Goal: Task Accomplishment & Management: Manage account settings

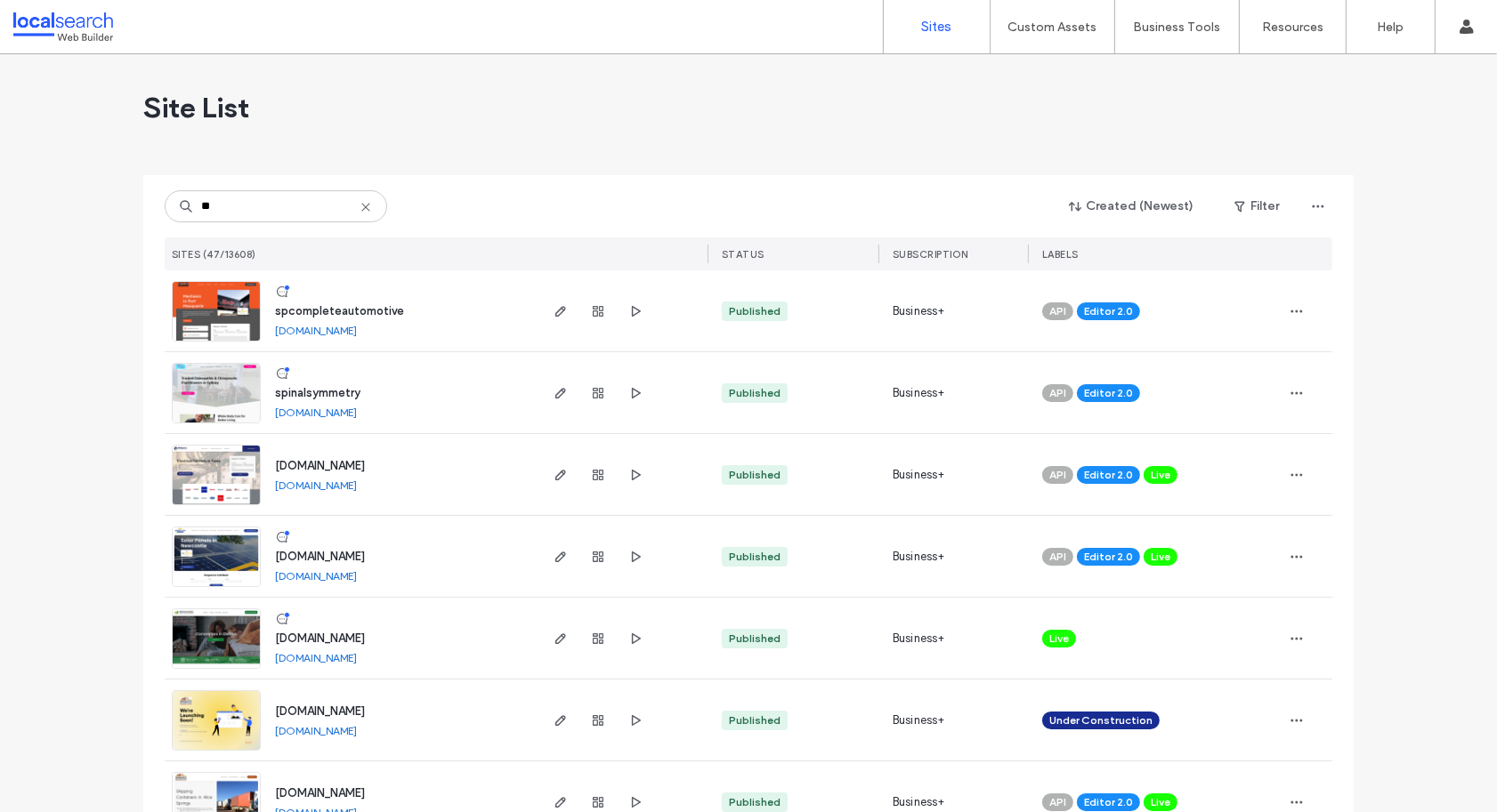
type input "**"
click at [373, 307] on span "spcompleteautomotive" at bounding box center [340, 311] width 129 height 14
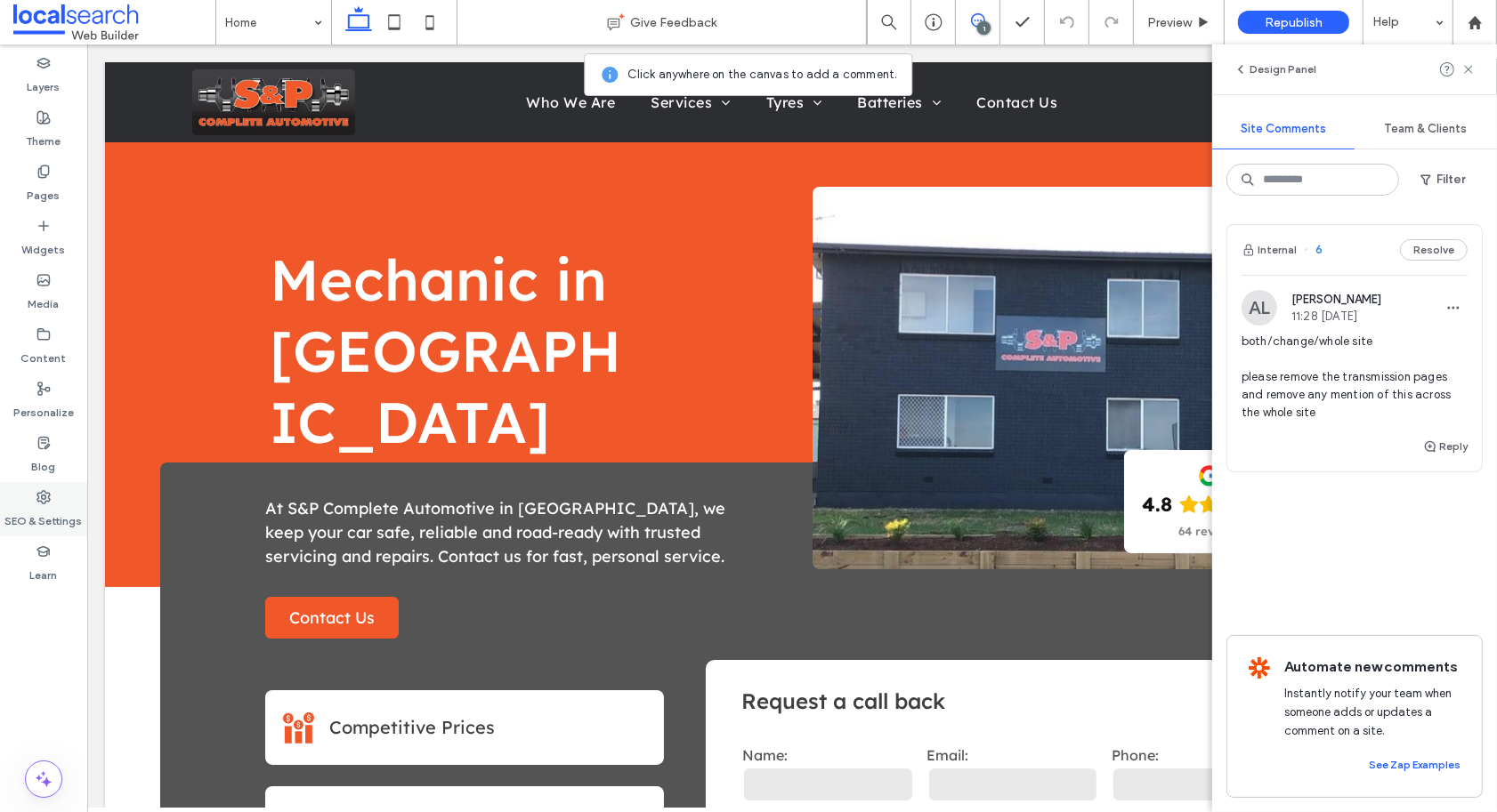
click at [54, 497] on div "SEO & Settings" at bounding box center [43, 509] width 87 height 55
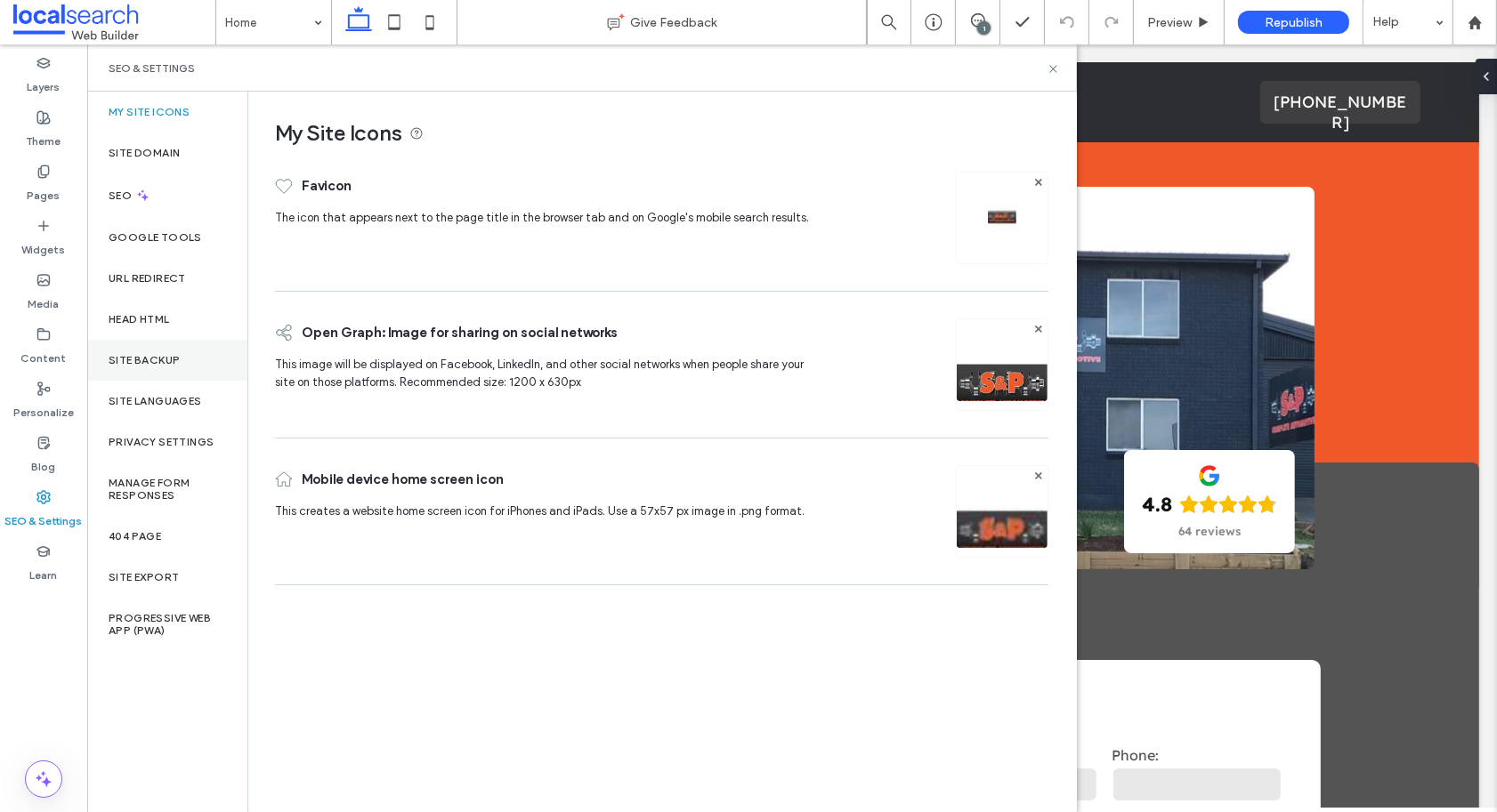
click at [167, 358] on label "Site Backup" at bounding box center [144, 360] width 71 height 13
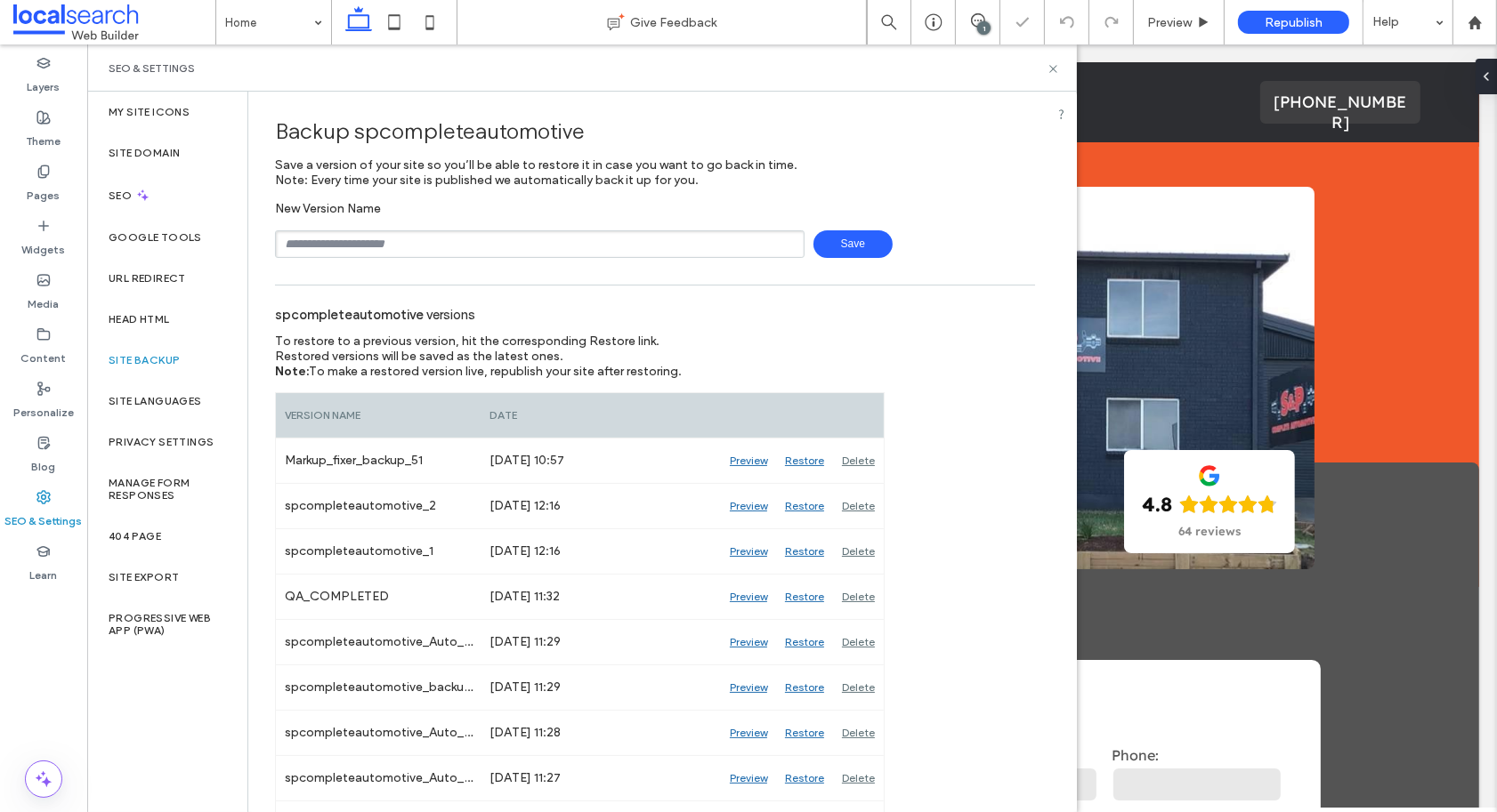
click at [387, 244] on input "text" at bounding box center [540, 244] width 529 height 27
click at [429, 248] on input "**********" at bounding box center [540, 244] width 529 height 27
type input "**********"
click at [833, 245] on span "Save" at bounding box center [852, 244] width 79 height 27
click at [1051, 67] on use at bounding box center [1052, 68] width 7 height 7
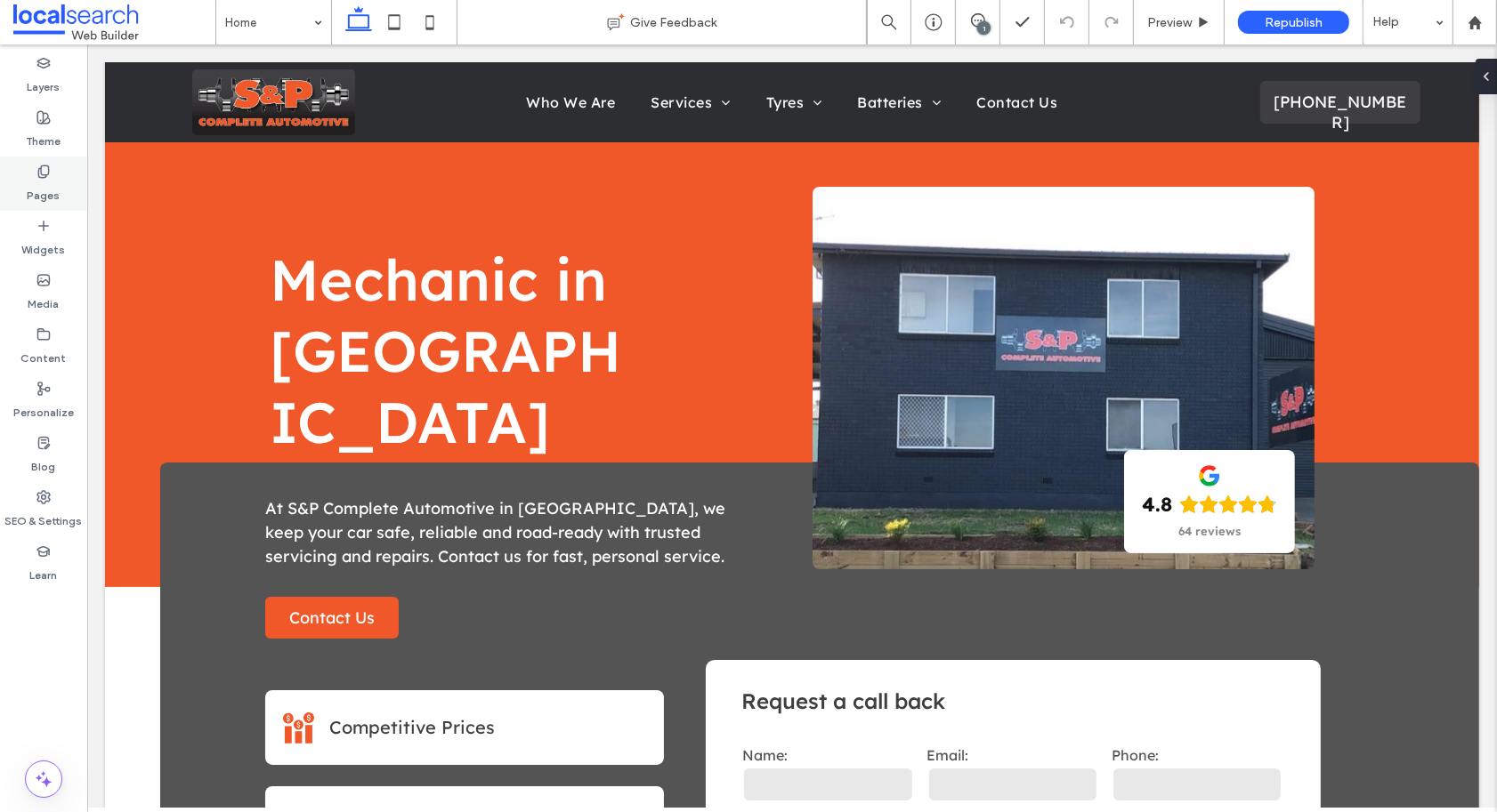
click at [33, 184] on label "Pages" at bounding box center [44, 191] width 33 height 25
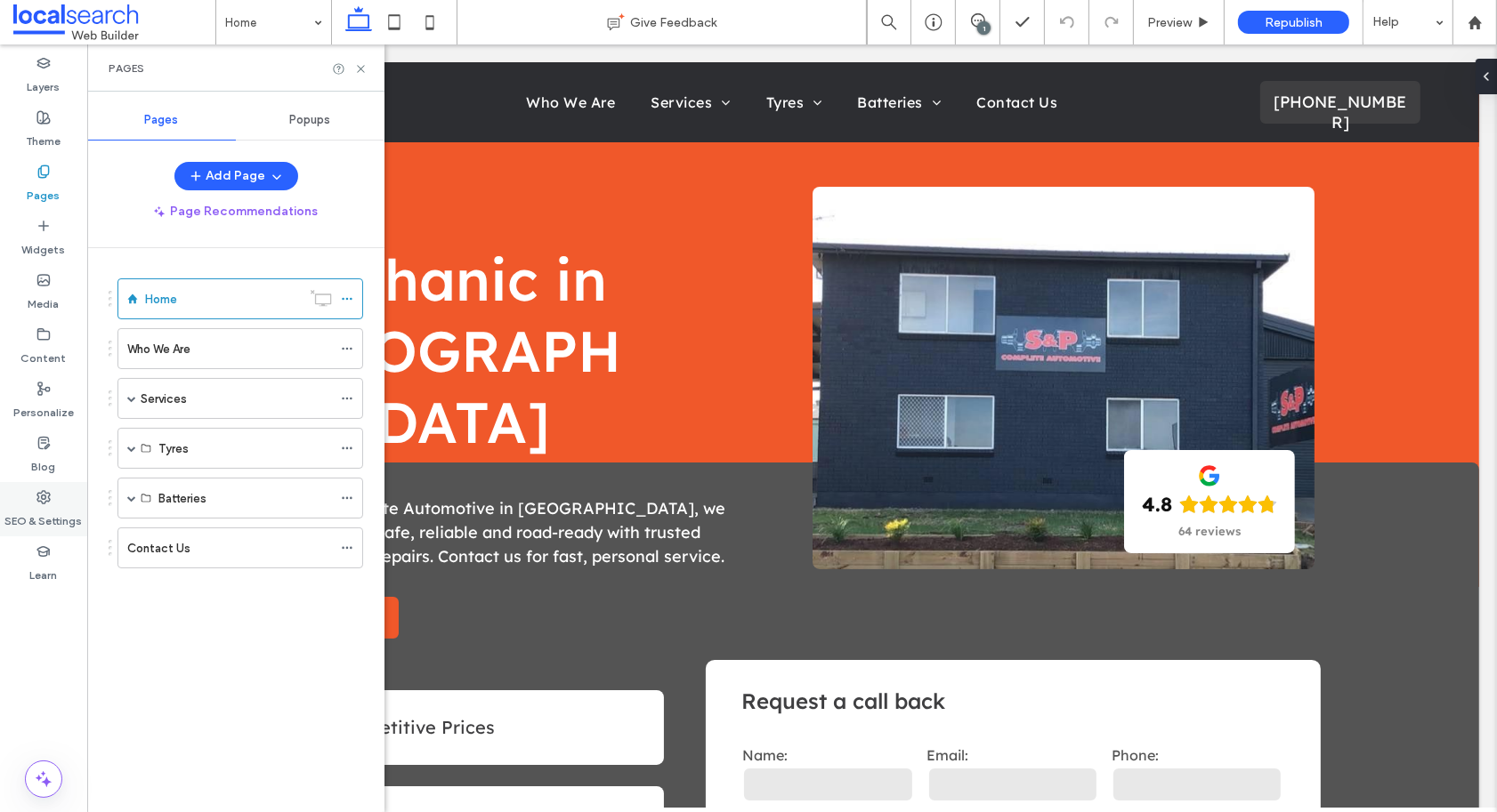
click at [50, 496] on icon at bounding box center [43, 497] width 15 height 15
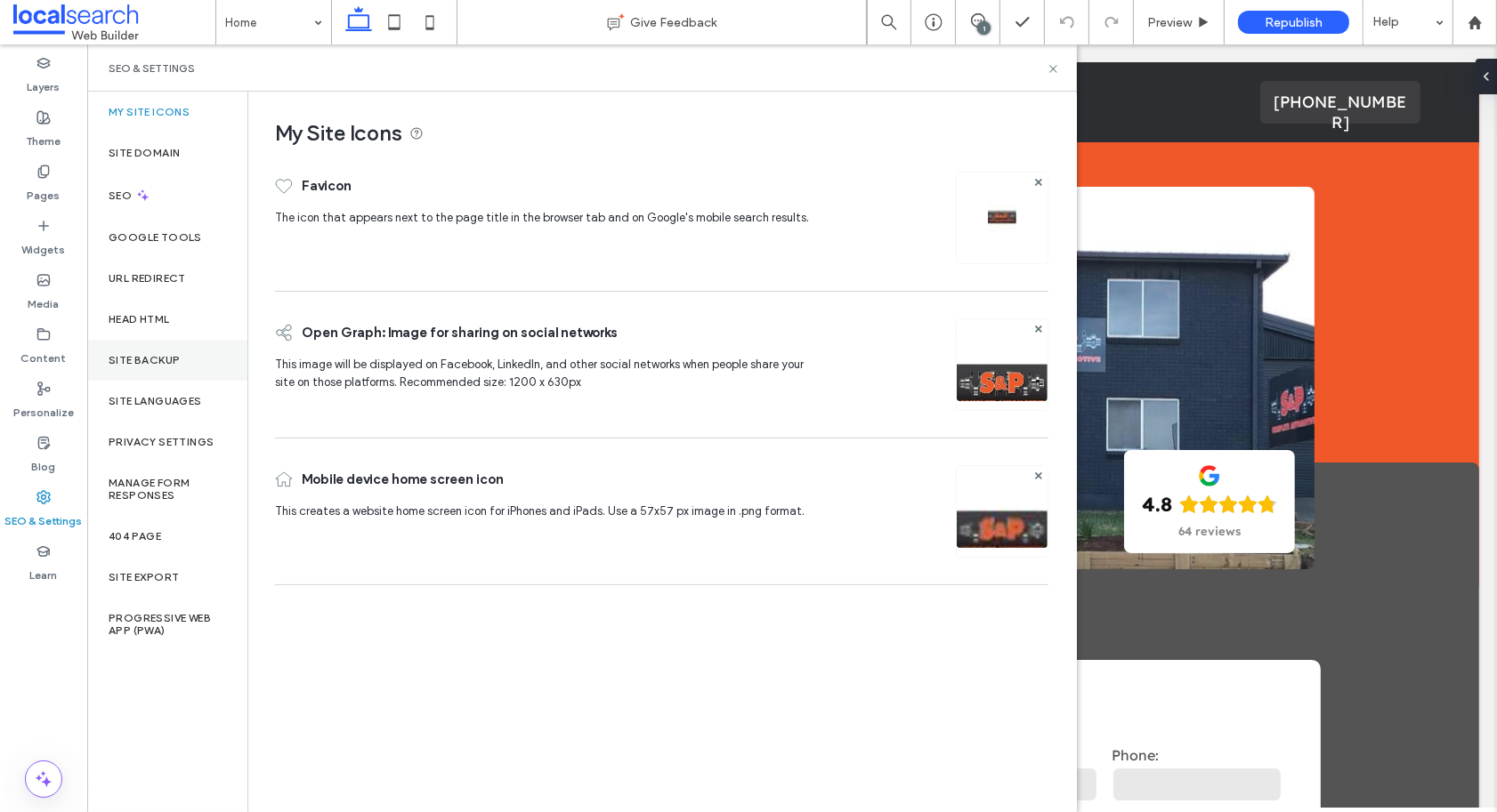
click at [189, 376] on div "Site Backup" at bounding box center [167, 360] width 160 height 41
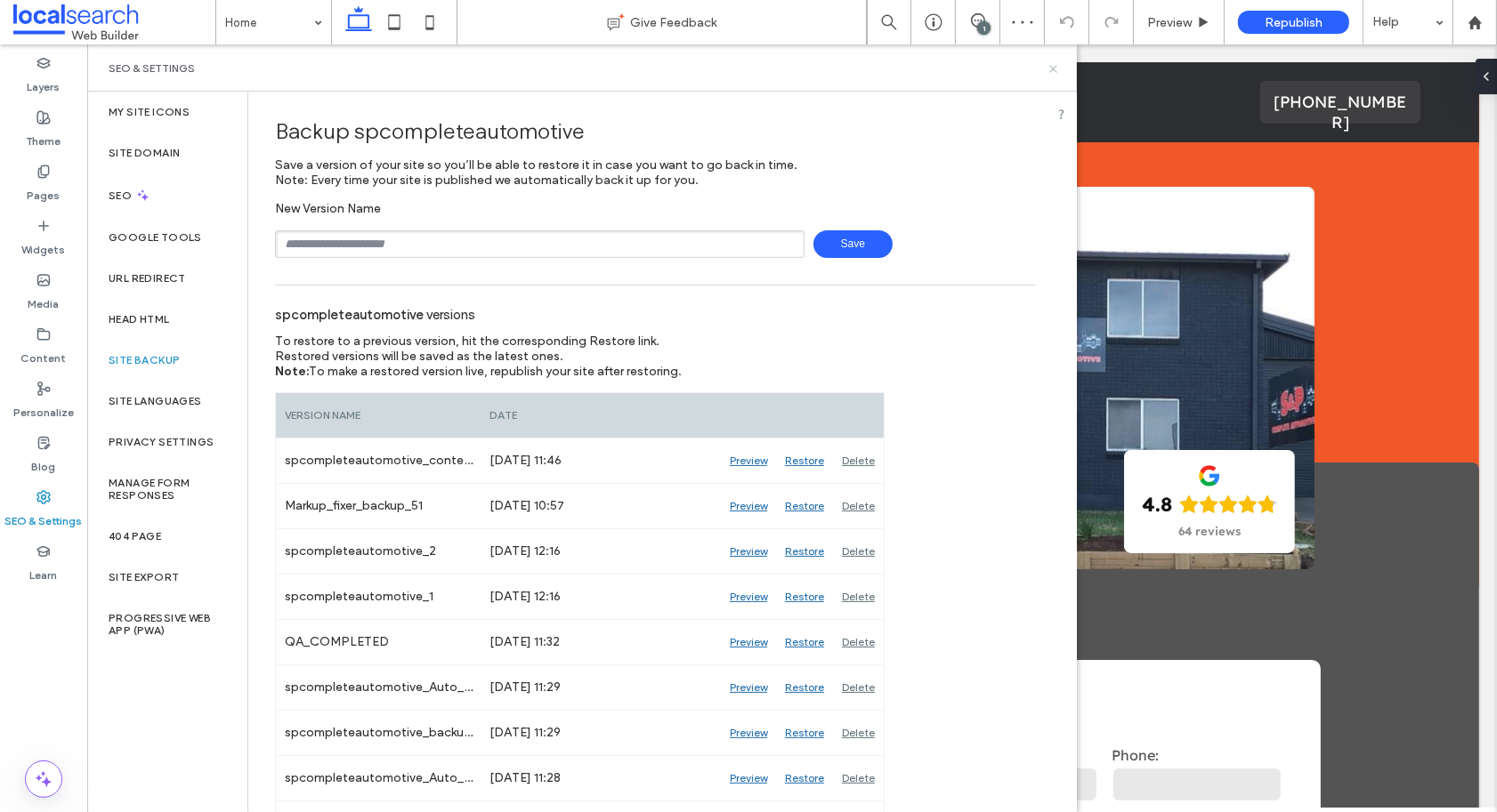
click at [1047, 73] on icon at bounding box center [1054, 69] width 14 height 14
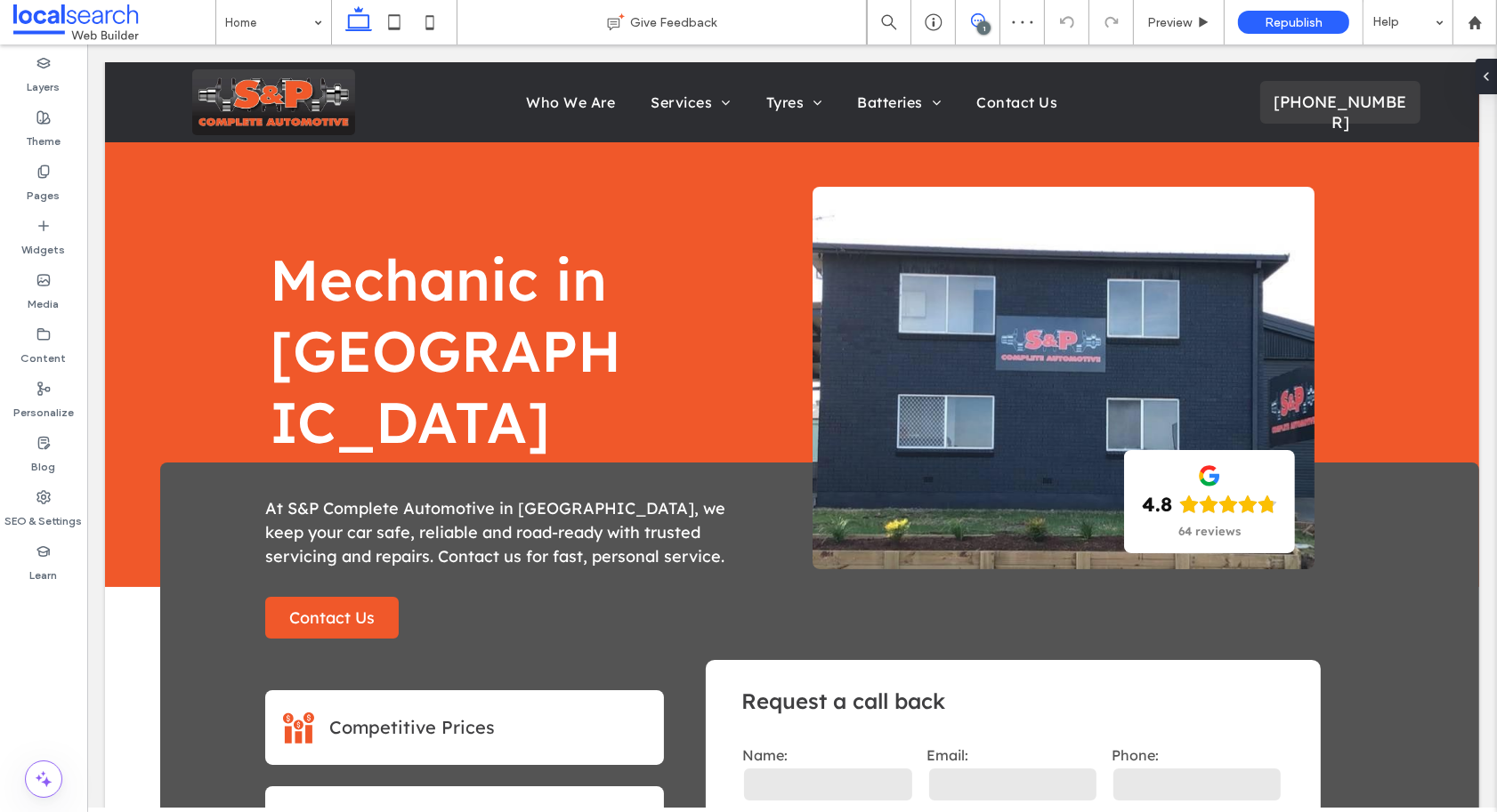
click at [982, 20] on icon at bounding box center [977, 20] width 15 height 15
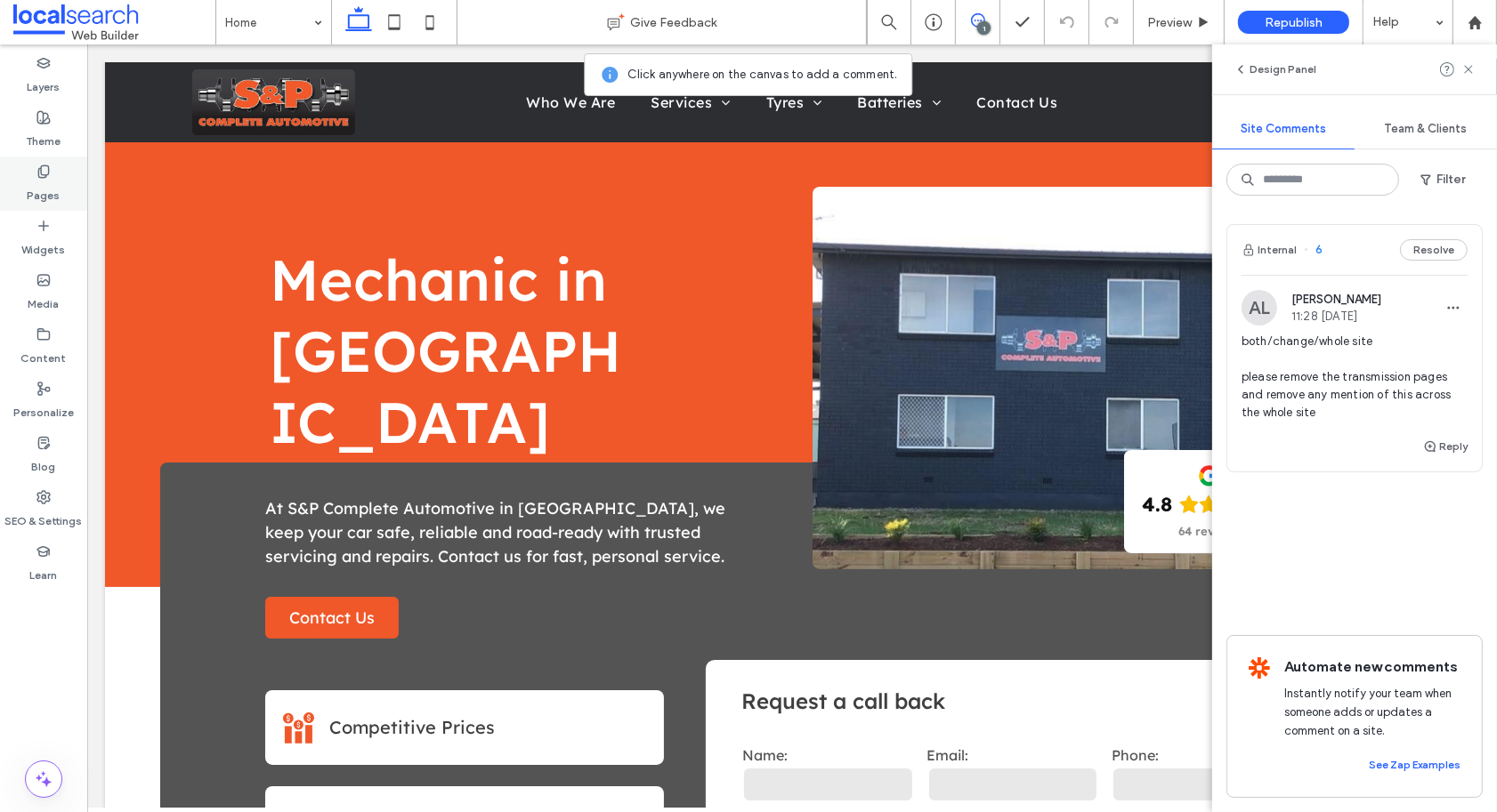
click at [42, 185] on label "Pages" at bounding box center [44, 191] width 33 height 25
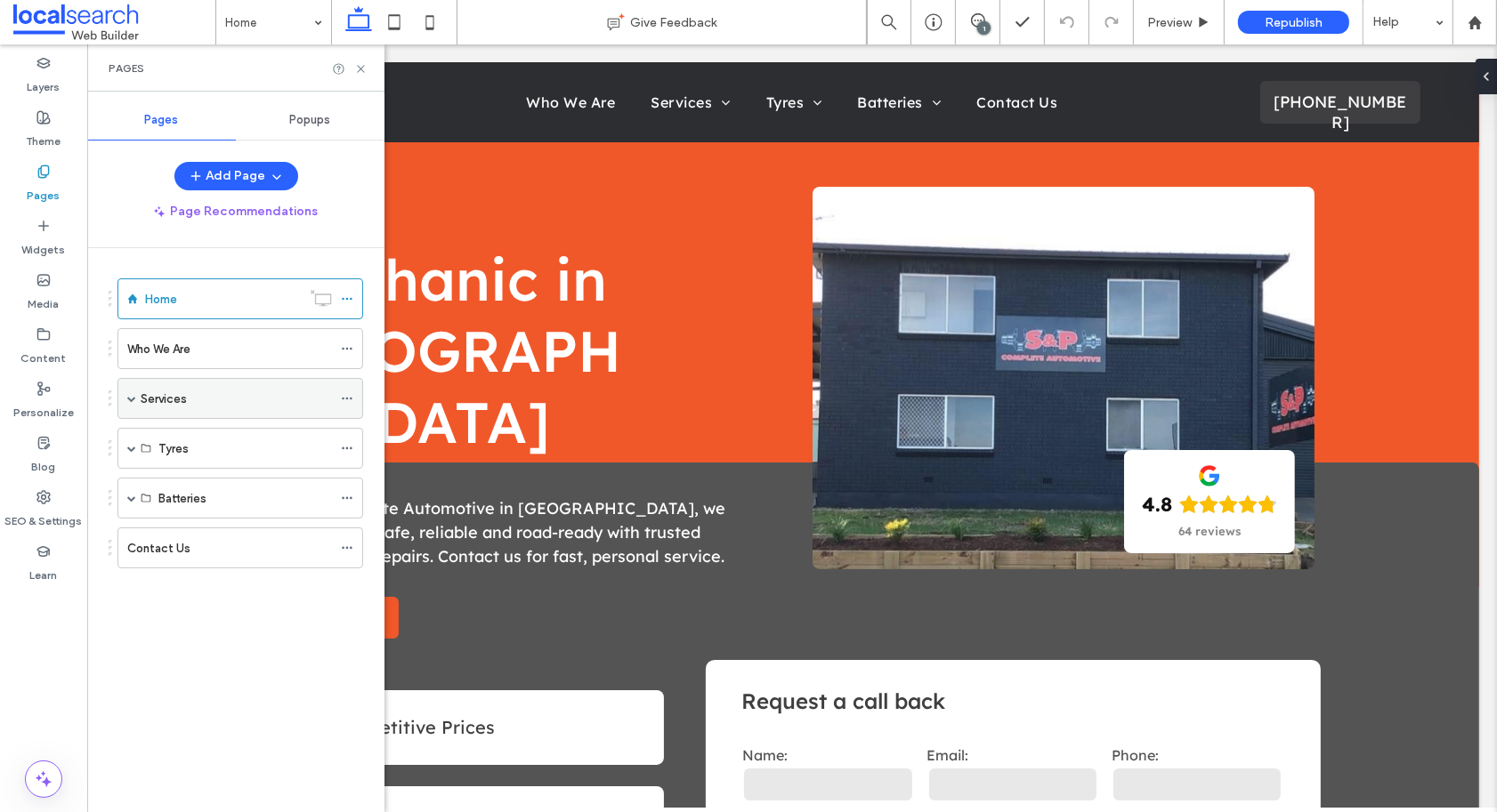
click at [136, 405] on div "Services" at bounding box center [239, 398] width 245 height 41
click at [133, 395] on span at bounding box center [131, 398] width 9 height 9
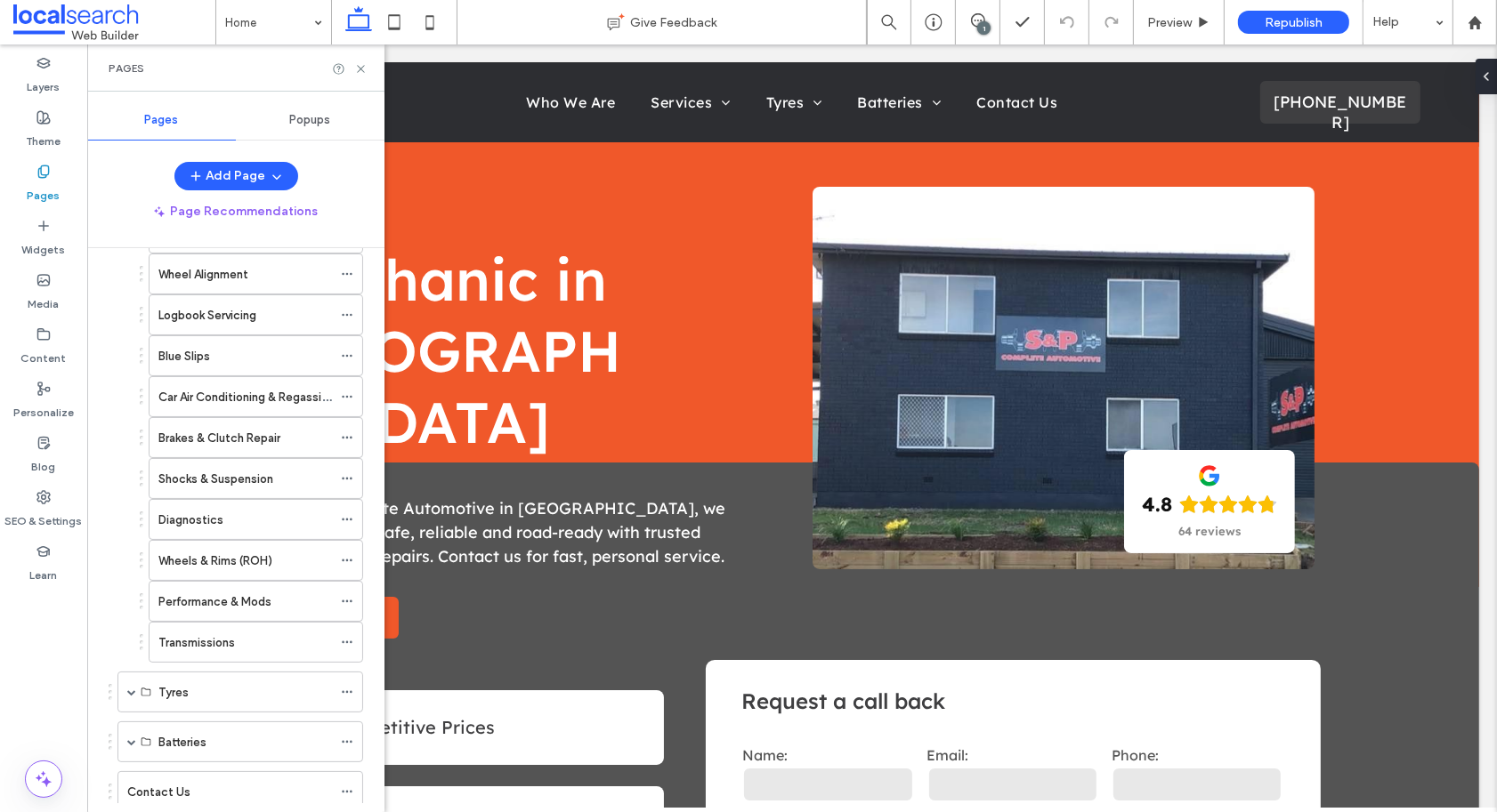
scroll to position [305, 0]
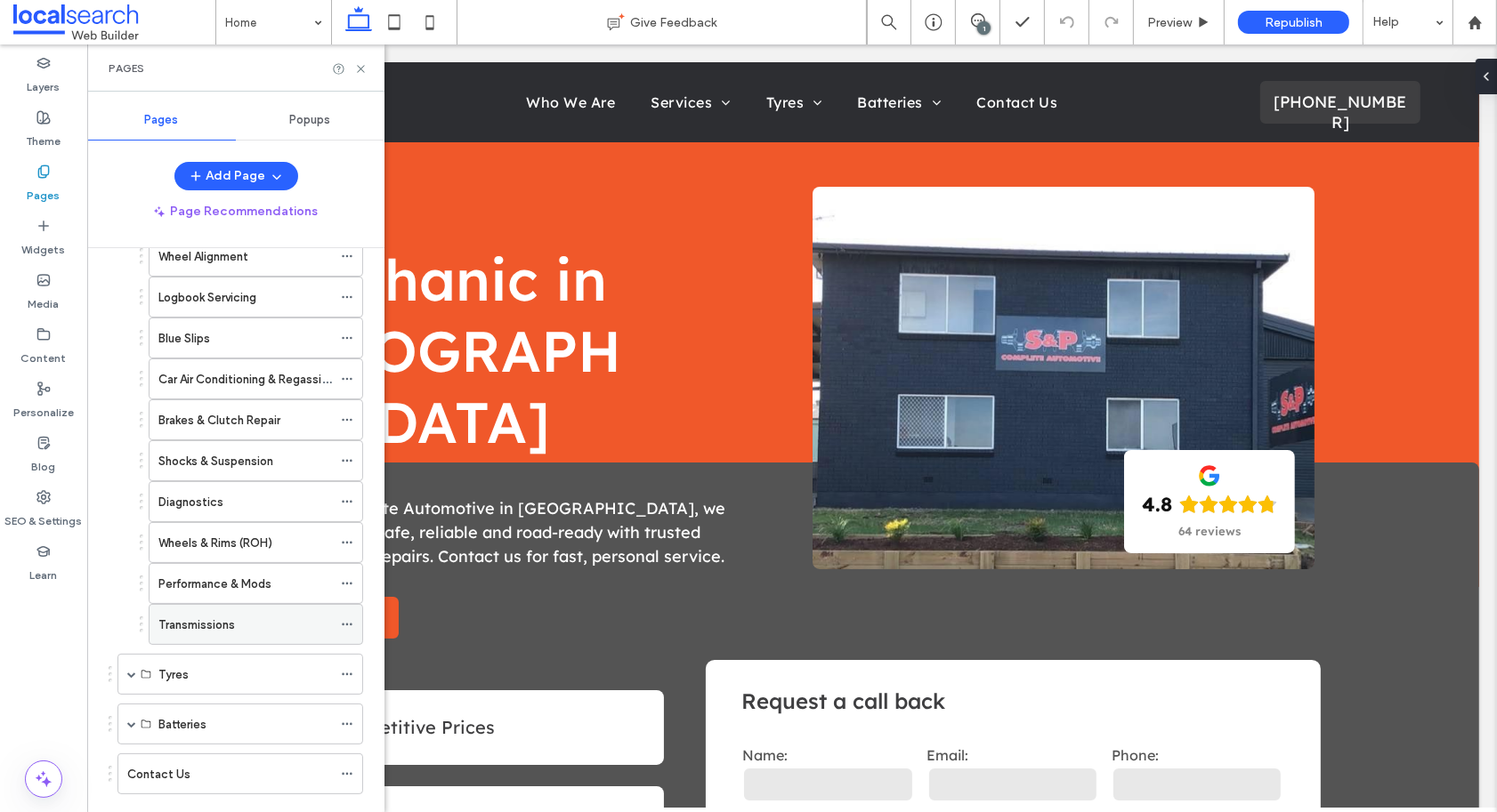
click at [252, 619] on div "Transmissions" at bounding box center [245, 625] width 174 height 19
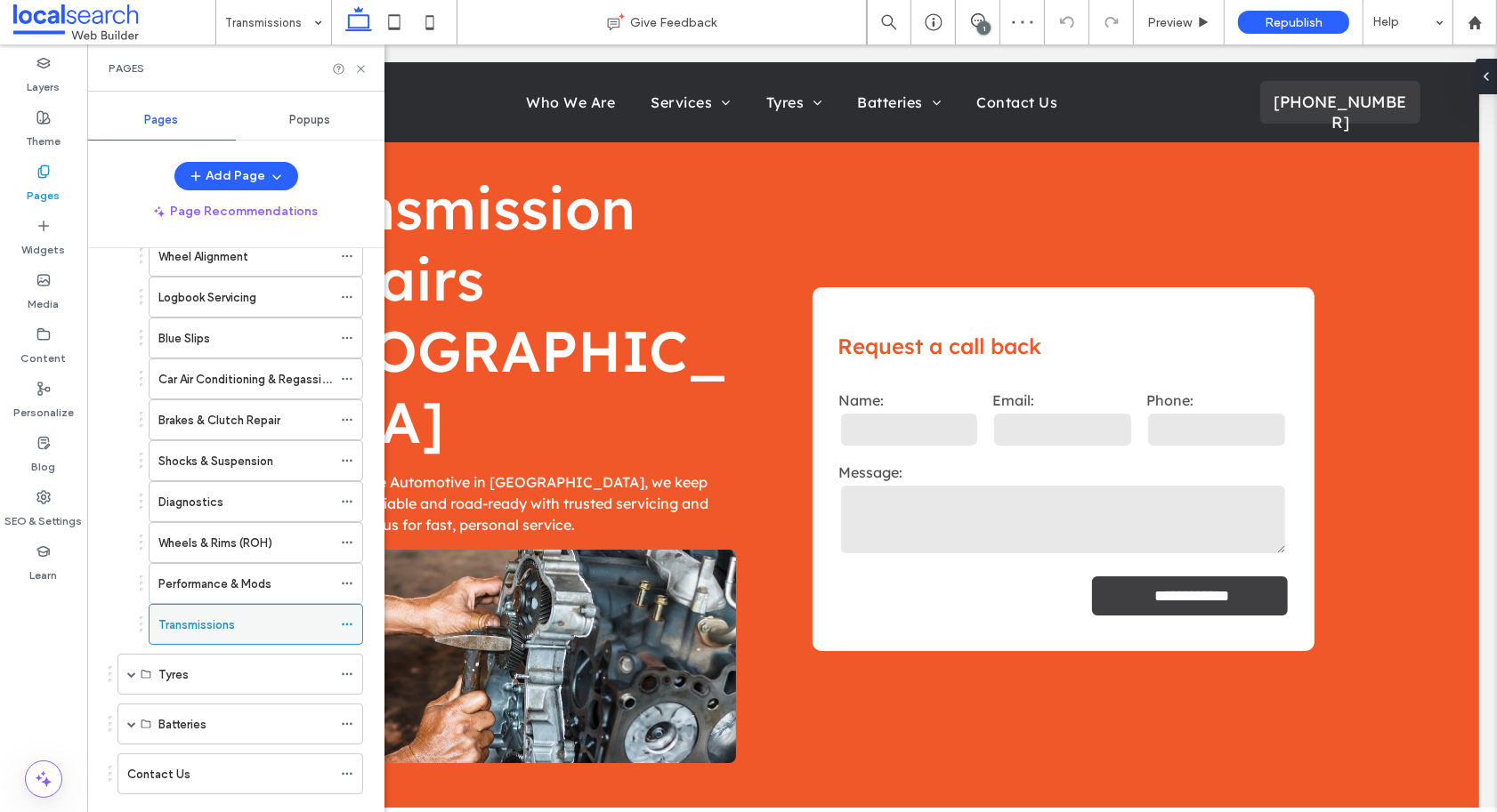
click at [349, 630] on icon at bounding box center [347, 624] width 13 height 13
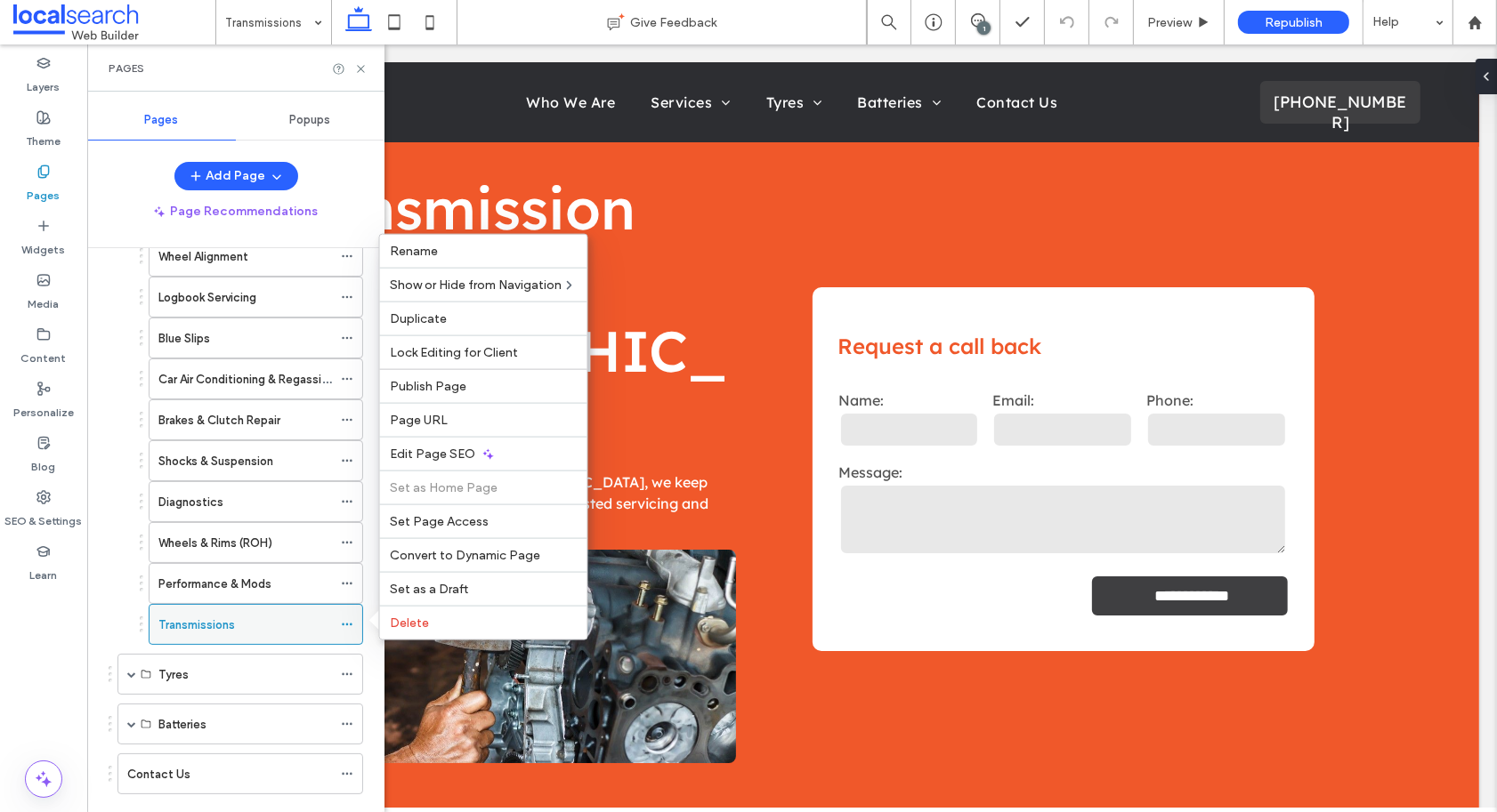
click at [275, 626] on div "Transmissions" at bounding box center [245, 625] width 174 height 19
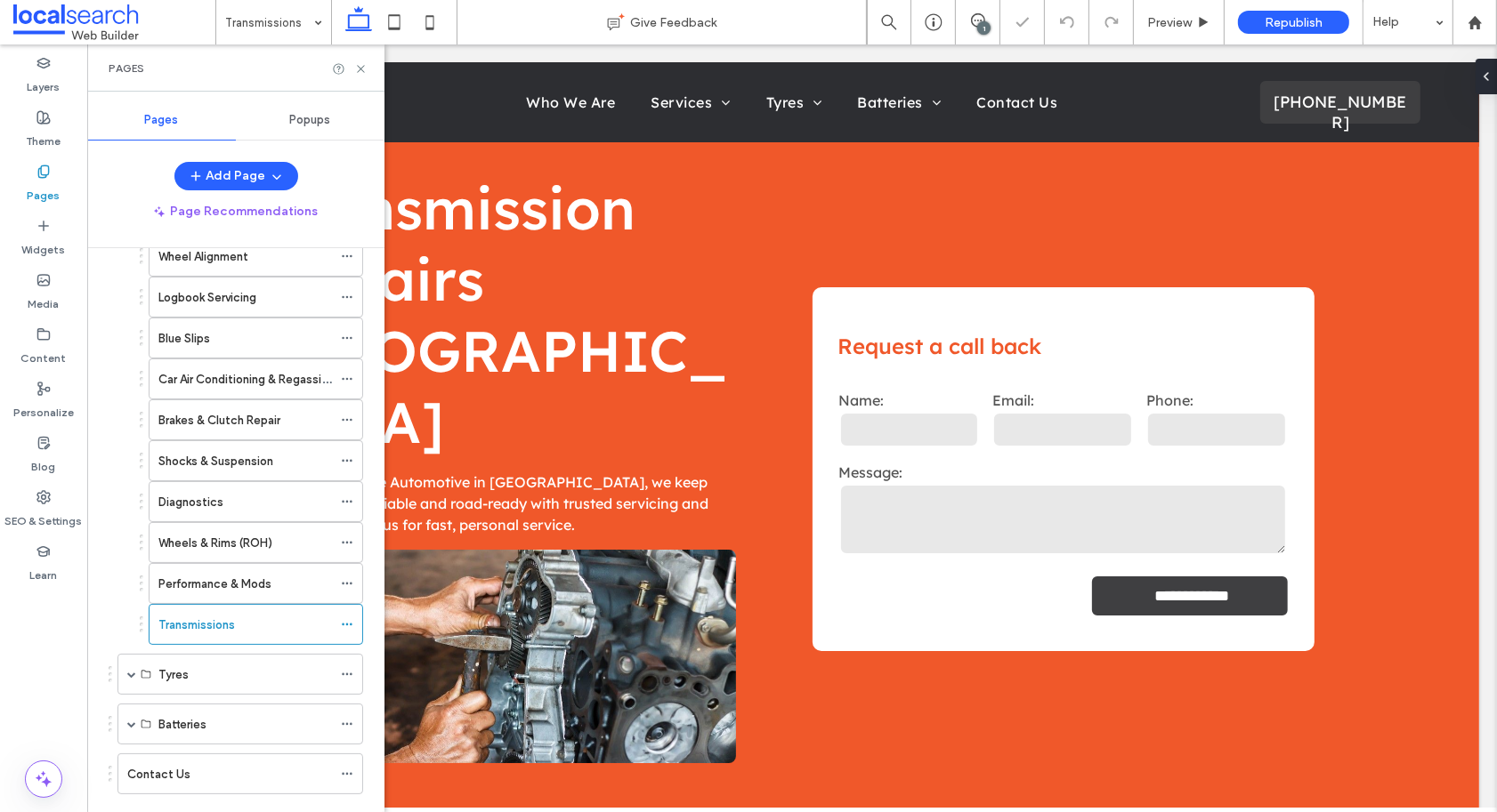
click at [980, 25] on div "1" at bounding box center [983, 28] width 14 height 14
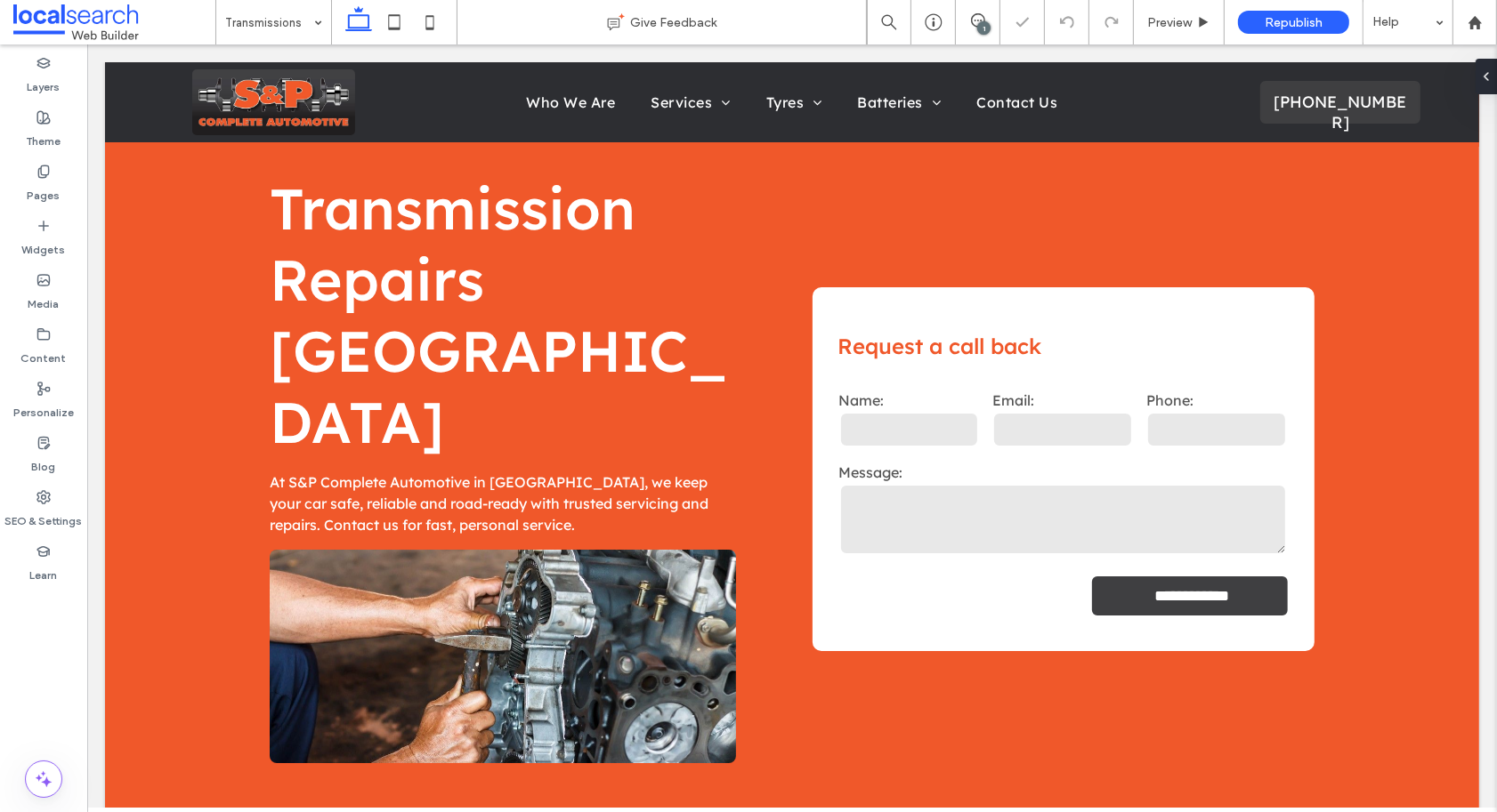
click at [980, 25] on div "1" at bounding box center [983, 28] width 14 height 14
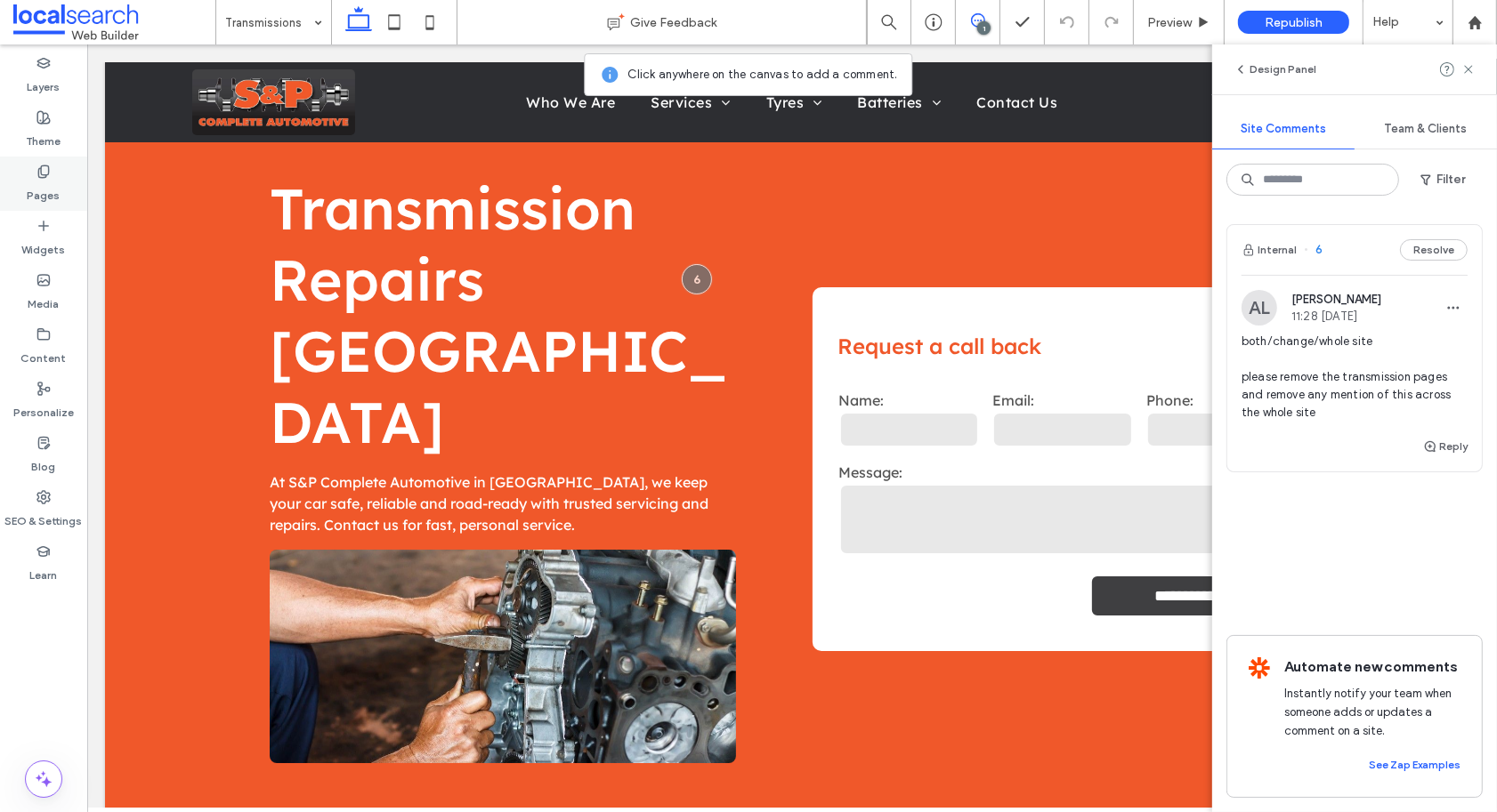
click at [21, 169] on div "Pages" at bounding box center [43, 183] width 87 height 55
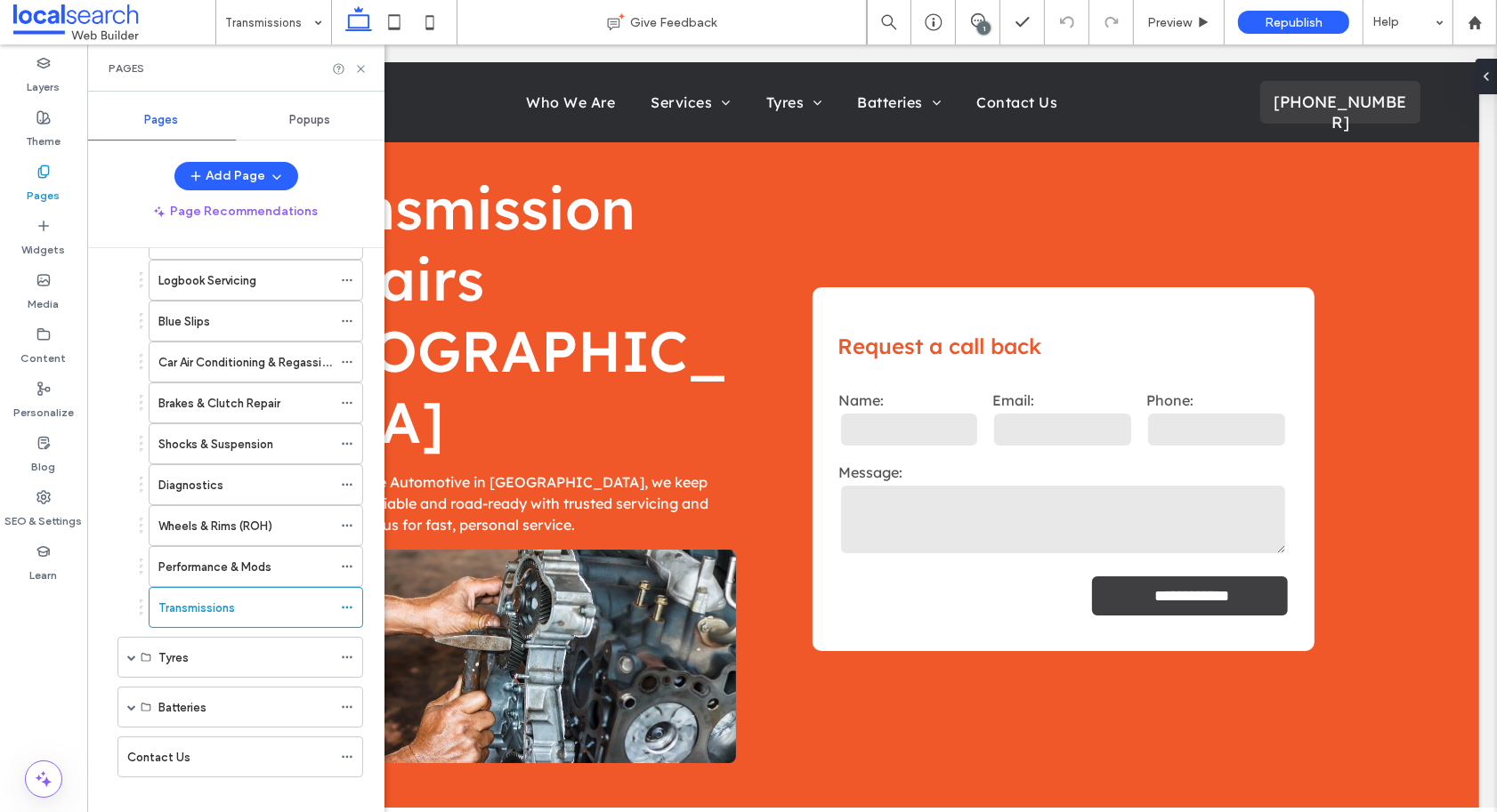
scroll to position [345, 0]
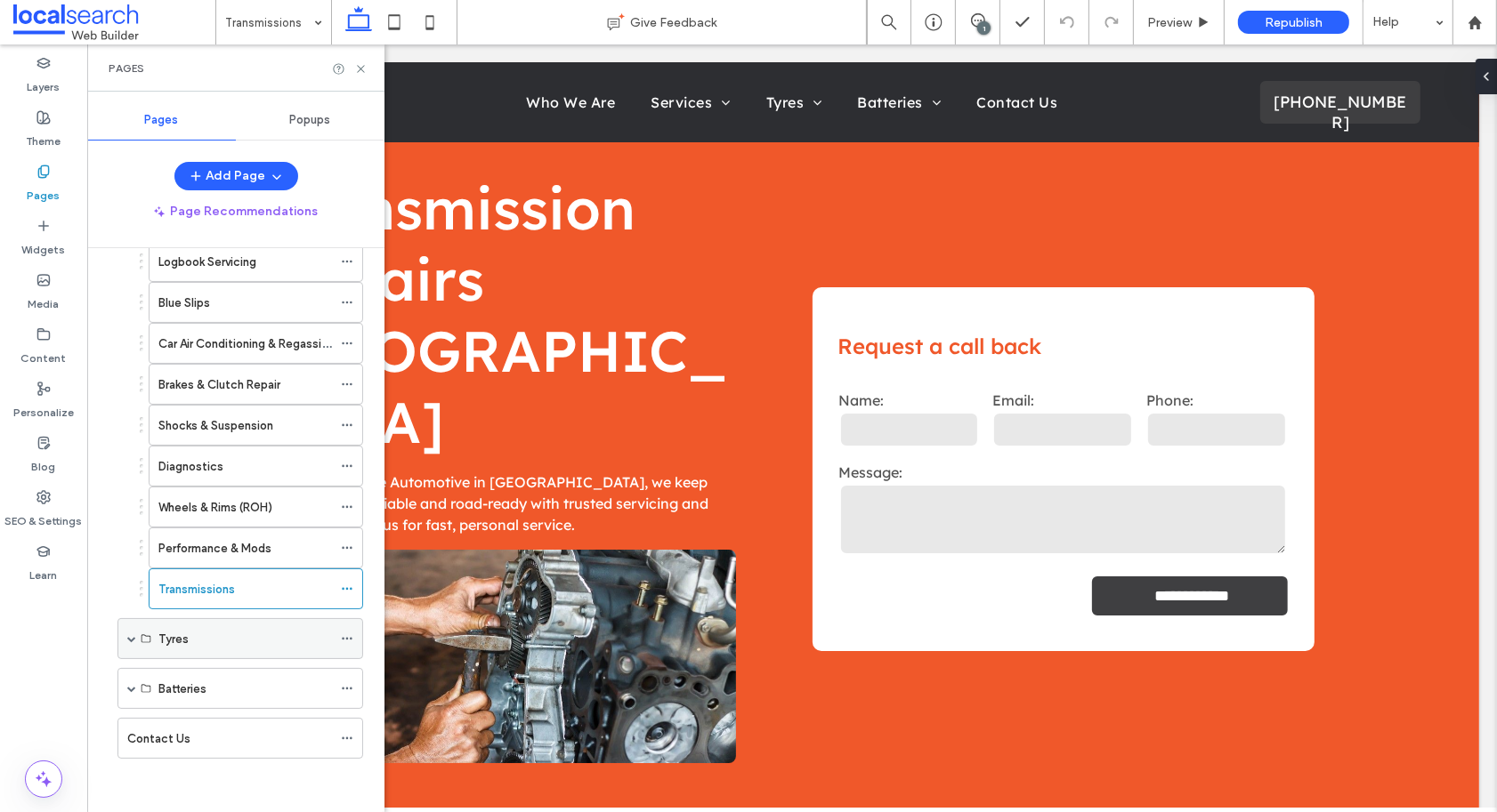
click at [127, 635] on span at bounding box center [131, 638] width 9 height 9
click at [130, 724] on span at bounding box center [131, 726] width 9 height 9
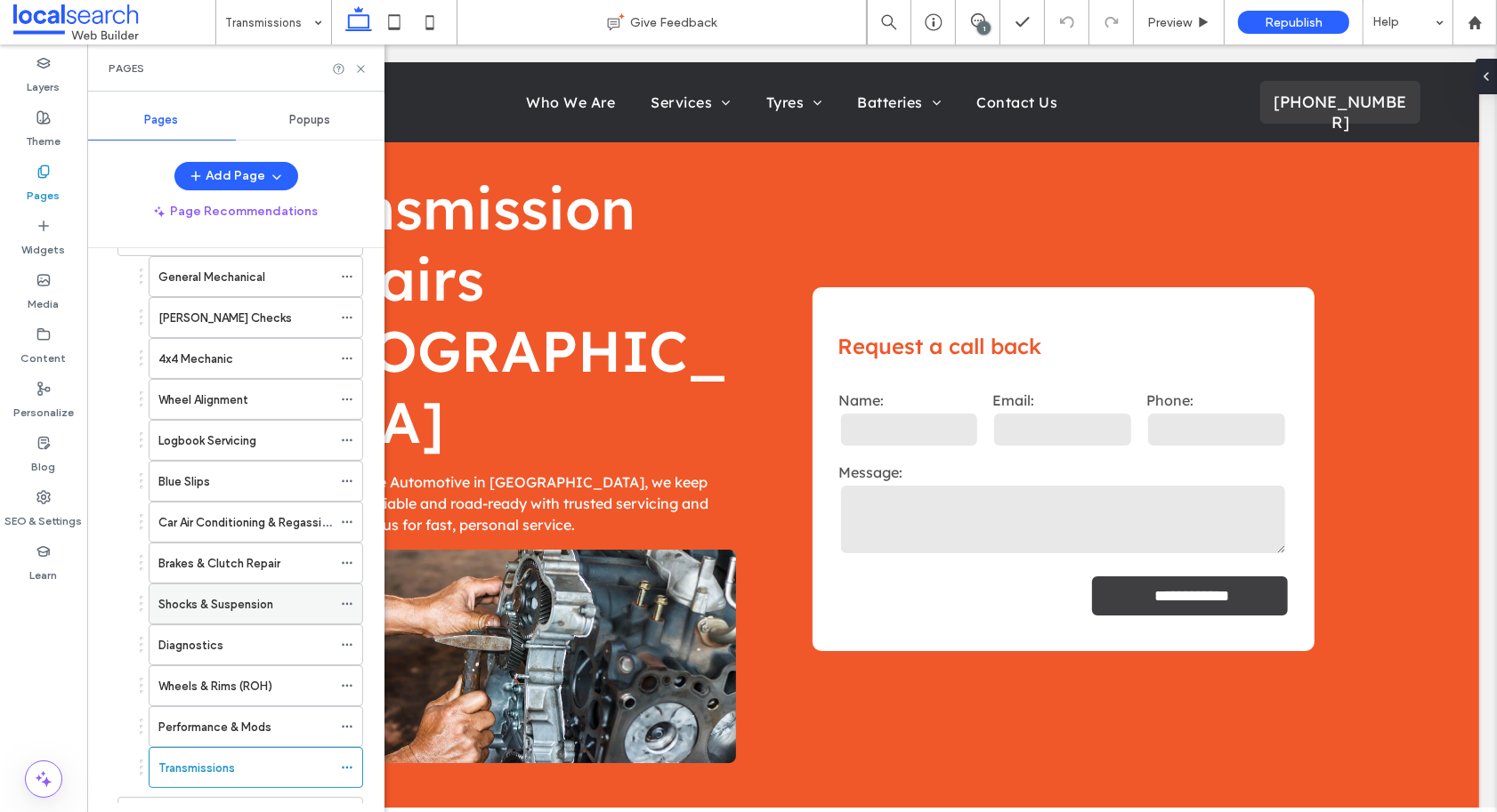
scroll to position [391, 0]
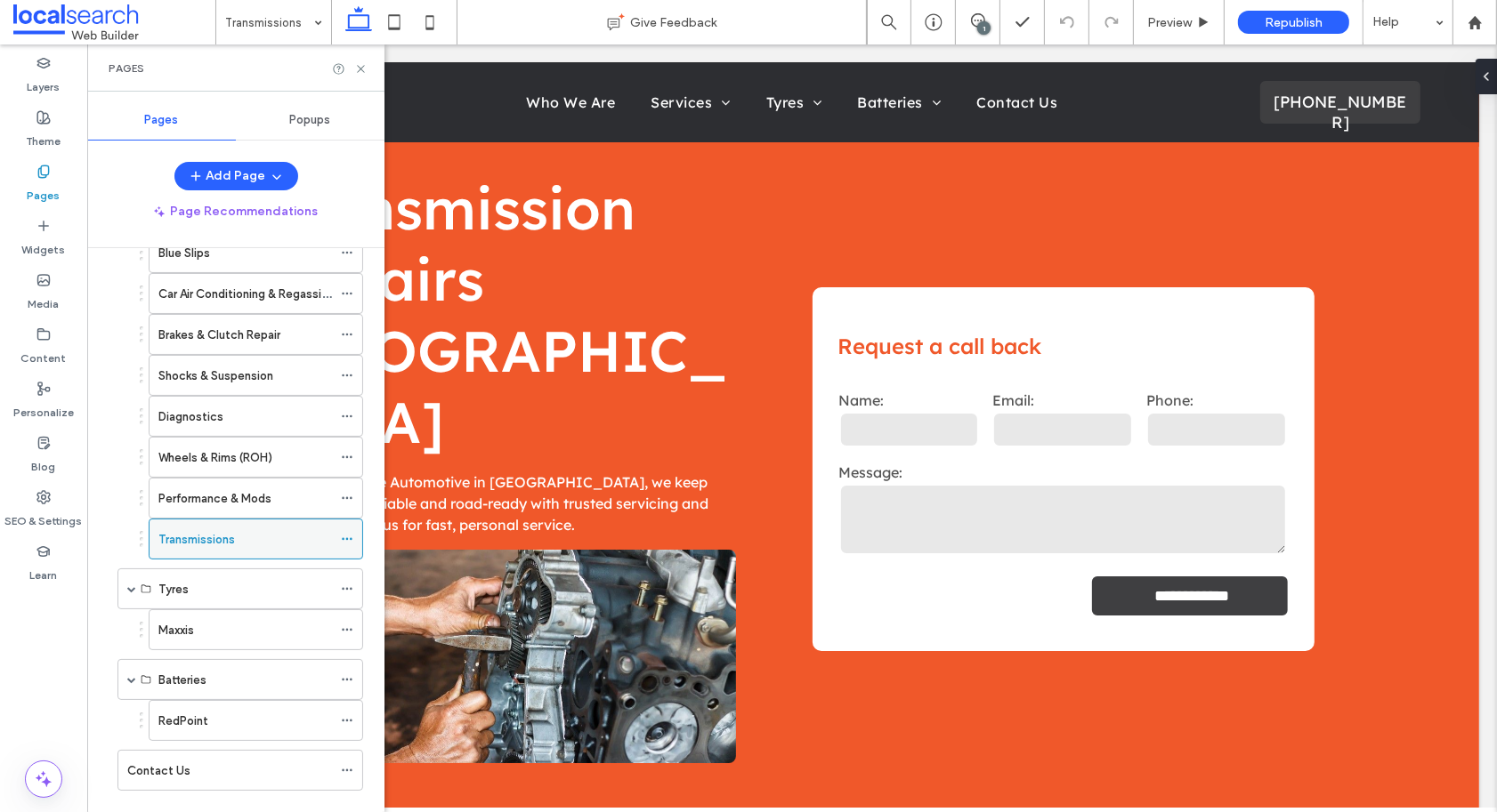
click at [350, 539] on icon at bounding box center [347, 539] width 13 height 13
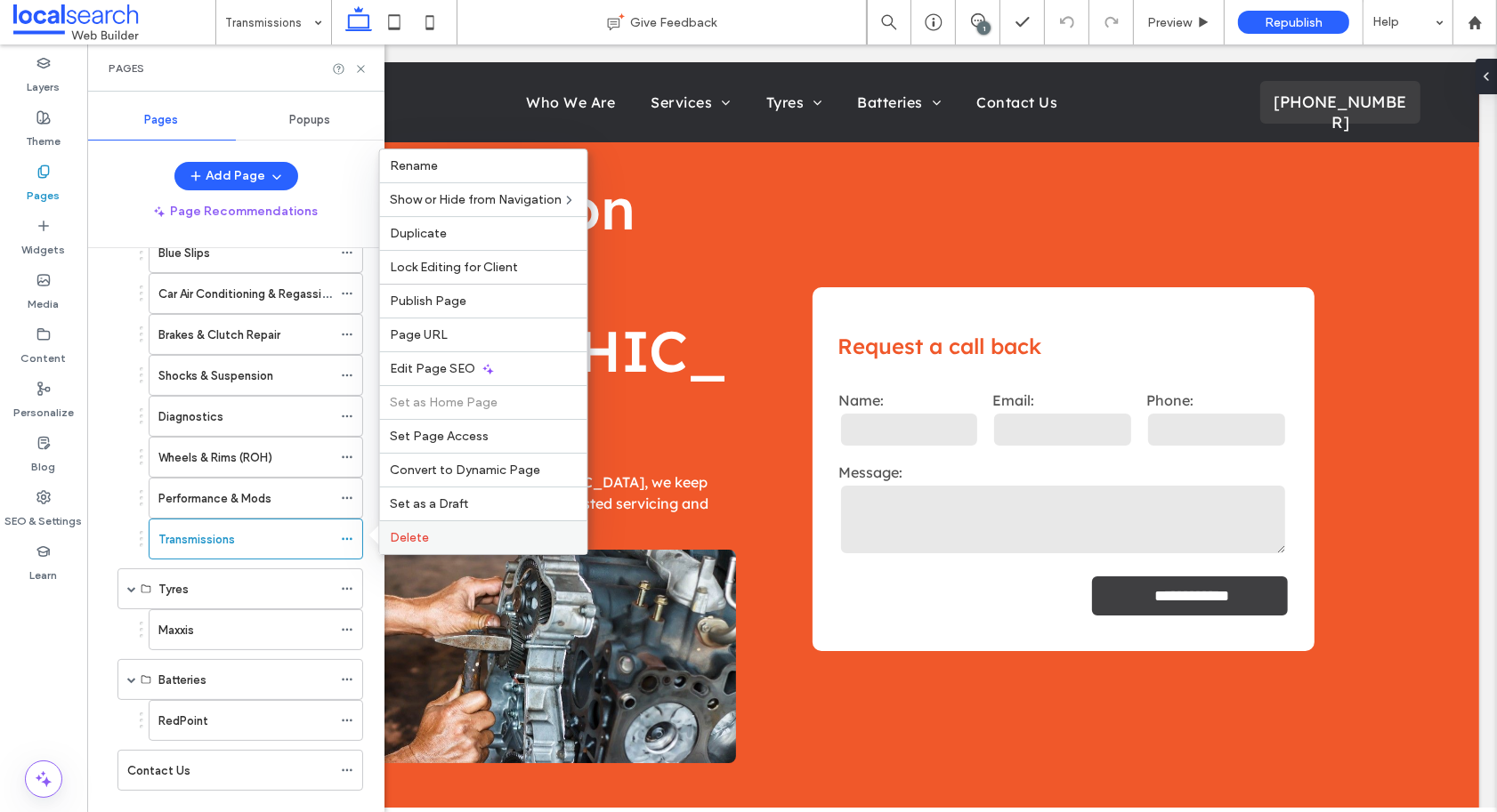
click at [427, 534] on span "Delete" at bounding box center [410, 537] width 39 height 15
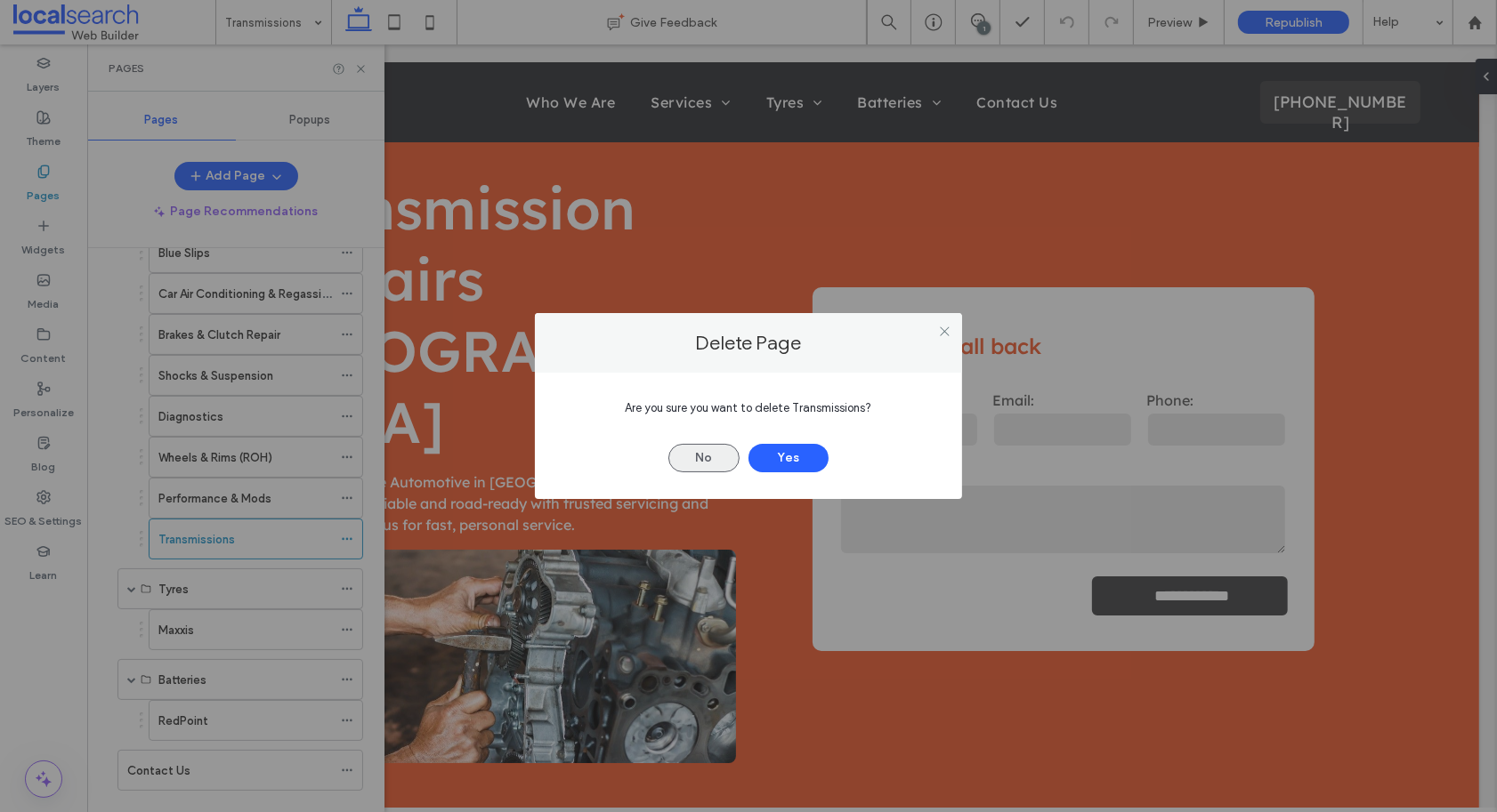
click at [706, 467] on button "No" at bounding box center [703, 458] width 71 height 28
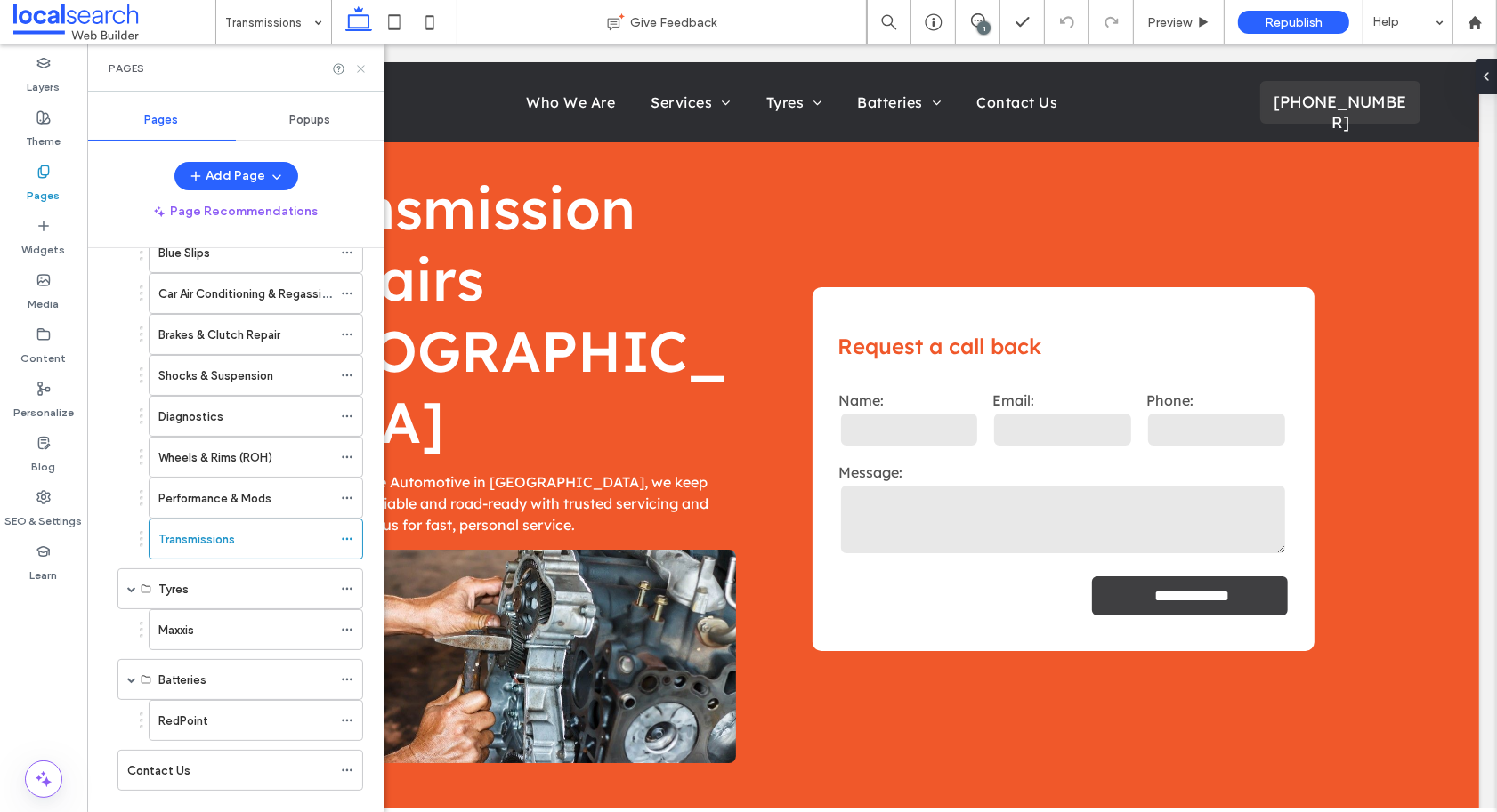
click at [354, 69] on icon at bounding box center [361, 69] width 14 height 14
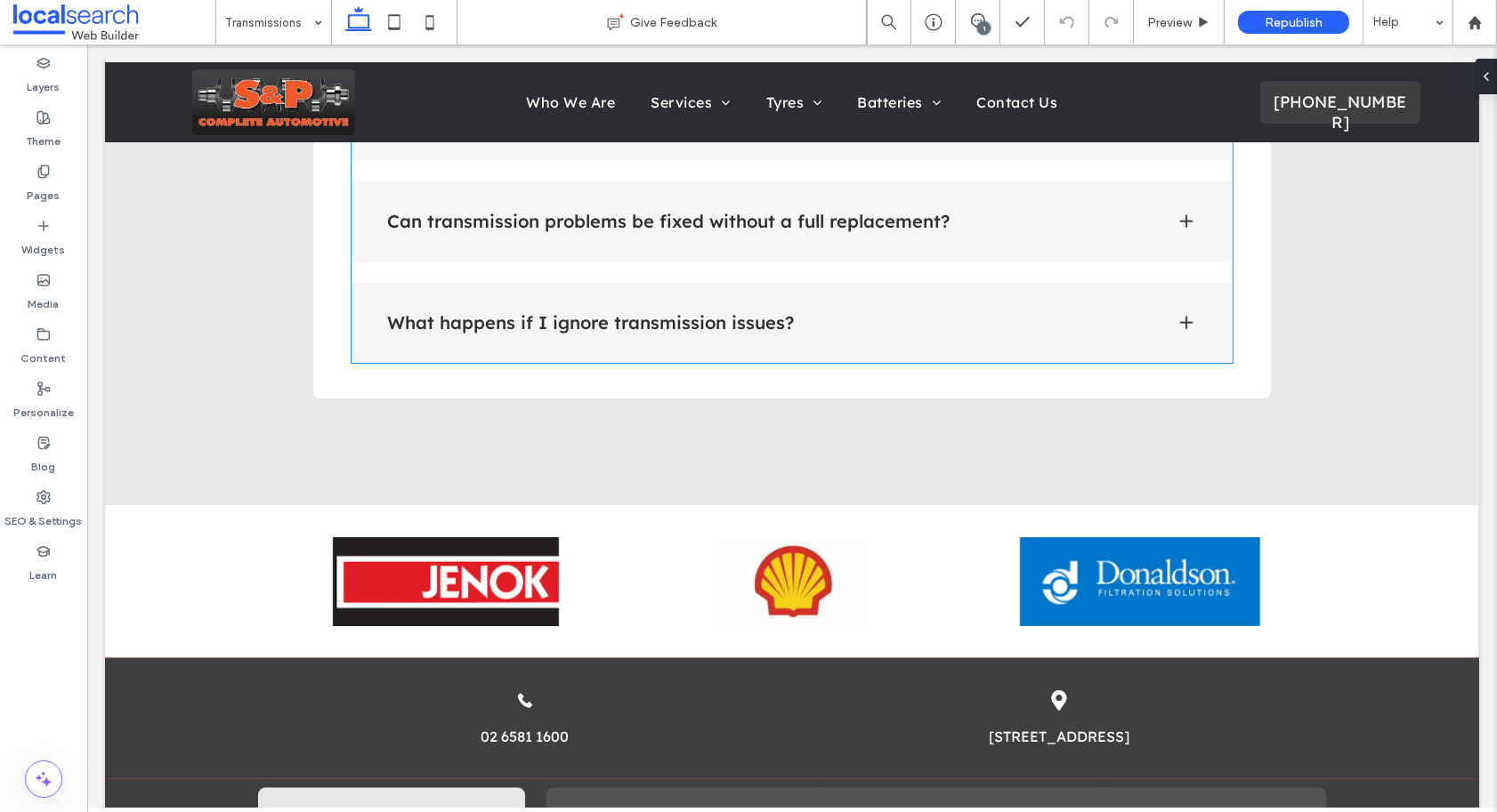
scroll to position [574, 0]
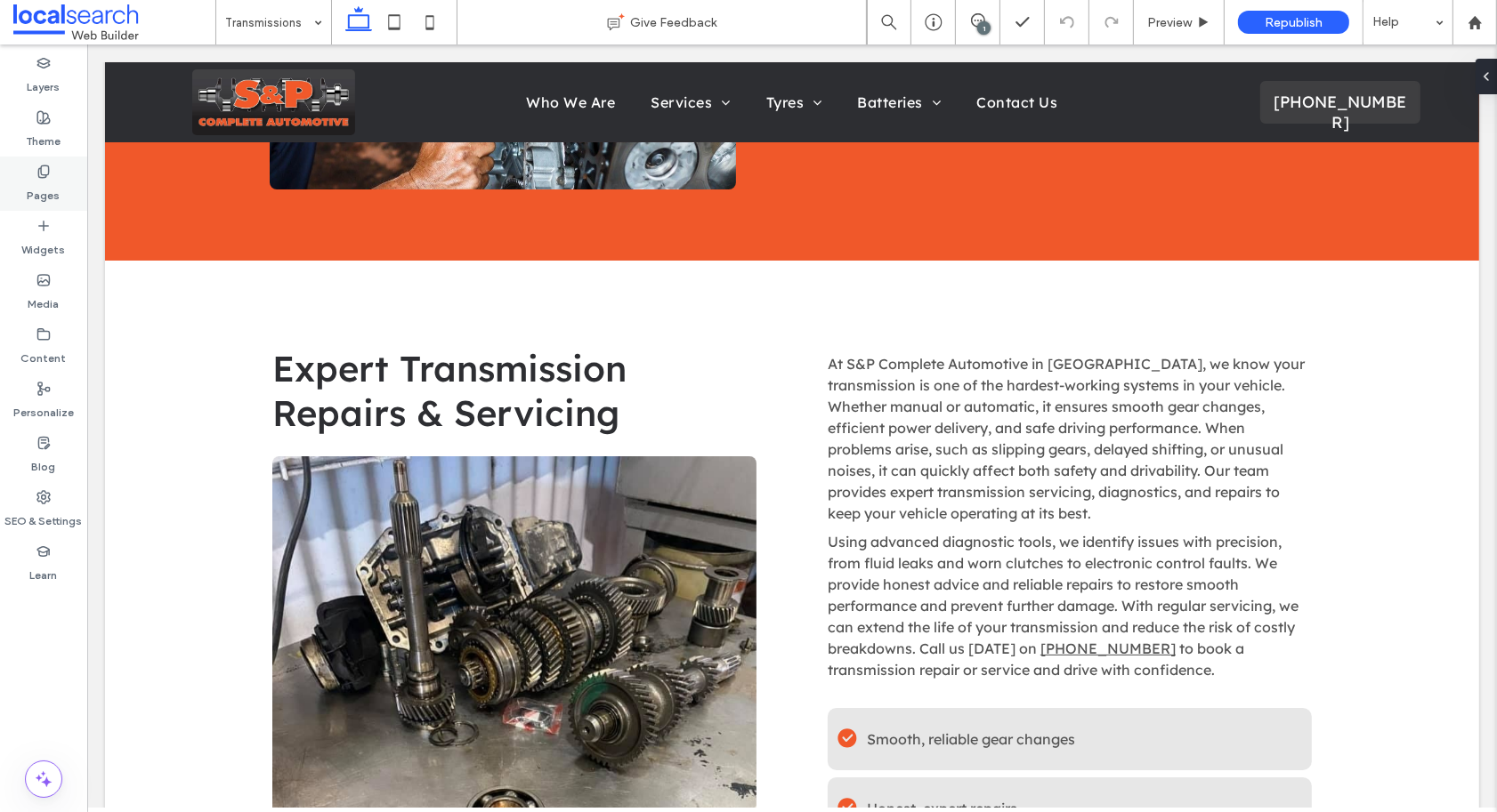
click at [63, 167] on div "Pages" at bounding box center [43, 183] width 87 height 55
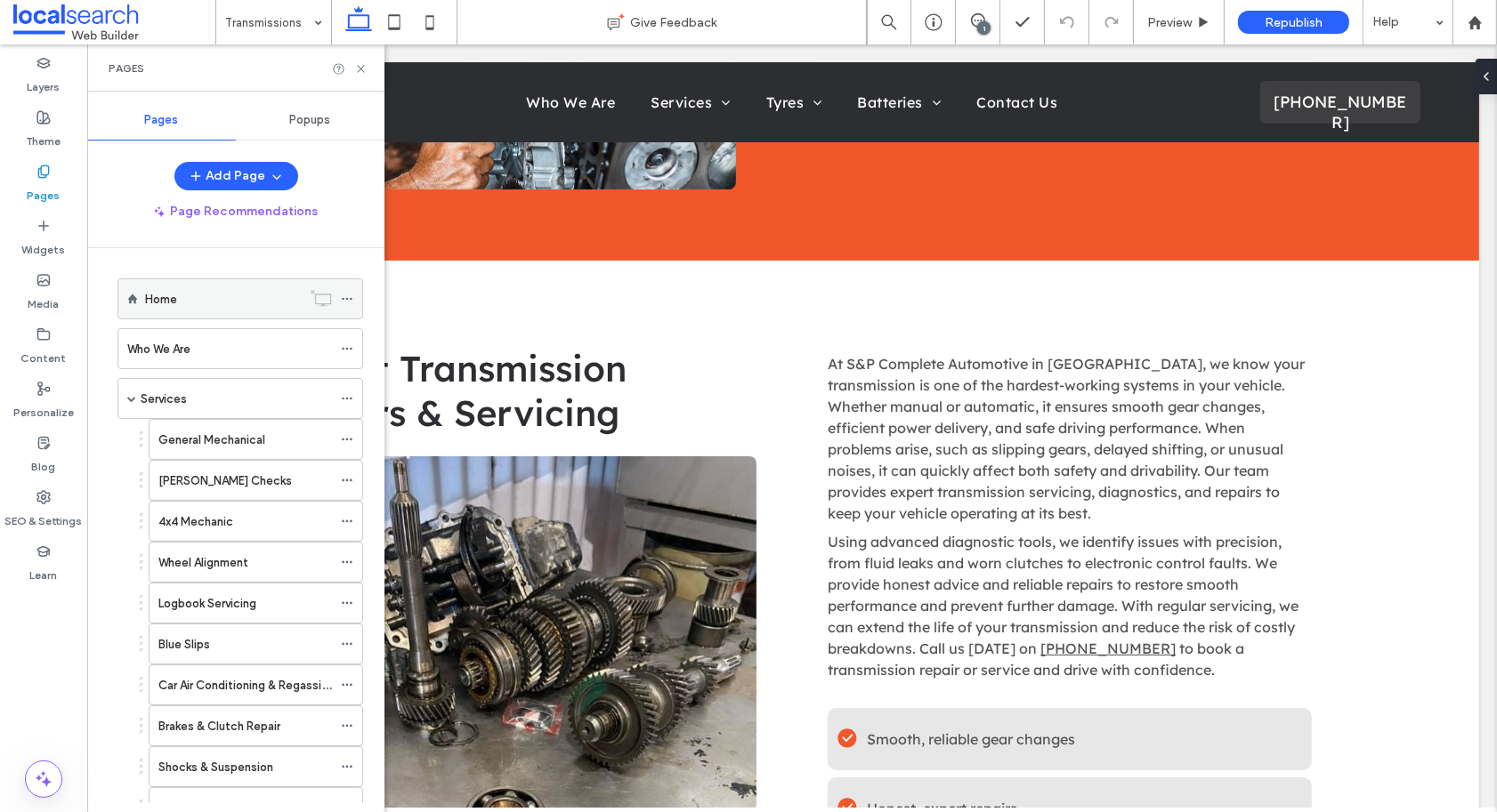
click at [177, 296] on div "Home" at bounding box center [223, 299] width 155 height 19
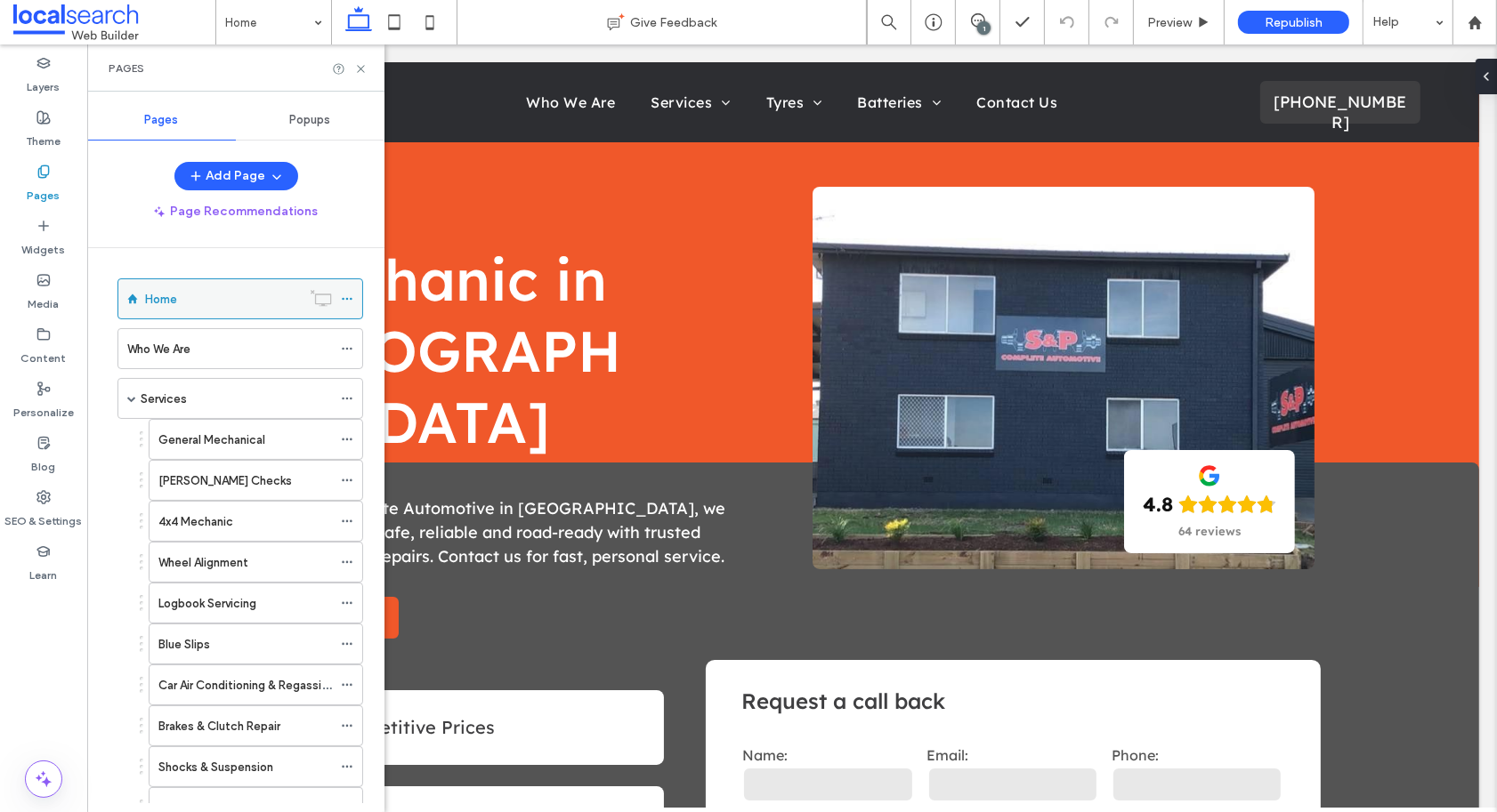
scroll to position [407, 0]
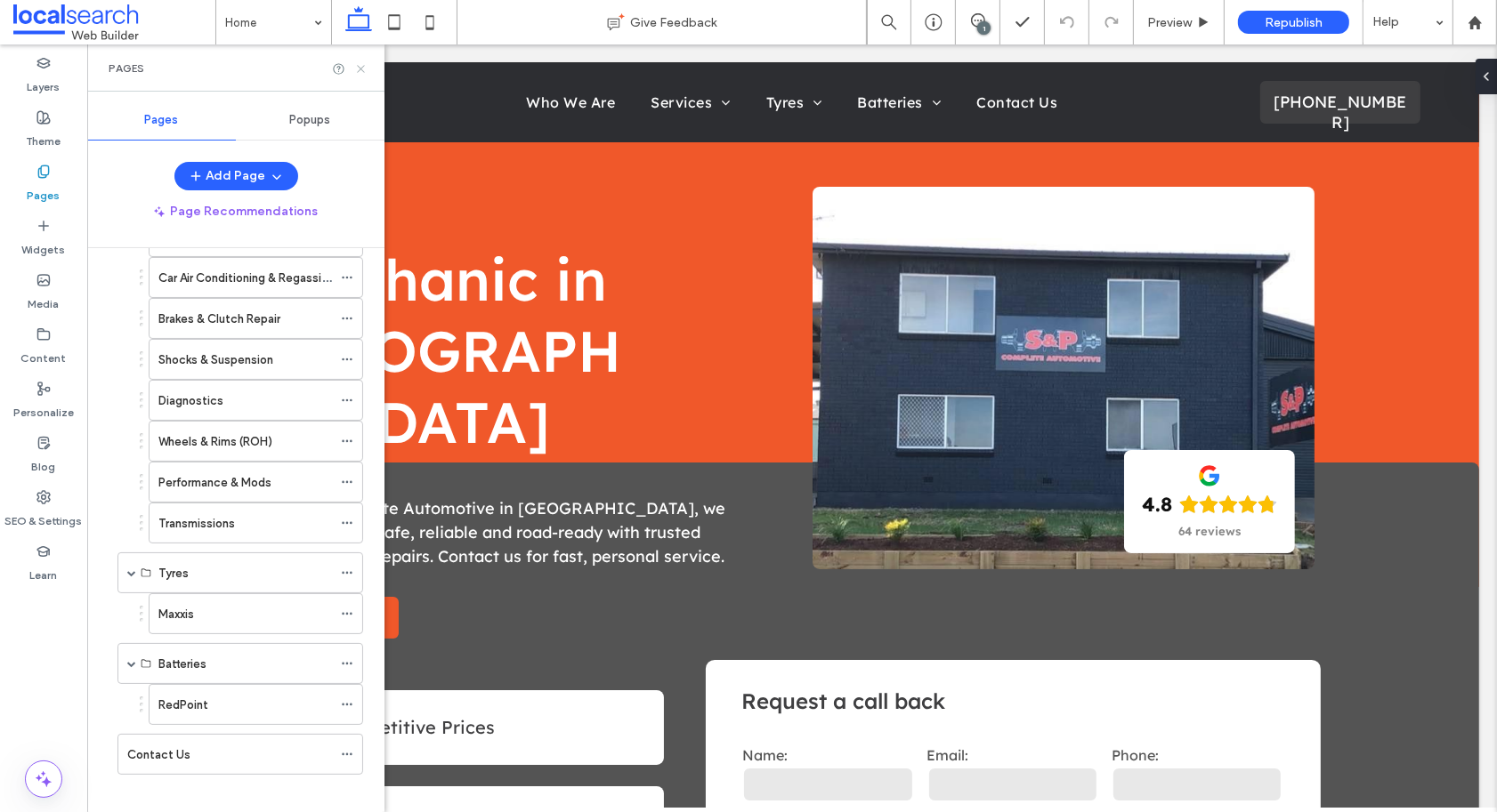
click at [361, 70] on icon at bounding box center [361, 69] width 14 height 14
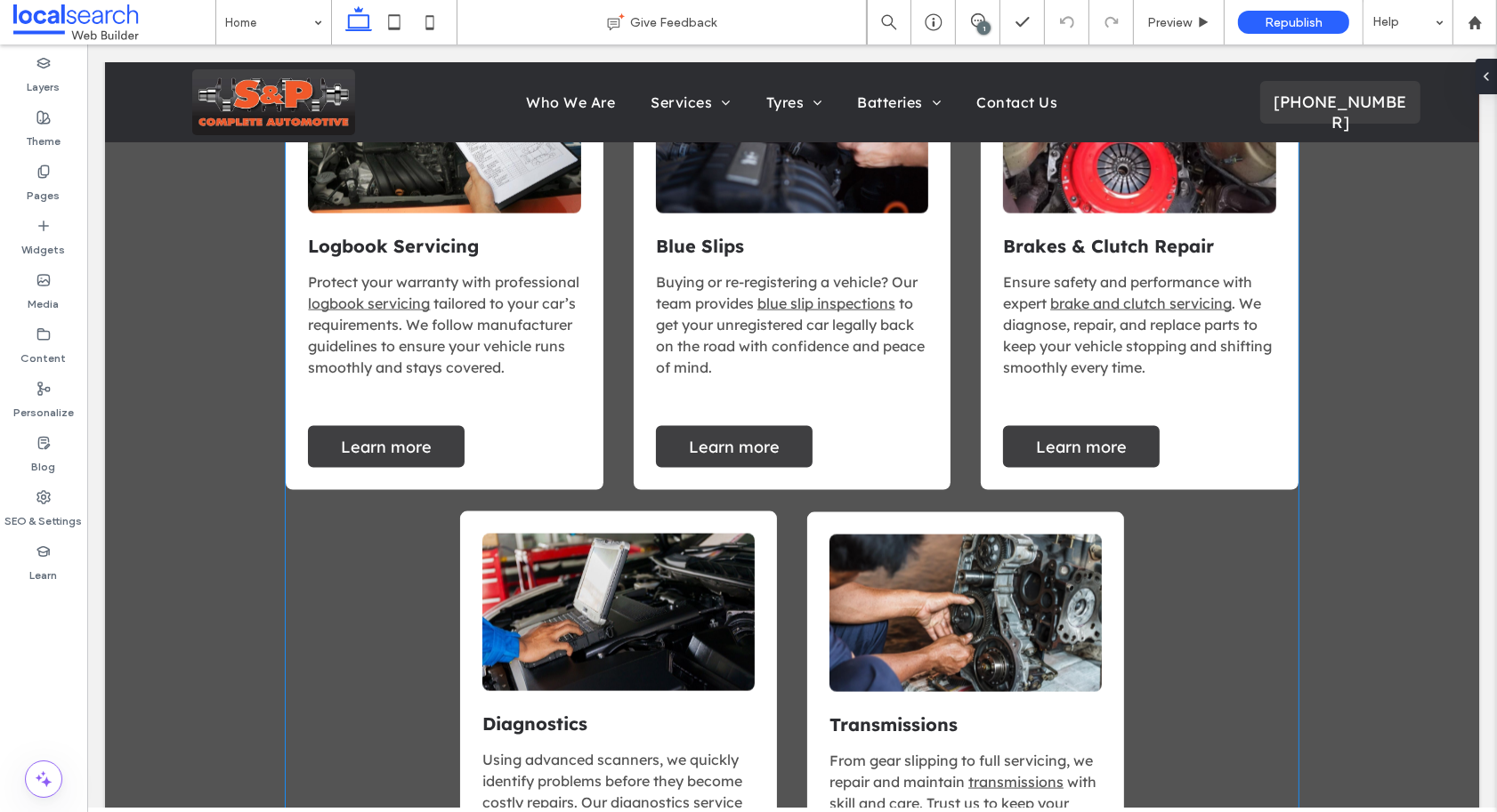
scroll to position [2502, 0]
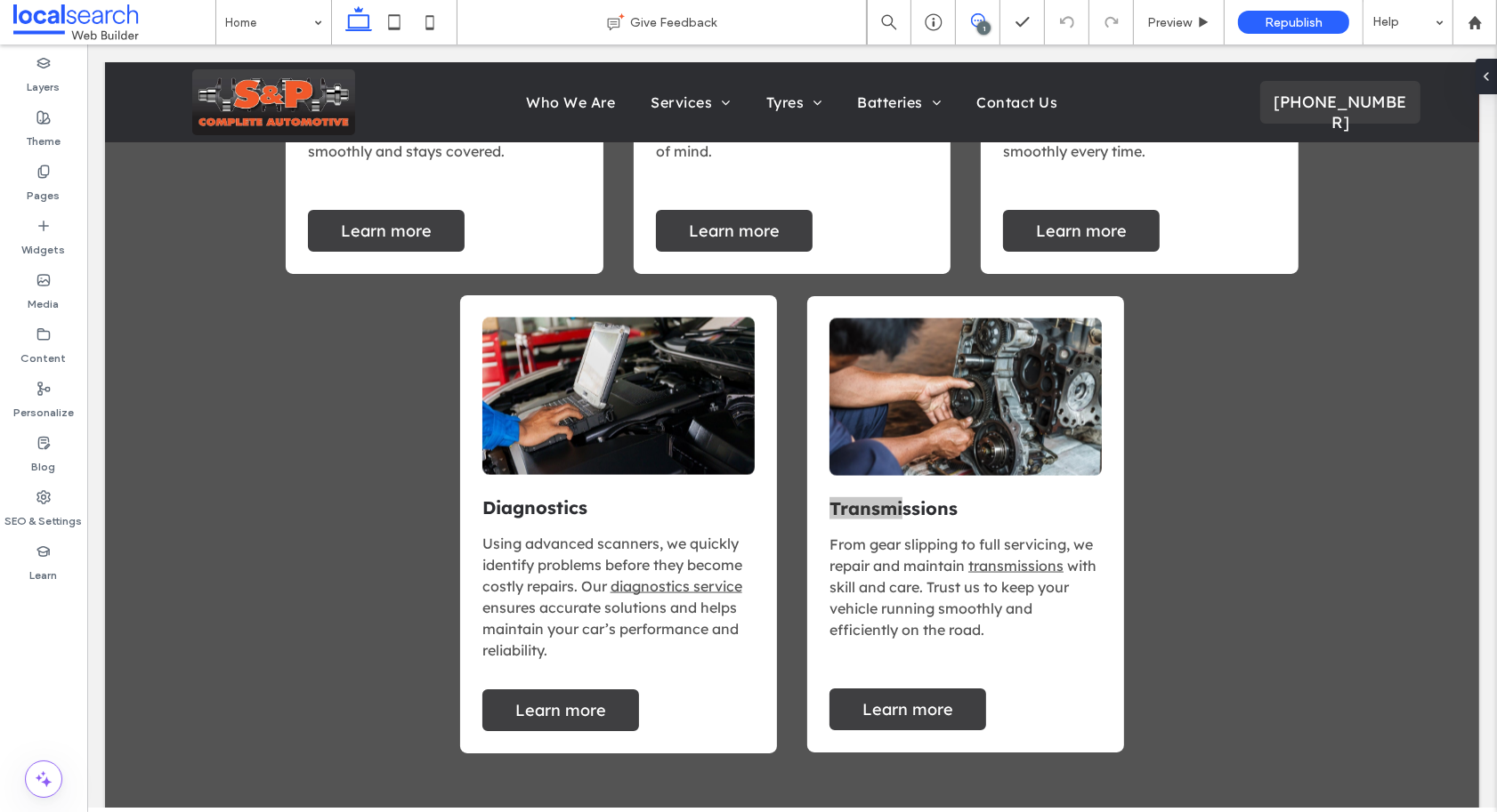
click at [982, 17] on use at bounding box center [977, 20] width 15 height 15
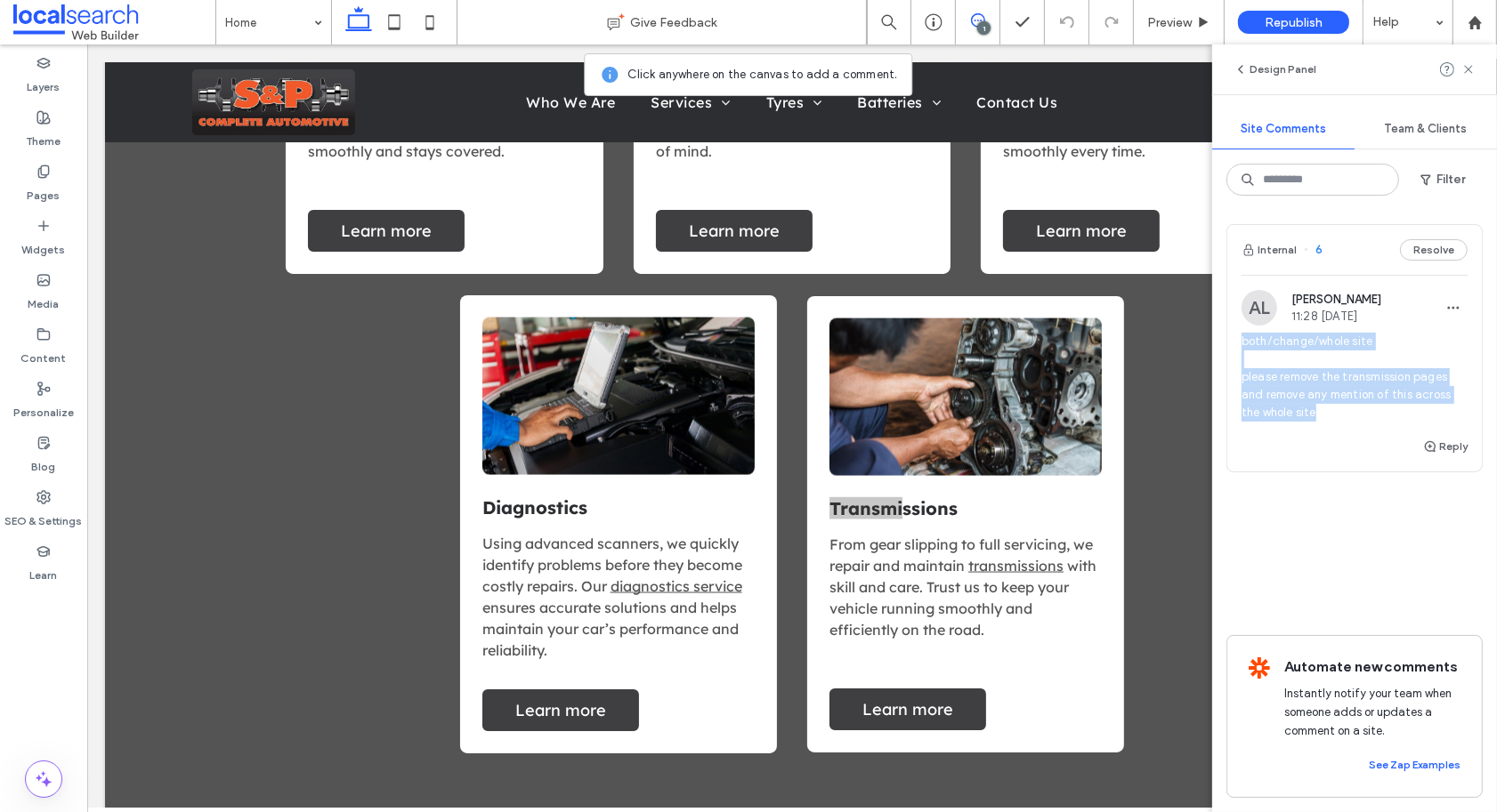
drag, startPoint x: 1325, startPoint y: 411, endPoint x: 1240, endPoint y: 345, distance: 107.6
click at [1241, 345] on span "both/change/whole site please remove the transmission pages and remove any ment…" at bounding box center [1353, 377] width 226 height 89
copy span "both/change/whole site please remove the transmission pages and remove any ment…"
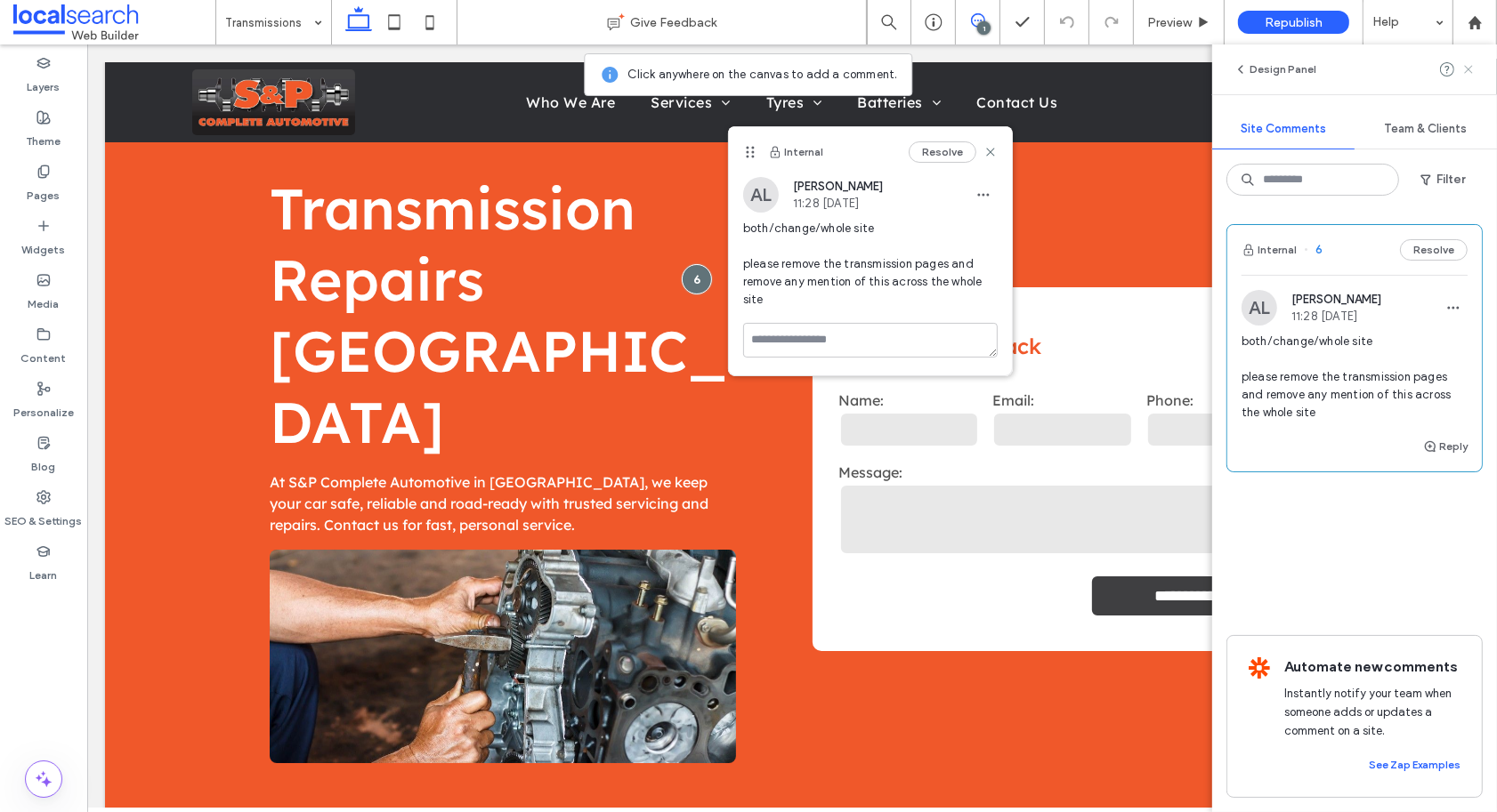
click at [1469, 65] on icon at bounding box center [1468, 69] width 15 height 15
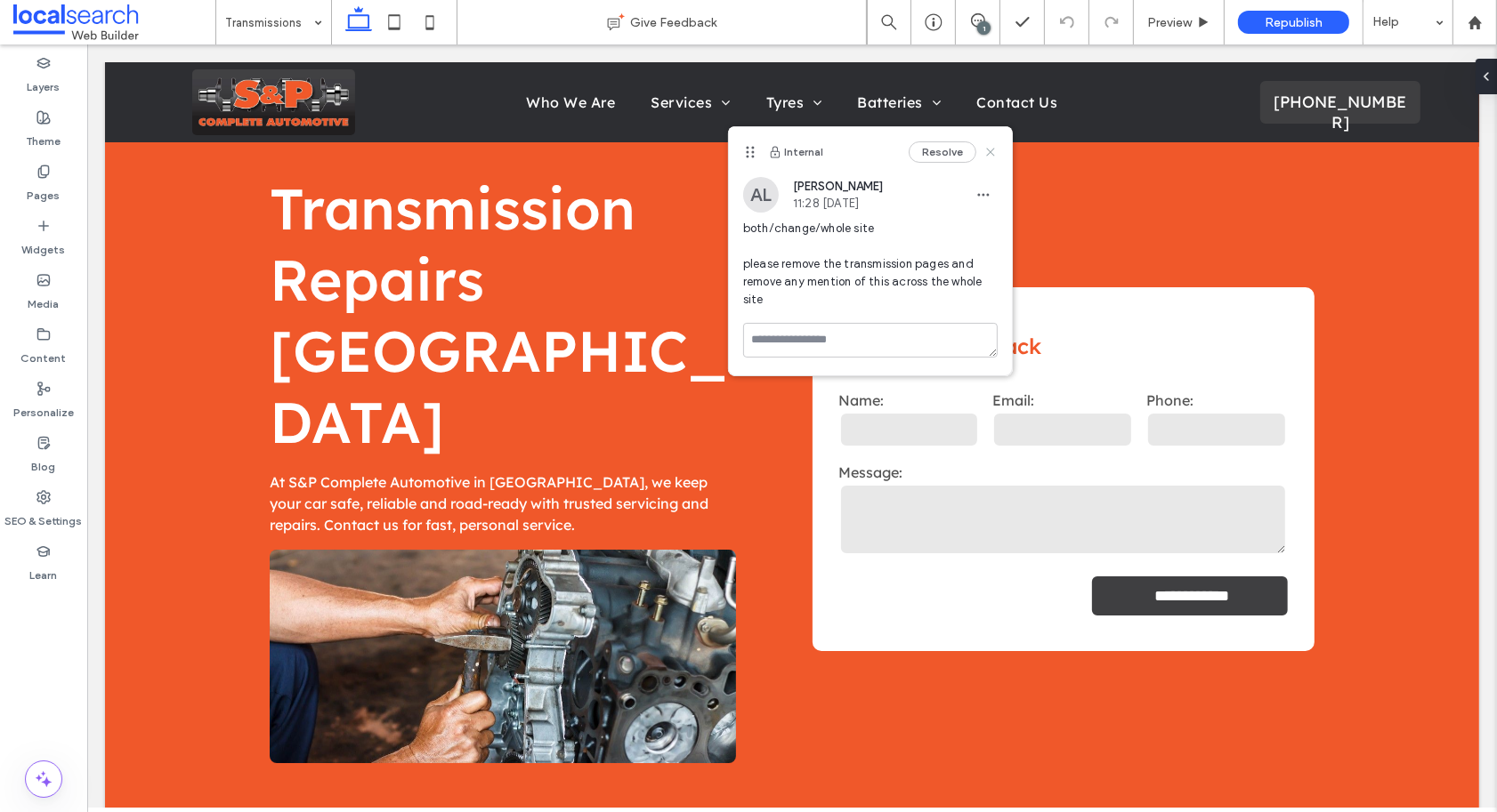
click at [991, 149] on use at bounding box center [990, 152] width 8 height 8
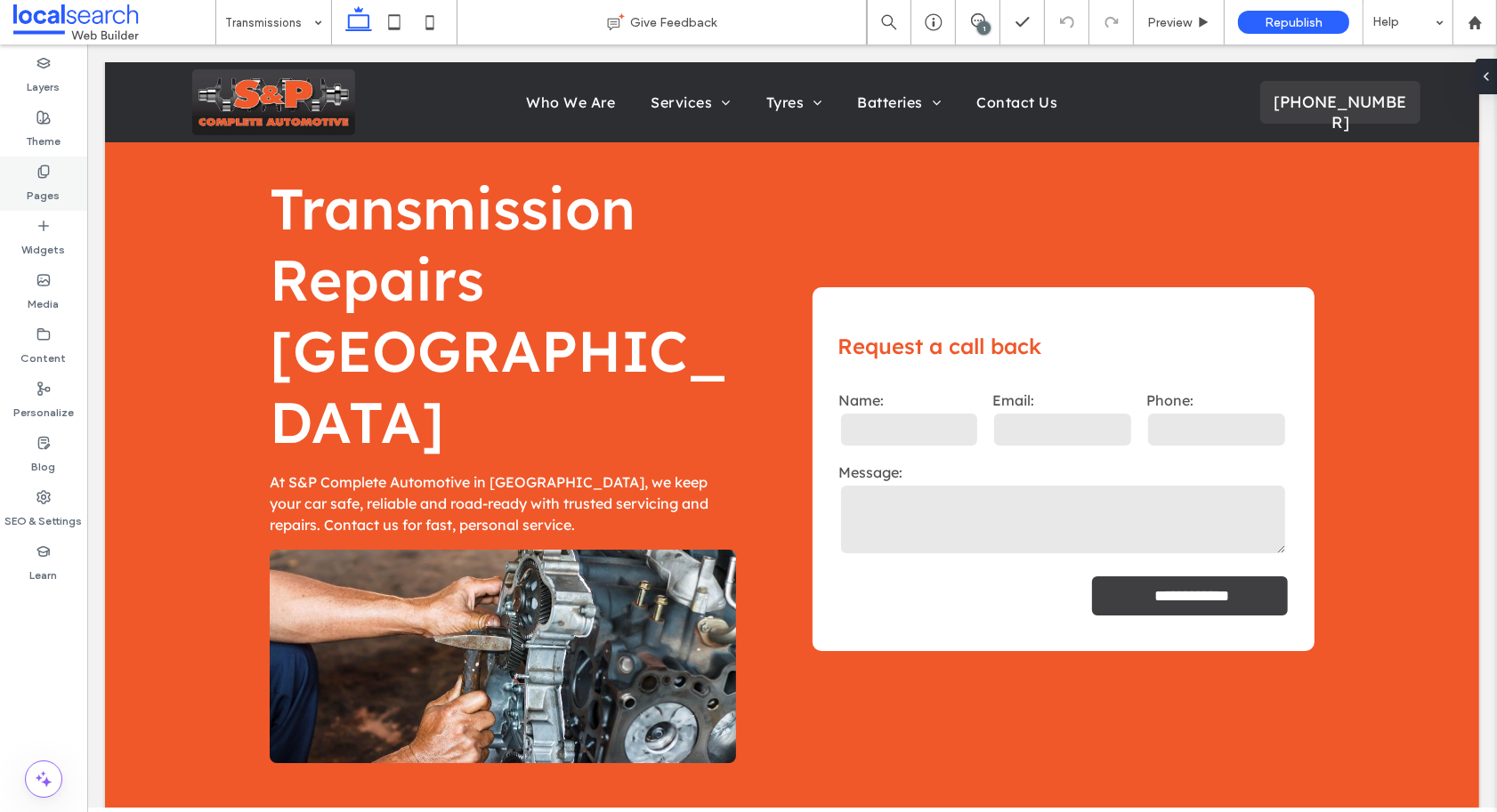
click at [56, 183] on label "Pages" at bounding box center [44, 191] width 33 height 25
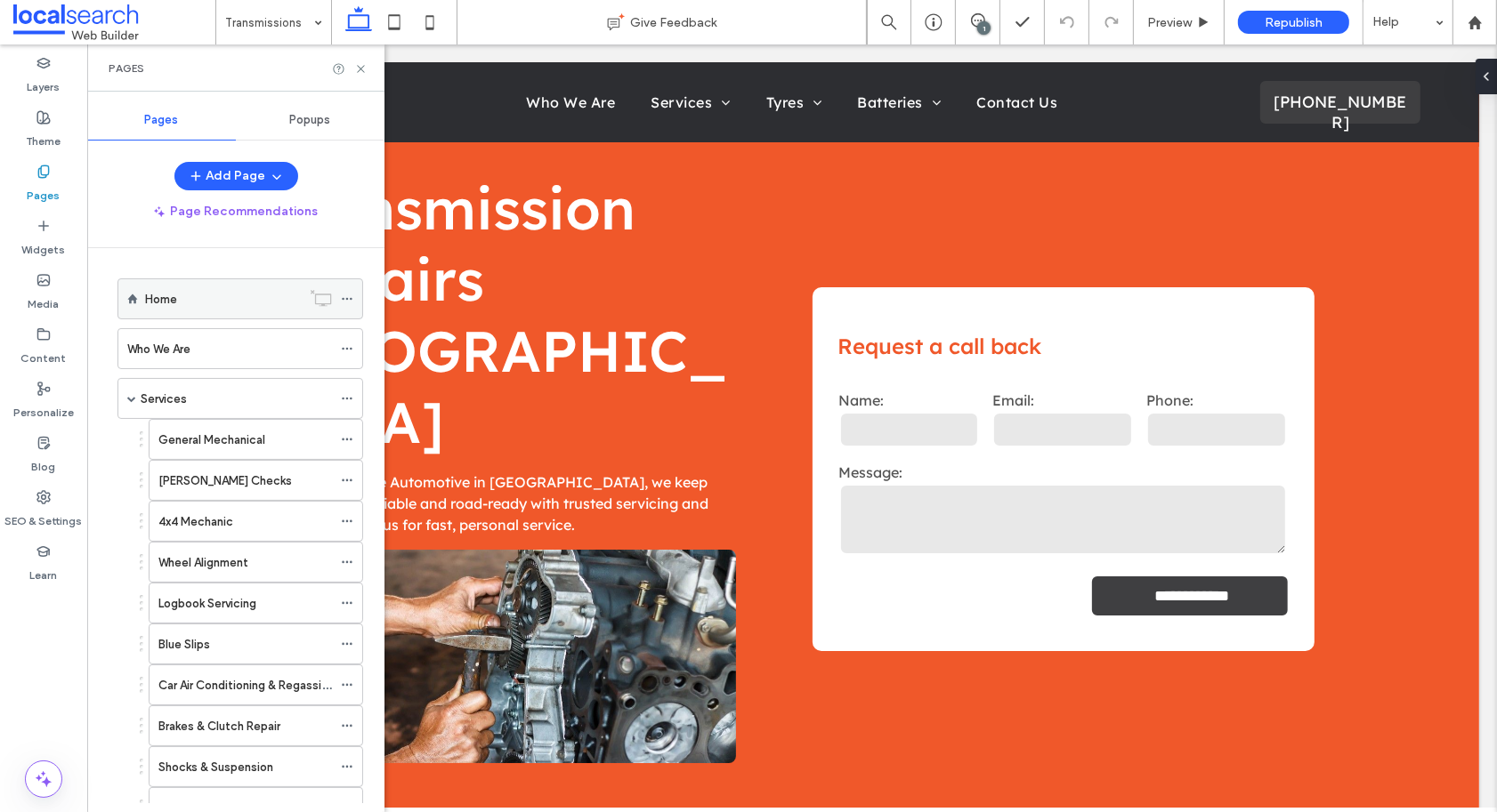
click at [206, 303] on div "Home" at bounding box center [223, 299] width 155 height 19
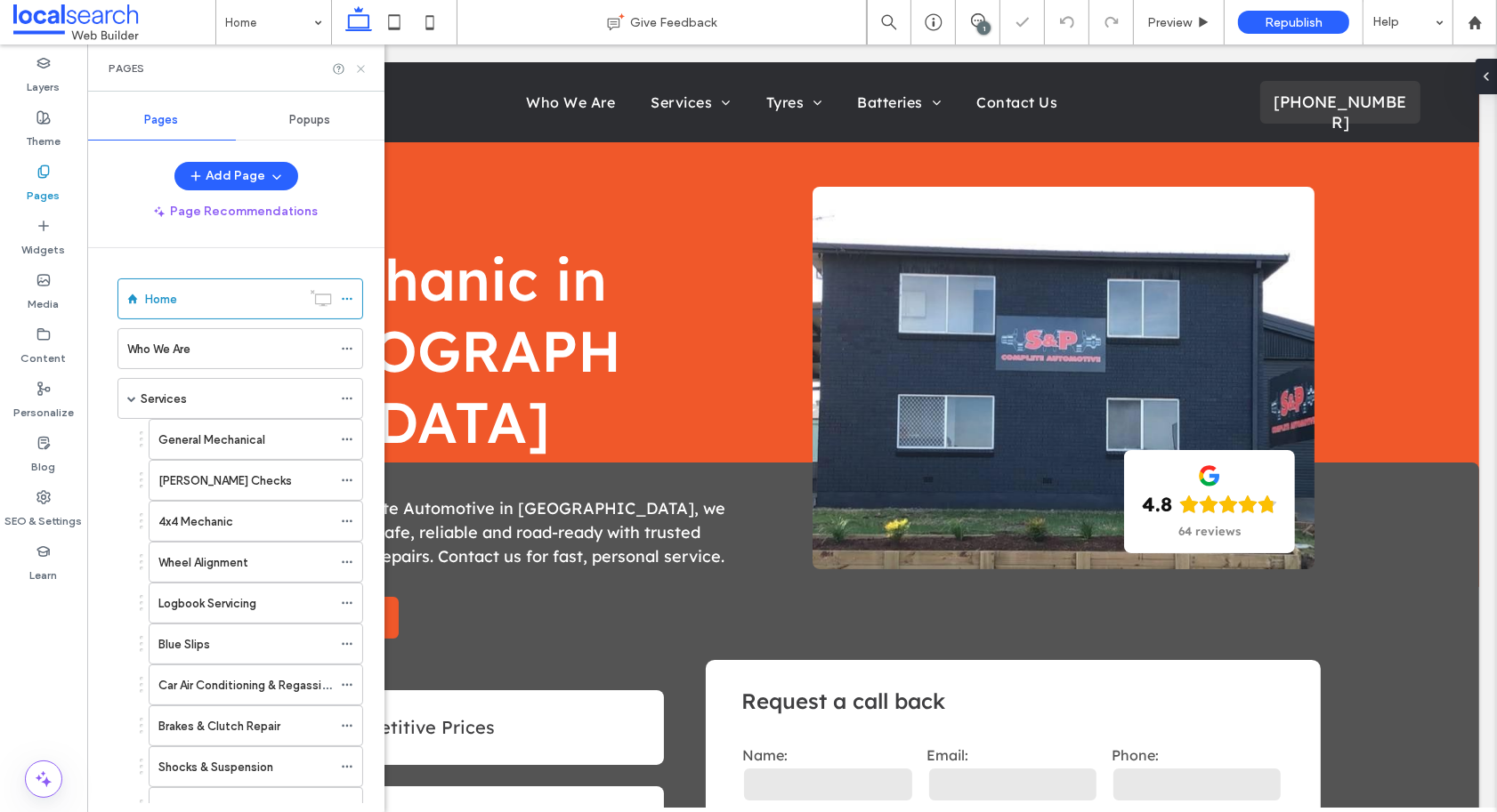
click at [361, 70] on icon at bounding box center [361, 69] width 14 height 14
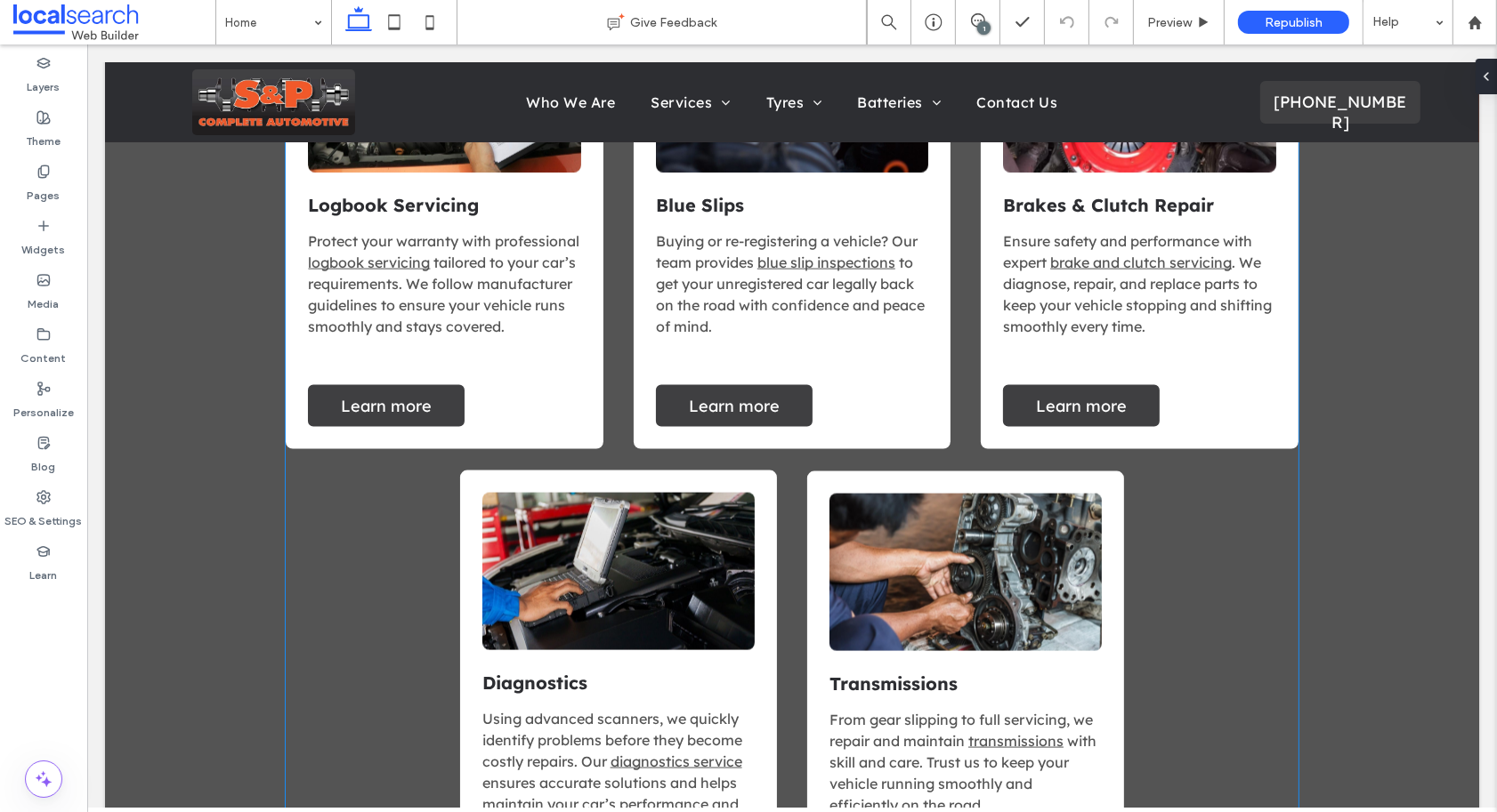
scroll to position [2338, 0]
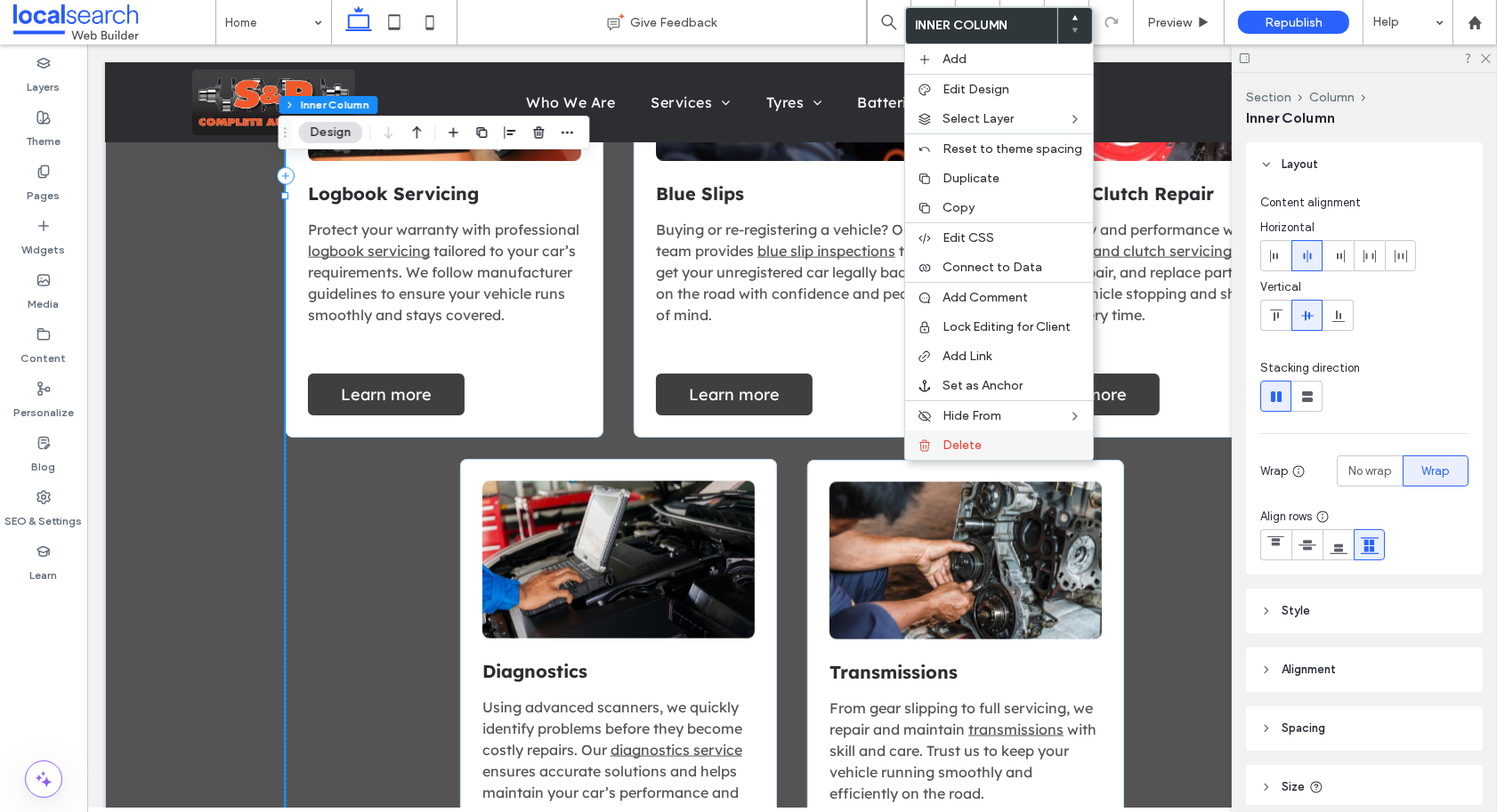
click at [933, 443] on div at bounding box center [925, 445] width 18 height 15
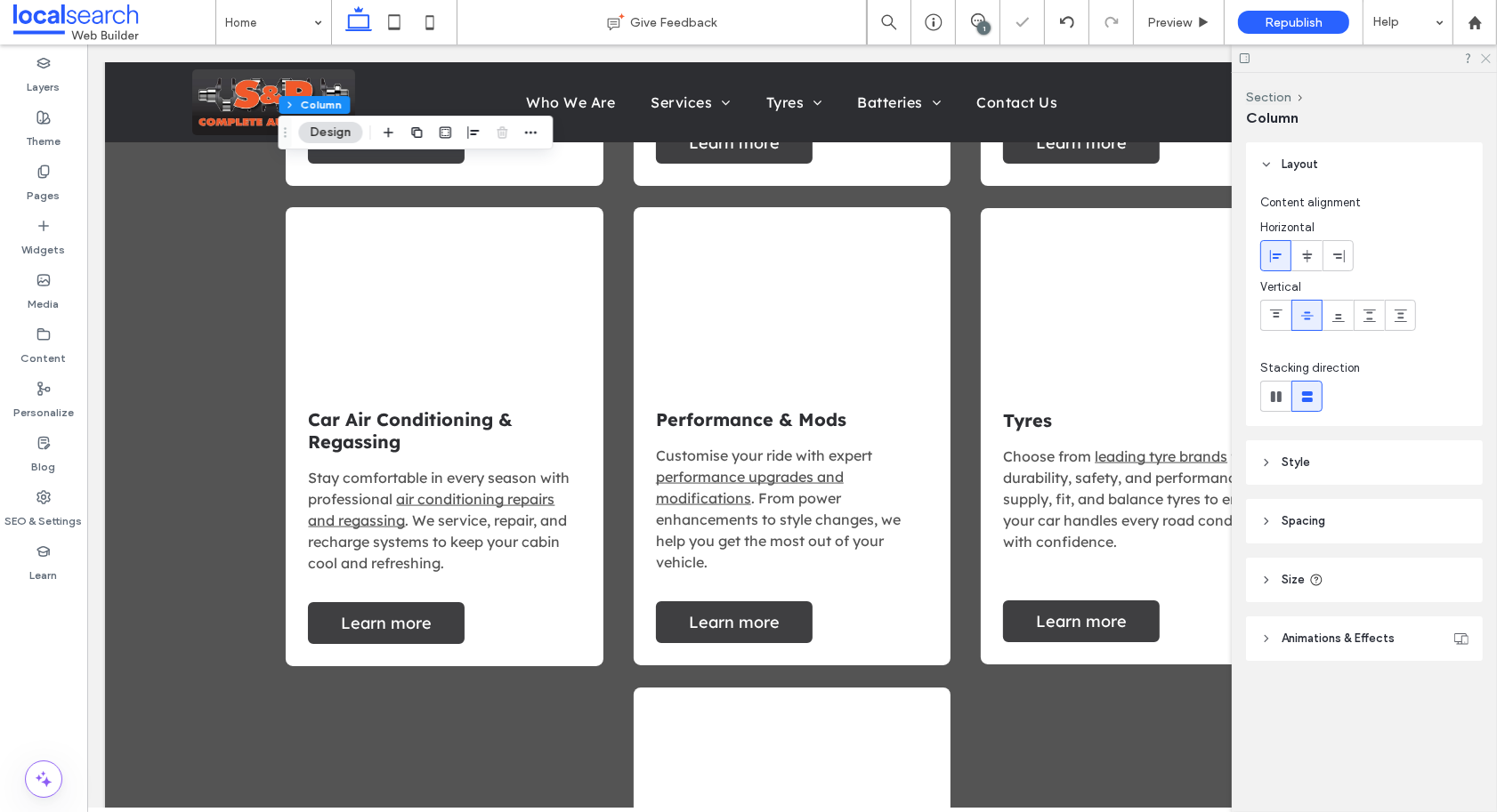
click at [1482, 56] on use at bounding box center [1485, 60] width 10 height 10
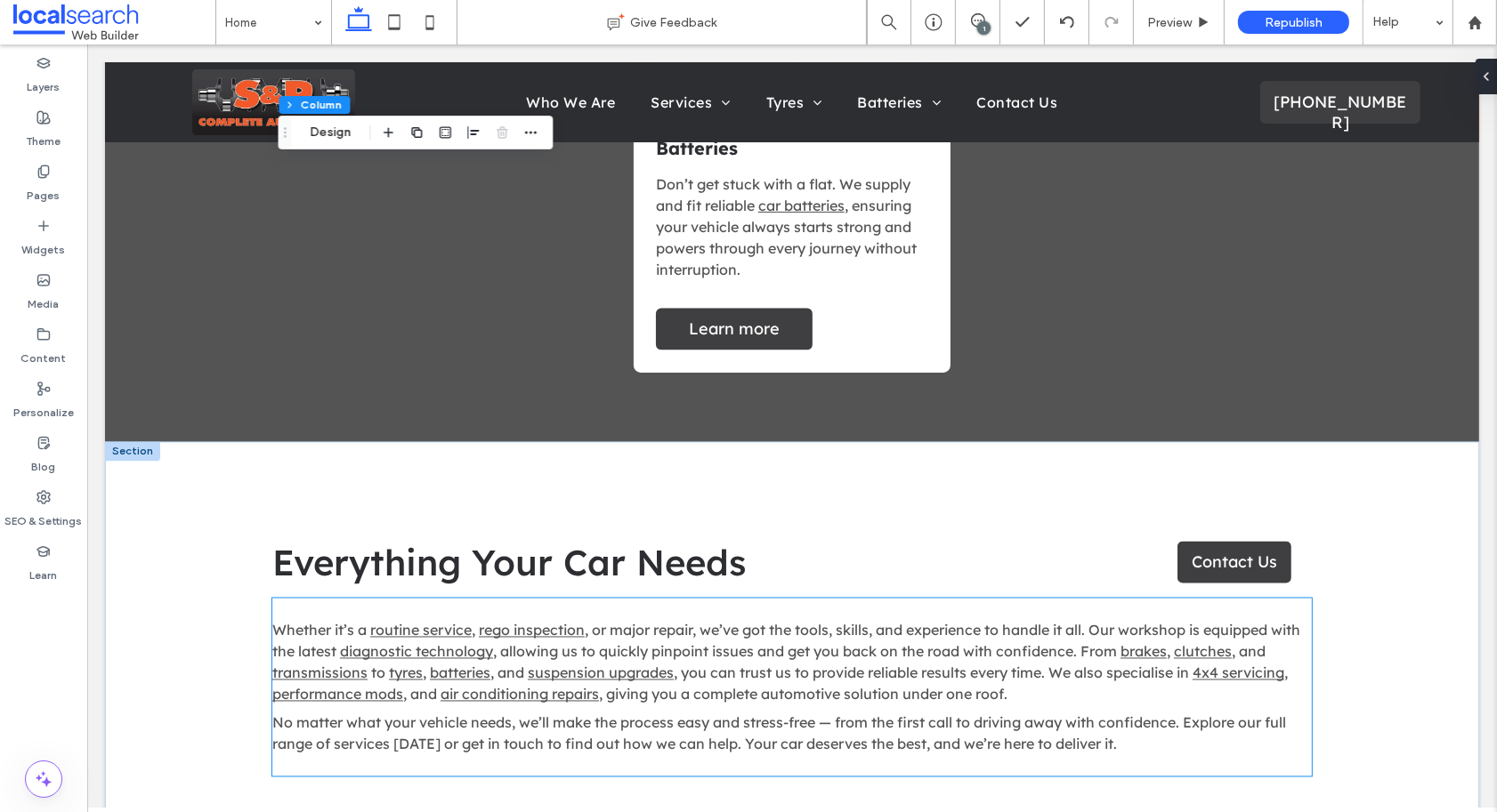
scroll to position [3115, 0]
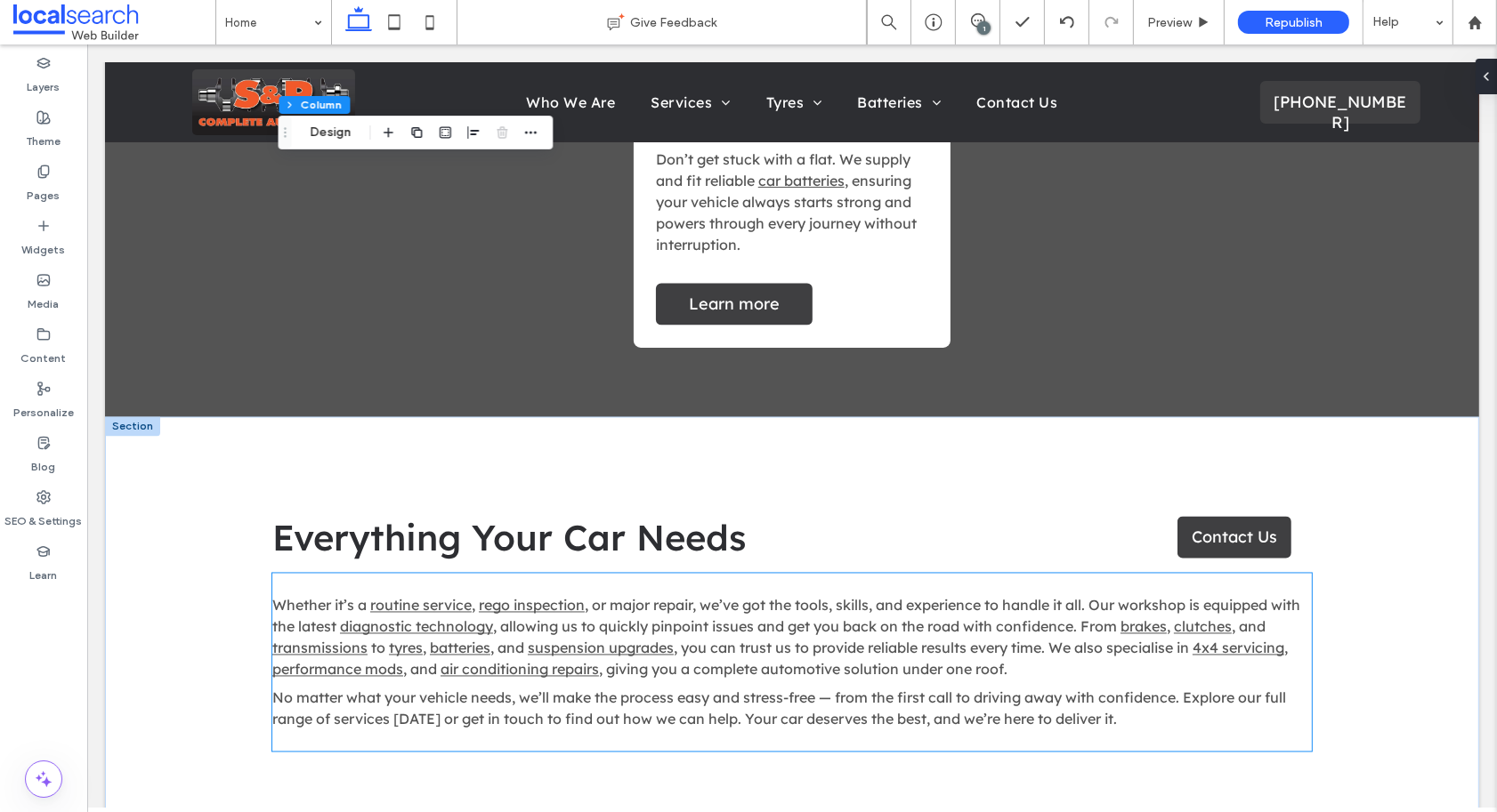
click at [402, 661] on span ", and" at bounding box center [419, 670] width 34 height 18
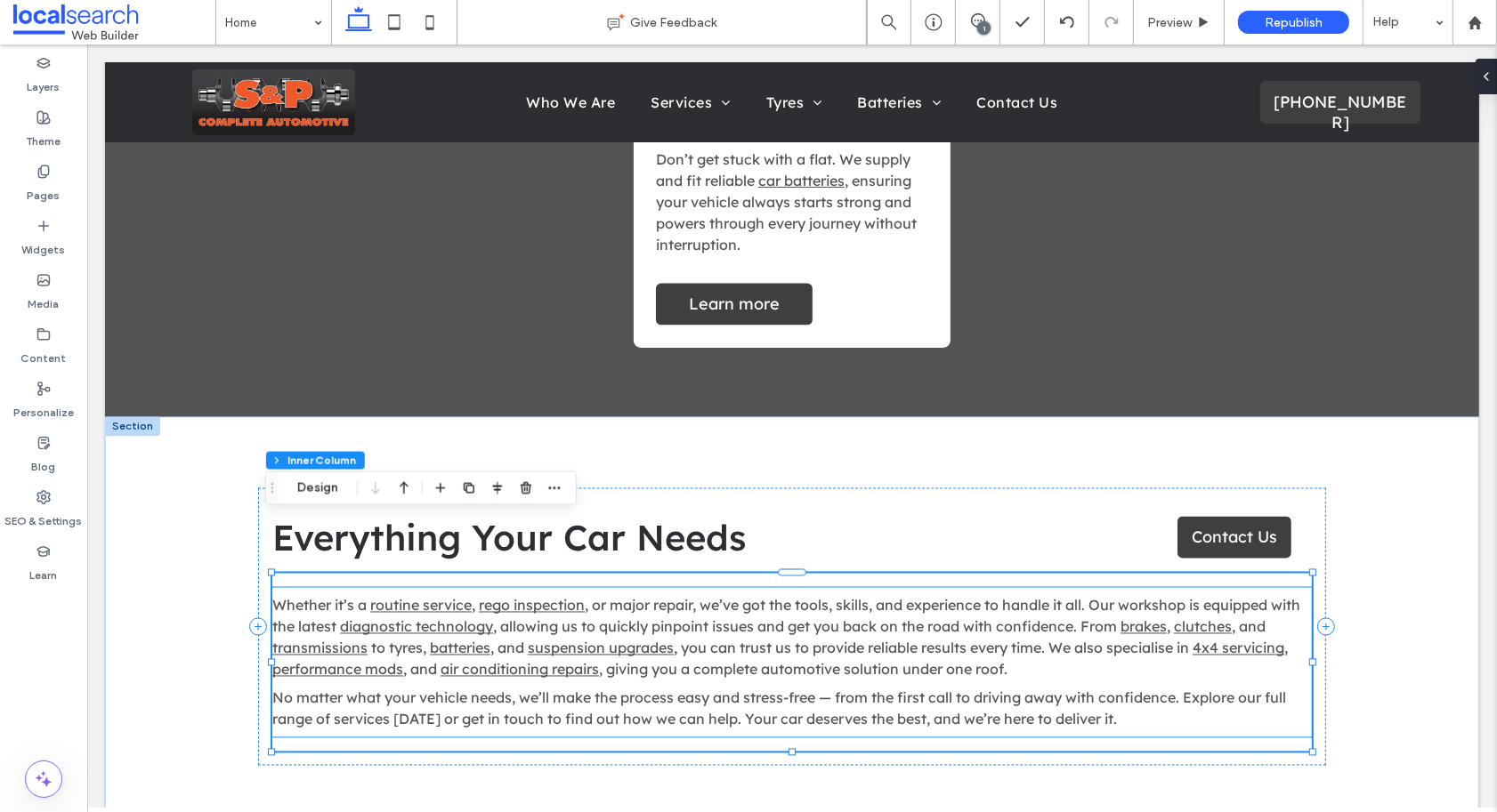
click at [388, 639] on link "tyres" at bounding box center [404, 648] width 34 height 18
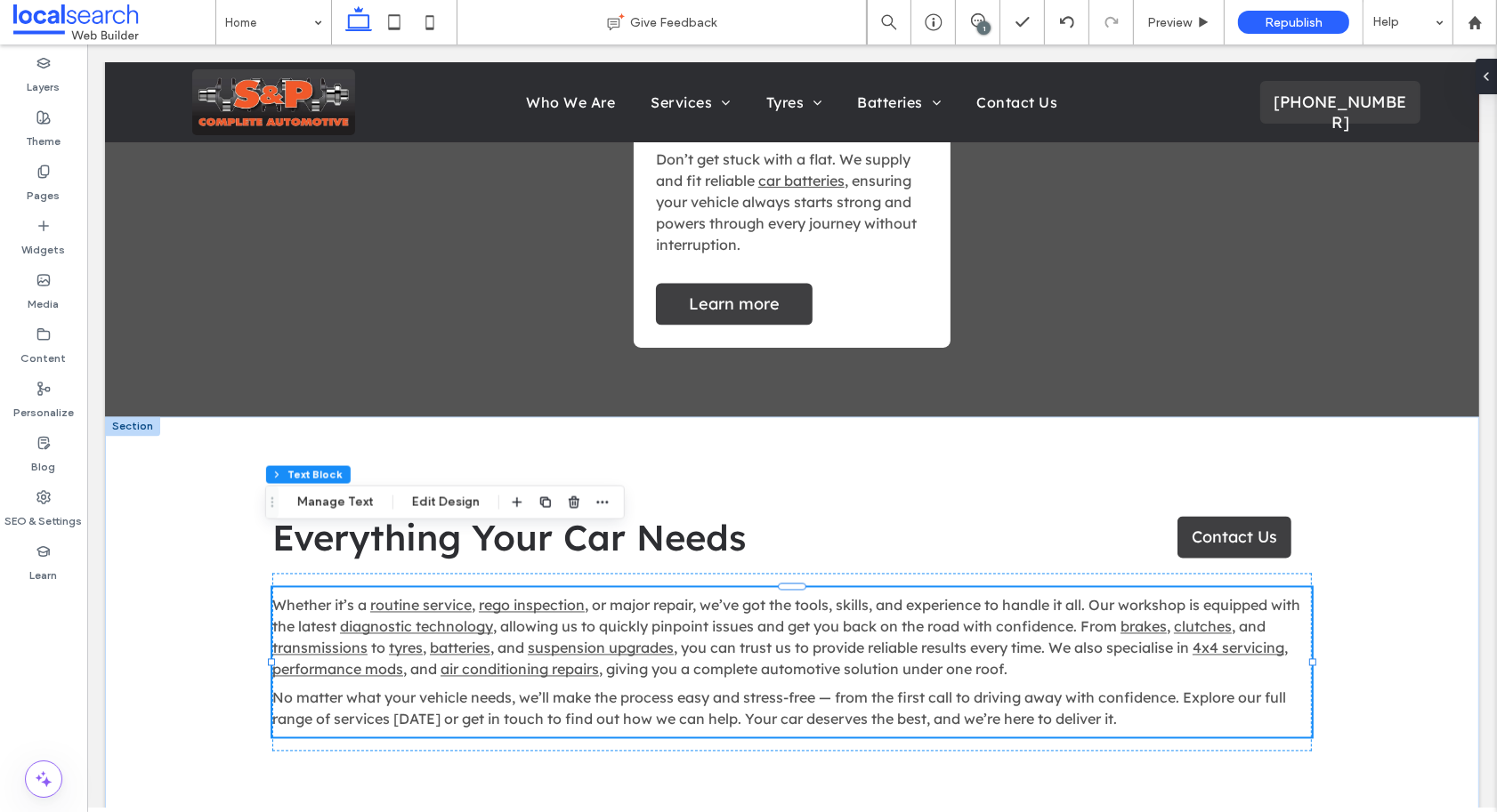
click at [366, 639] on span "to" at bounding box center [377, 648] width 21 height 18
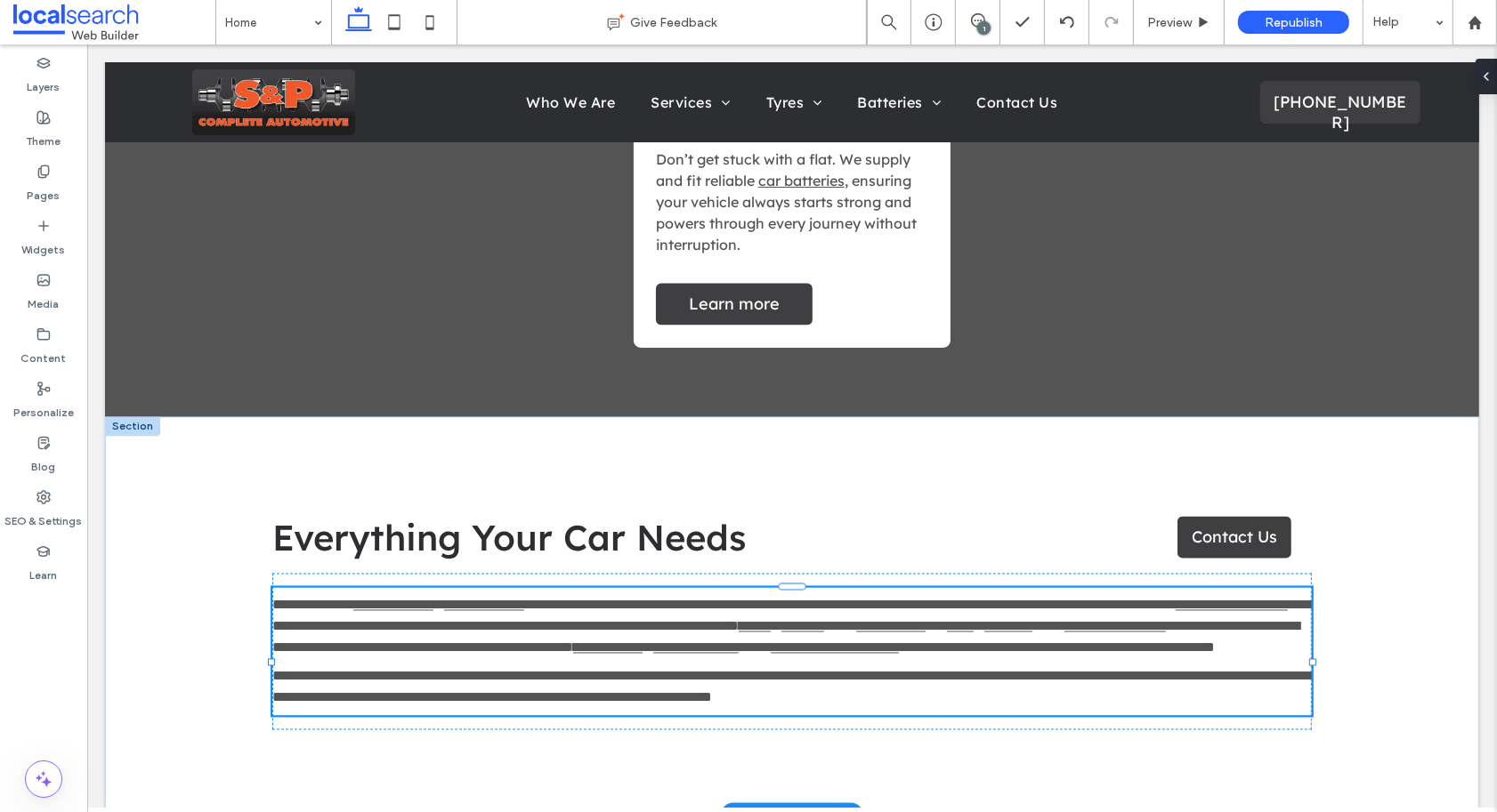
type input "**********"
type input "**"
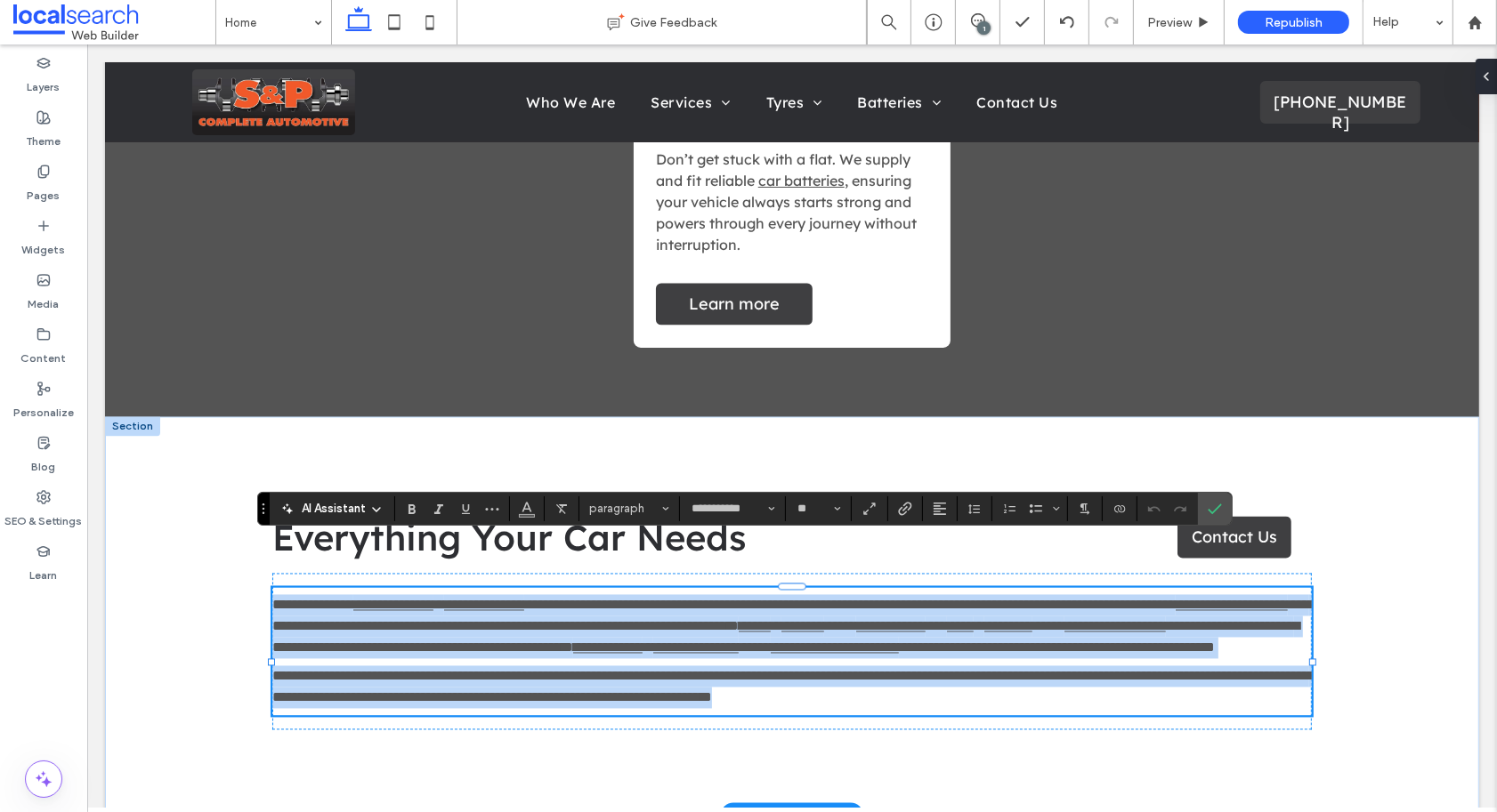
click at [925, 620] on span "**" at bounding box center [936, 627] width 21 height 14
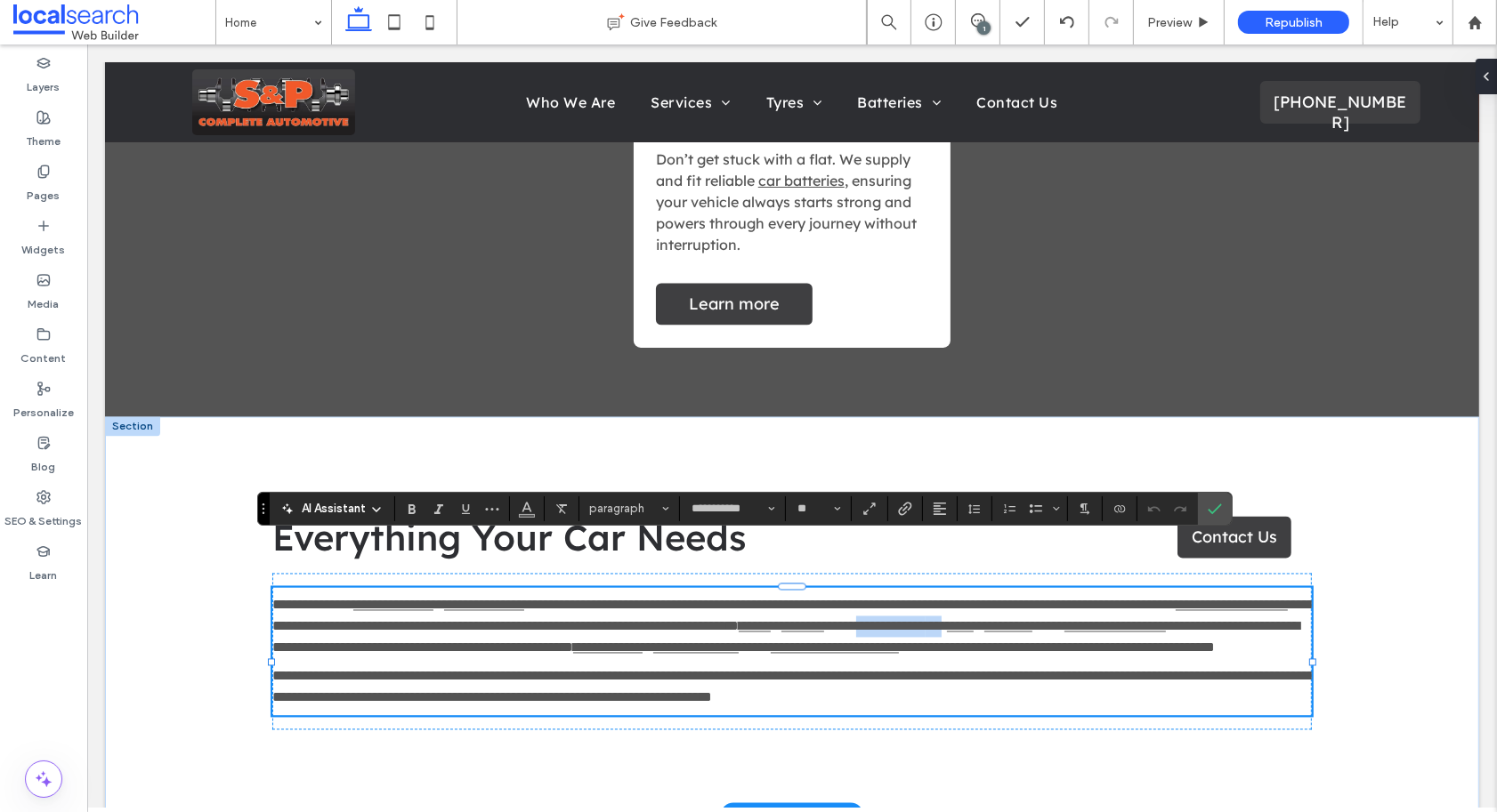
drag, startPoint x: 375, startPoint y: 592, endPoint x: 266, endPoint y: 597, distance: 109.1
click at [271, 597] on p "**********" at bounding box center [791, 628] width 1039 height 64
click at [1210, 506] on icon "Confirm" at bounding box center [1214, 508] width 15 height 15
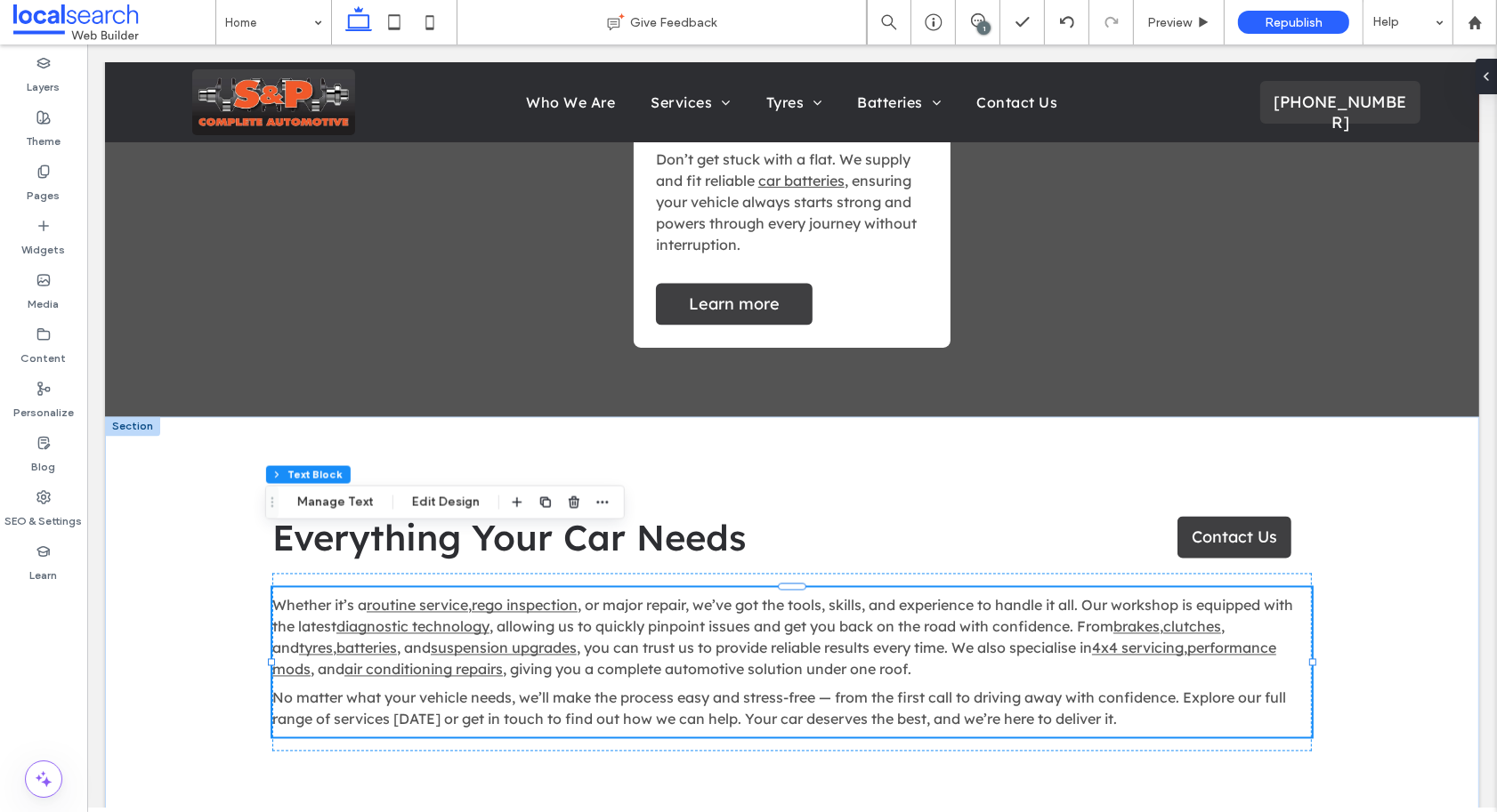
click at [308, 601] on p "Whether it’s a routine service , rego inspection , or major repair, we’ve got t…" at bounding box center [791, 637] width 1039 height 85
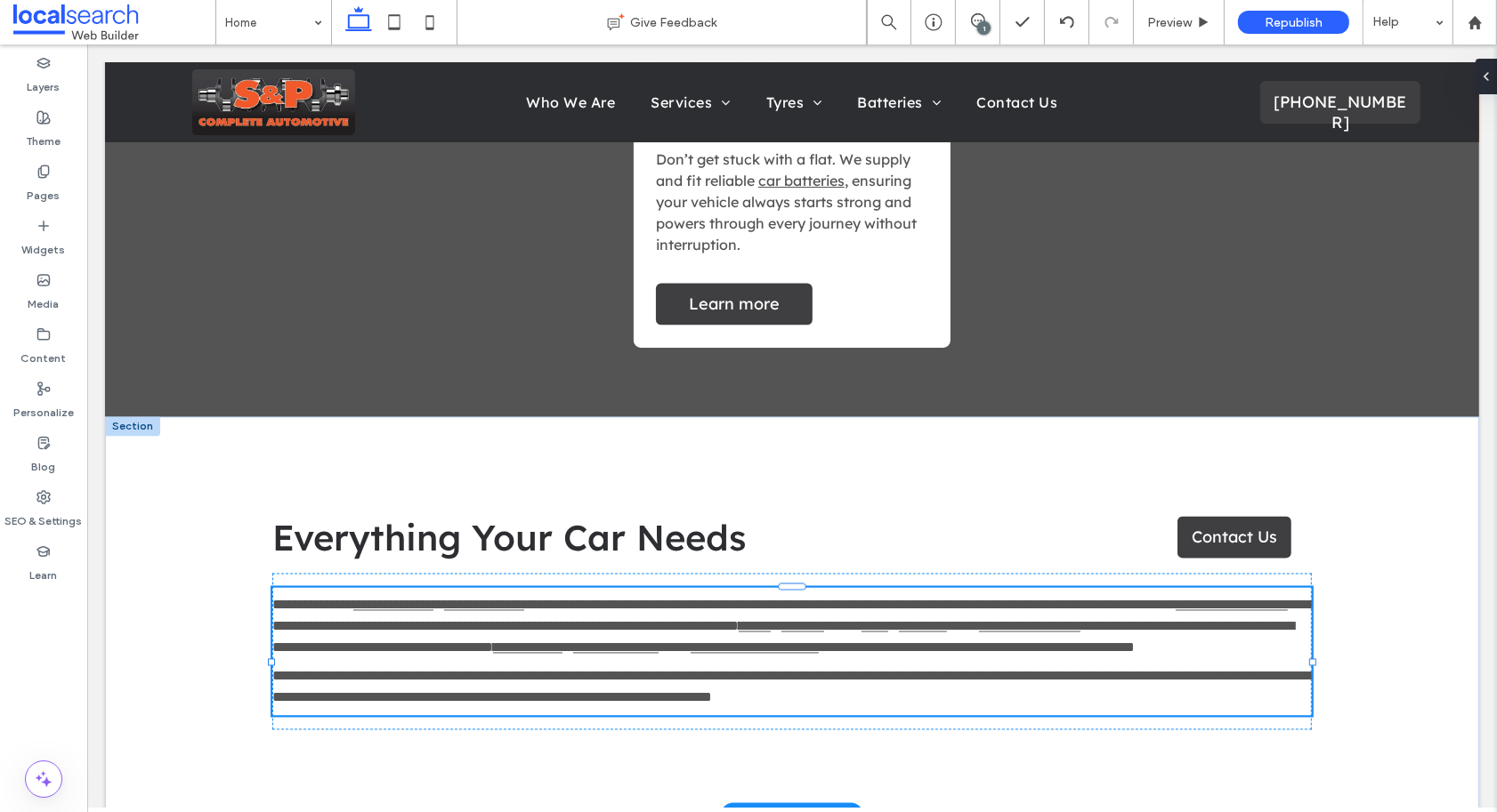
type input "**********"
type input "**"
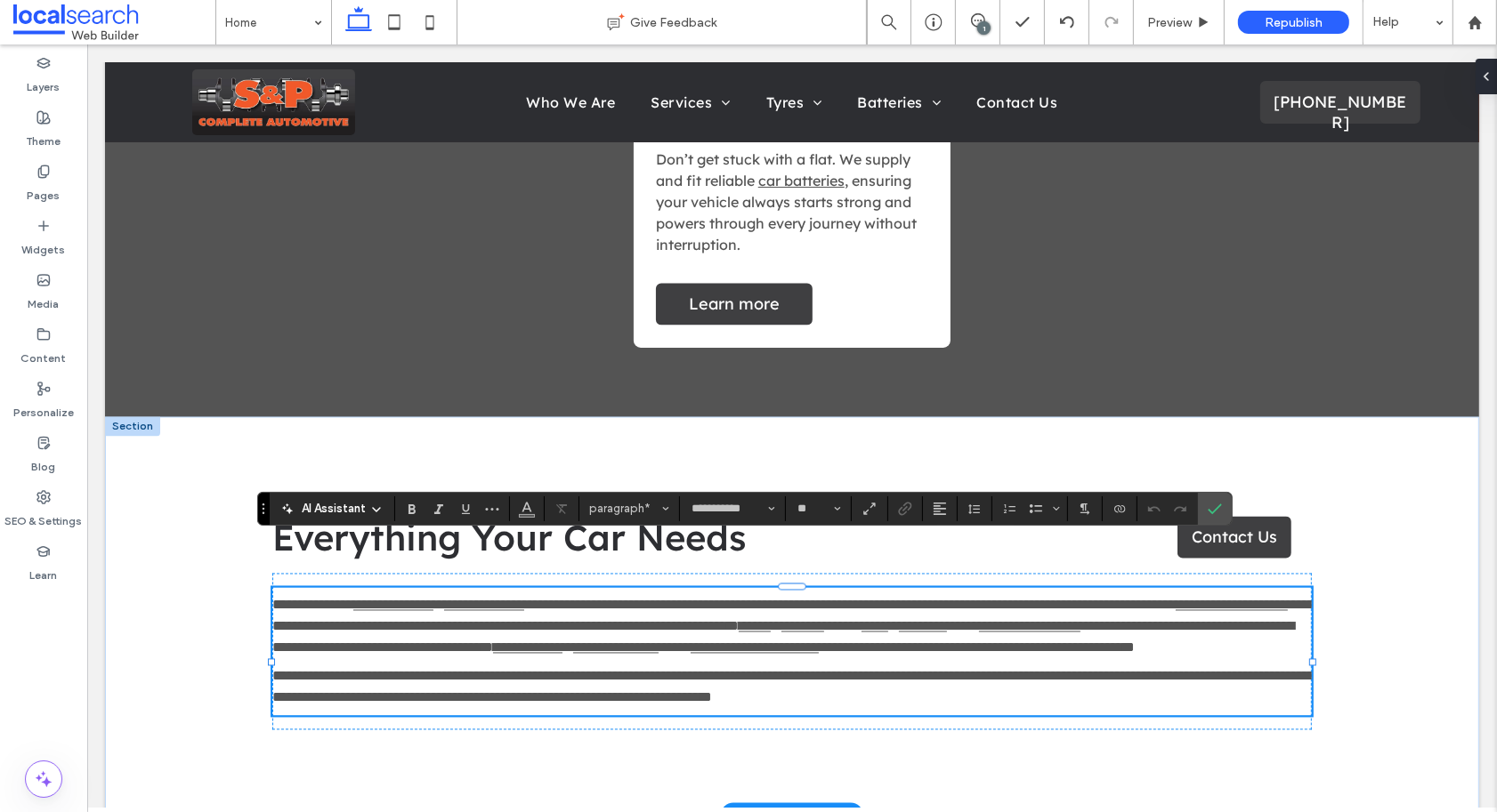
click at [308, 601] on p "**********" at bounding box center [791, 628] width 1039 height 64
drag, startPoint x: 551, startPoint y: 592, endPoint x: 408, endPoint y: 594, distance: 143.0
click at [408, 595] on p "**********" at bounding box center [791, 628] width 1039 height 64
click at [860, 620] on span "*****" at bounding box center [842, 627] width 37 height 14
click at [1216, 506] on icon "Confirm" at bounding box center [1214, 508] width 15 height 15
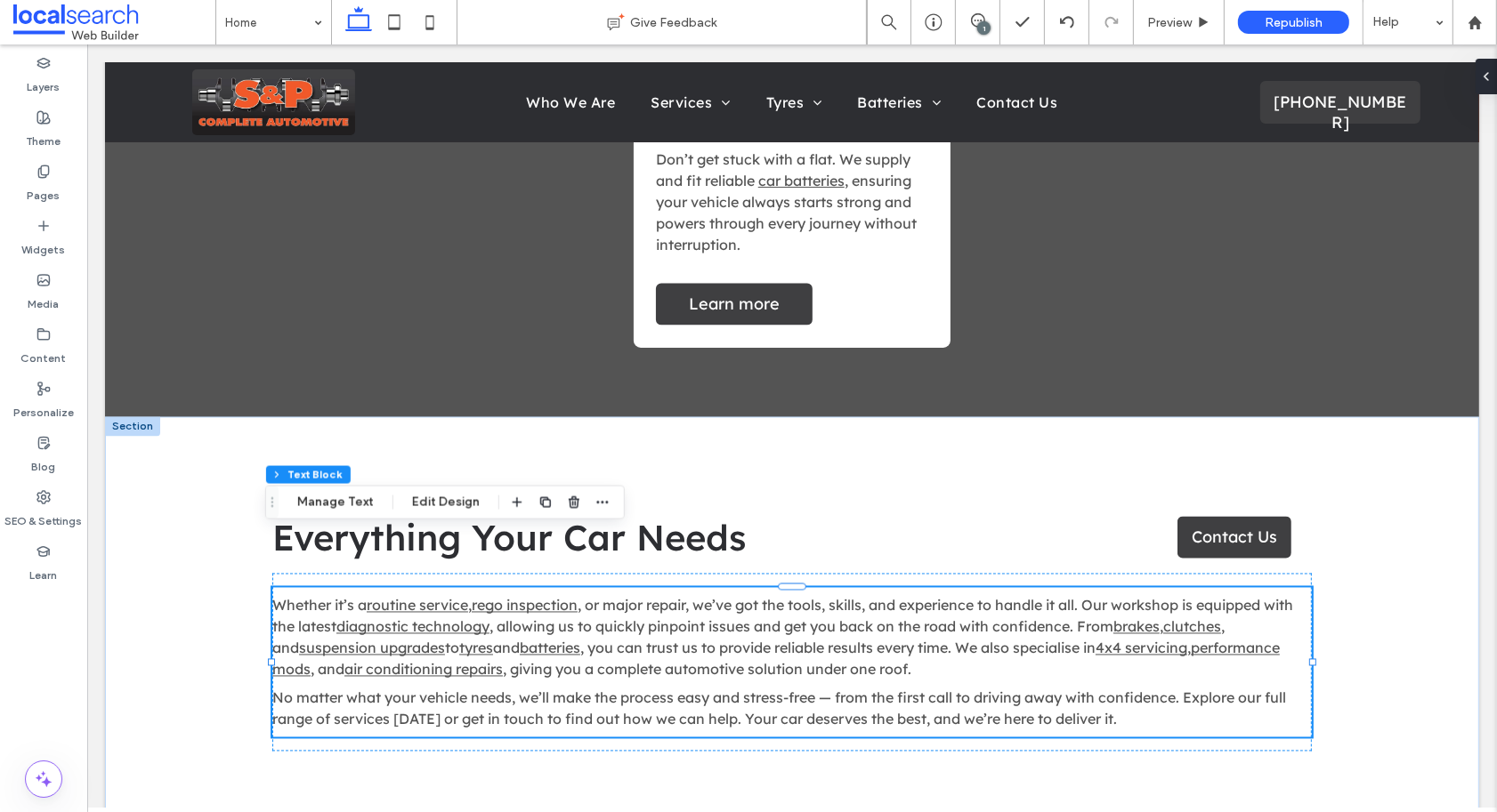
click at [1078, 607] on p "Whether it’s a routine service , rego inspection , or major repair, we’ve got t…" at bounding box center [791, 637] width 1039 height 85
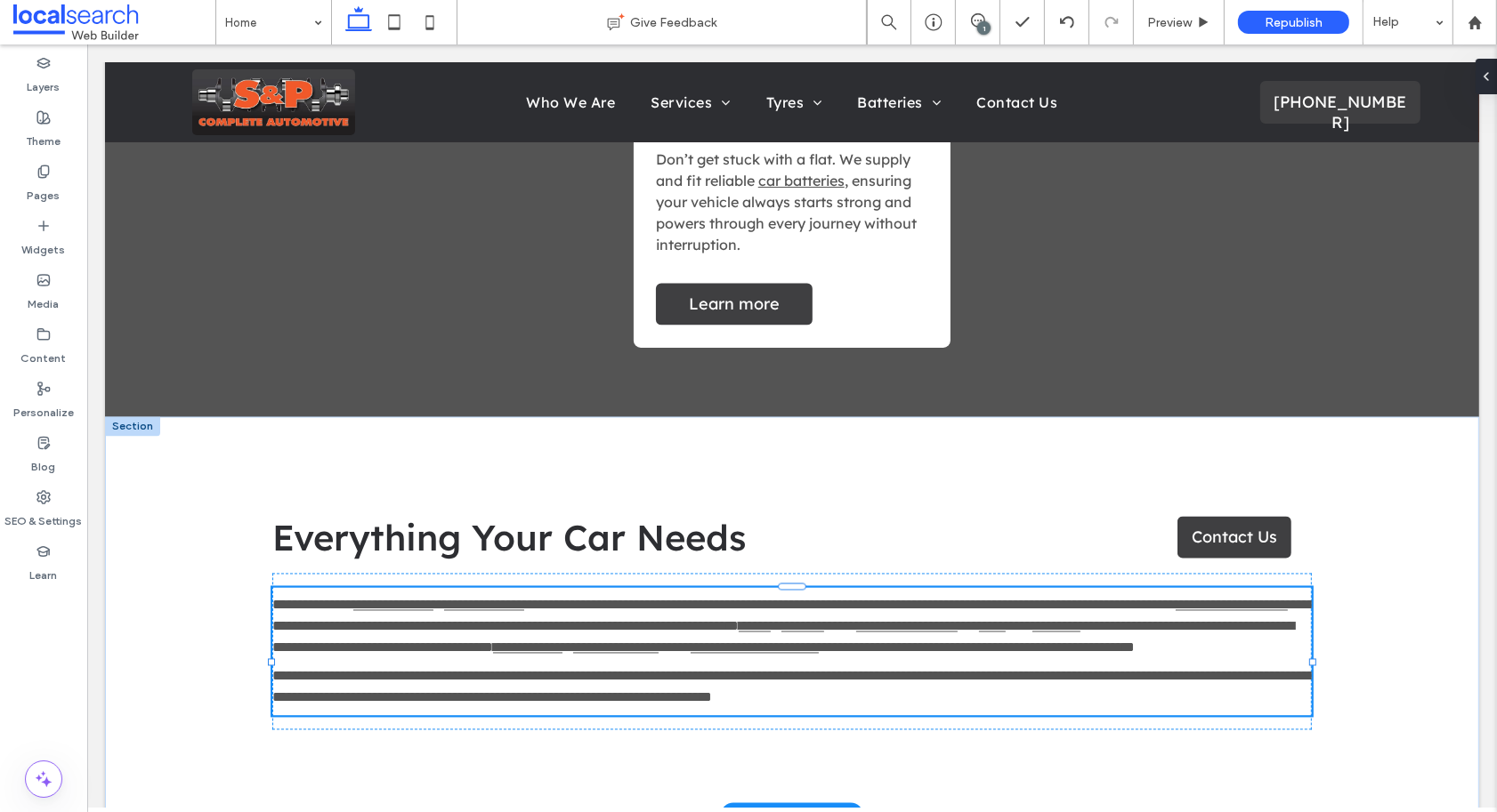
type input "**********"
type input "**"
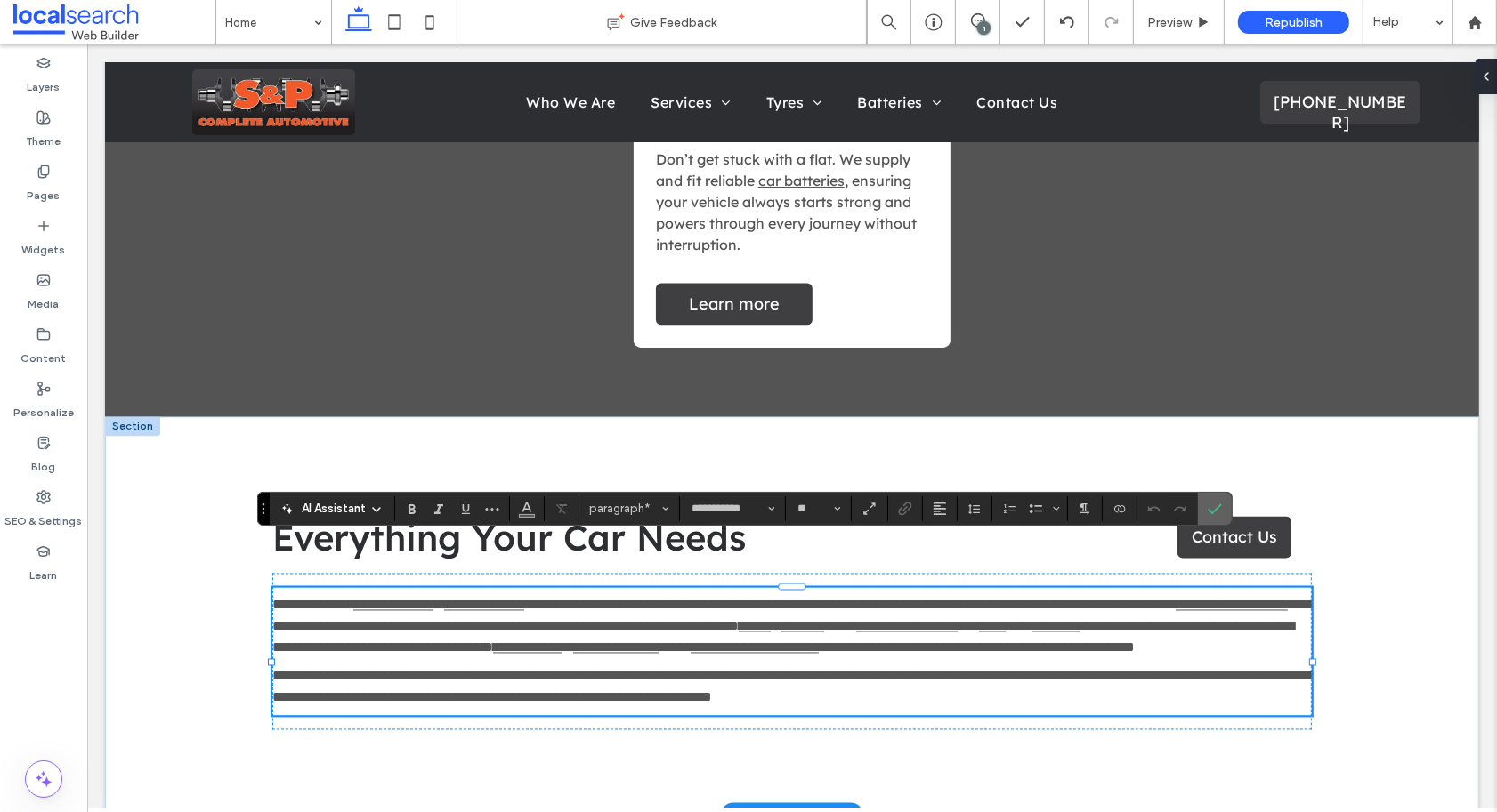
click at [1221, 514] on icon "Confirm" at bounding box center [1214, 508] width 15 height 15
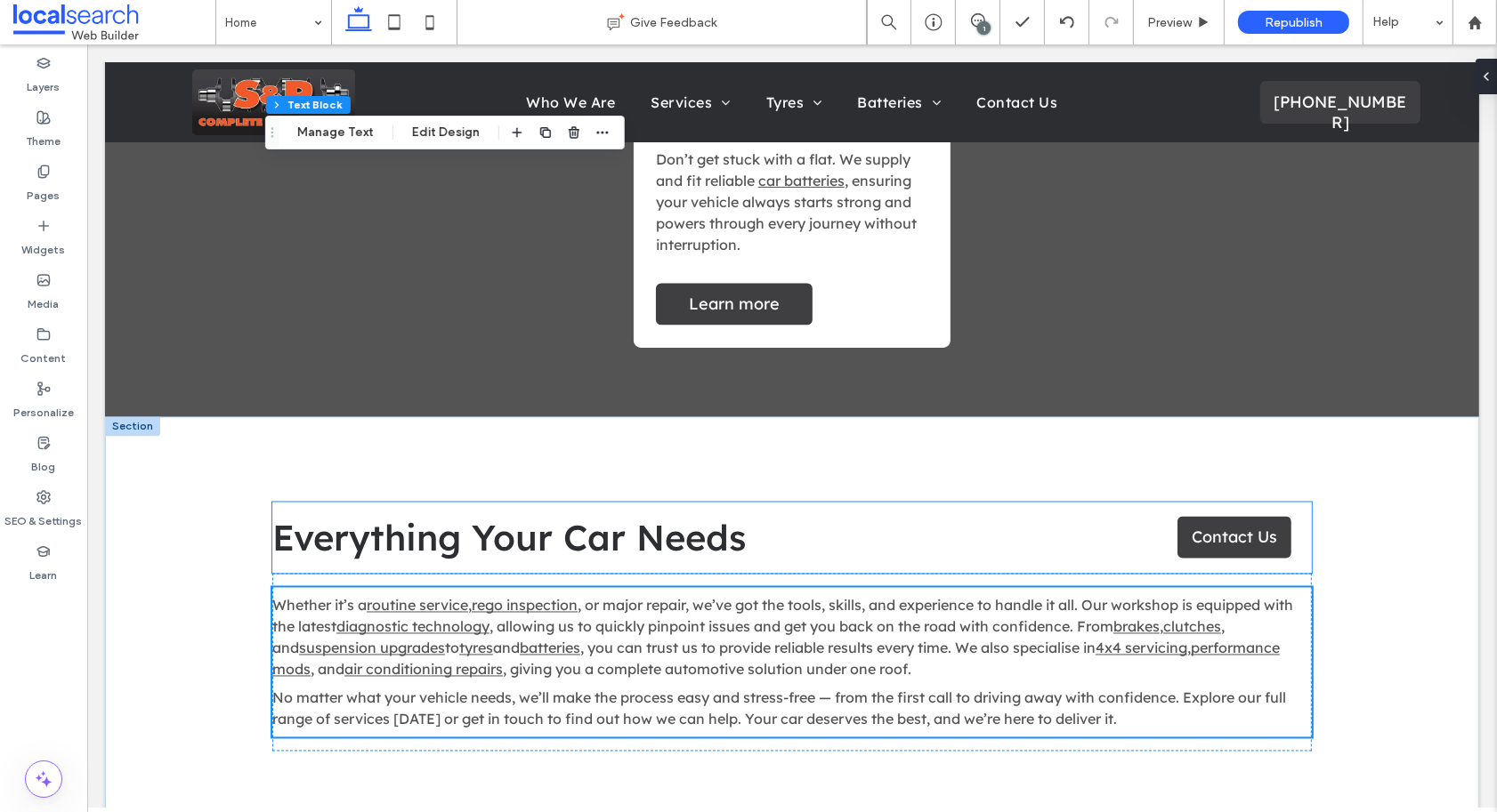
scroll to position [6225, 0]
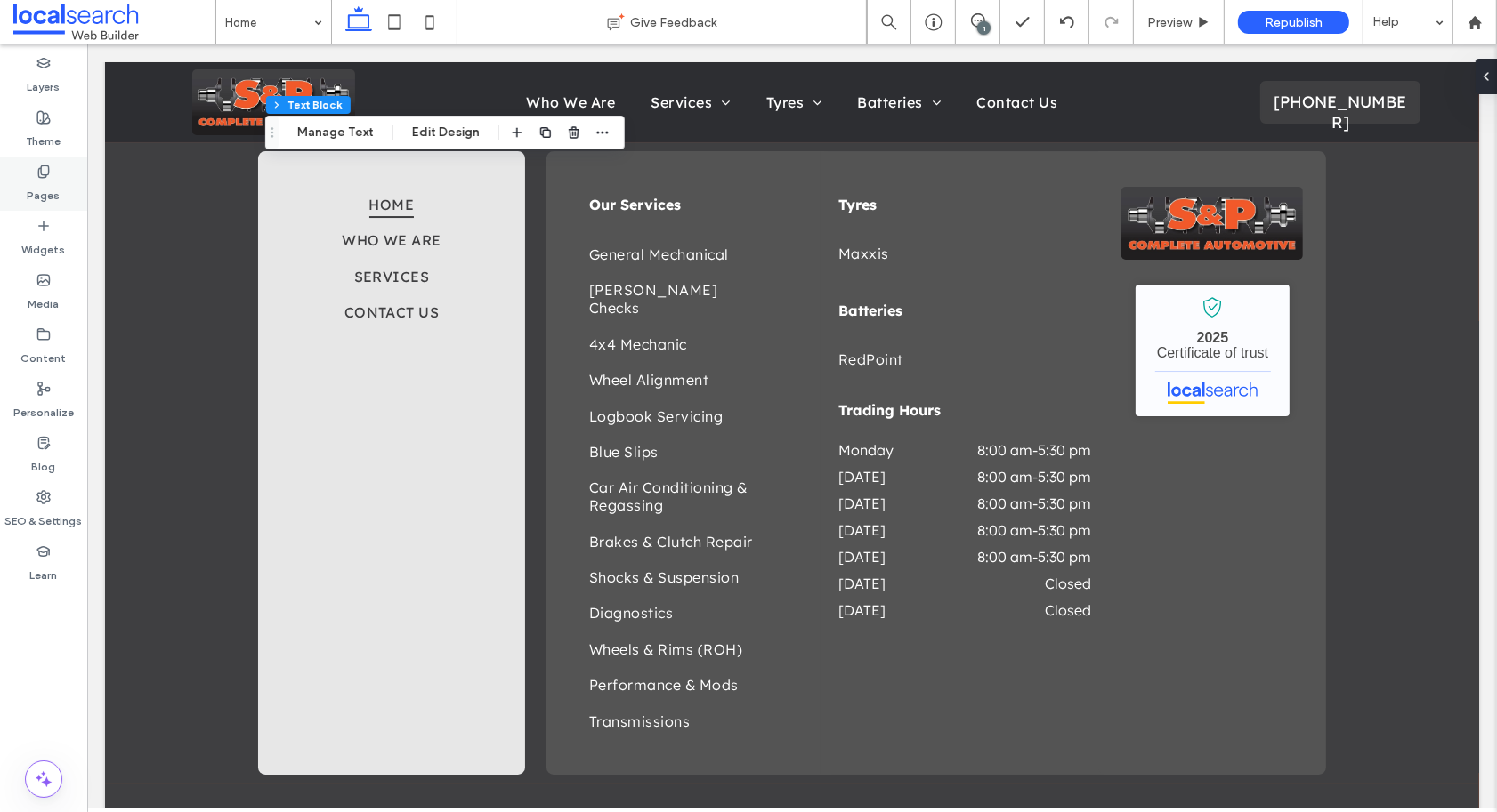
click at [44, 170] on icon at bounding box center [43, 172] width 15 height 15
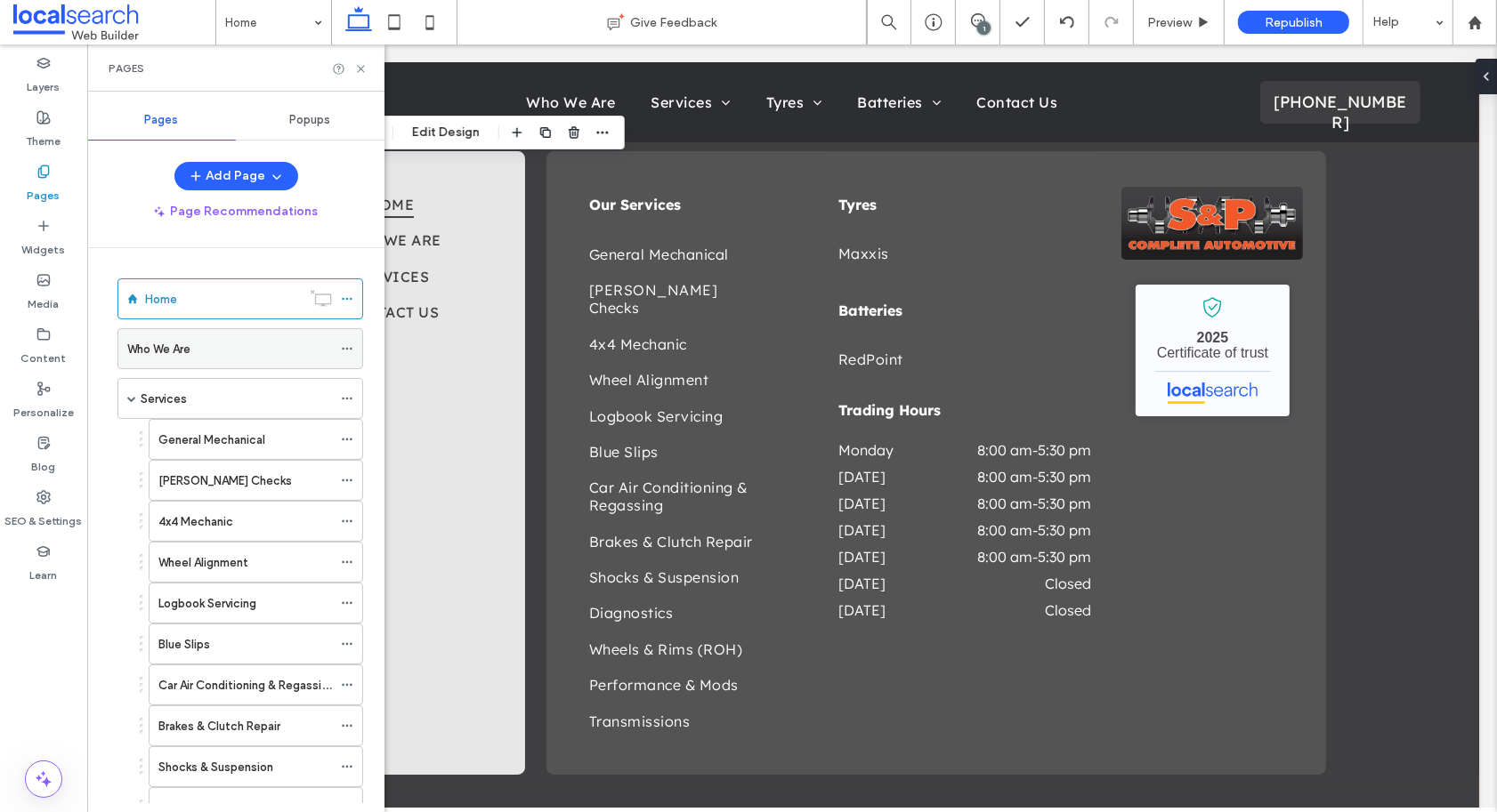
click at [173, 361] on div "Who We Are" at bounding box center [229, 348] width 205 height 39
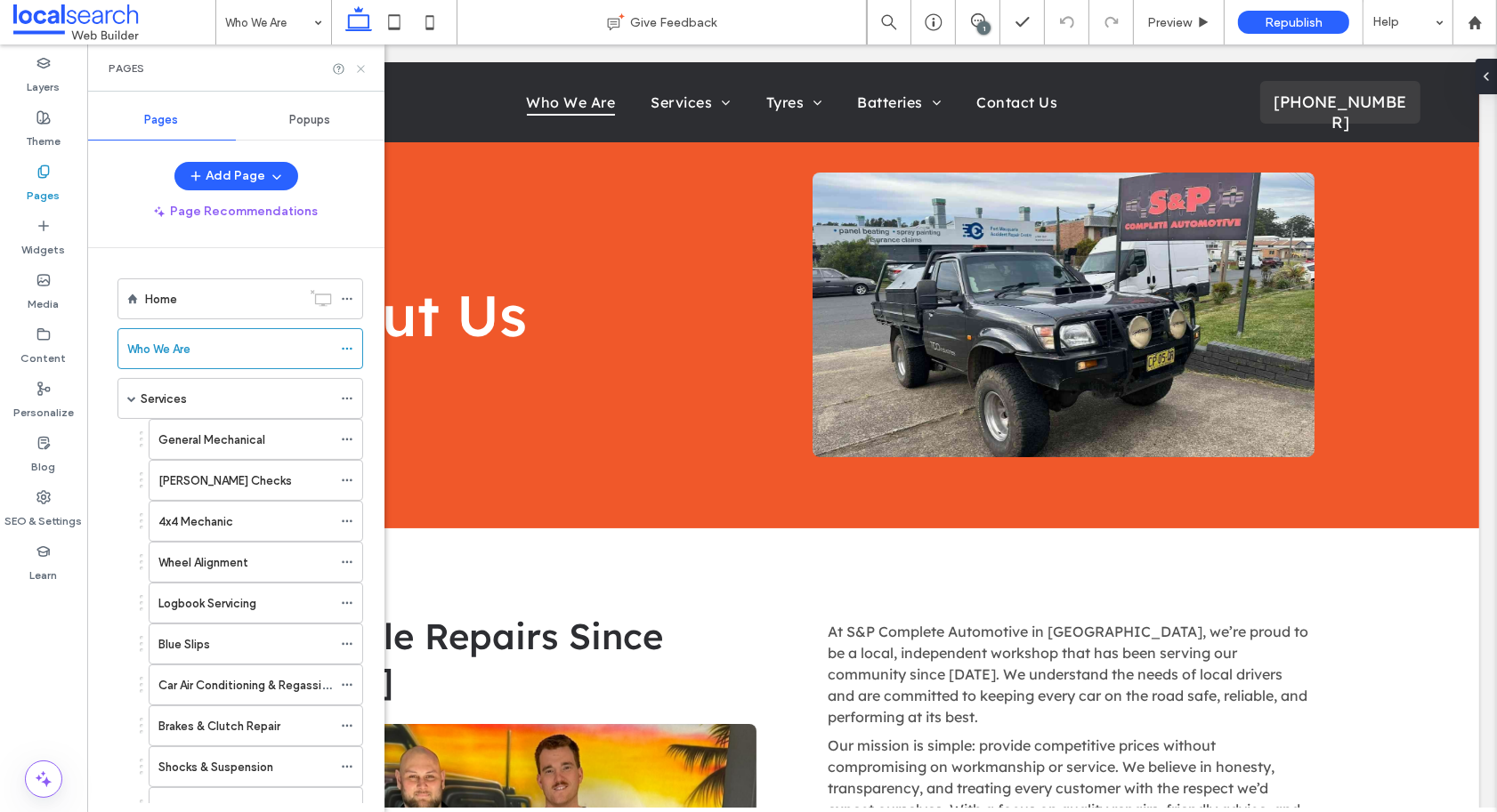
click at [363, 65] on use at bounding box center [359, 68] width 7 height 7
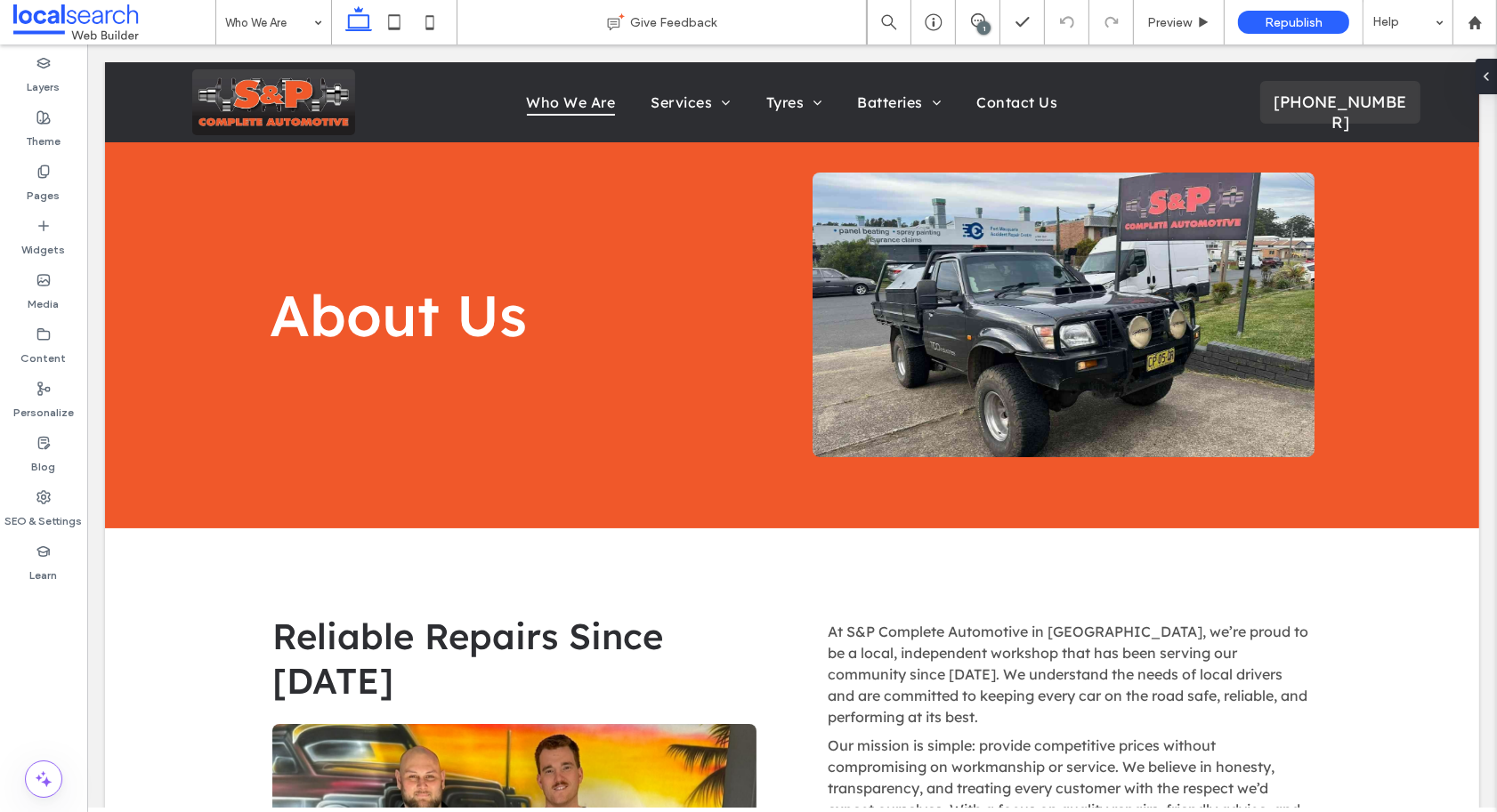
scroll to position [1615, 0]
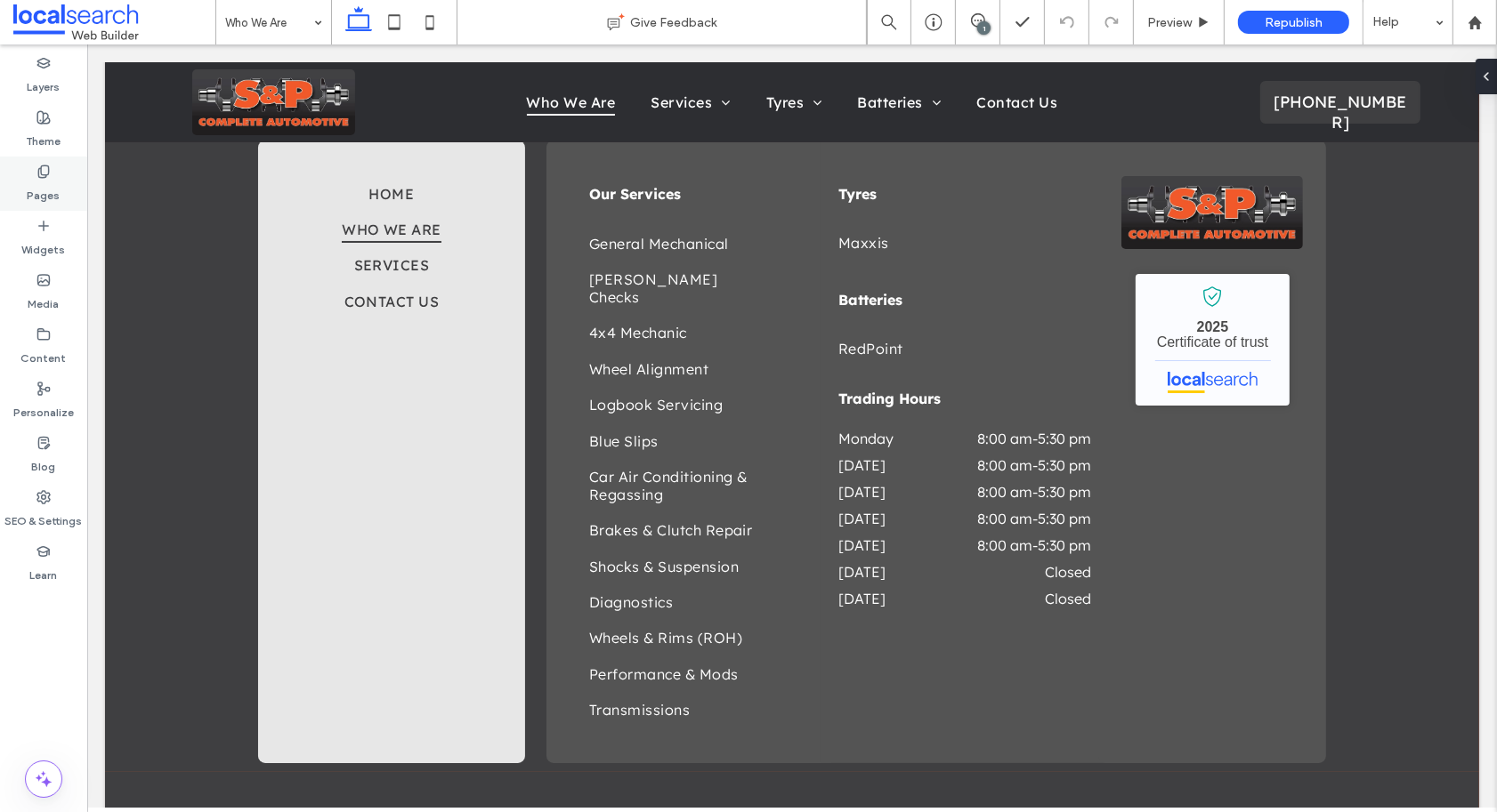
click at [52, 170] on div "Pages" at bounding box center [43, 183] width 87 height 55
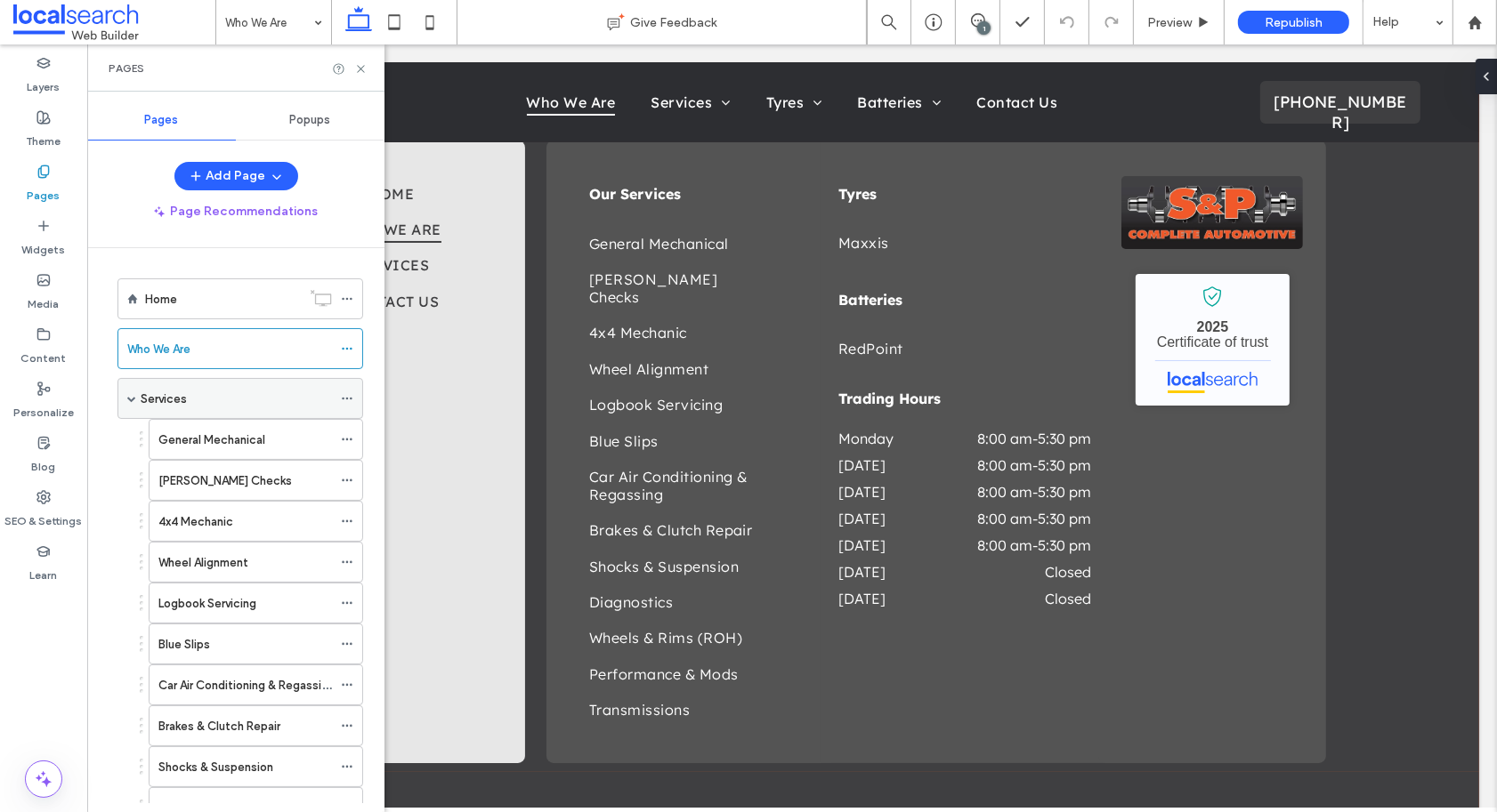
click at [188, 395] on div "Services" at bounding box center [236, 398] width 191 height 19
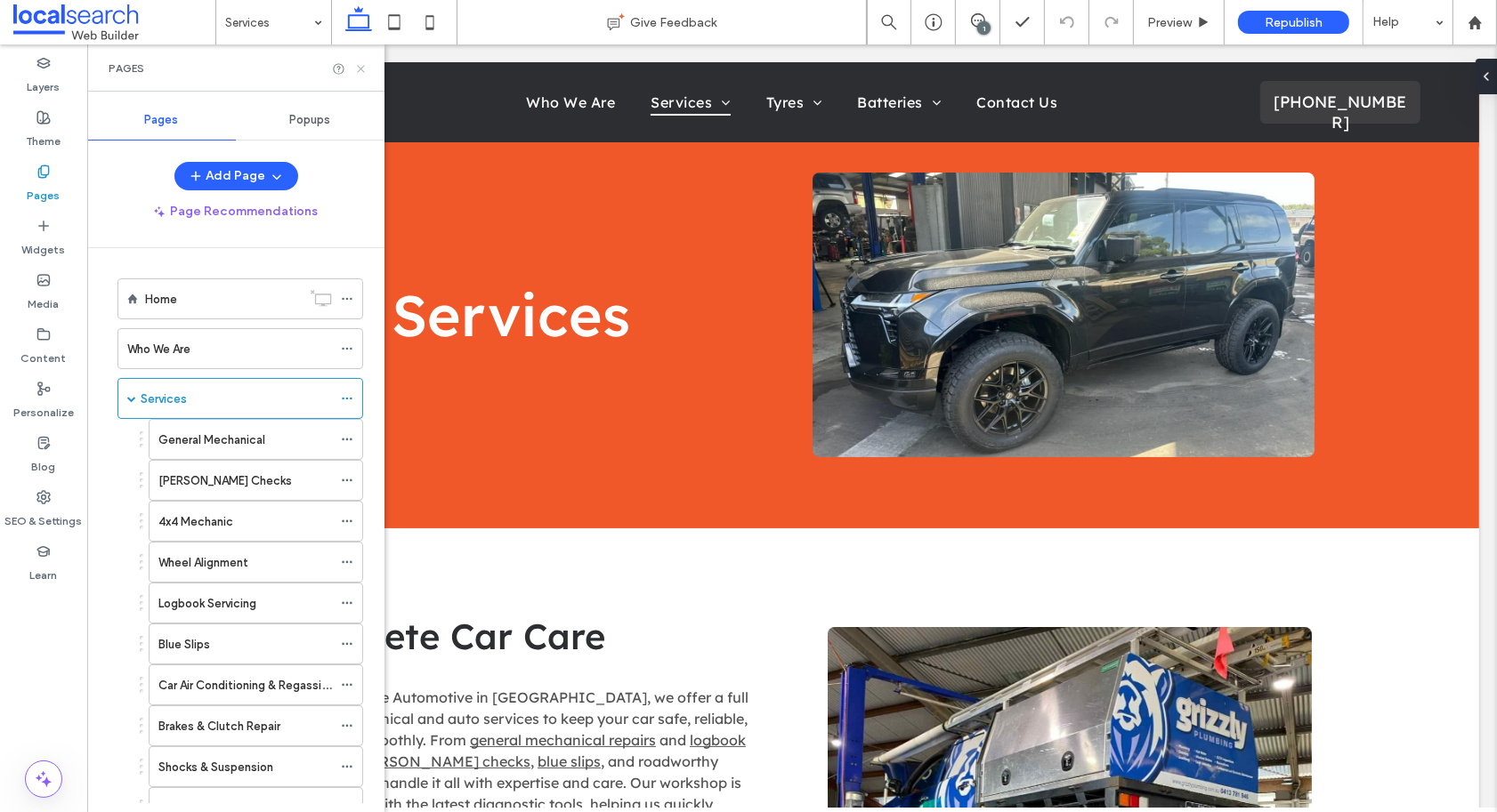
click at [360, 65] on icon at bounding box center [361, 69] width 14 height 14
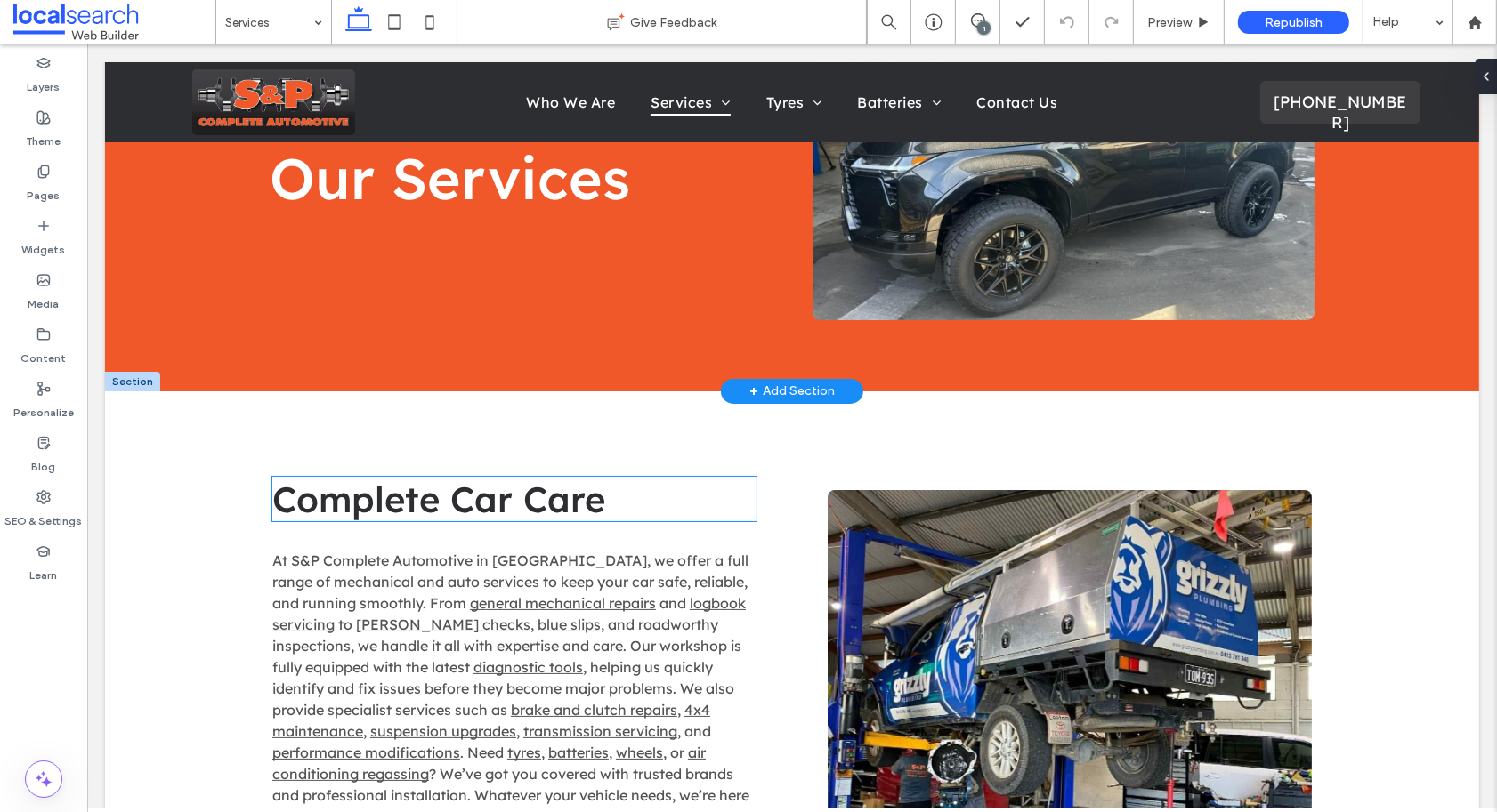
scroll to position [360, 0]
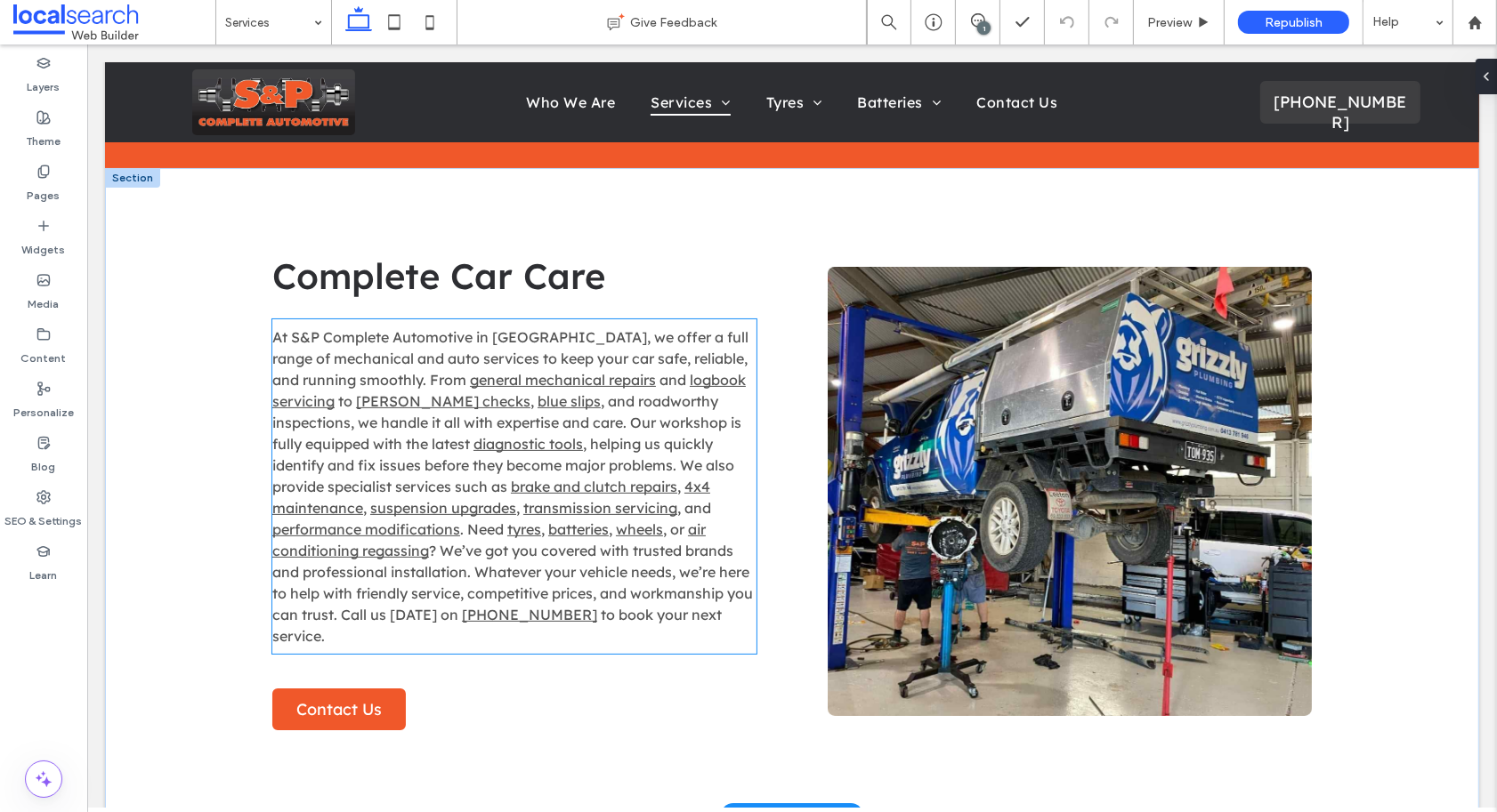
click at [489, 467] on span ", helping us quickly identify and fix issues before they become major problems.…" at bounding box center [502, 466] width 462 height 61
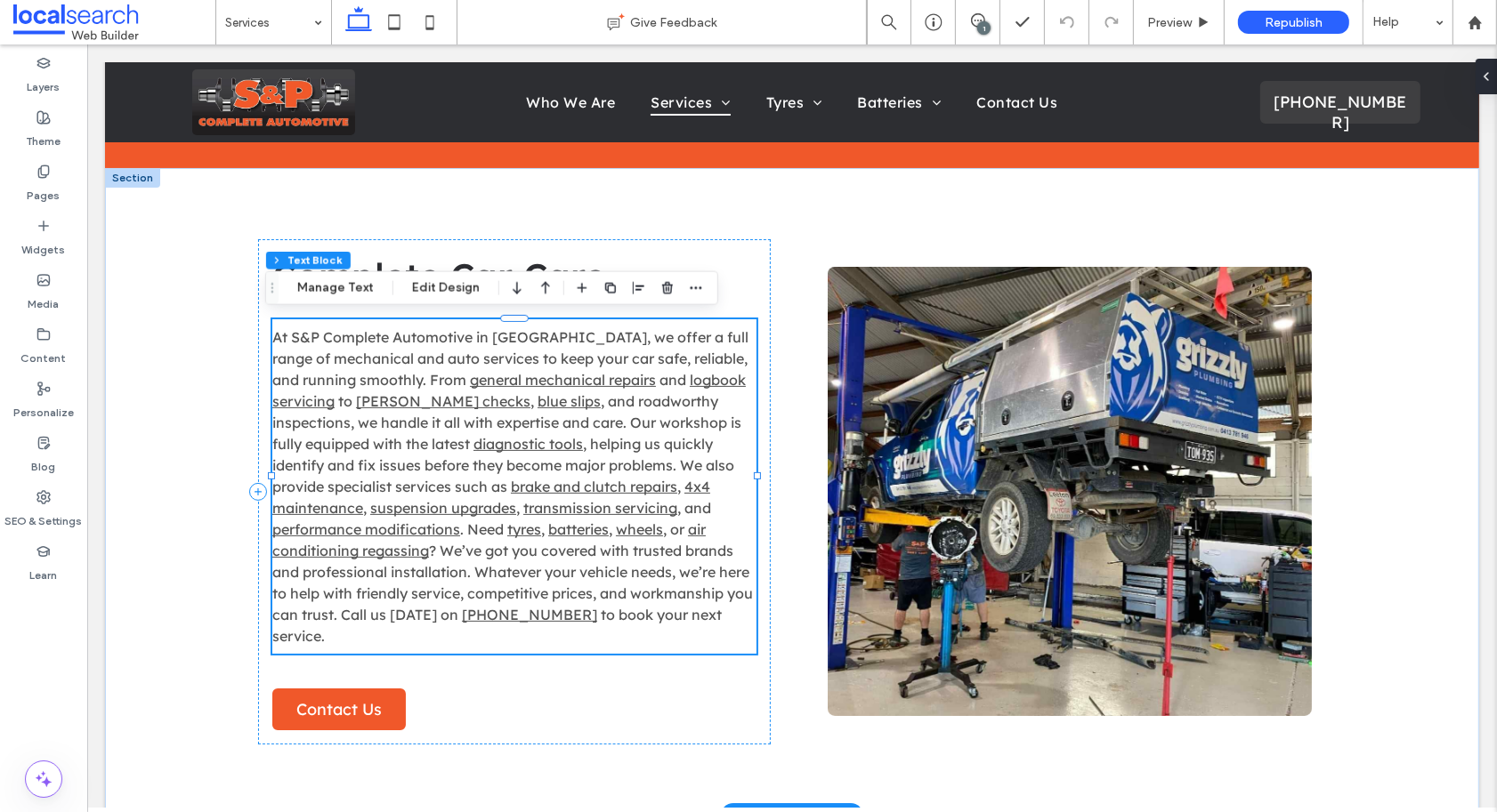
click at [555, 462] on span ", helping us quickly identify and fix issues before they become major problems.…" at bounding box center [502, 466] width 462 height 61
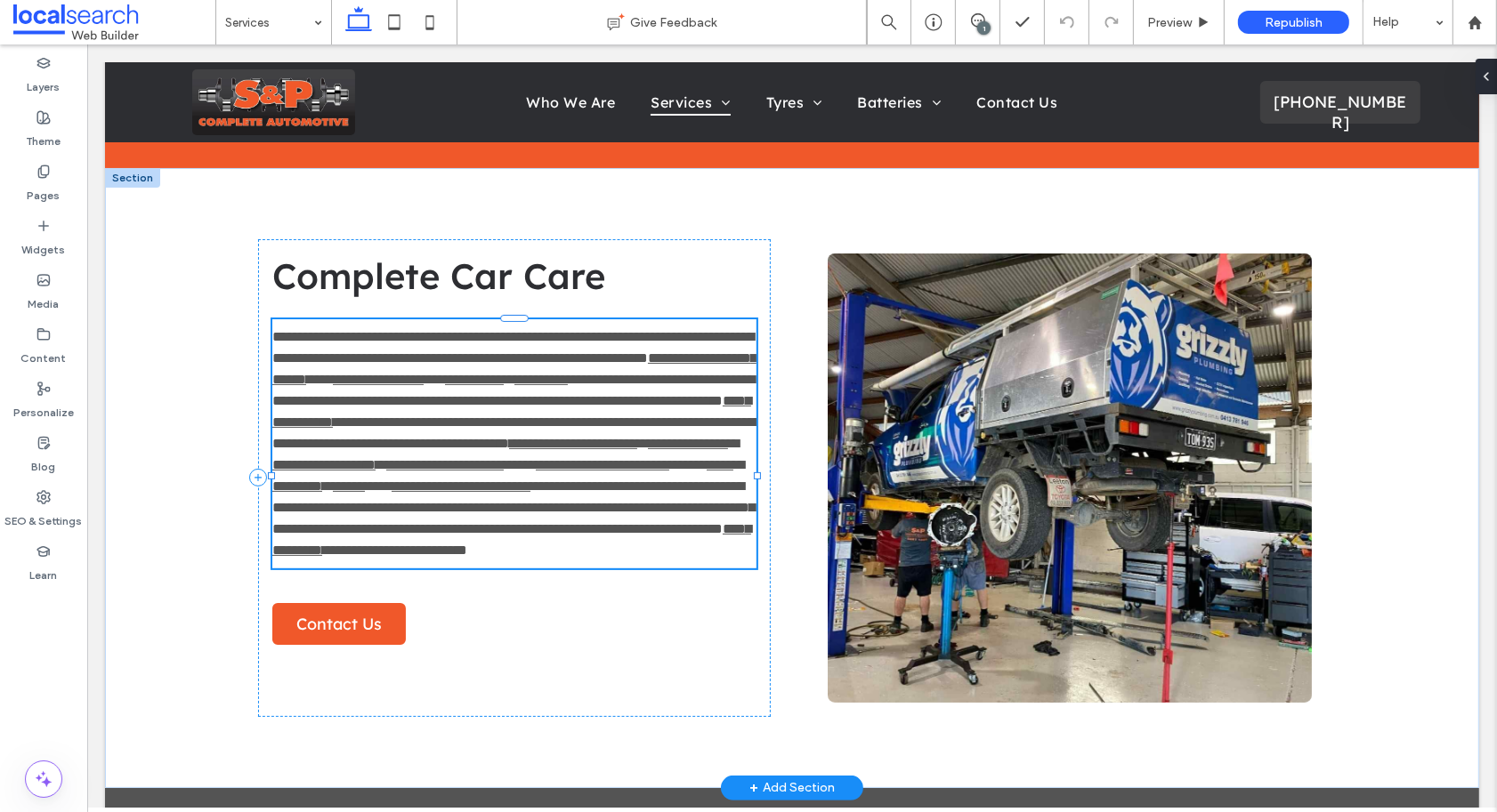
type input "**********"
type input "**"
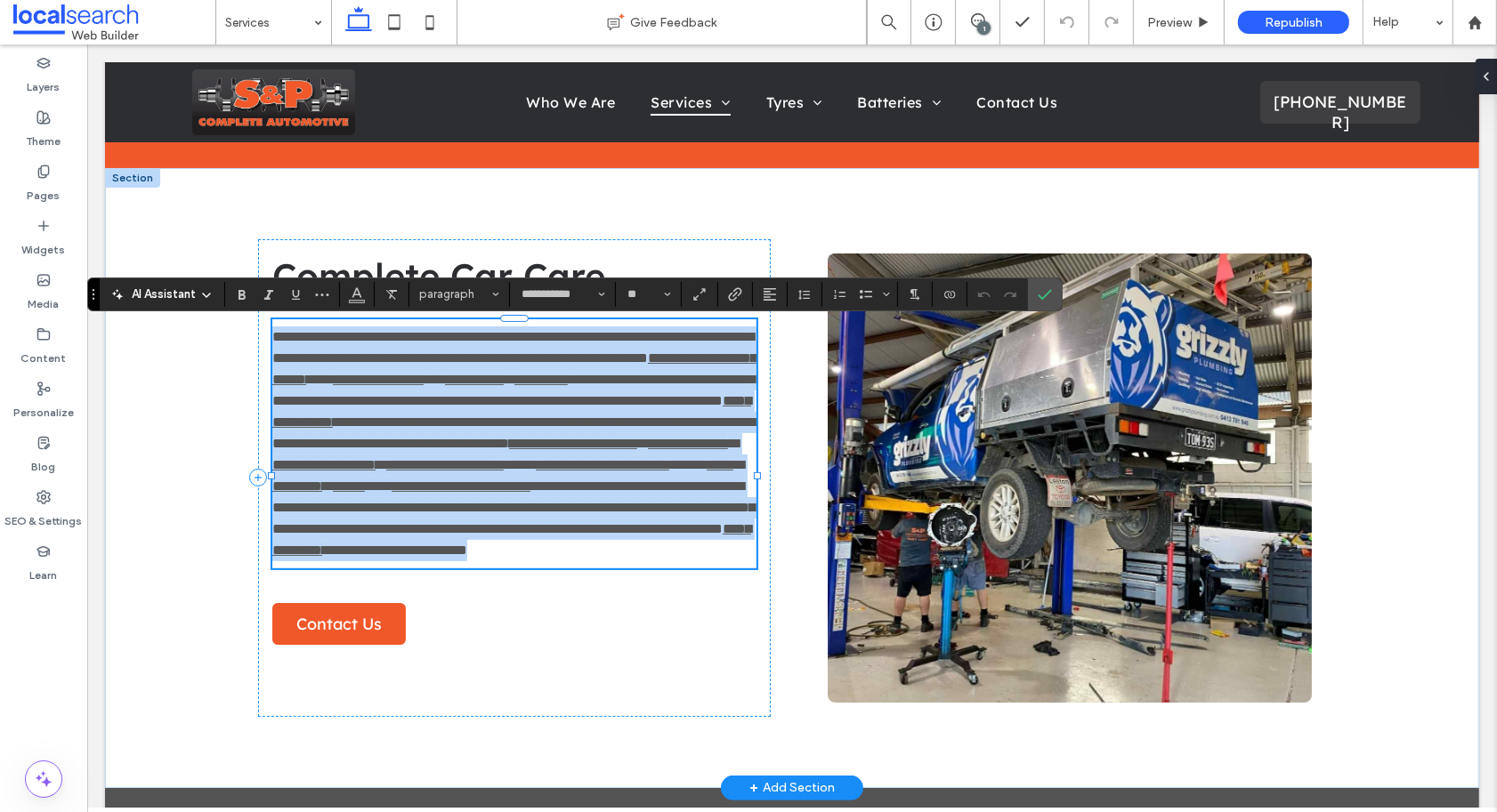
click at [640, 450] on span "**********" at bounding box center [515, 433] width 487 height 35
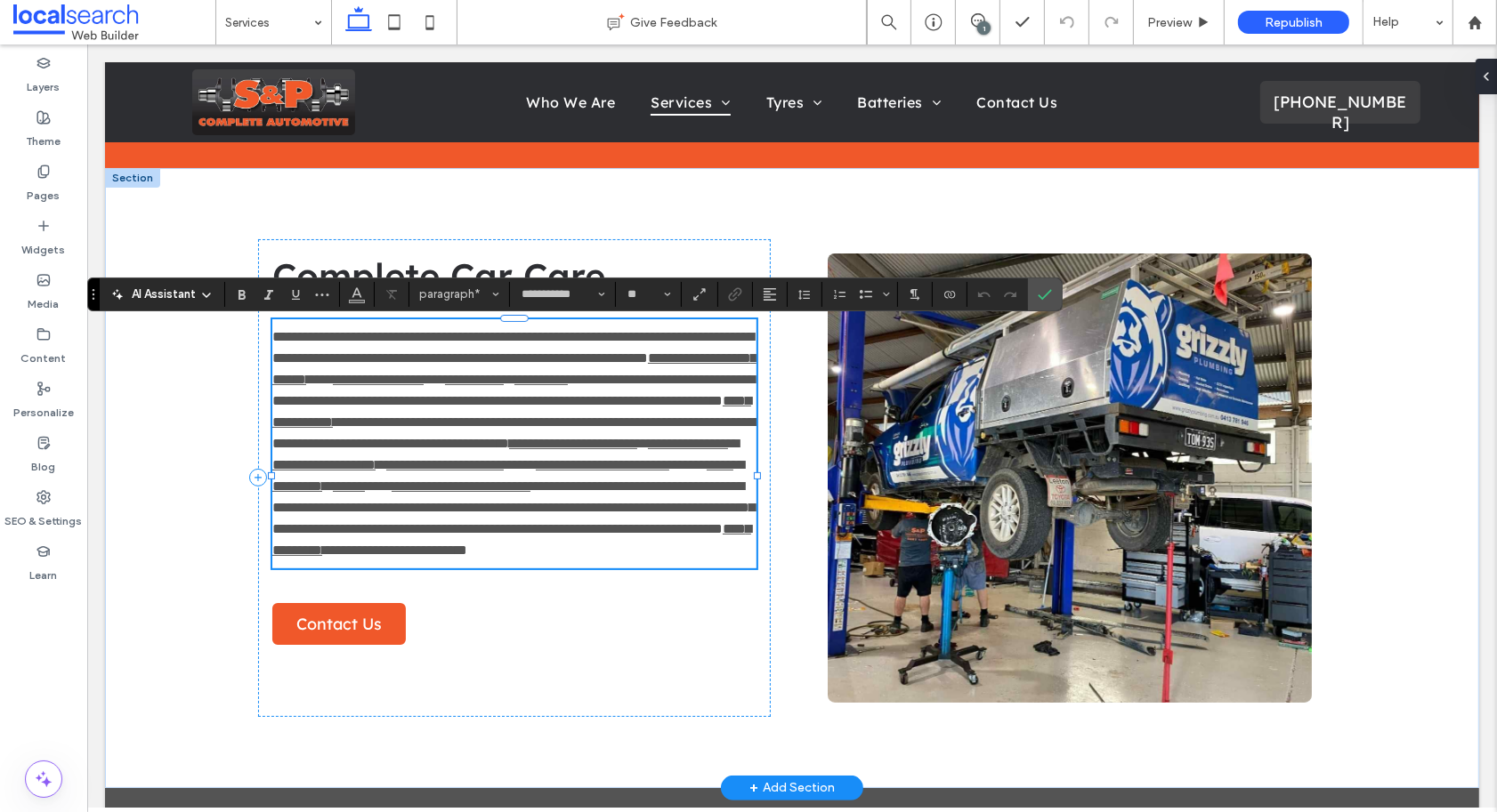
click at [624, 450] on span "**********" at bounding box center [515, 433] width 487 height 35
drag, startPoint x: 576, startPoint y: 506, endPoint x: 416, endPoint y: 508, distance: 160.0
click at [416, 508] on p "**********" at bounding box center [514, 443] width 484 height 235
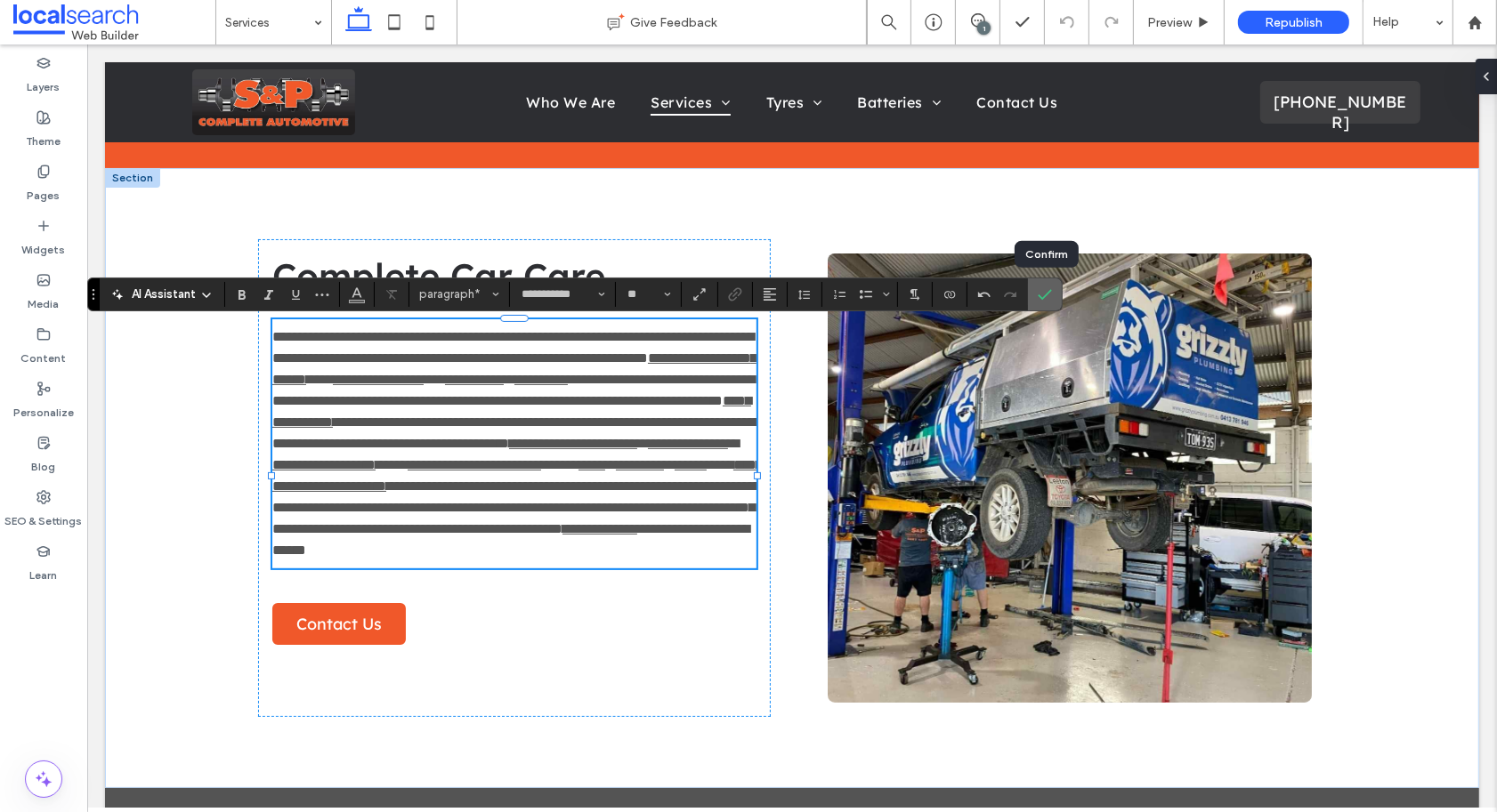
click at [1037, 296] on label "Confirm" at bounding box center [1044, 294] width 26 height 32
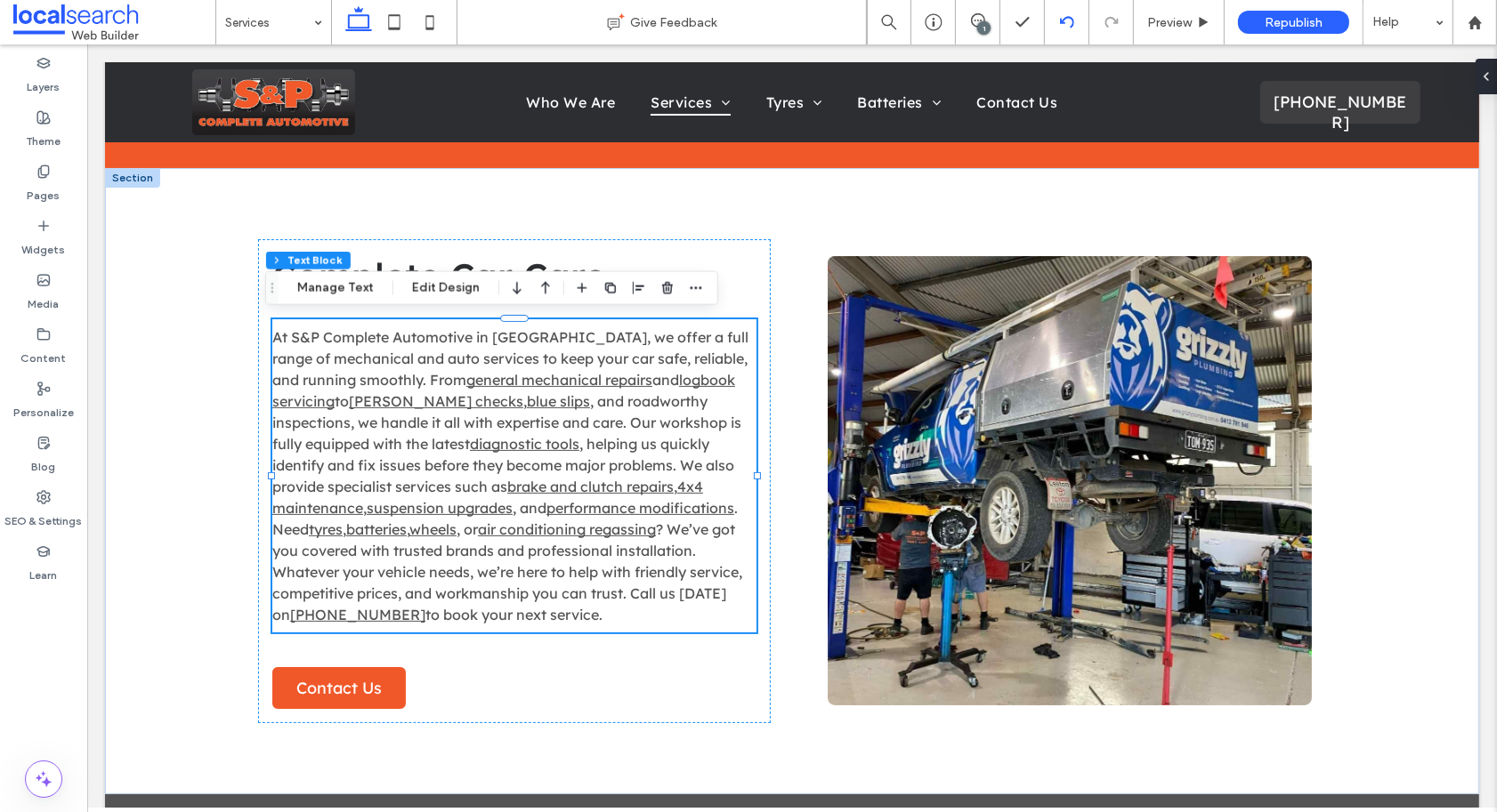
scroll to position [1989, 0]
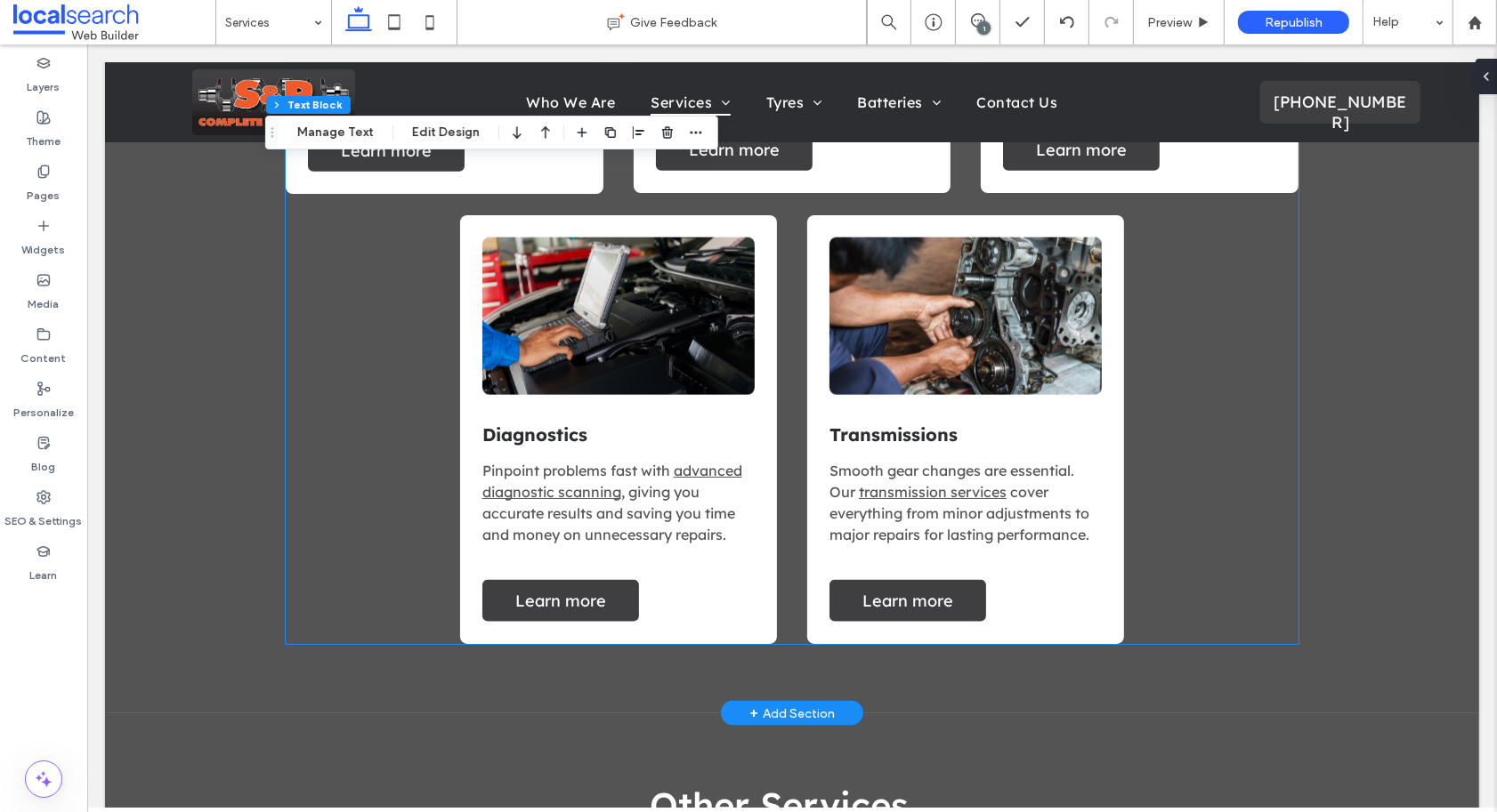
click at [1036, 424] on h4 "Transmissions" at bounding box center [964, 434] width 272 height 22
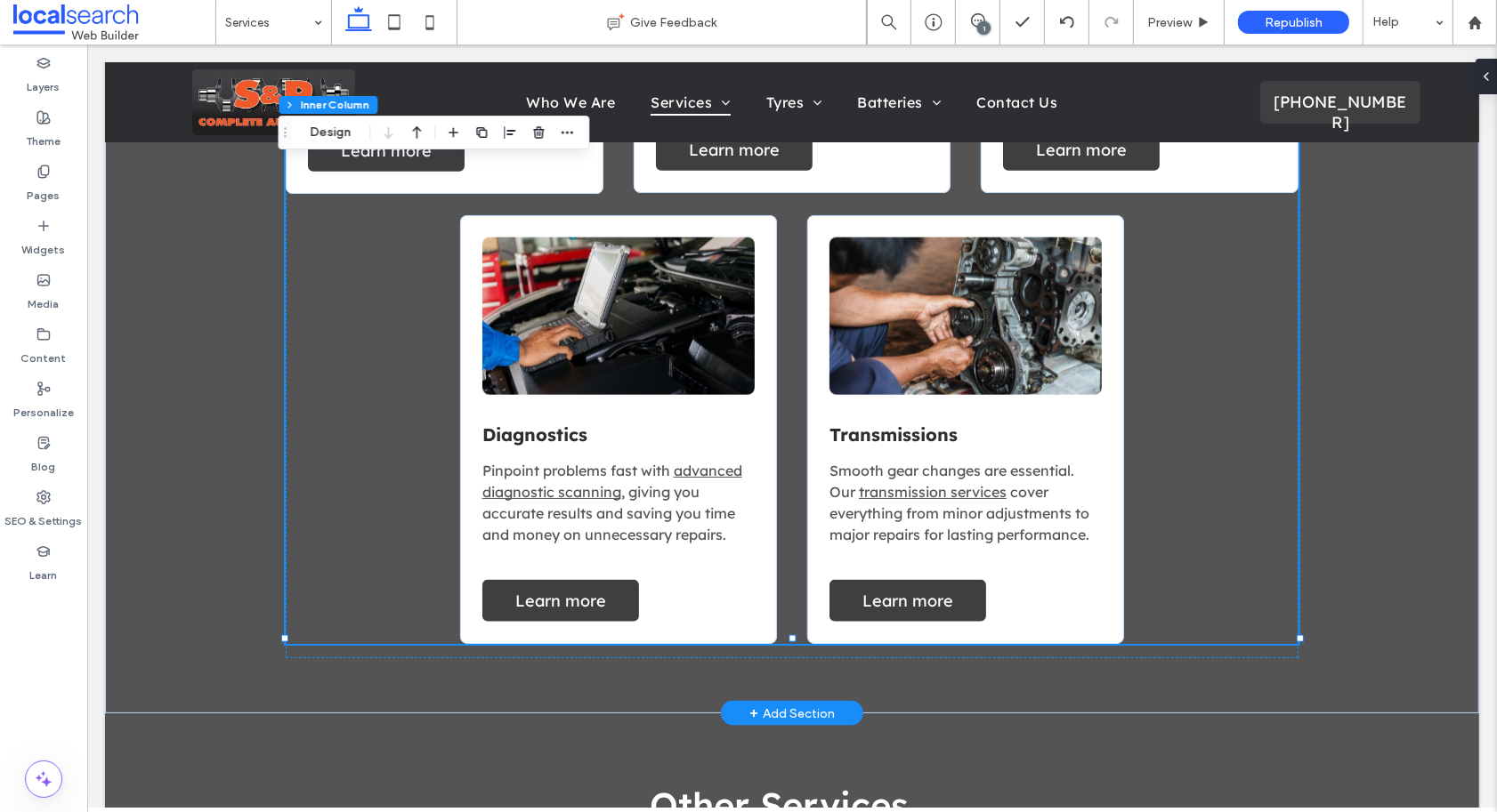
click at [1033, 424] on h4 "Transmissions" at bounding box center [964, 434] width 272 height 22
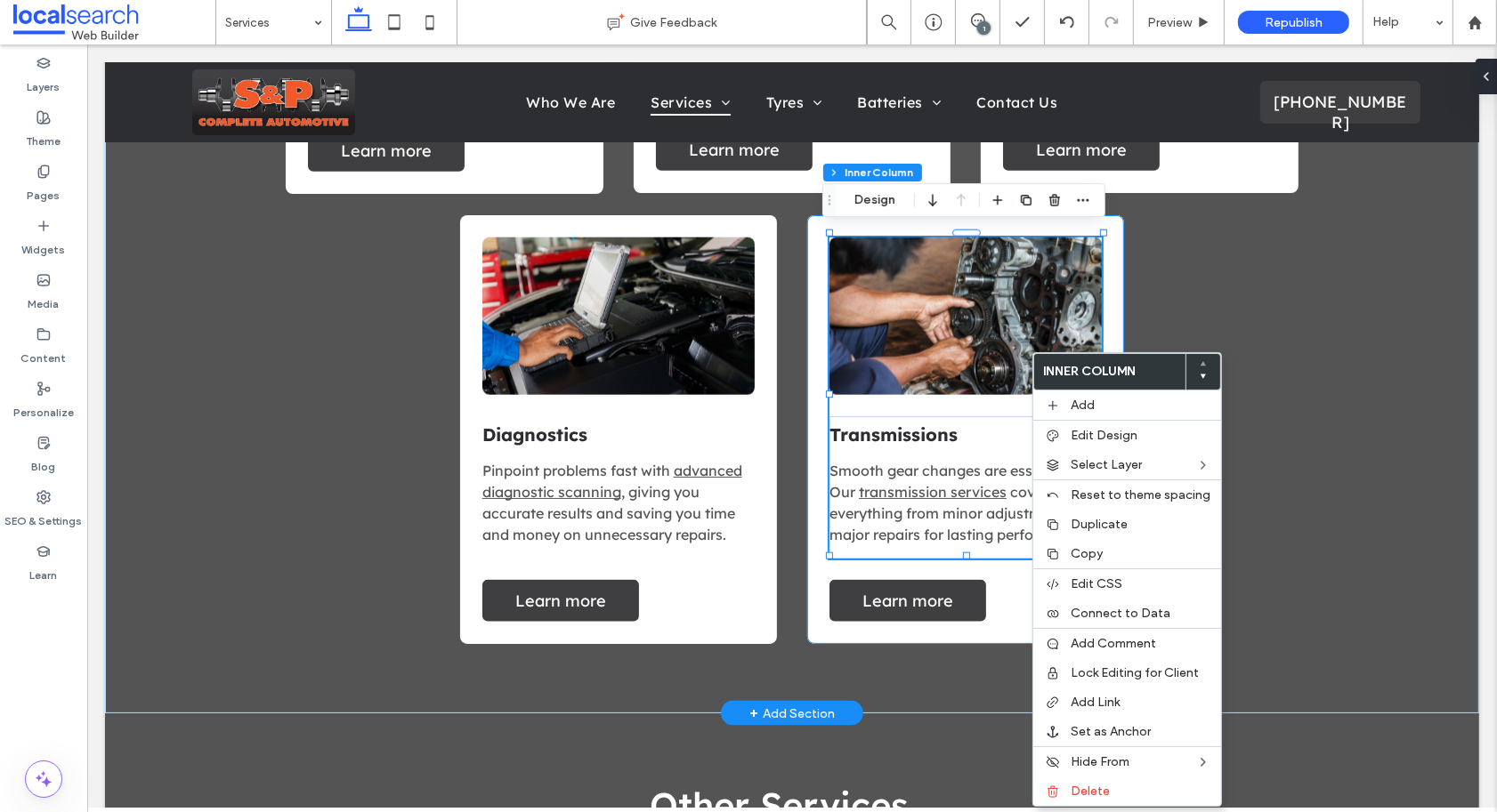
click at [1004, 582] on div "Transmissions Smooth gear changes are essential. Our transmission services cove…" at bounding box center [965, 429] width 316 height 428
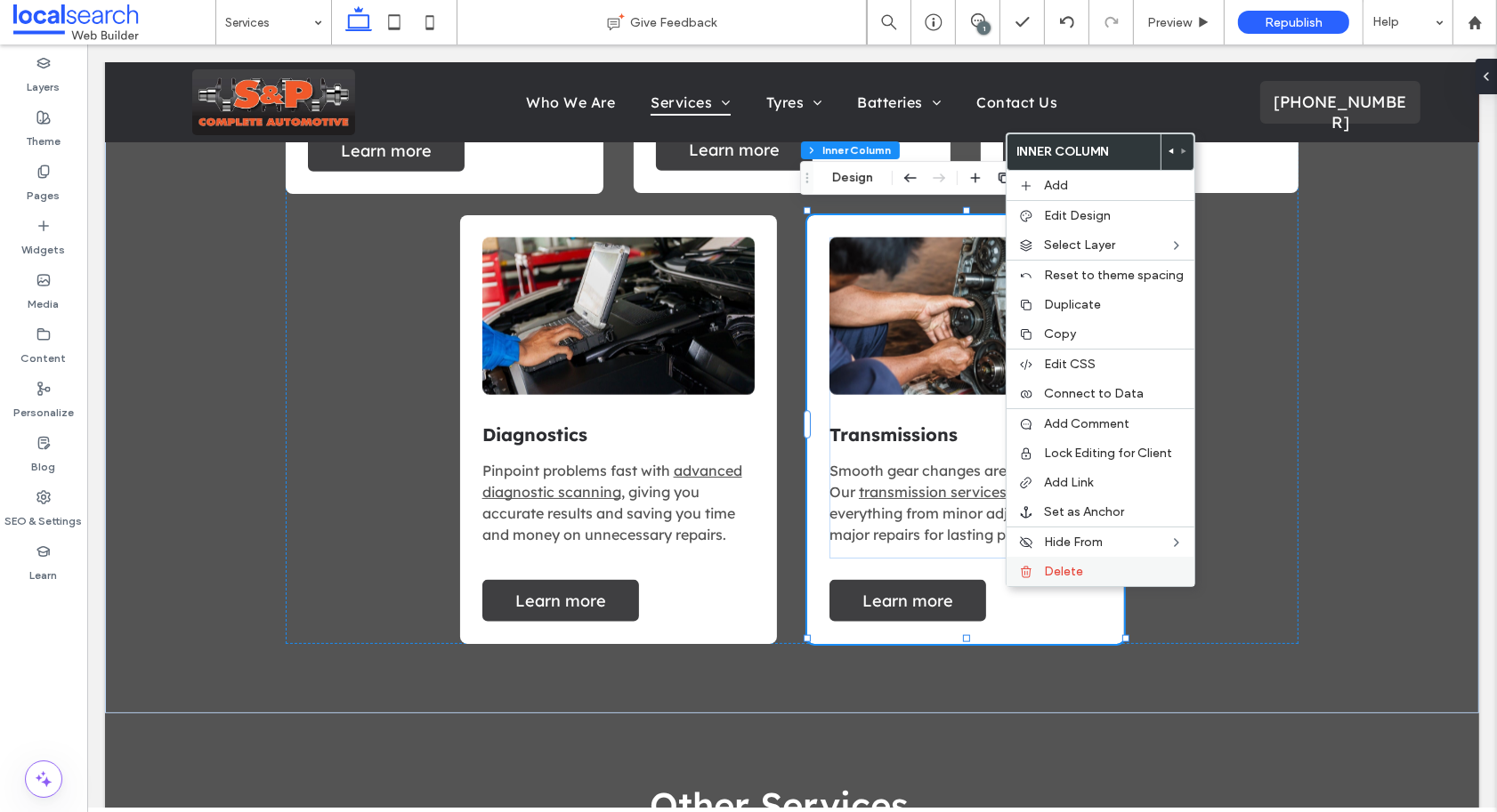
click at [1058, 571] on span "Delete" at bounding box center [1063, 571] width 39 height 15
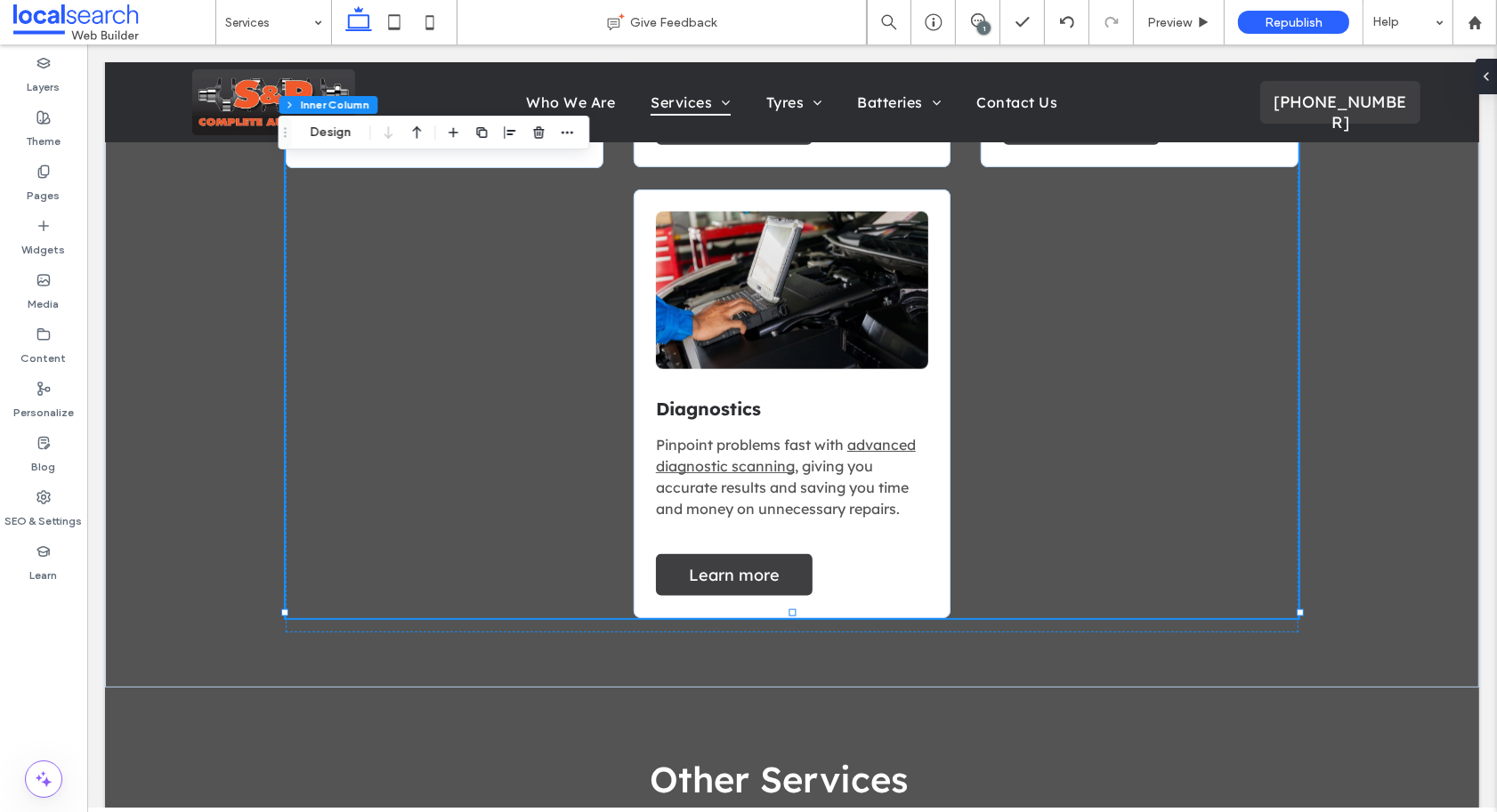
scroll to position [4735, 0]
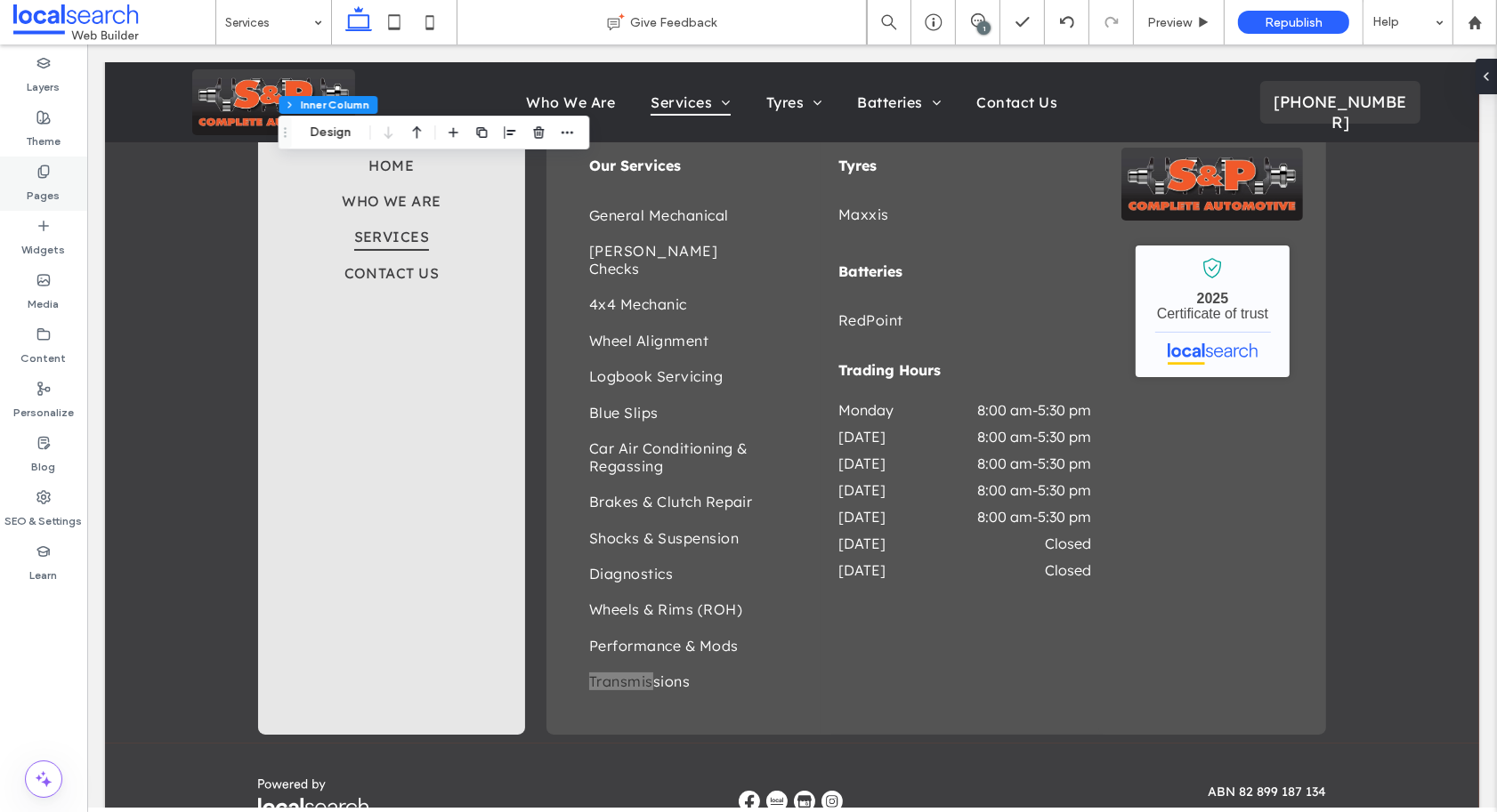
click at [50, 170] on icon at bounding box center [43, 172] width 15 height 15
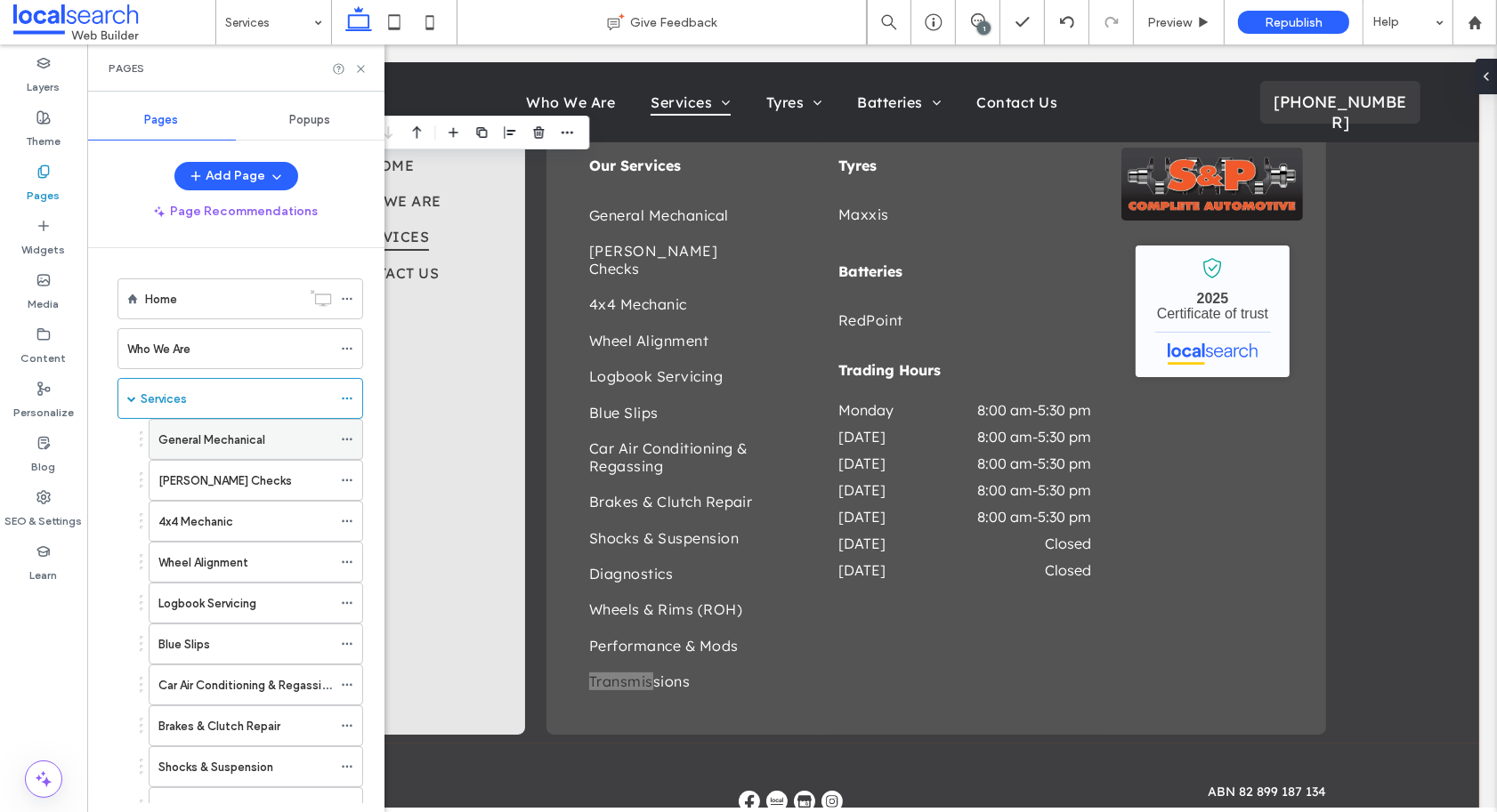
click at [214, 445] on label "General Mechanical" at bounding box center [211, 440] width 106 height 31
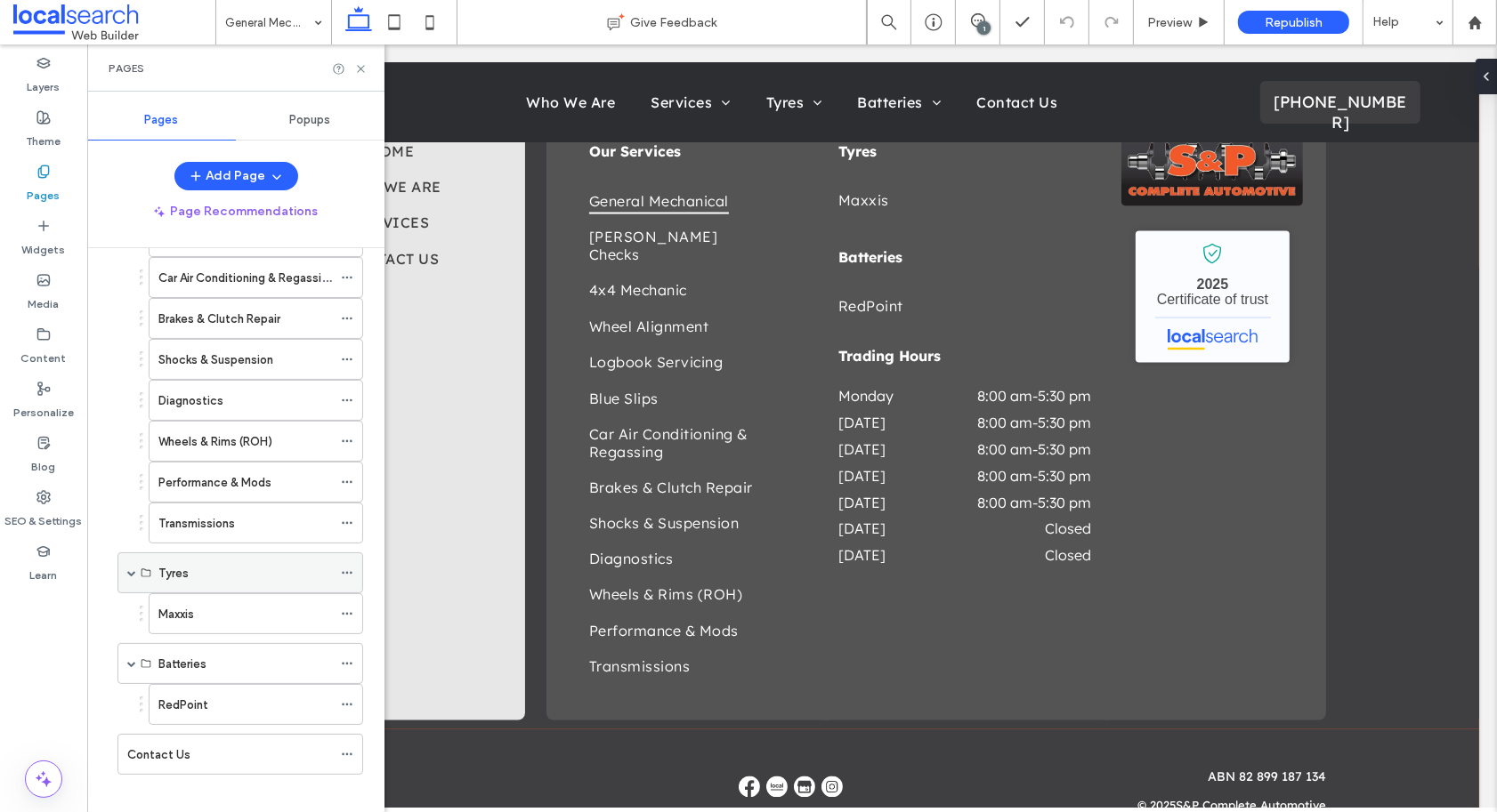
scroll to position [426, 0]
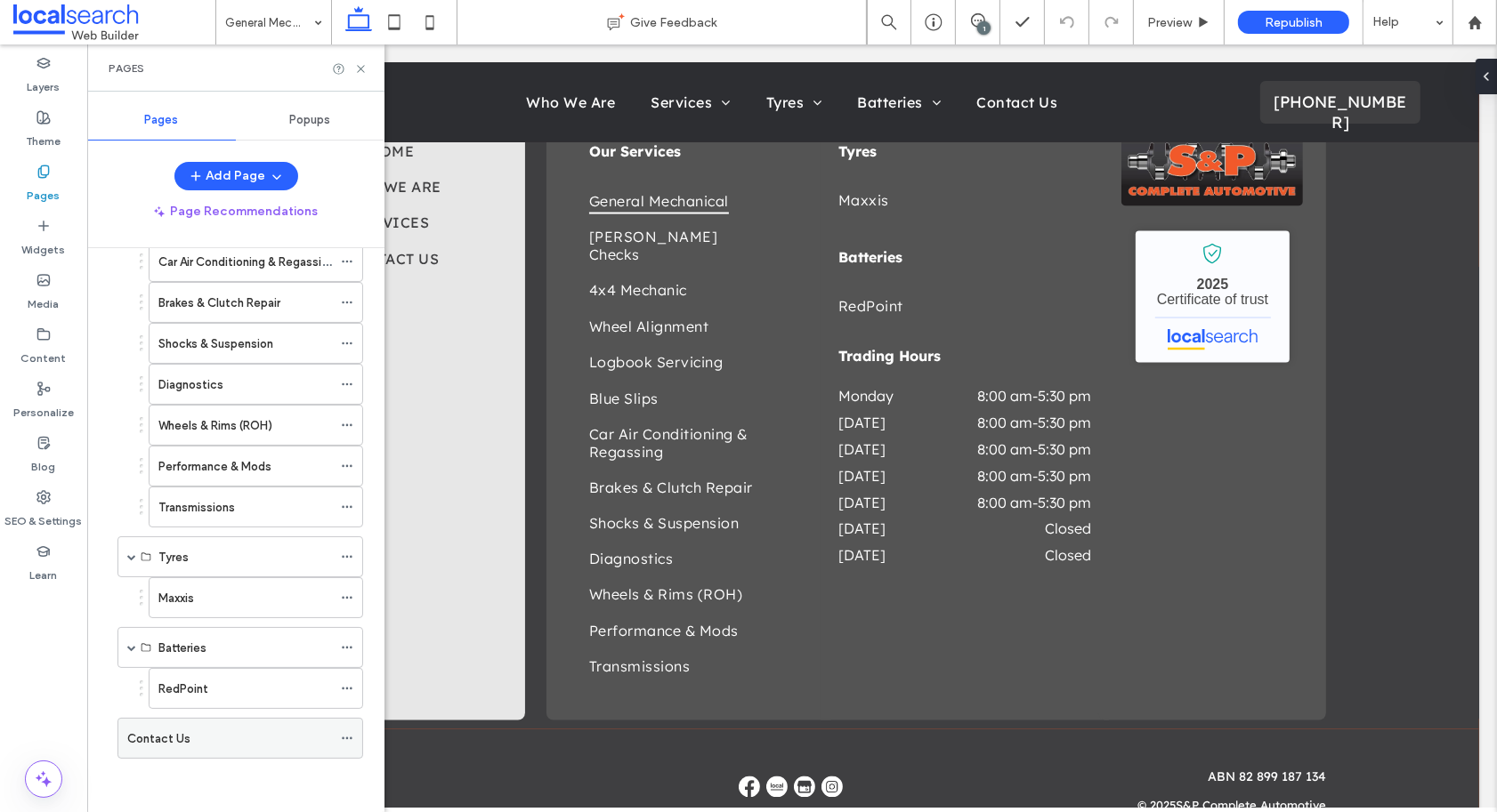
click at [220, 739] on div "Contact Us" at bounding box center [229, 738] width 205 height 19
click at [364, 72] on icon at bounding box center [361, 69] width 14 height 14
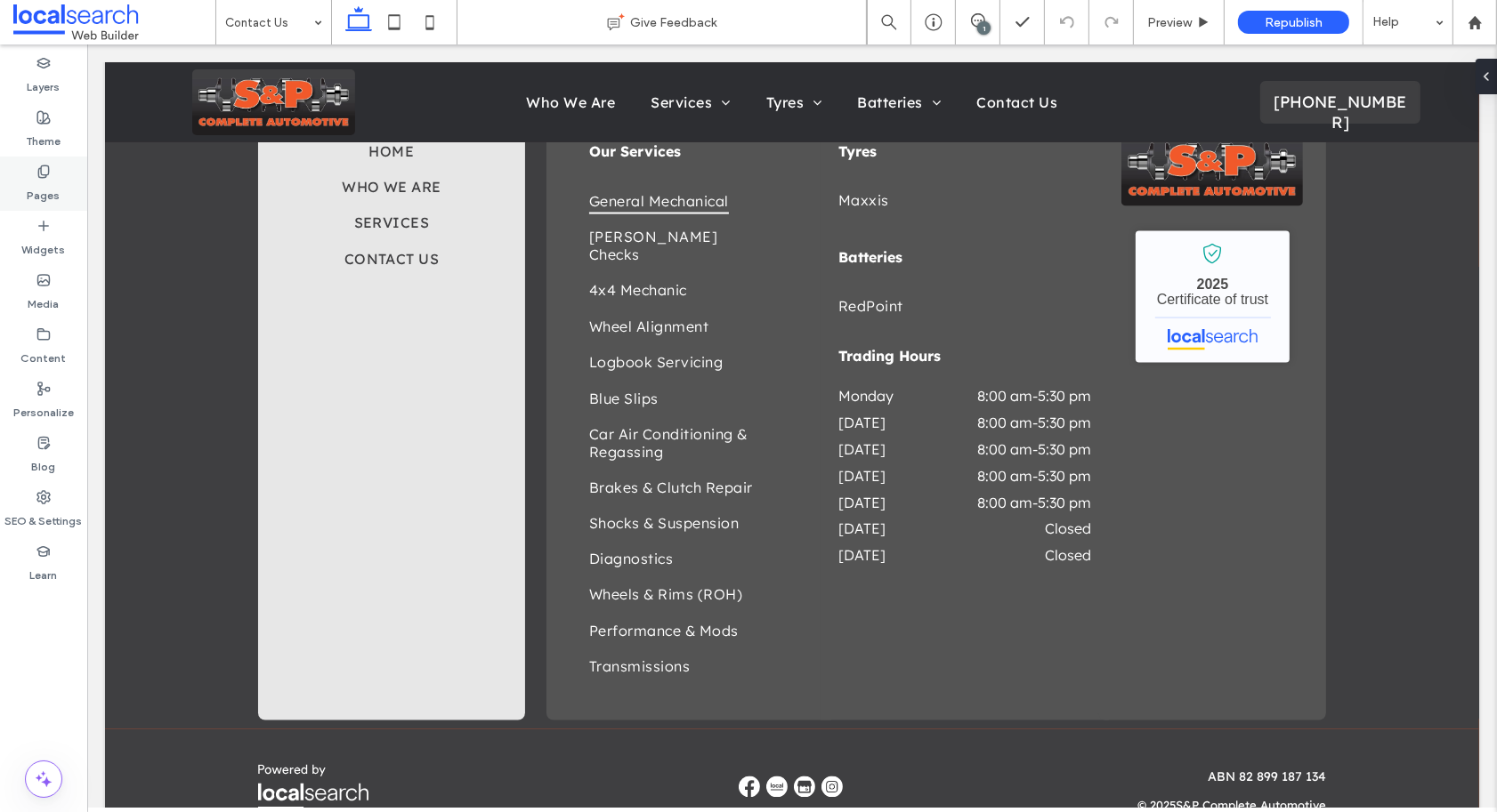
click at [59, 180] on div "Pages" at bounding box center [43, 183] width 87 height 55
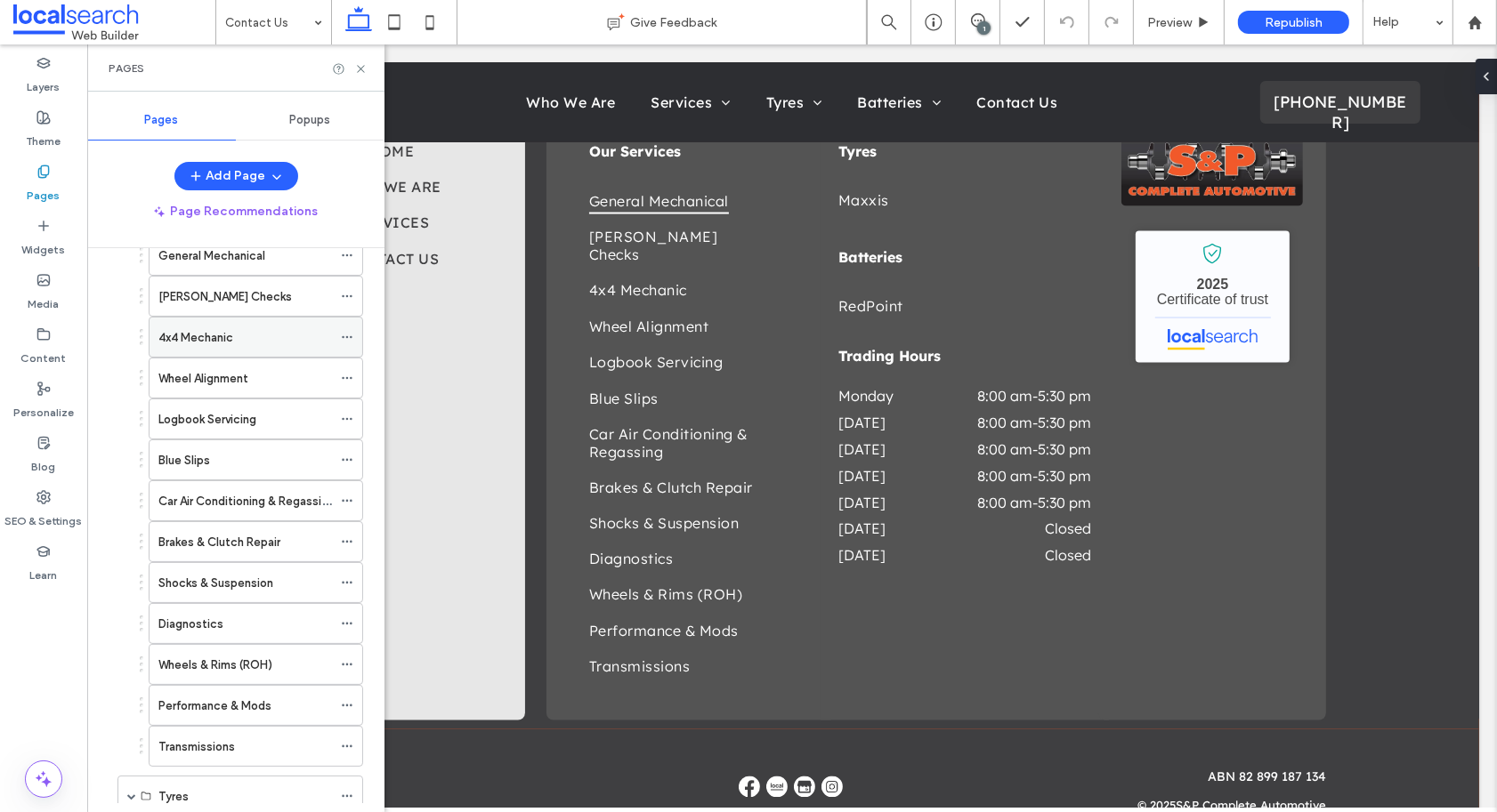
scroll to position [416, 0]
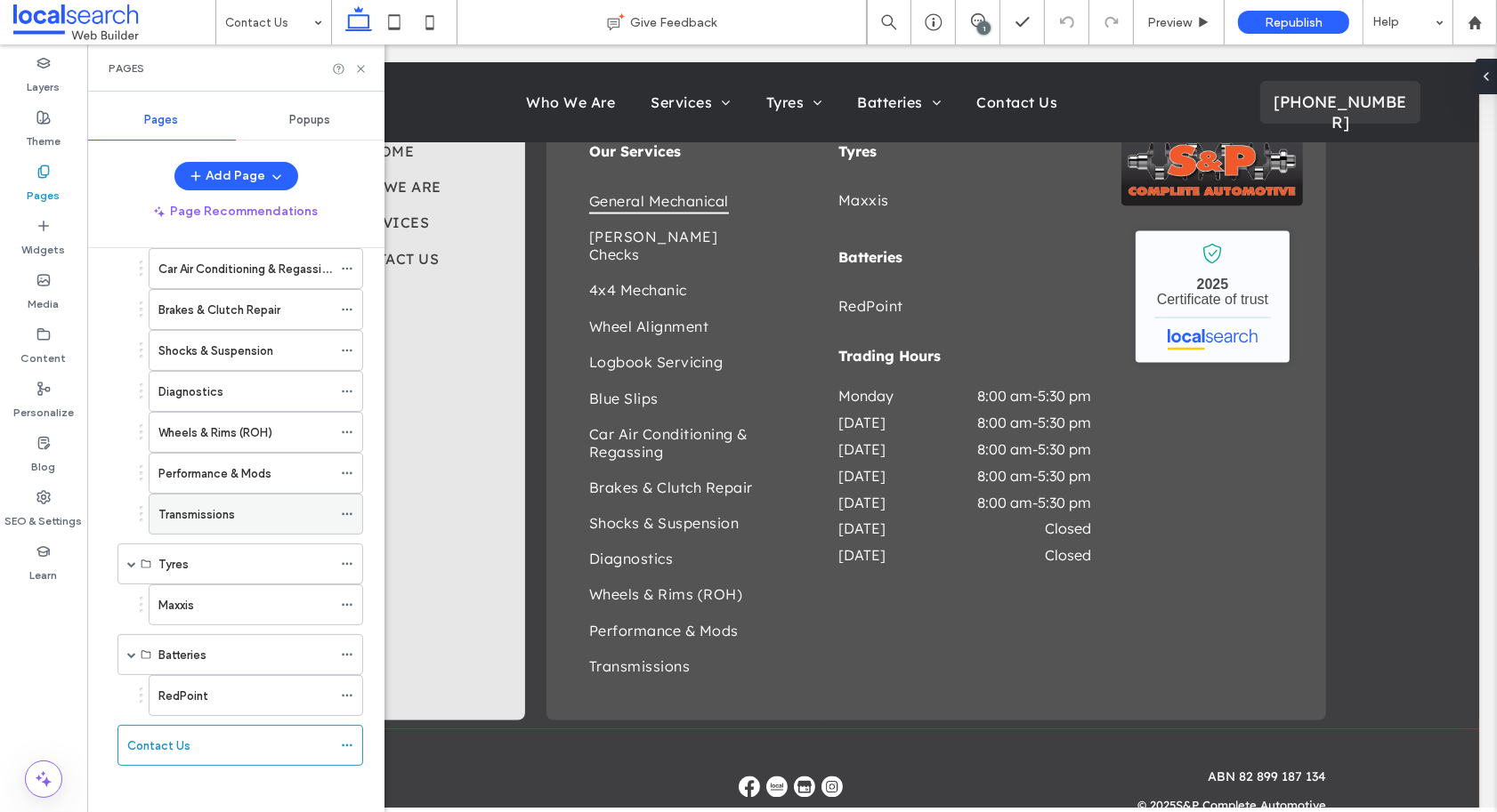
click at [346, 508] on icon at bounding box center [347, 513] width 13 height 13
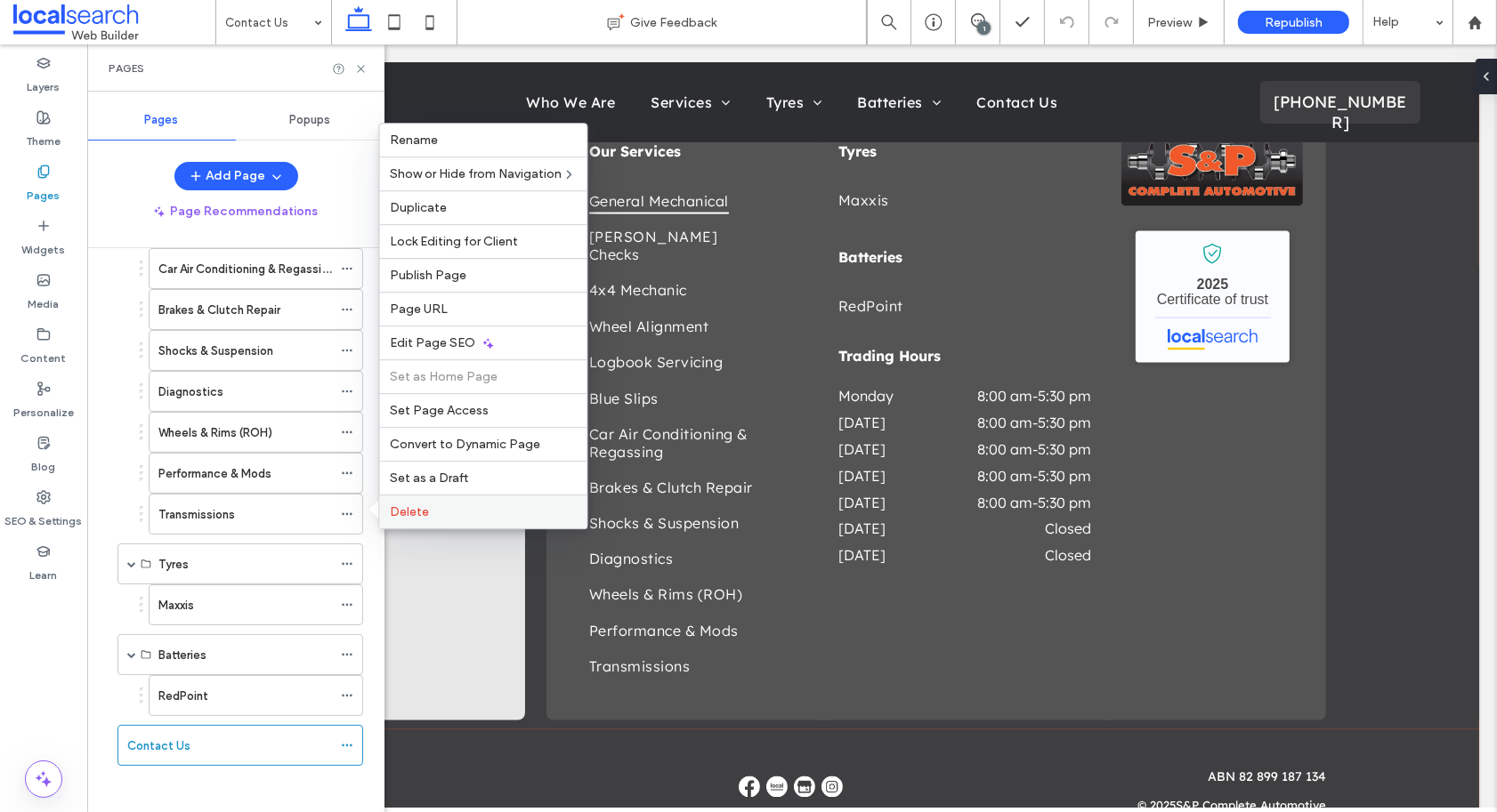
click at [418, 513] on span "Delete" at bounding box center [410, 511] width 39 height 15
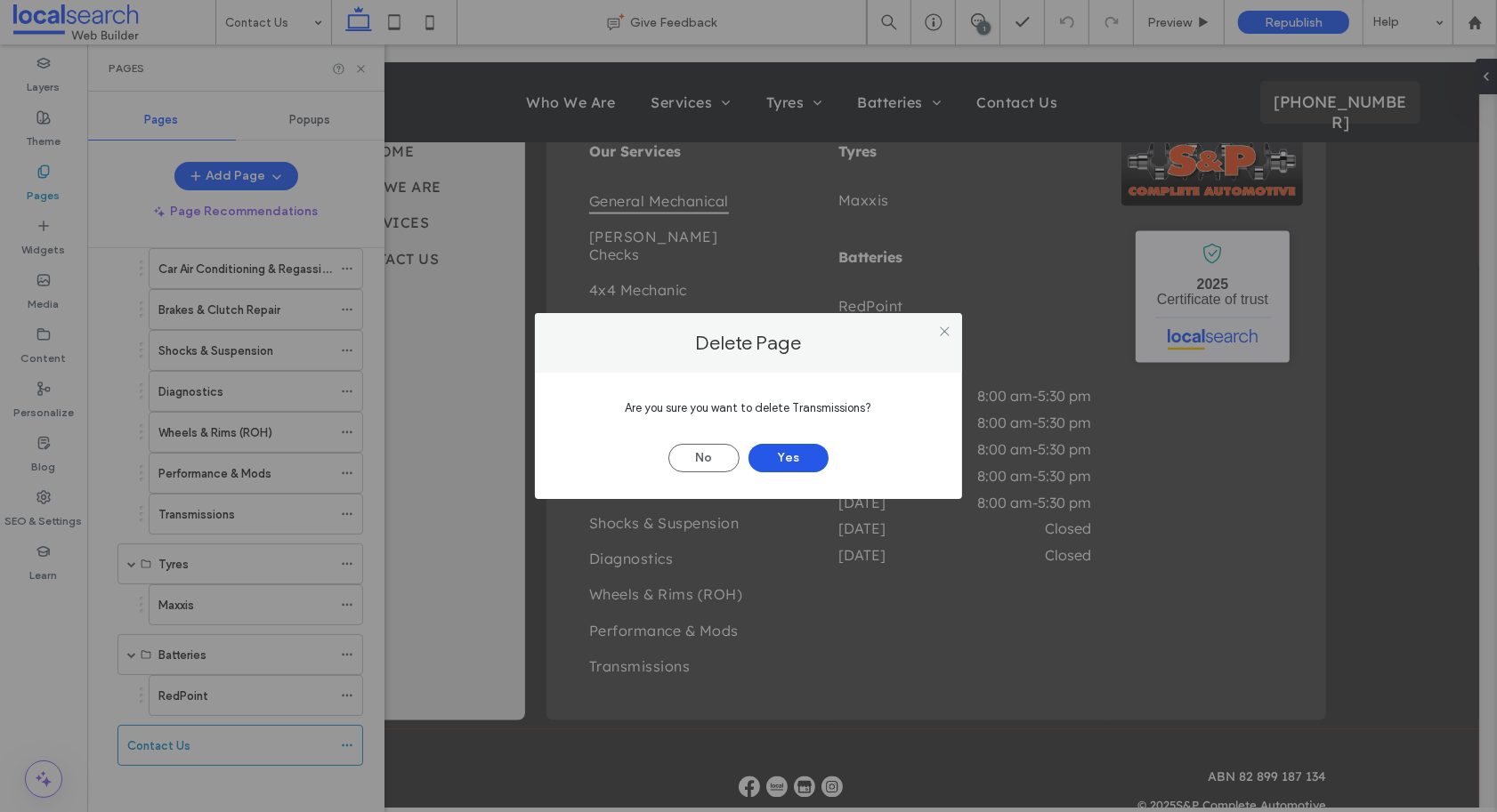
click at [808, 457] on button "Yes" at bounding box center [788, 458] width 80 height 28
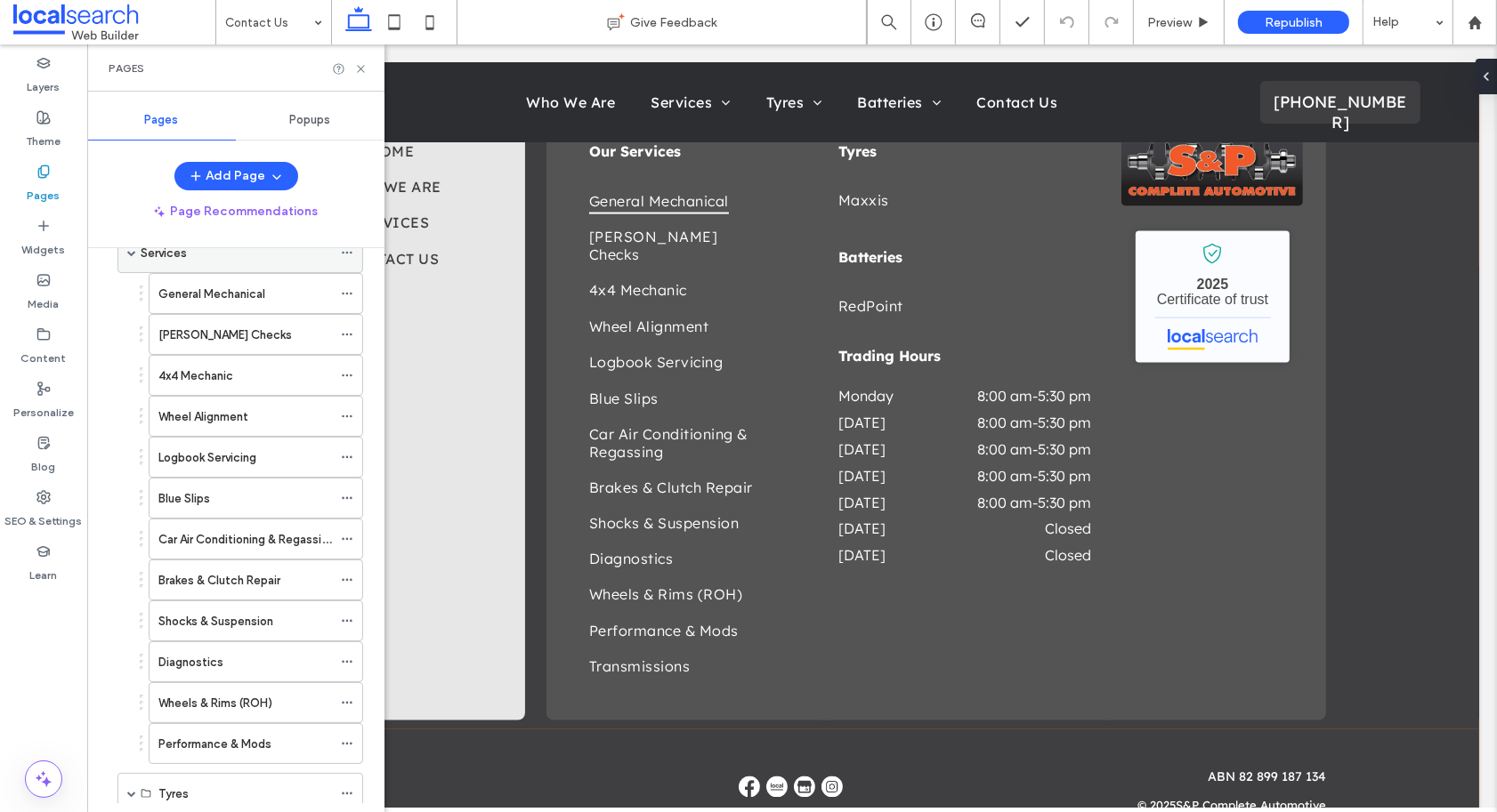
scroll to position [0, 0]
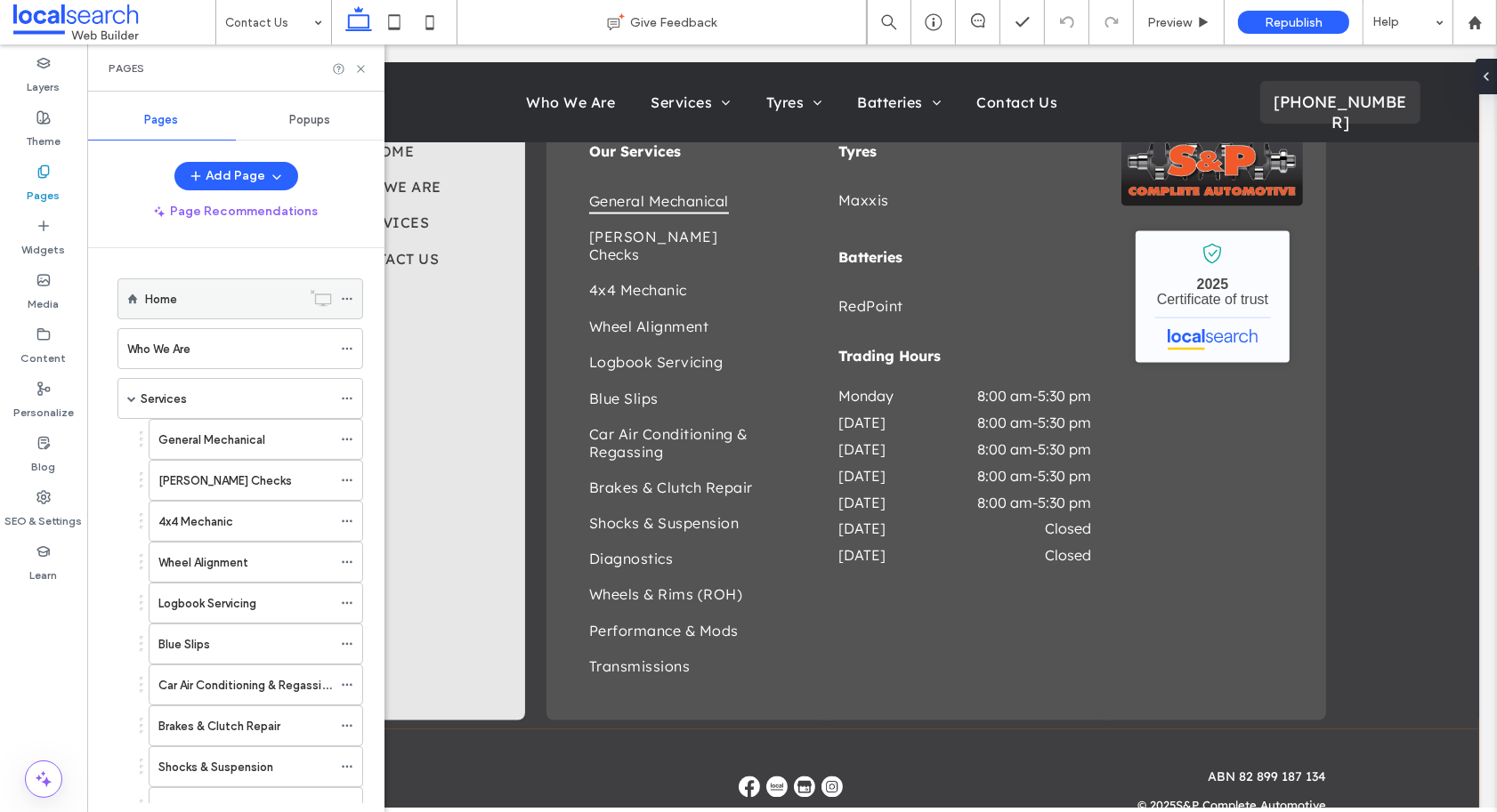
click at [235, 300] on div "Home" at bounding box center [223, 299] width 155 height 19
click at [165, 354] on label "Who We Are" at bounding box center [158, 349] width 63 height 31
click at [229, 300] on div "Home" at bounding box center [223, 299] width 155 height 19
click at [204, 389] on div "Services" at bounding box center [236, 398] width 191 height 19
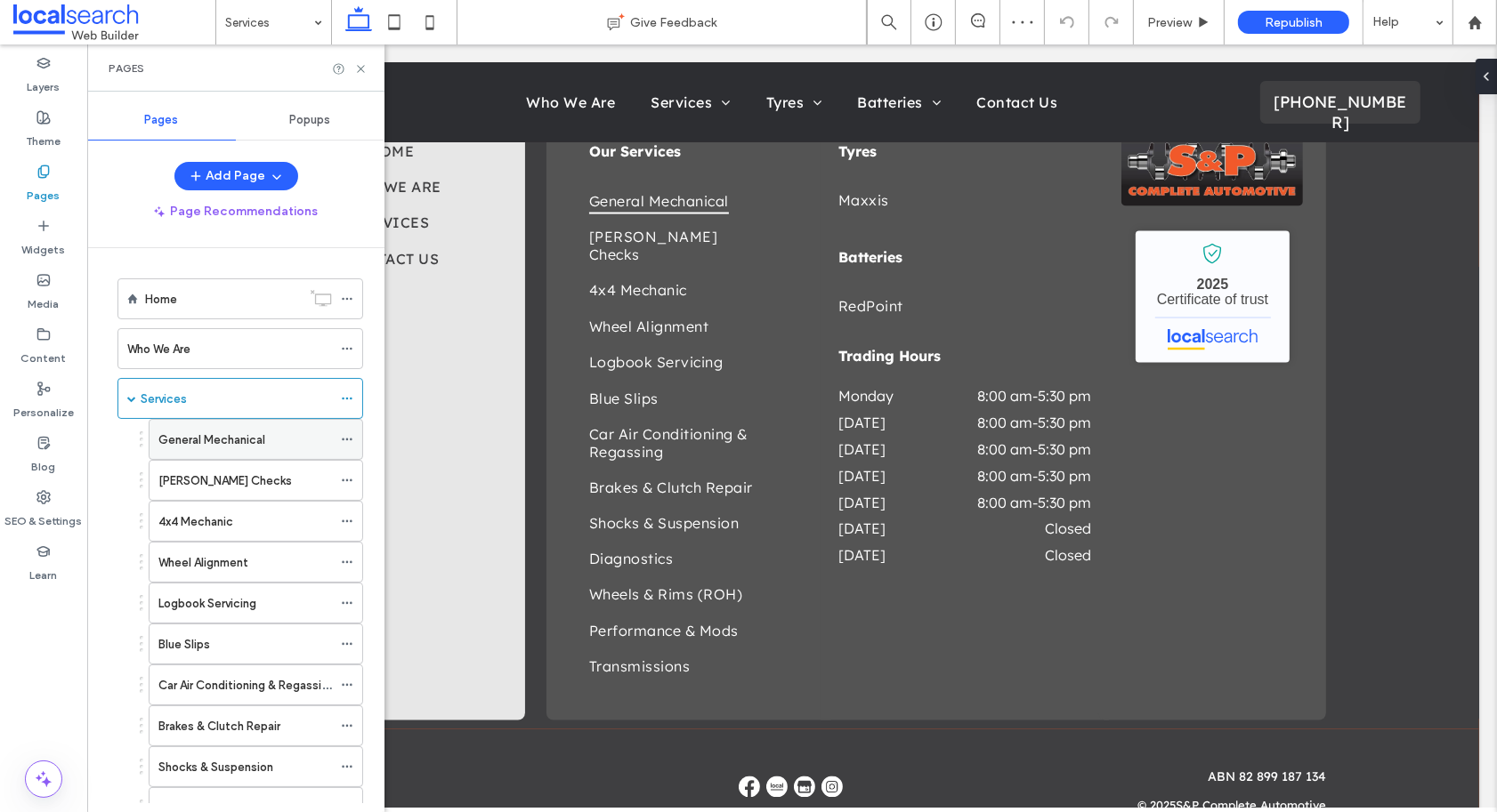
click at [216, 435] on label "General Mechanical" at bounding box center [211, 440] width 106 height 31
click at [240, 475] on div "[PERSON_NAME] Checks" at bounding box center [245, 480] width 174 height 19
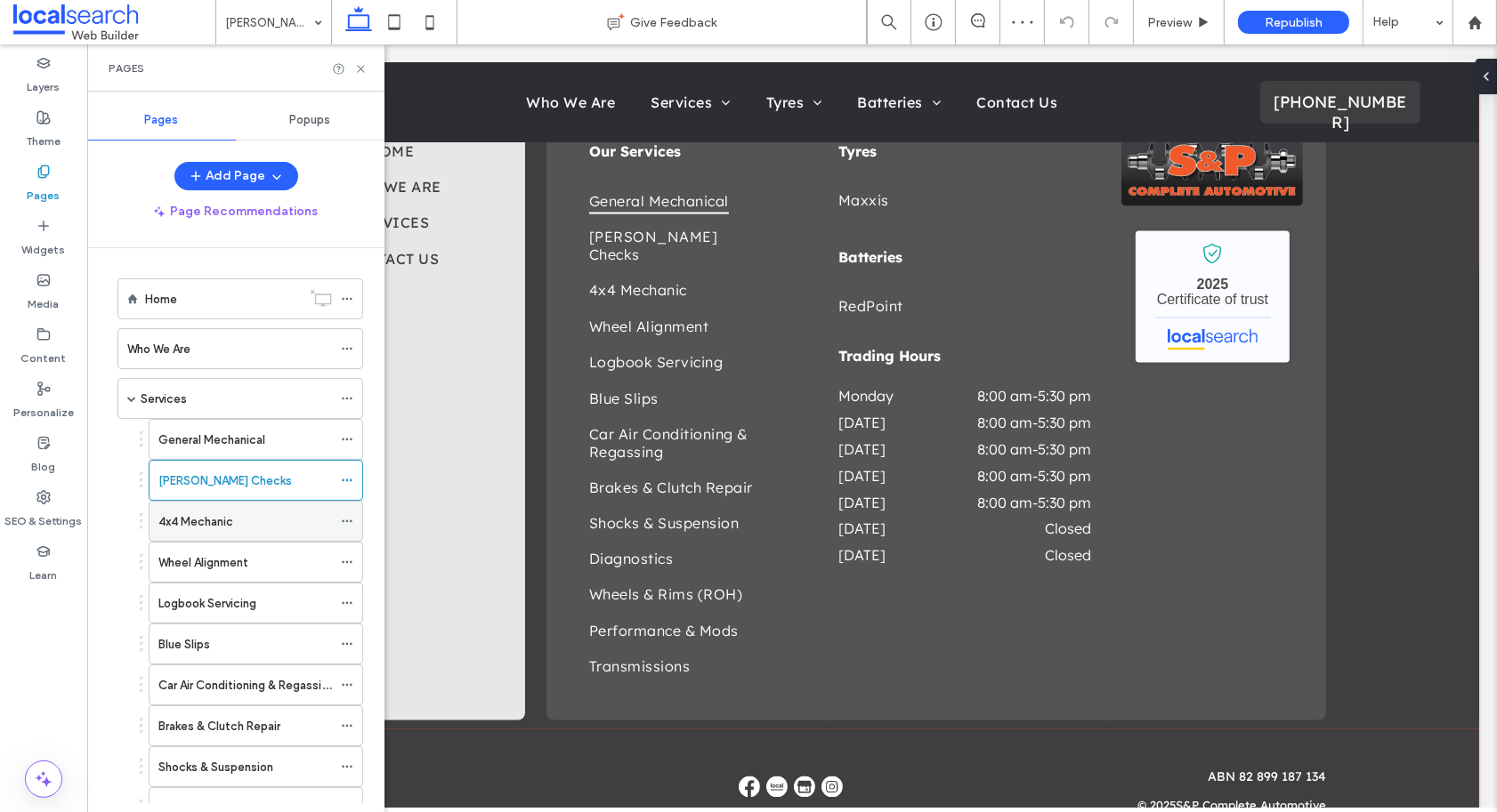
click at [177, 517] on label "4x4 Mechanic" at bounding box center [195, 521] width 75 height 31
click at [186, 563] on label "Wheel Alignment" at bounding box center [203, 562] width 90 height 31
click at [183, 533] on div "4x4 Mechanic" at bounding box center [245, 521] width 174 height 39
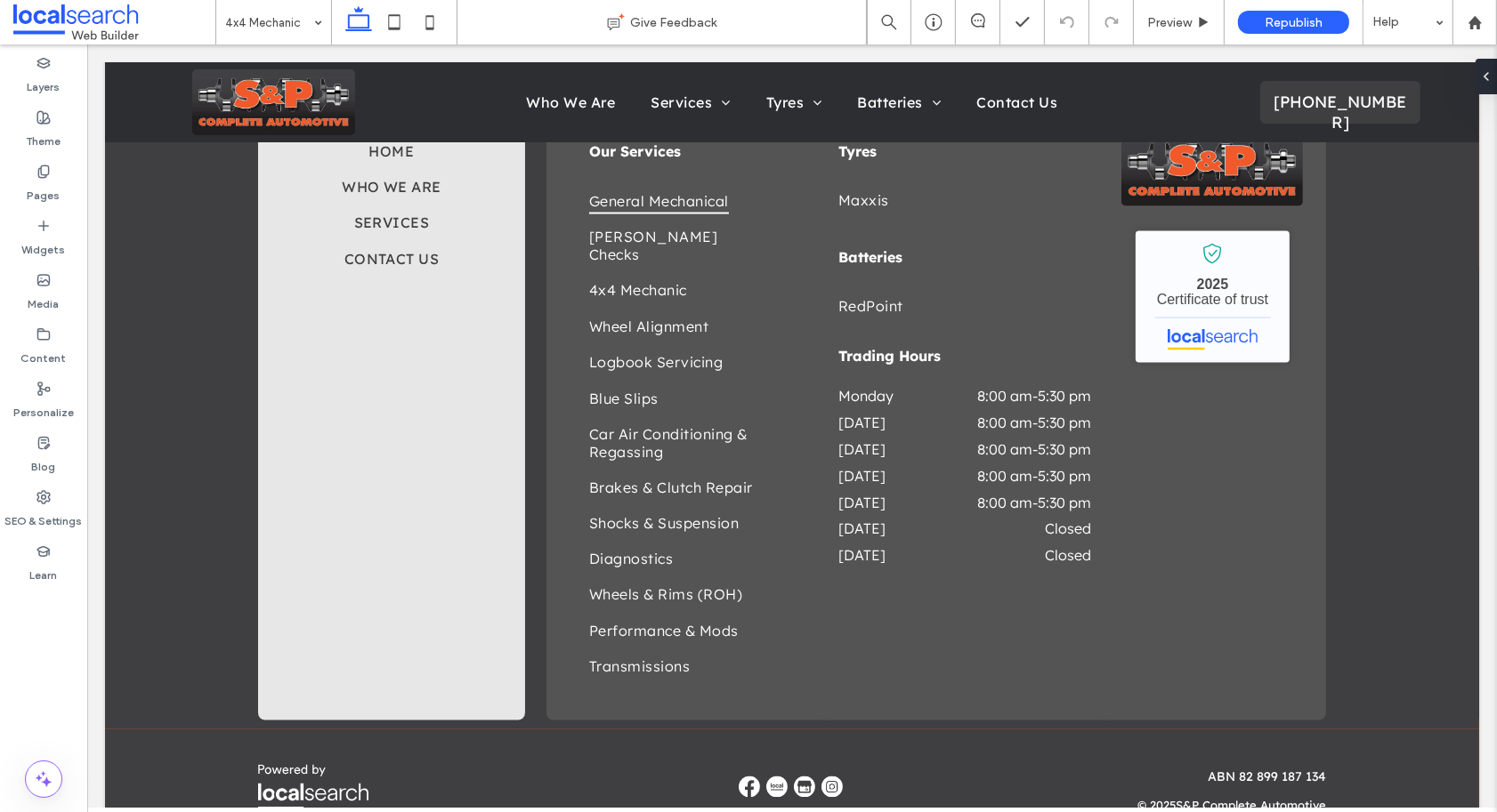
type input "**********"
type input "**"
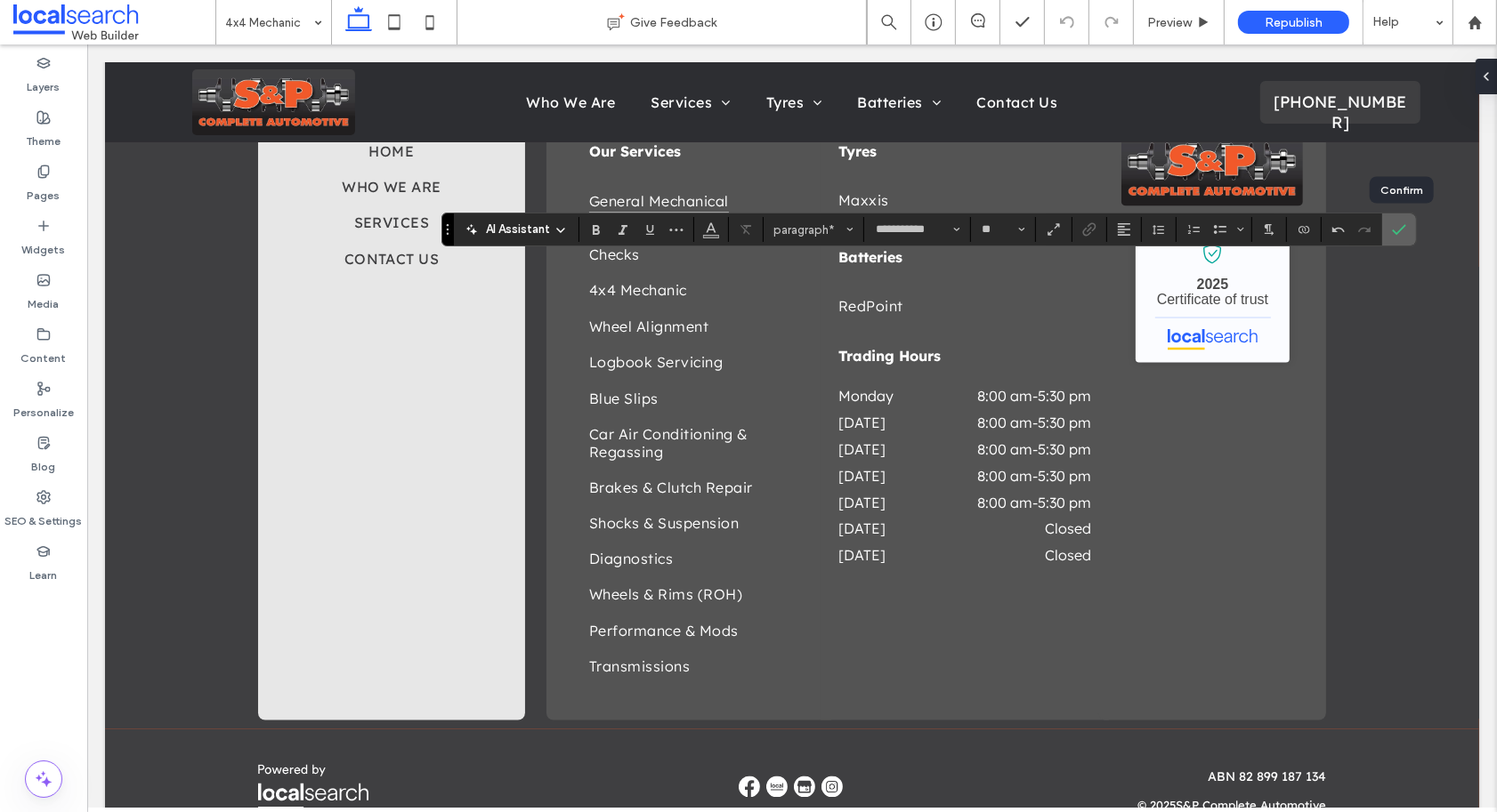
click at [1405, 228] on icon "Confirm" at bounding box center [1398, 229] width 15 height 15
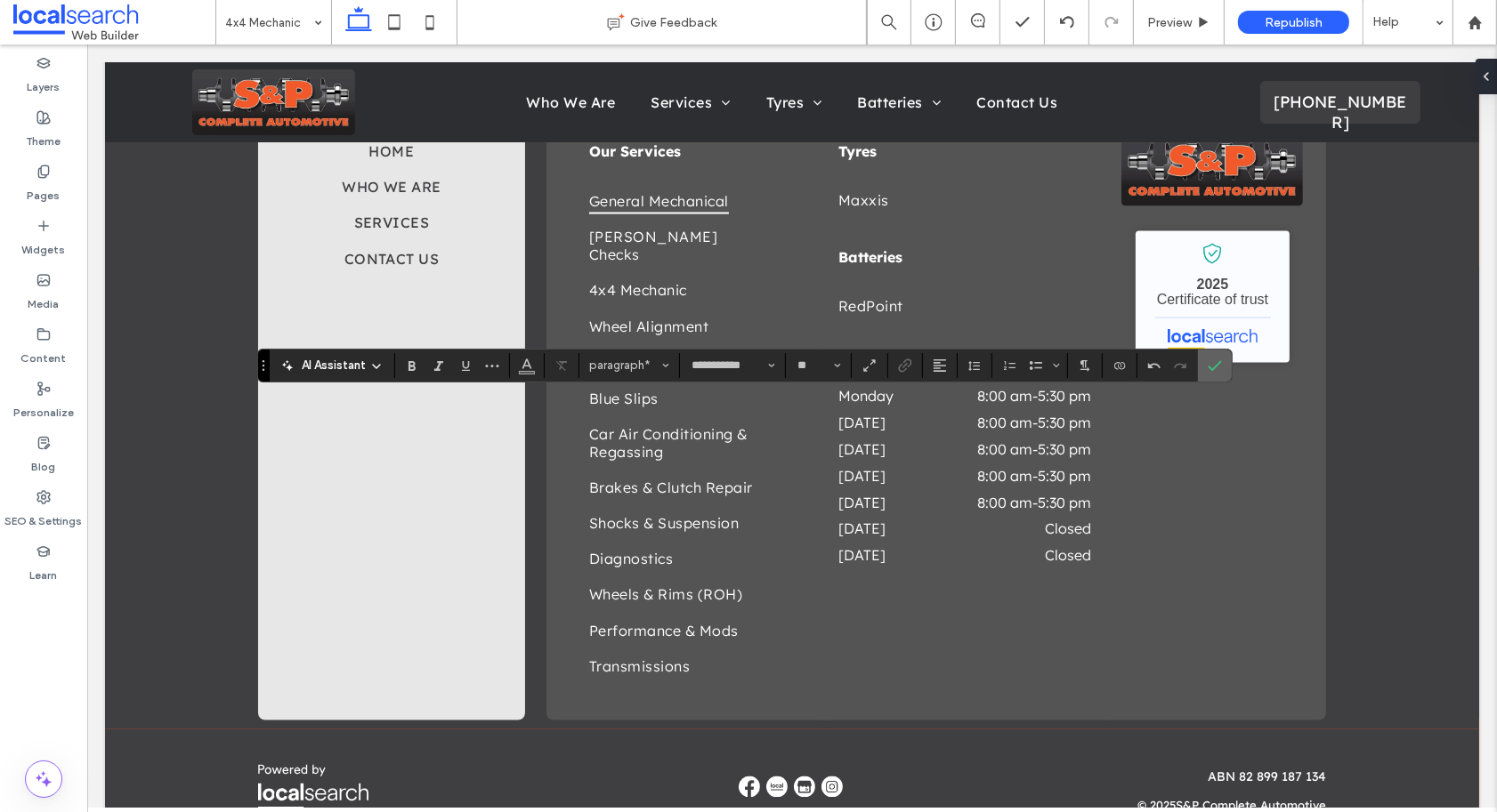
click at [1219, 373] on span "Confirm" at bounding box center [1214, 365] width 15 height 30
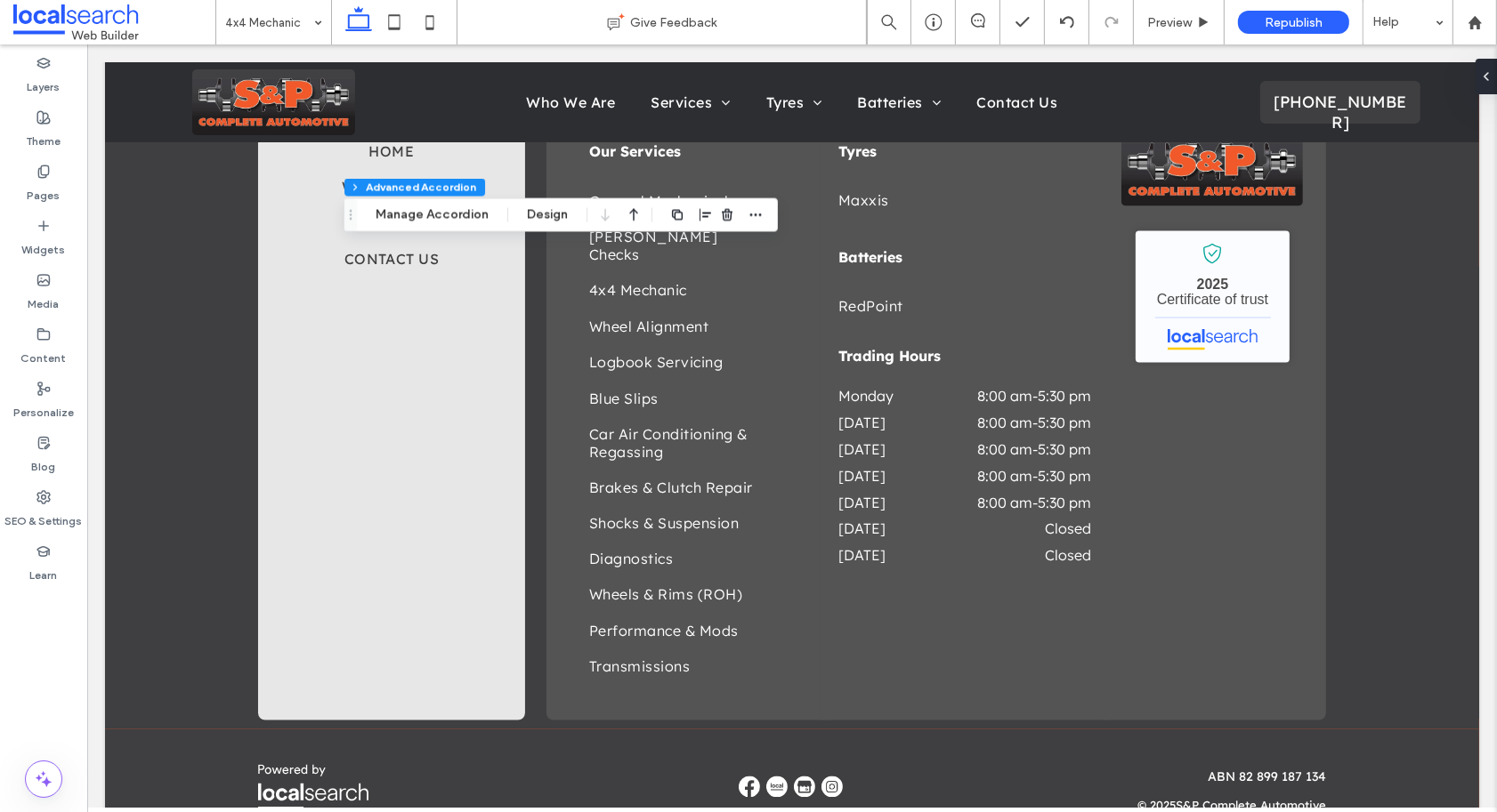
type input "***"
type input "**"
type input "****"
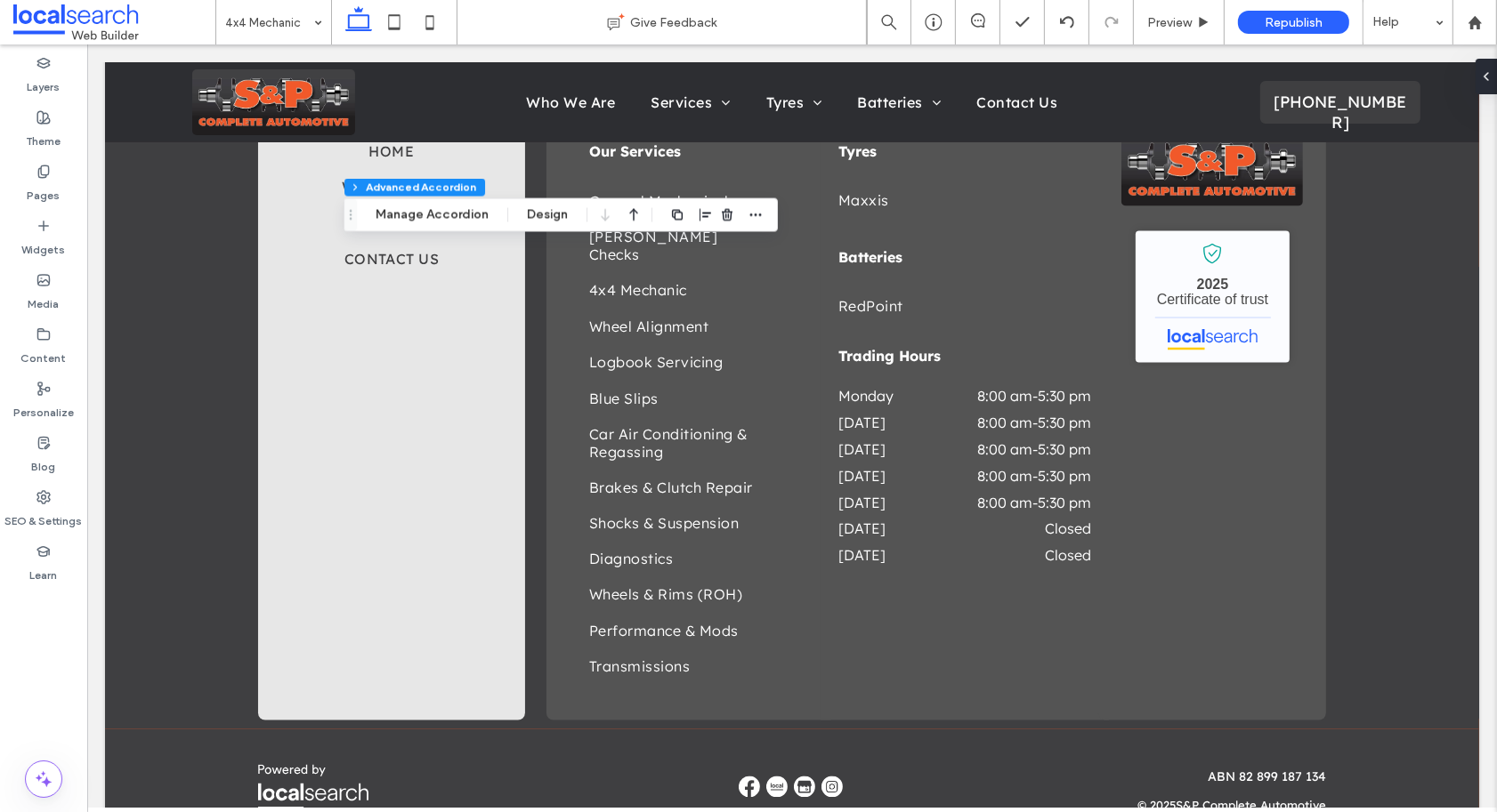
type input "*"
type input "**"
type input "****"
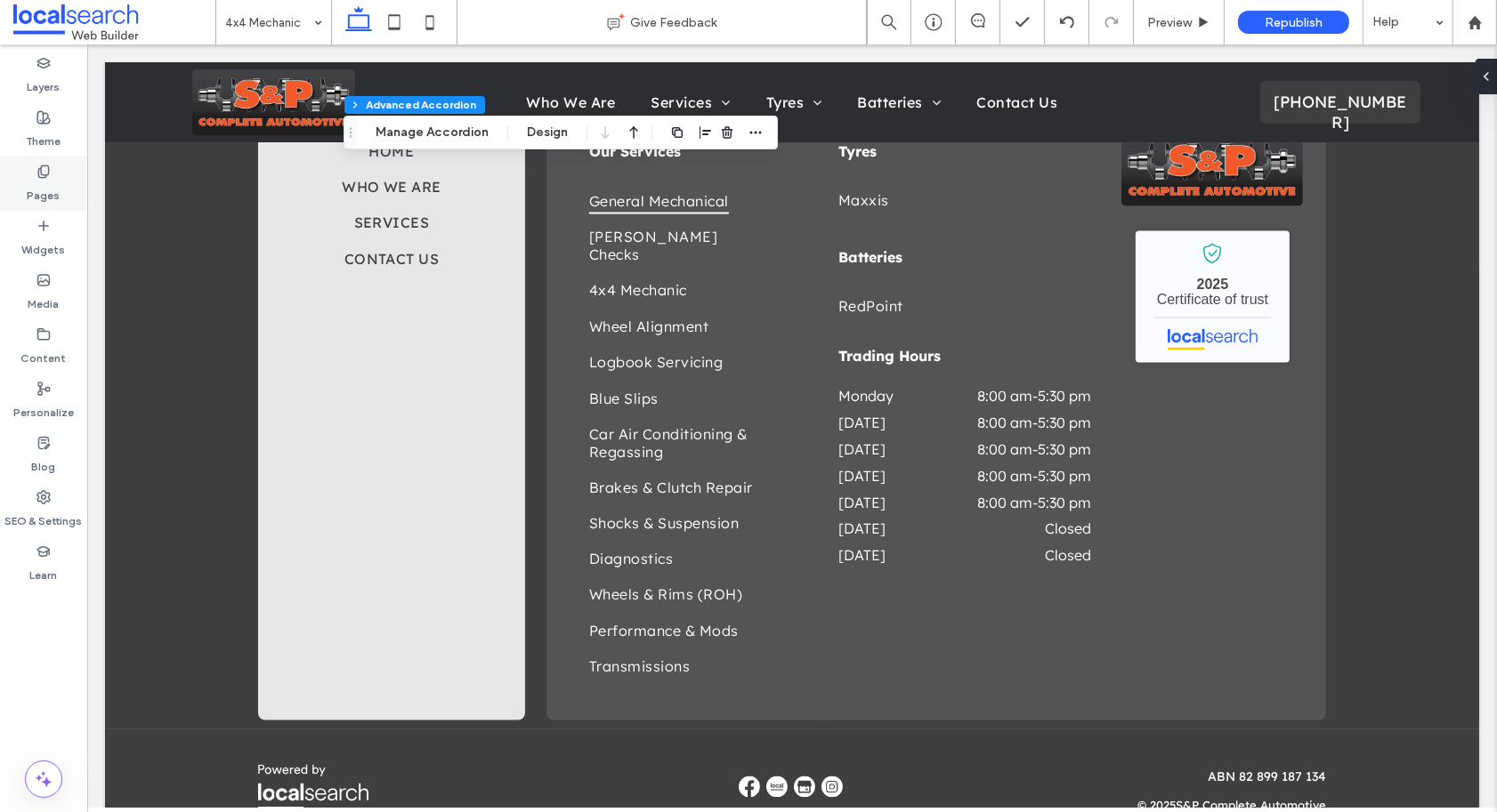
click at [45, 172] on icon at bounding box center [43, 172] width 15 height 15
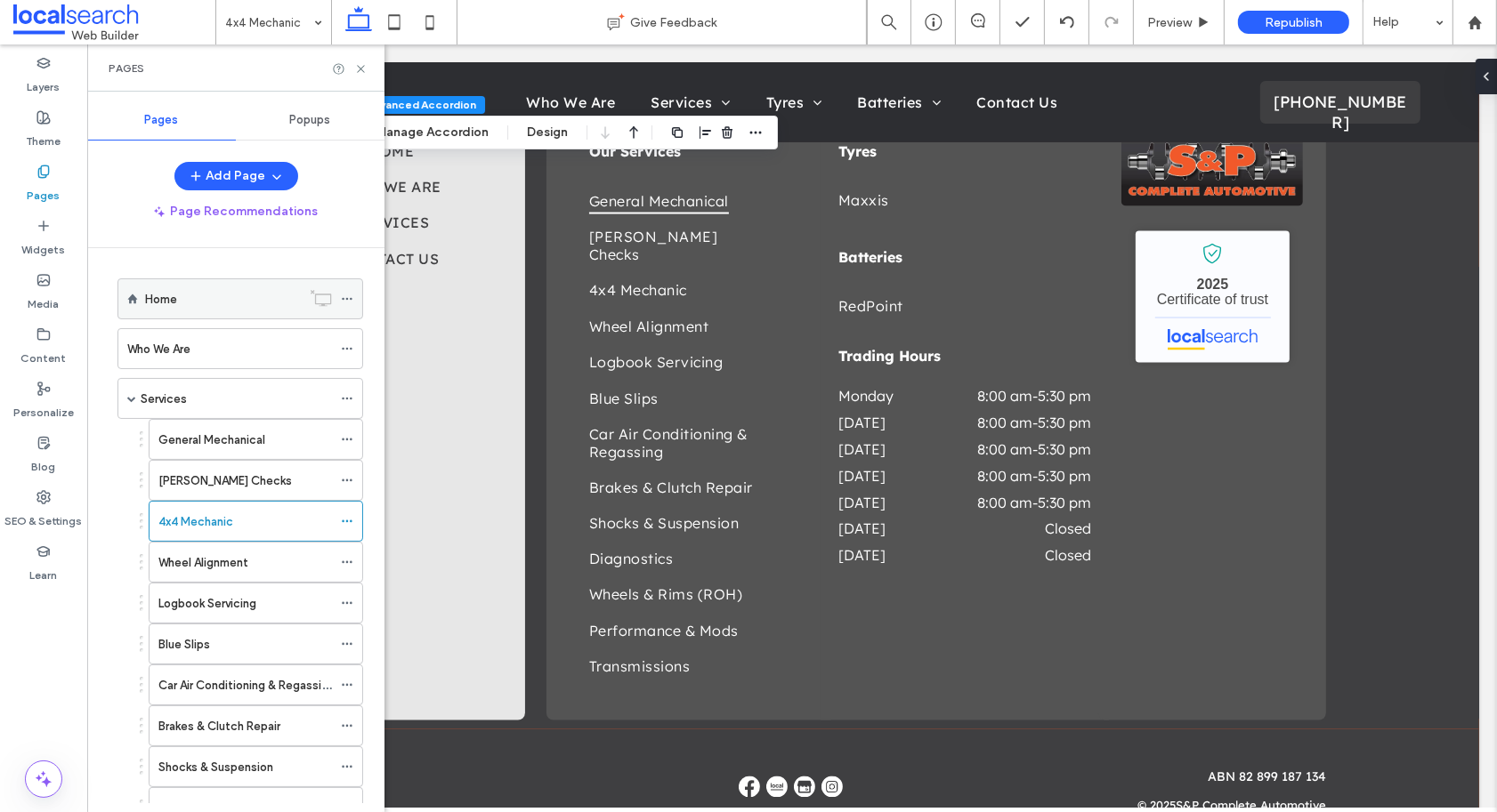
click at [196, 310] on div "Home" at bounding box center [223, 299] width 155 height 39
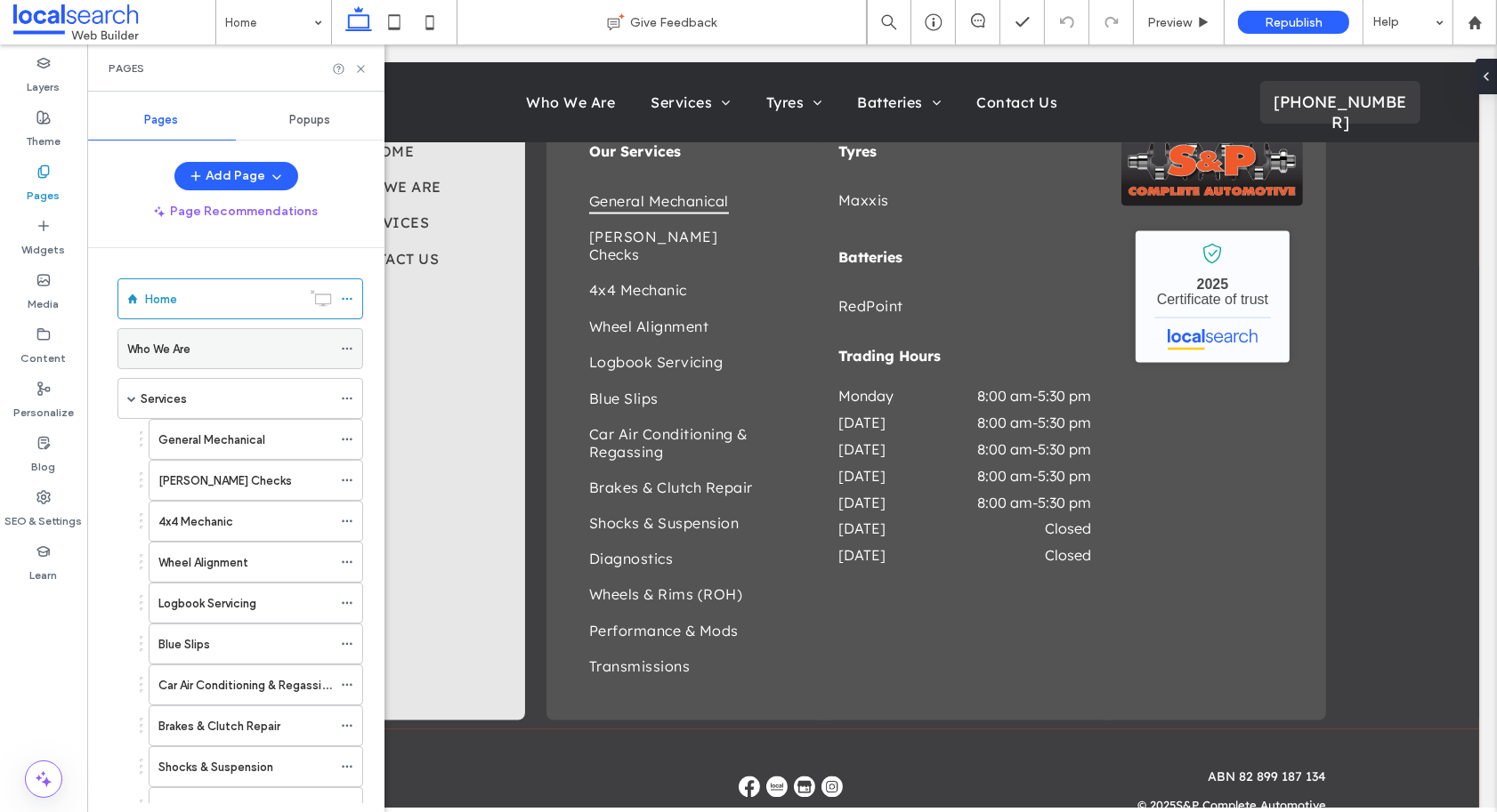
click at [228, 345] on div "Who We Are" at bounding box center [229, 348] width 205 height 19
click at [239, 389] on div "Services" at bounding box center [236, 398] width 191 height 19
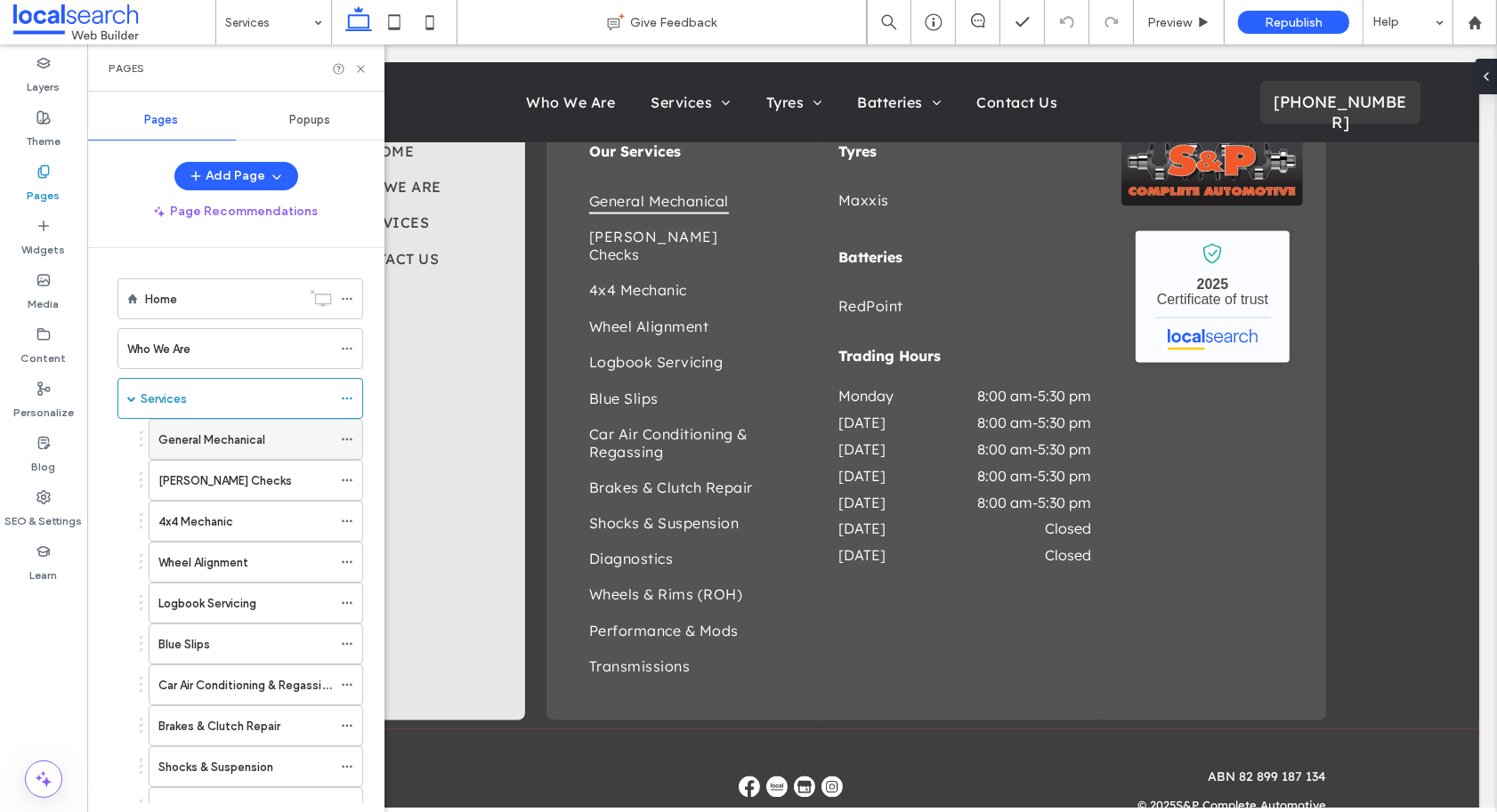
click at [235, 442] on label "General Mechanical" at bounding box center [211, 440] width 106 height 31
click at [246, 486] on div "[PERSON_NAME] Checks" at bounding box center [245, 480] width 174 height 19
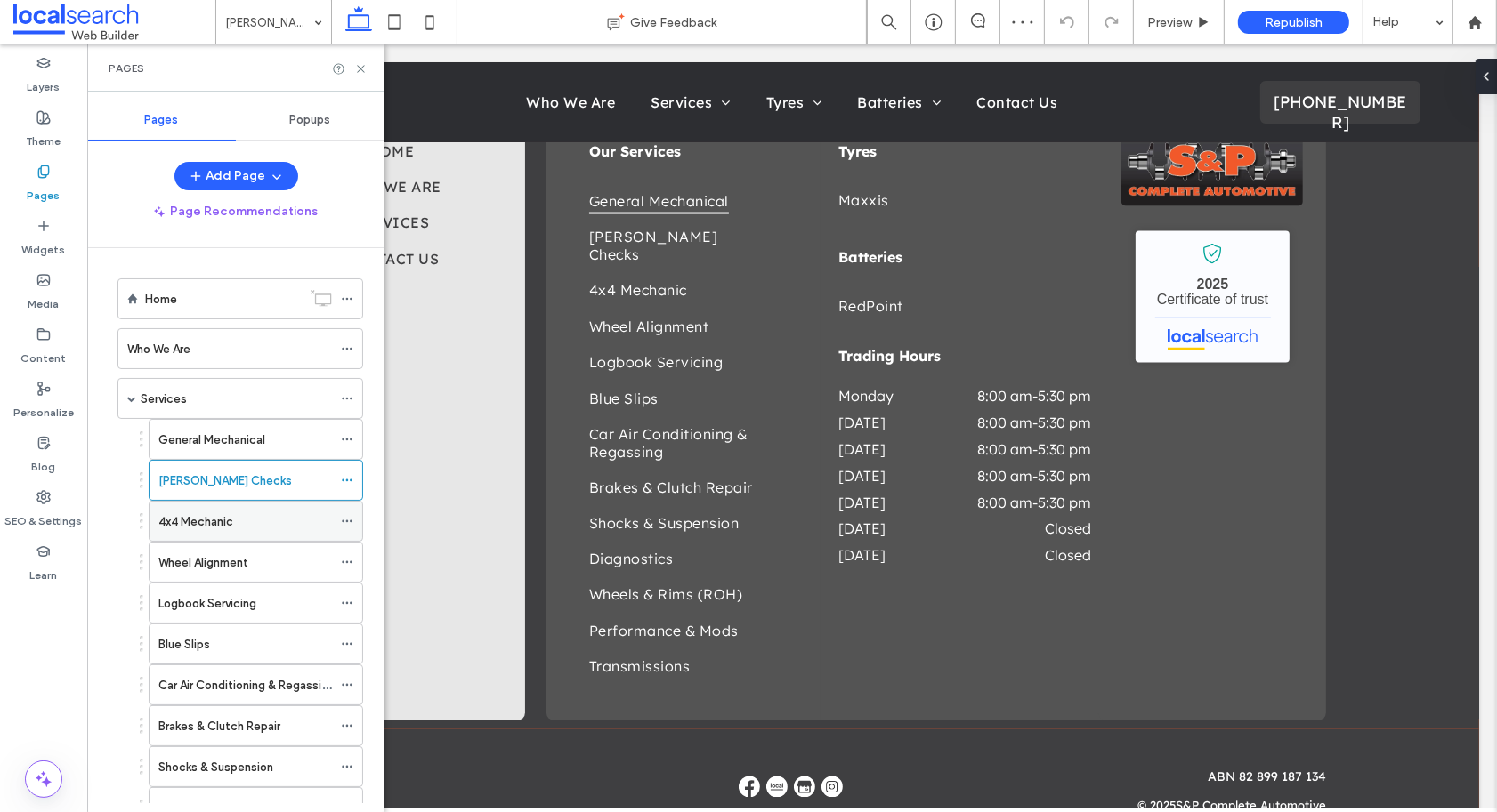
click at [241, 518] on div "4x4 Mechanic" at bounding box center [245, 521] width 174 height 19
click at [248, 558] on label "Wheel Alignment" at bounding box center [203, 562] width 90 height 31
click at [266, 597] on div "Logbook Servicing" at bounding box center [245, 603] width 174 height 19
click at [363, 70] on use at bounding box center [359, 68] width 7 height 7
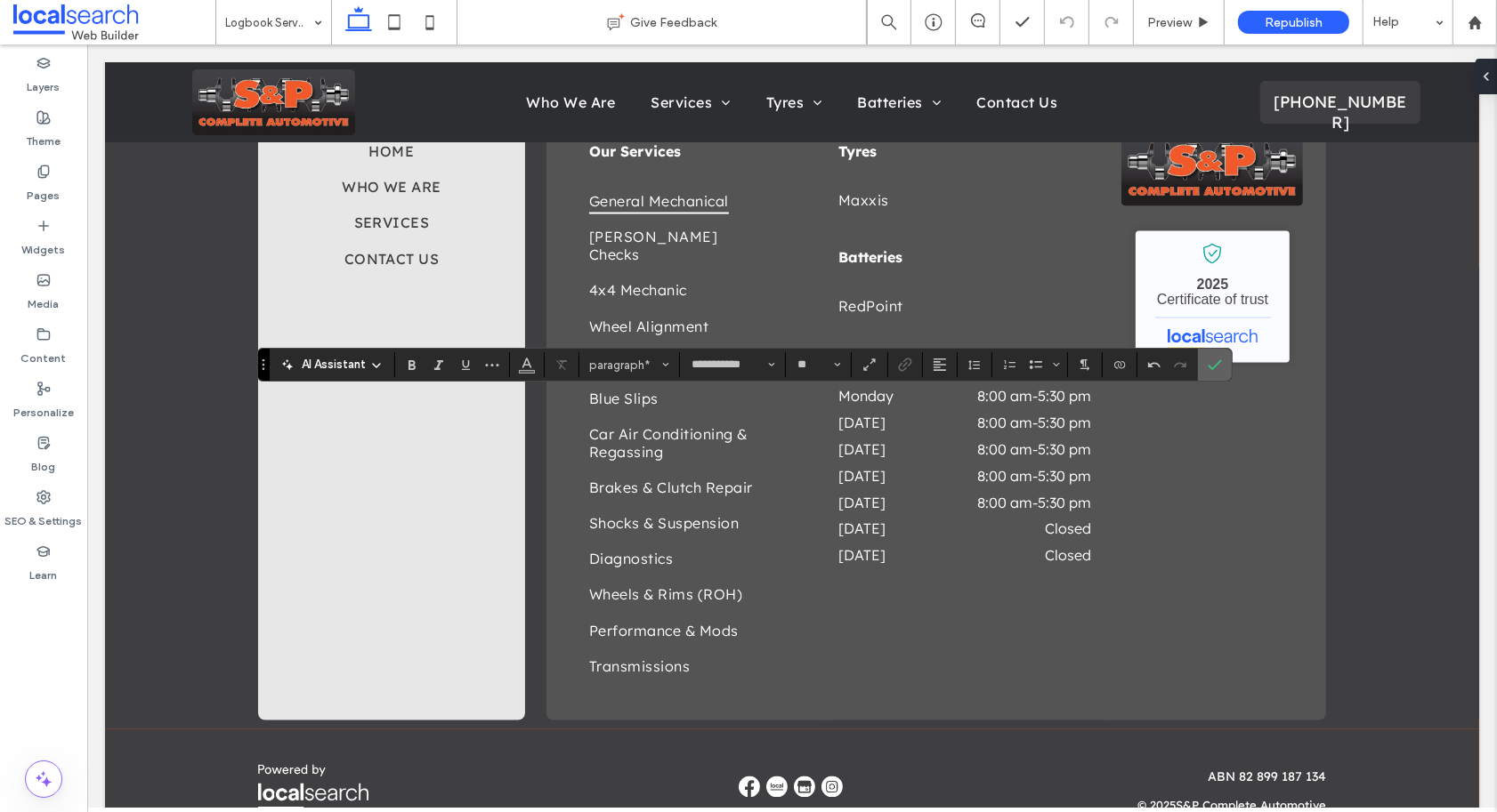
click at [1221, 362] on use "Confirm" at bounding box center [1215, 364] width 15 height 11
click at [1223, 367] on label "Confirm" at bounding box center [1214, 364] width 26 height 32
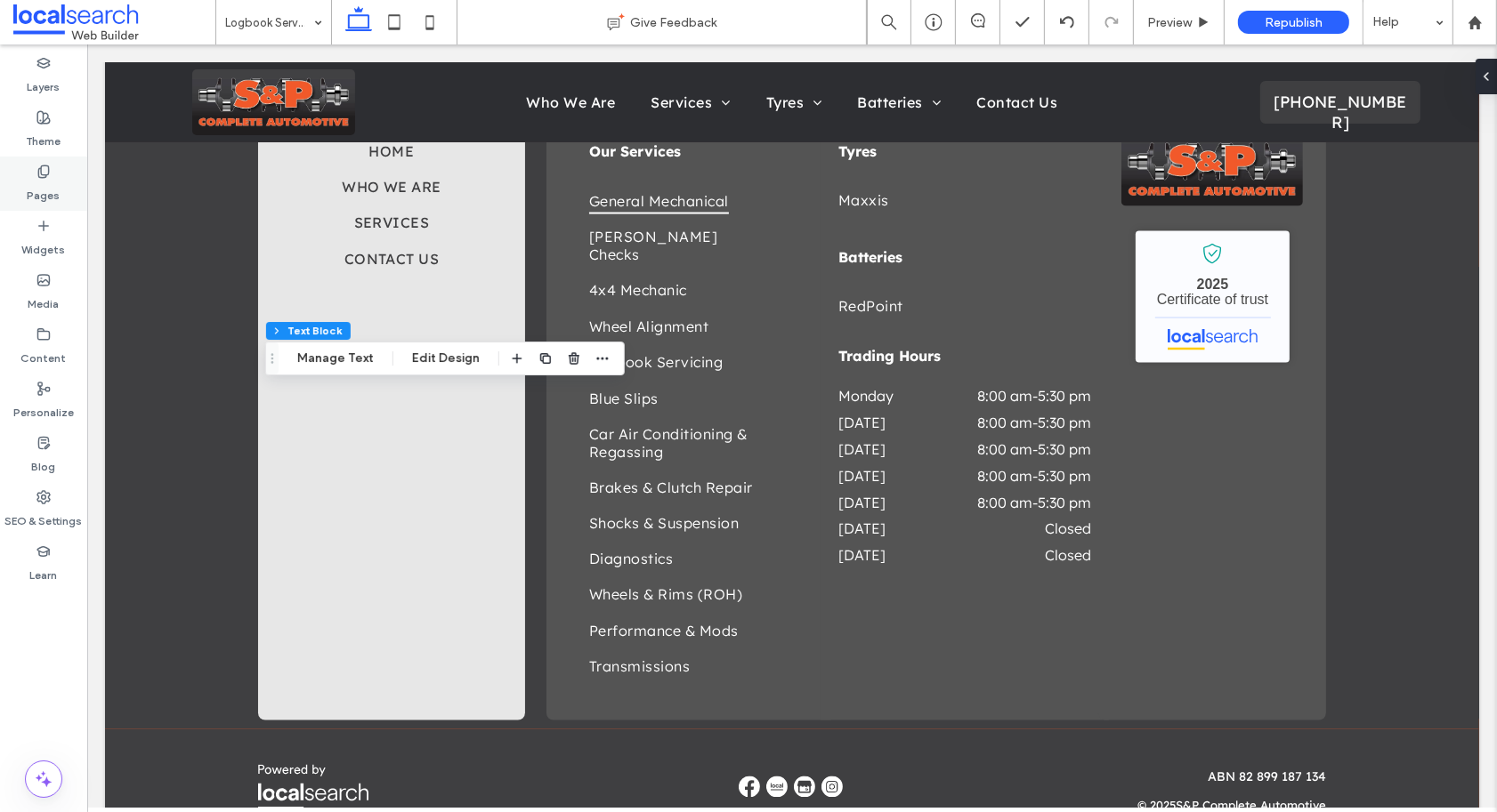
click at [41, 174] on use at bounding box center [43, 171] width 10 height 12
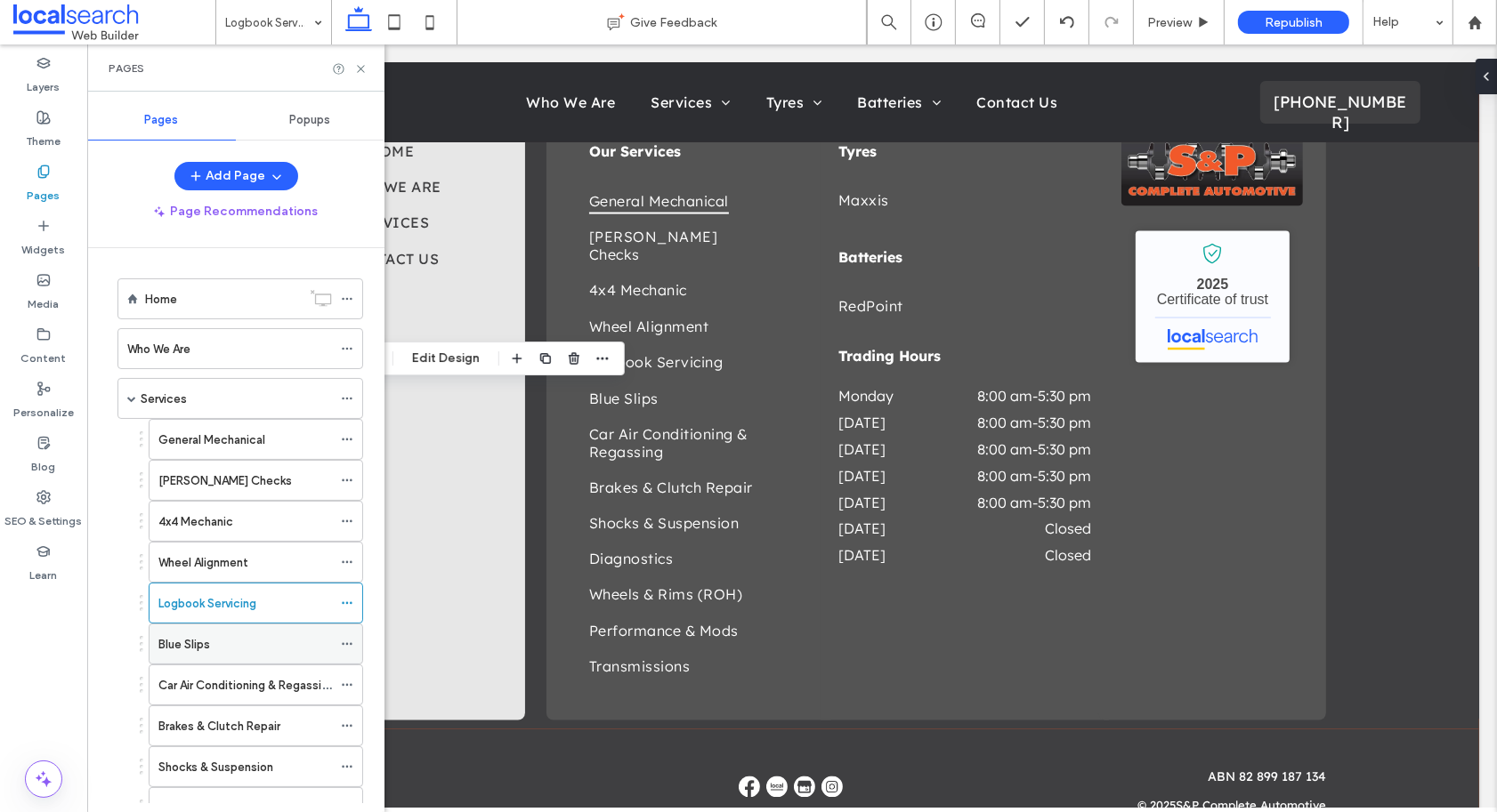
click at [173, 652] on label "Blue Slips" at bounding box center [184, 644] width 52 height 31
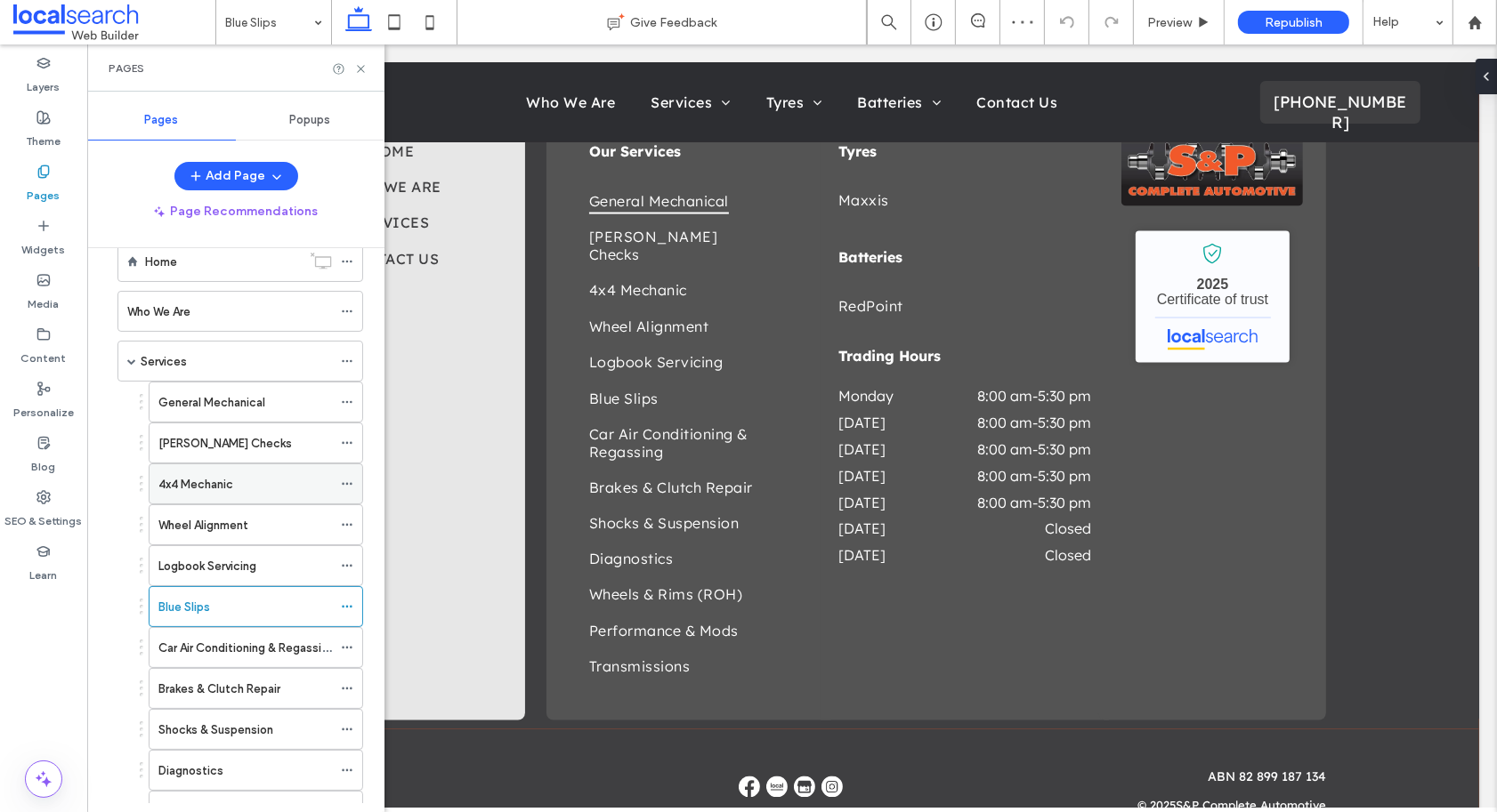
scroll to position [195, 0]
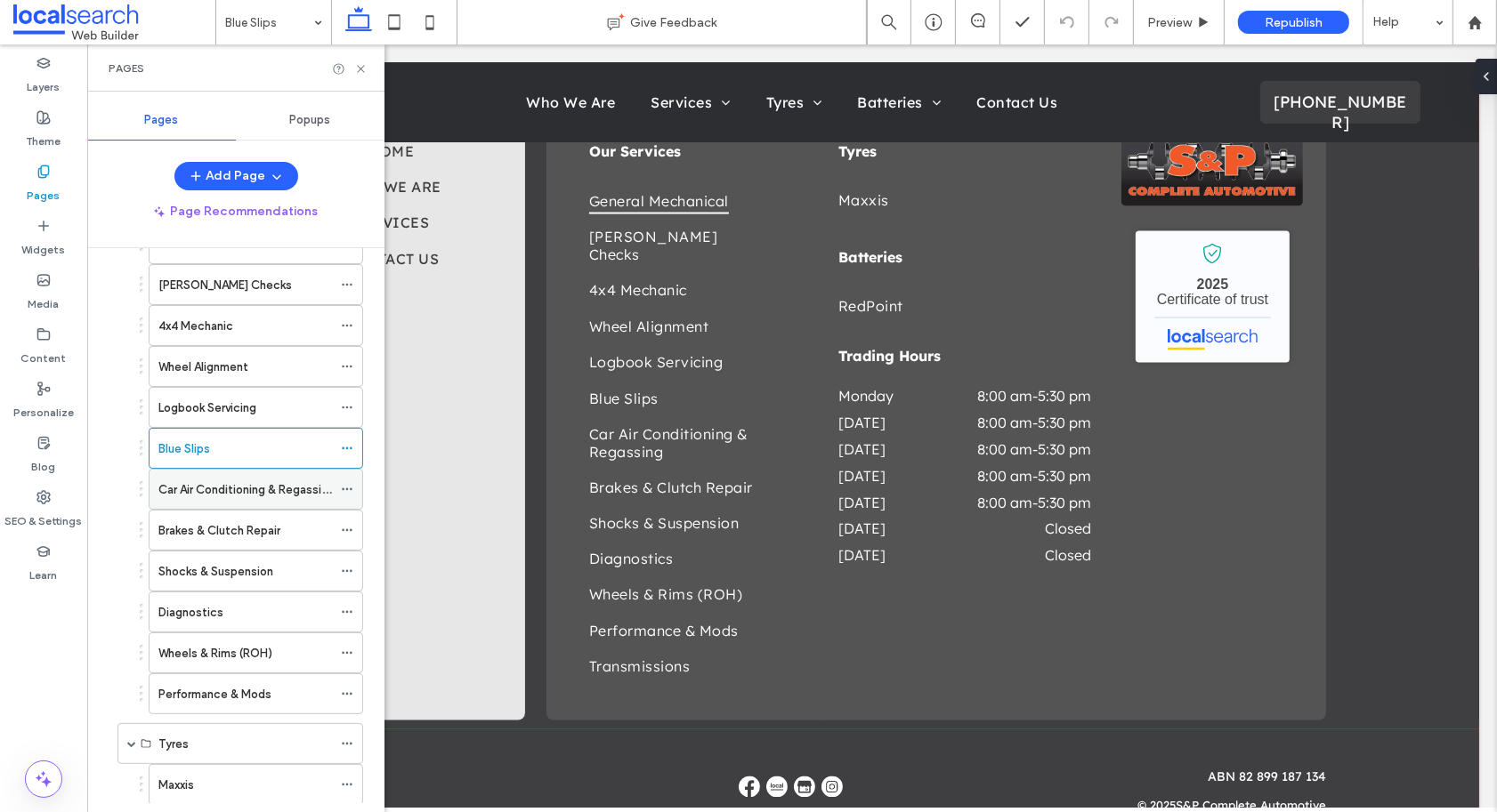
click at [221, 502] on div "Car Air Conditioning & Regassing" at bounding box center [245, 489] width 174 height 39
click at [230, 532] on label "Brakes & Clutch Repair" at bounding box center [219, 531] width 122 height 31
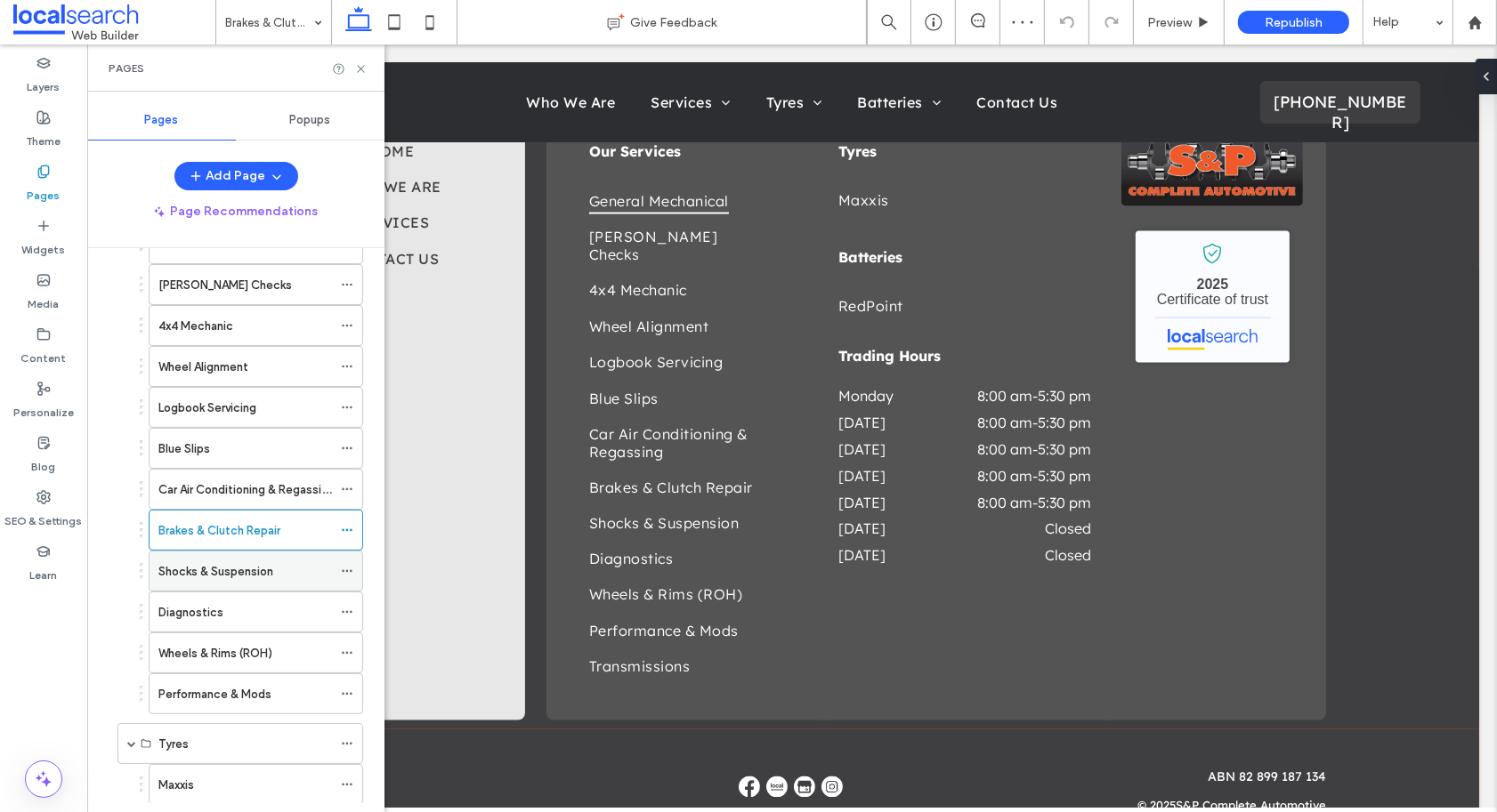
click at [233, 572] on label "Shocks & Suspension" at bounding box center [216, 571] width 115 height 31
click at [231, 604] on div "Diagnostics" at bounding box center [245, 612] width 174 height 39
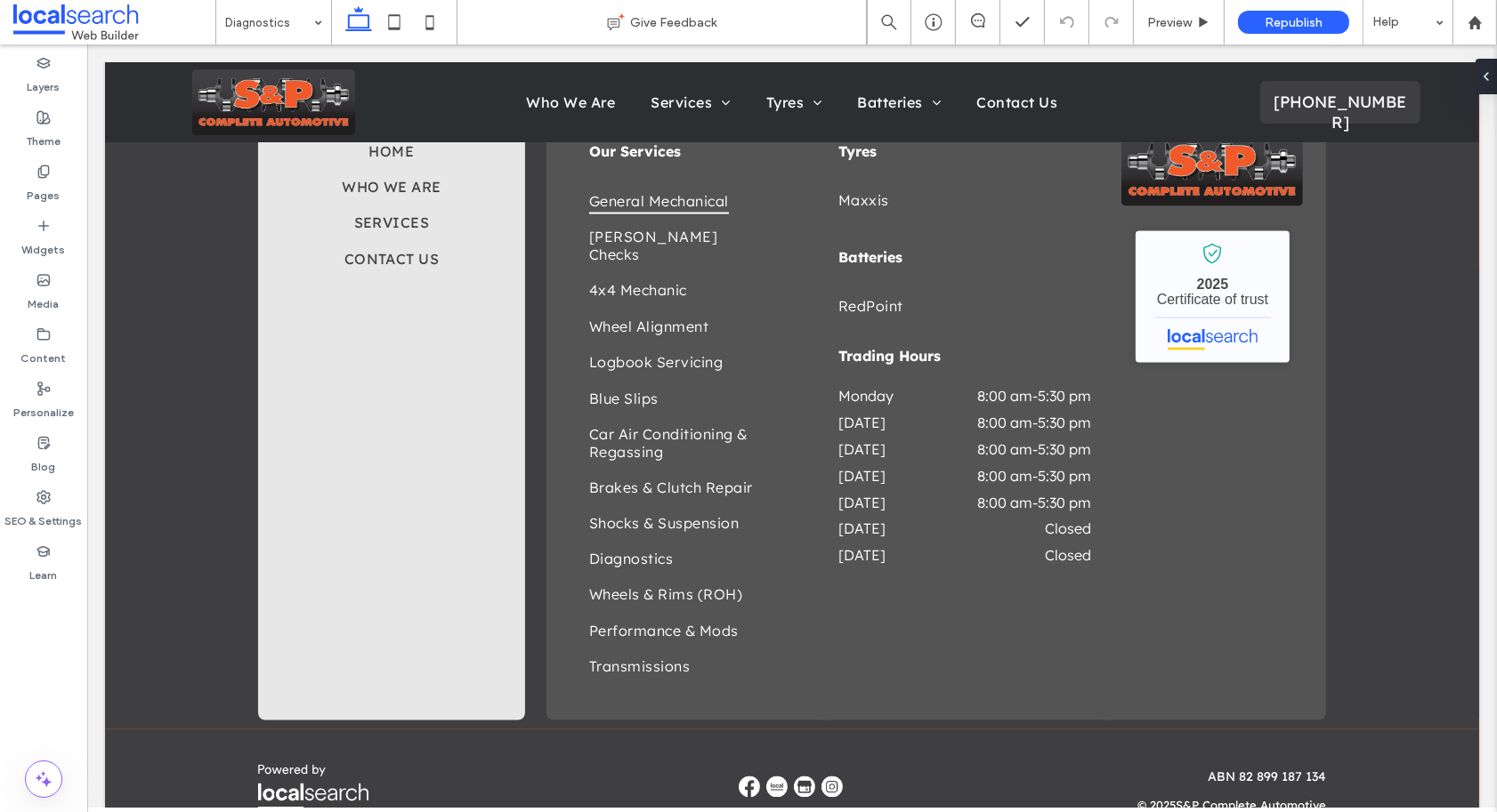
type input "**********"
type input "**"
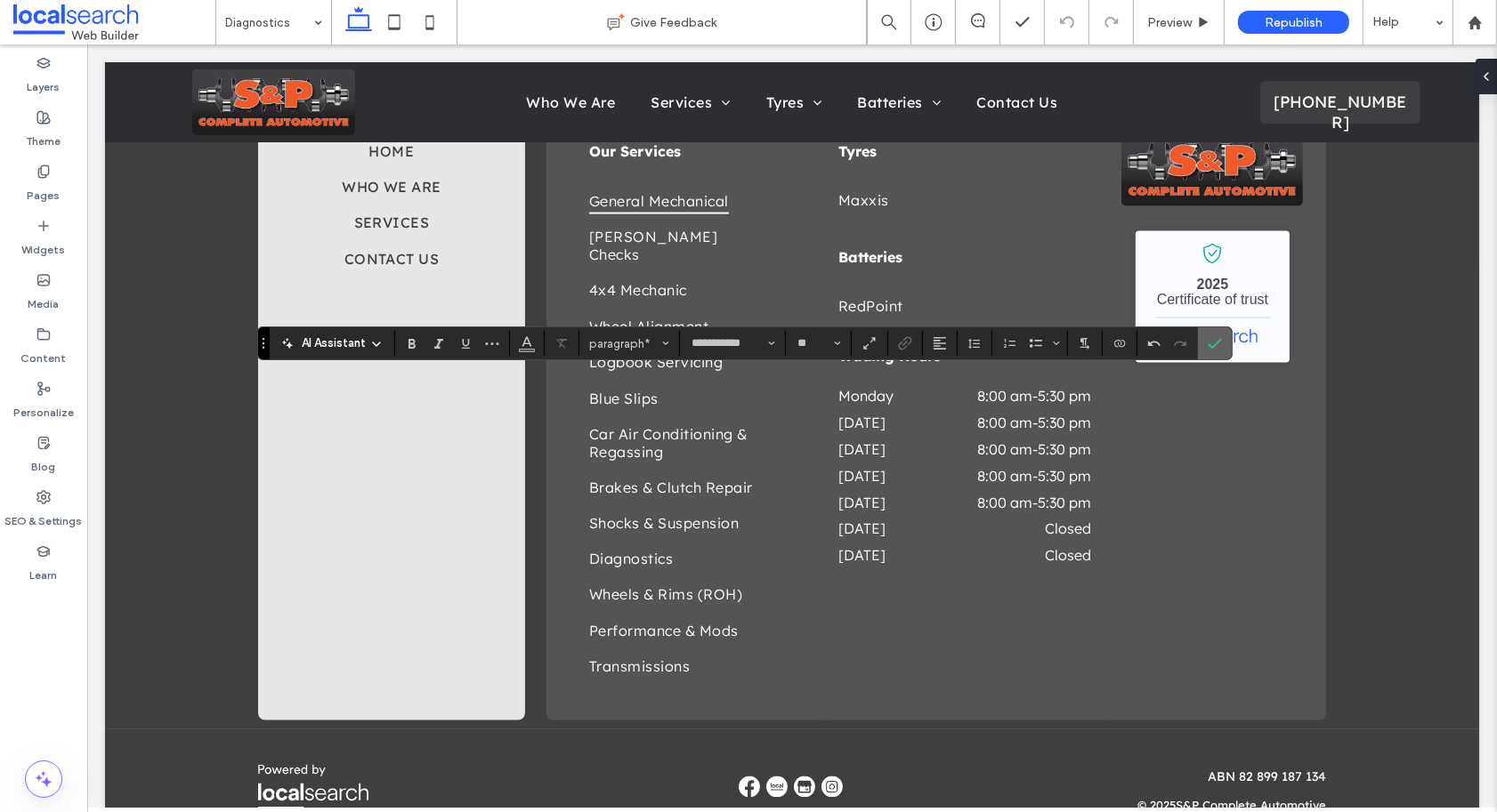
click at [1215, 344] on icon "Confirm" at bounding box center [1214, 343] width 15 height 15
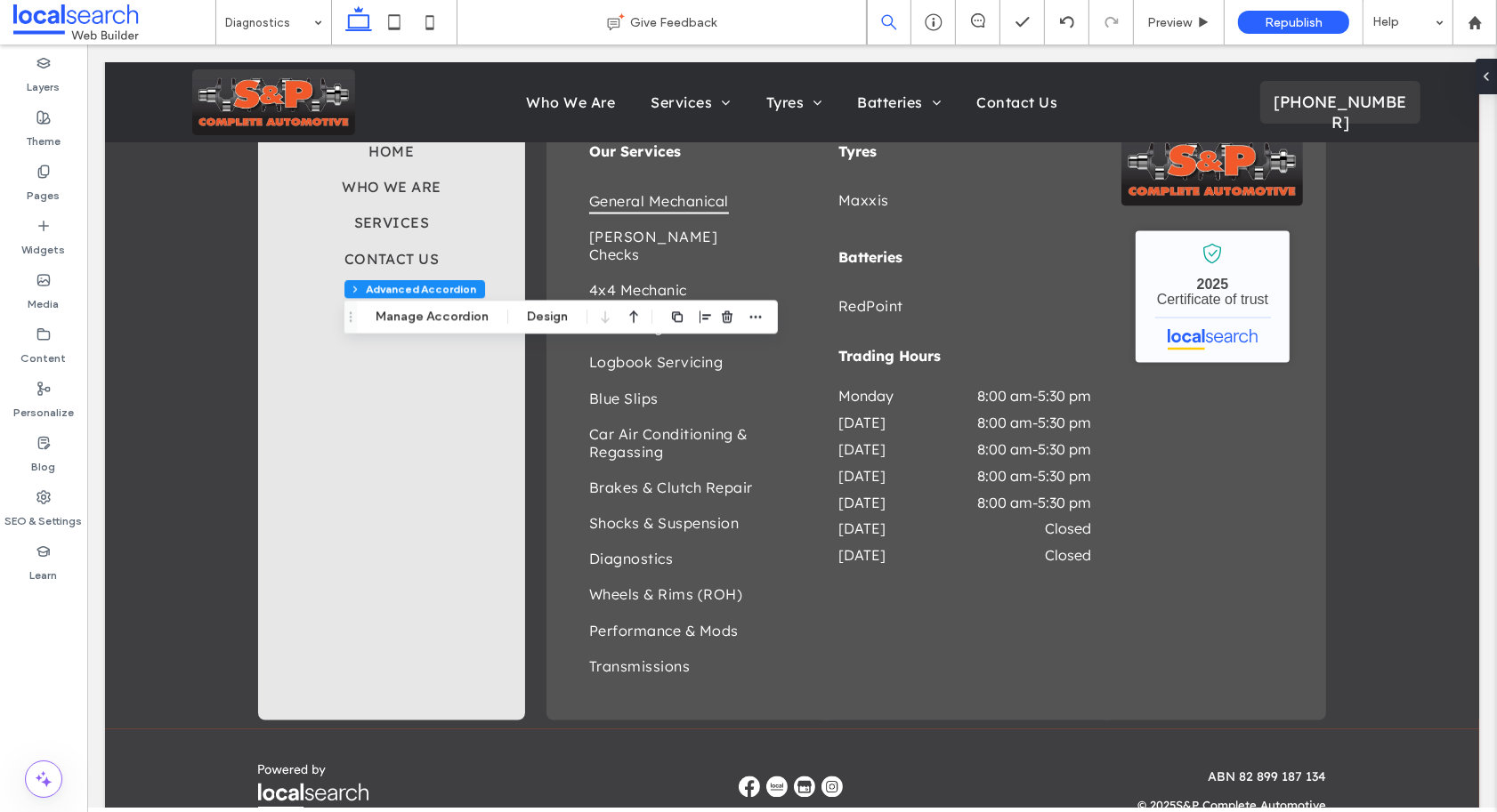
type input "**"
type input "****"
type input "*"
type input "**"
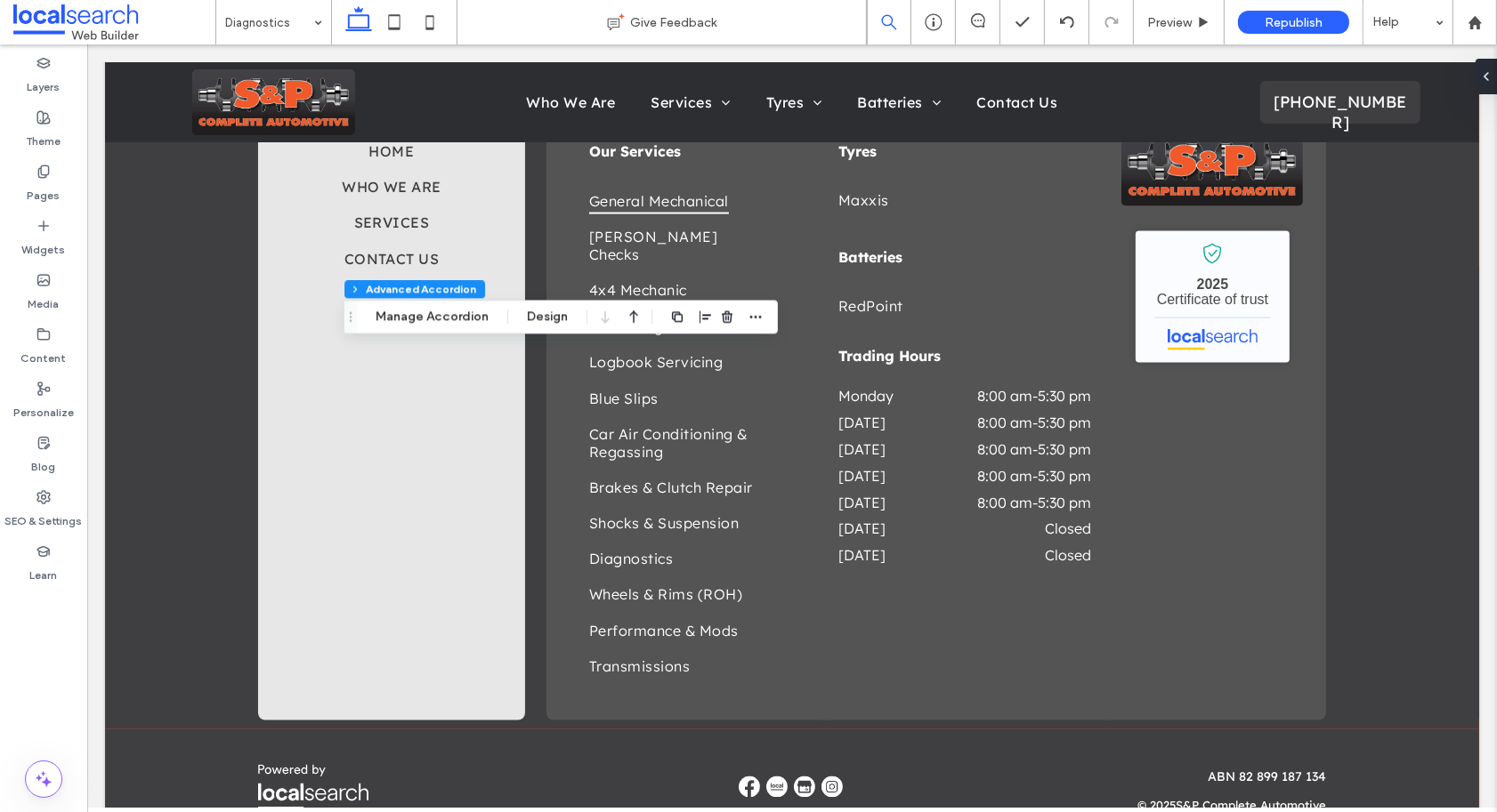
type input "****"
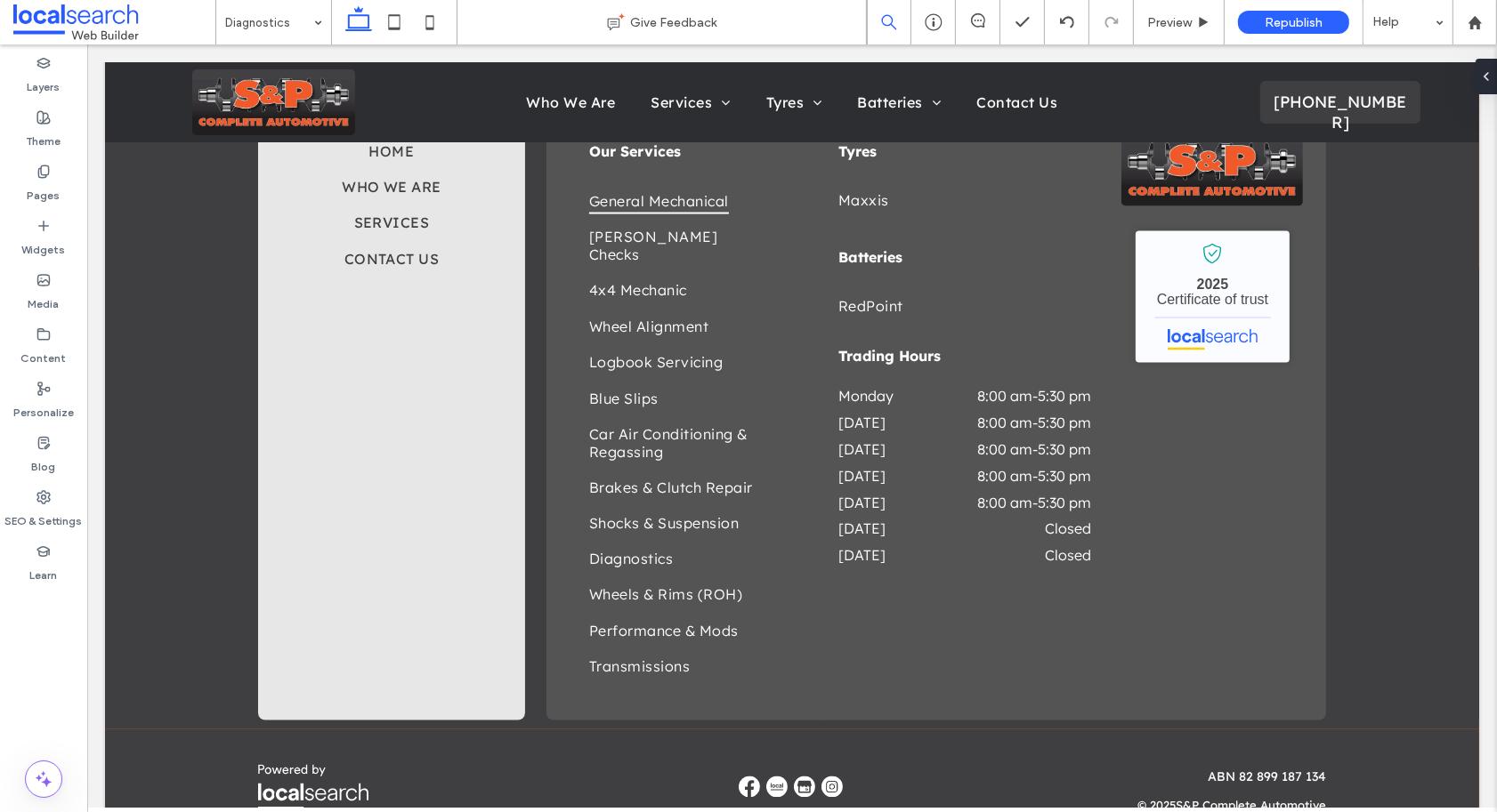
type input "**********"
type input "**"
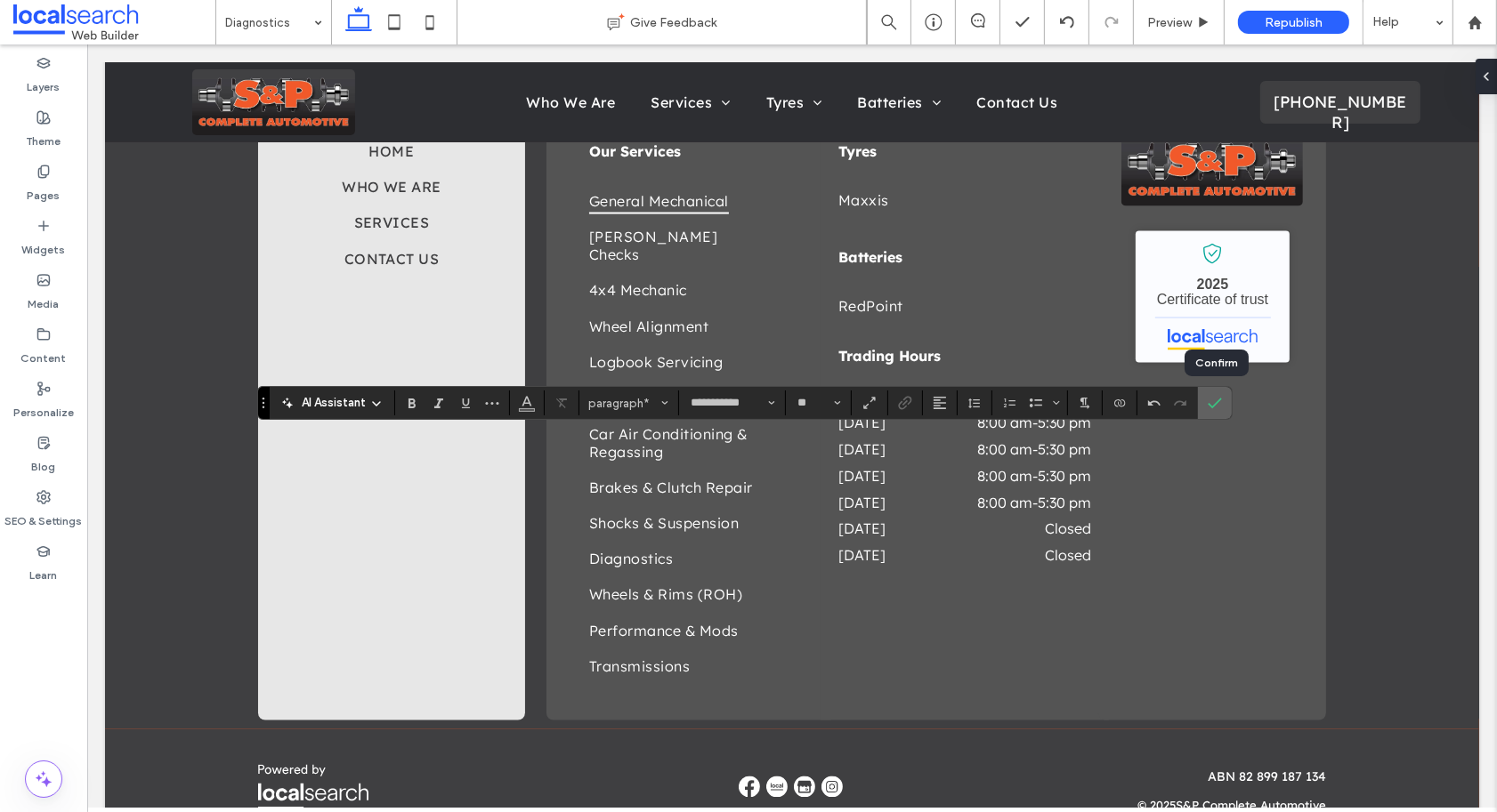
click at [1217, 405] on icon "Confirm" at bounding box center [1214, 402] width 15 height 15
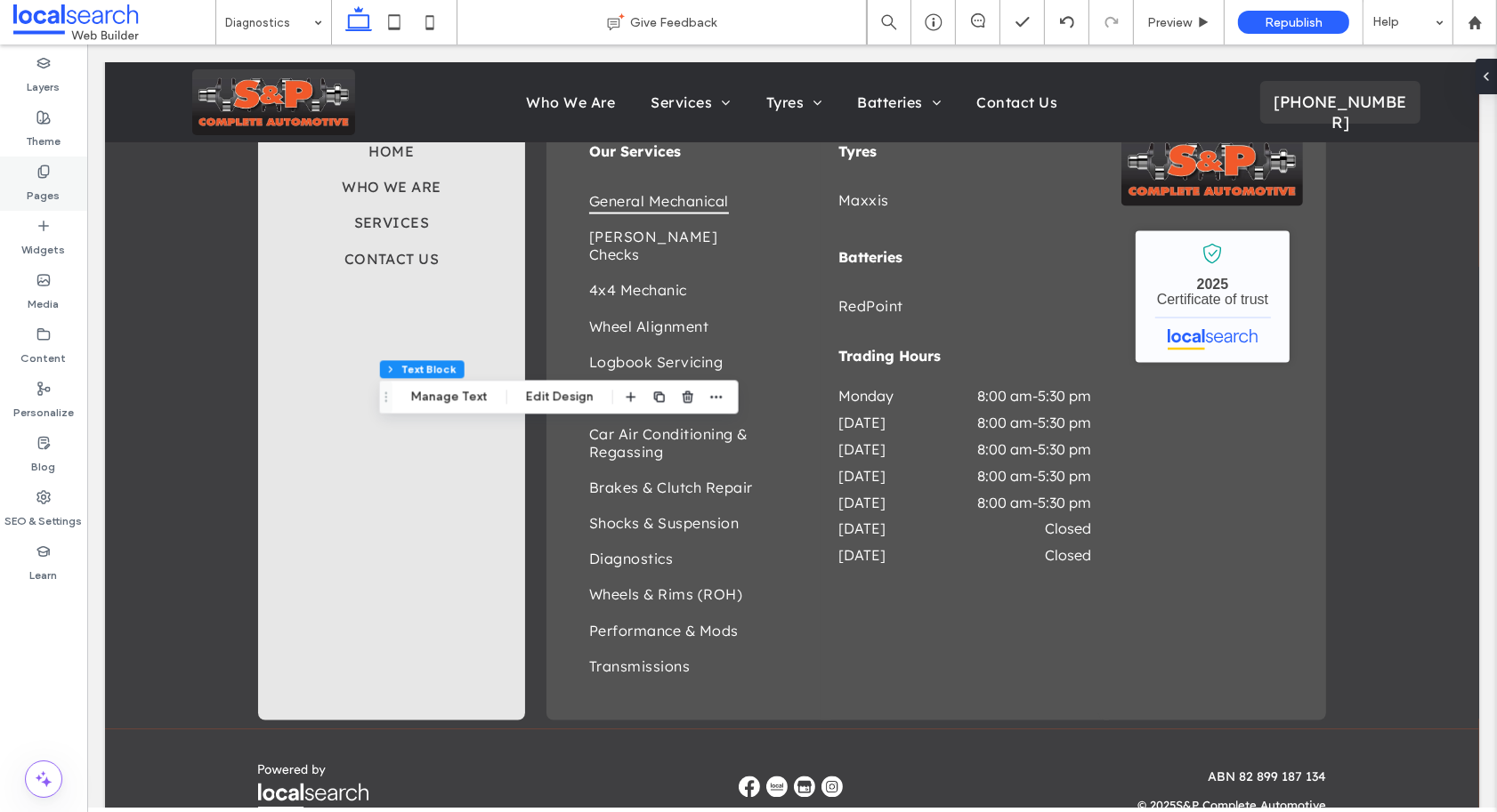
click at [49, 181] on label "Pages" at bounding box center [44, 191] width 33 height 25
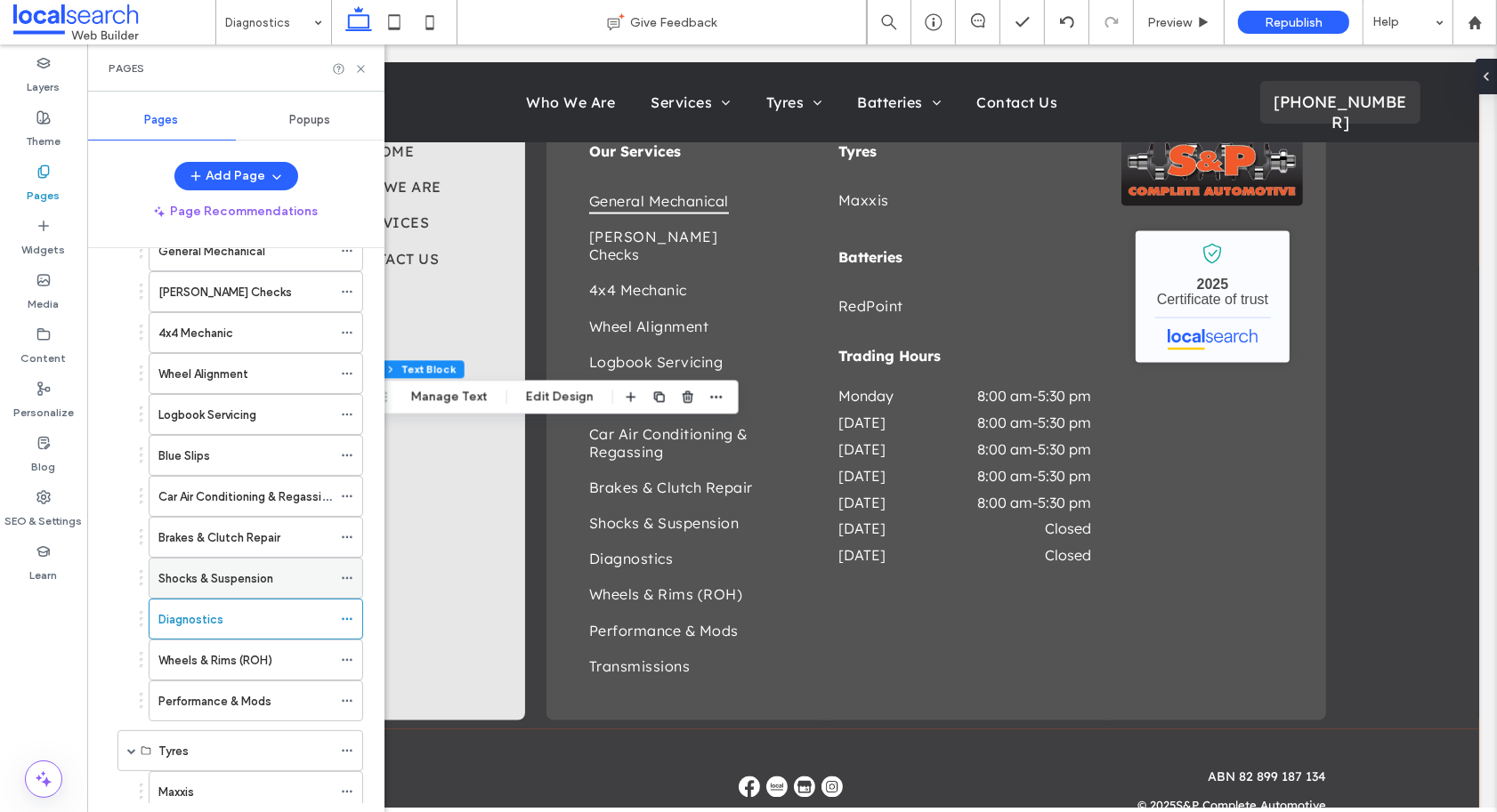
scroll to position [386, 0]
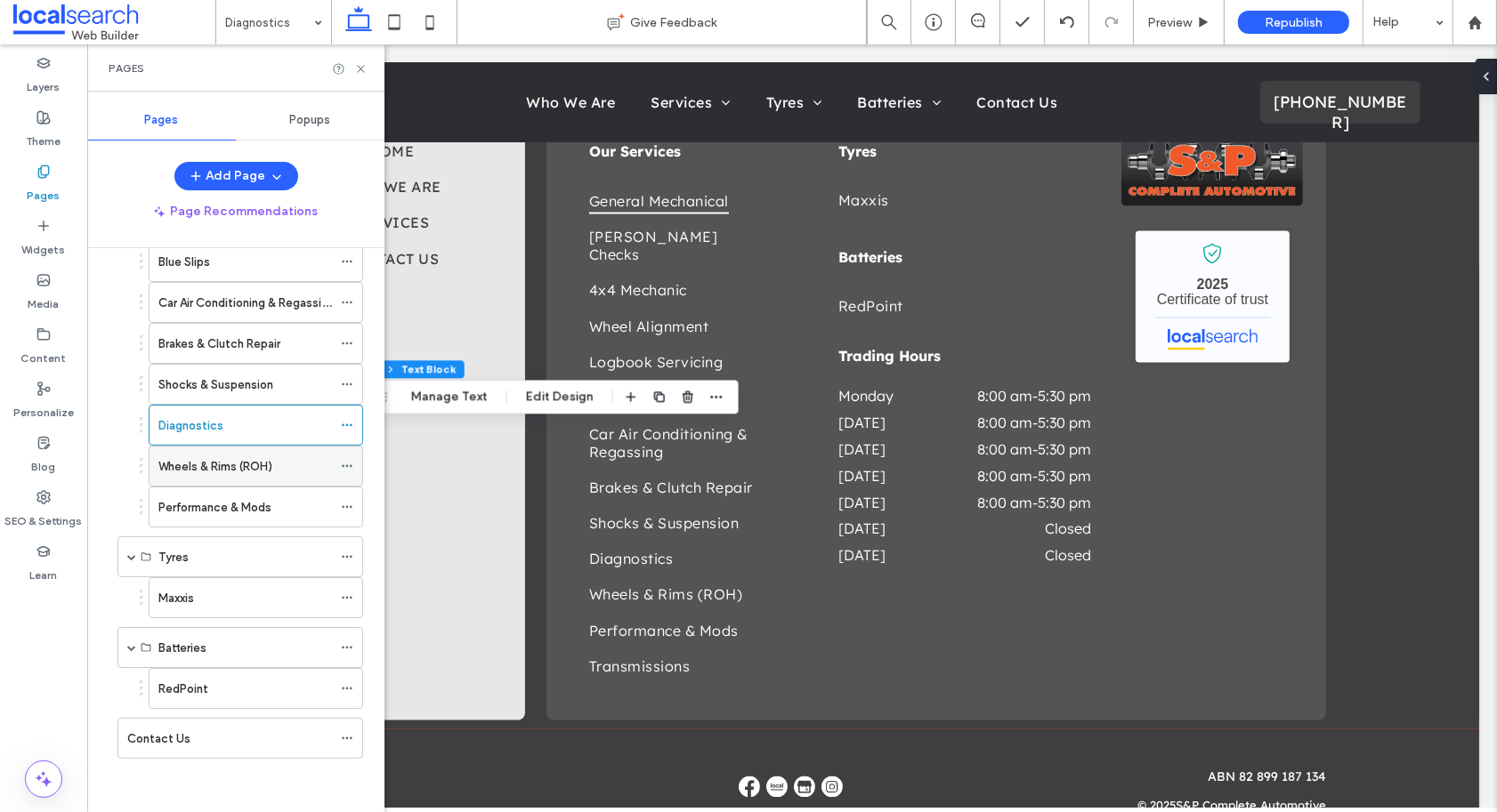
click at [198, 456] on label "Wheels & Rims (ROH)" at bounding box center [215, 467] width 114 height 31
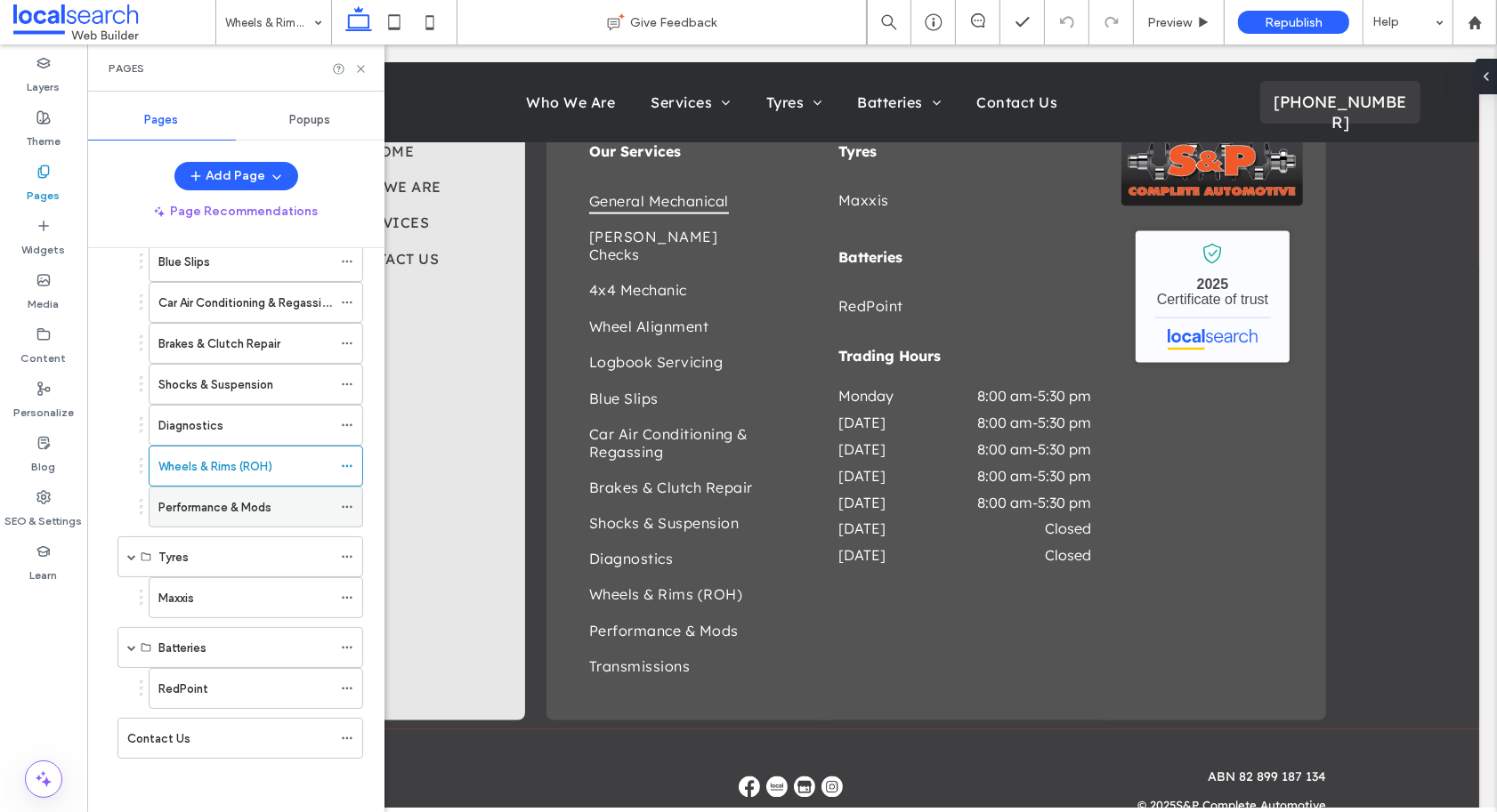
click at [252, 506] on label "Performance & Mods" at bounding box center [215, 508] width 113 height 31
click at [243, 553] on div "Tyres" at bounding box center [245, 556] width 174 height 19
click at [236, 595] on div "Maxxis" at bounding box center [245, 597] width 174 height 19
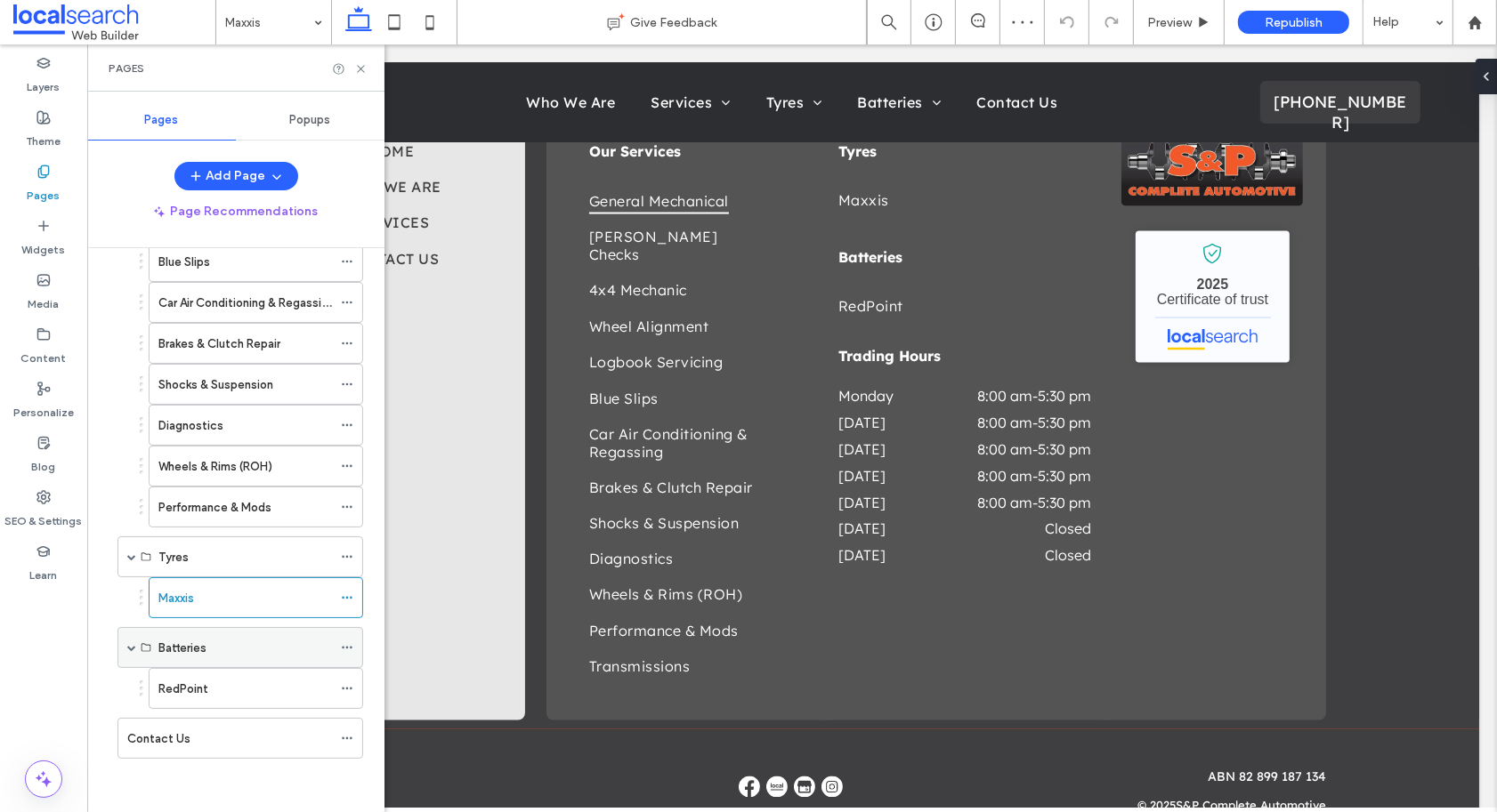
click at [234, 645] on div "Batteries" at bounding box center [245, 647] width 174 height 19
click at [241, 689] on div "RedPoint" at bounding box center [245, 688] width 174 height 19
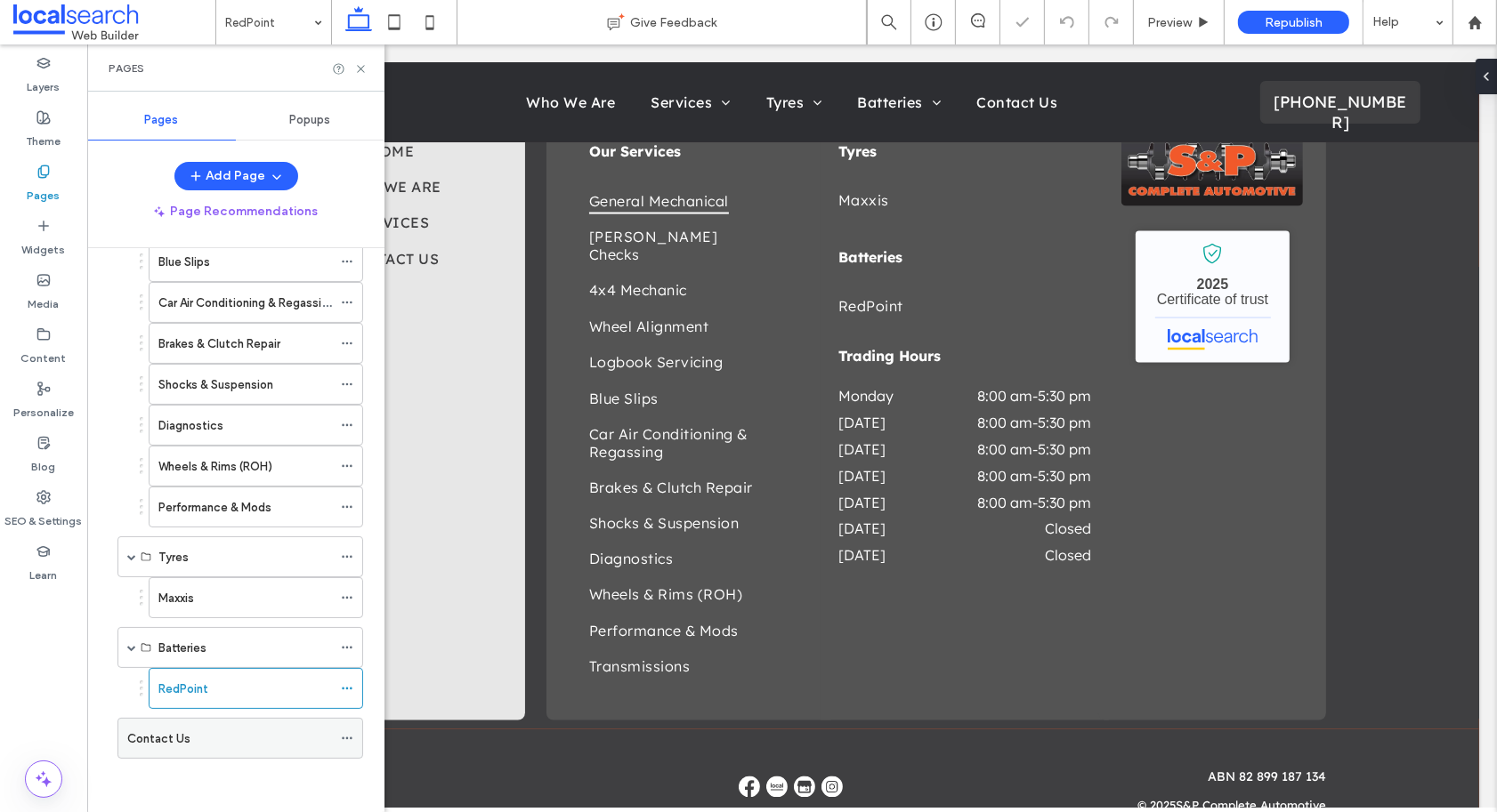
click at [249, 721] on div "Contact Us" at bounding box center [229, 738] width 205 height 39
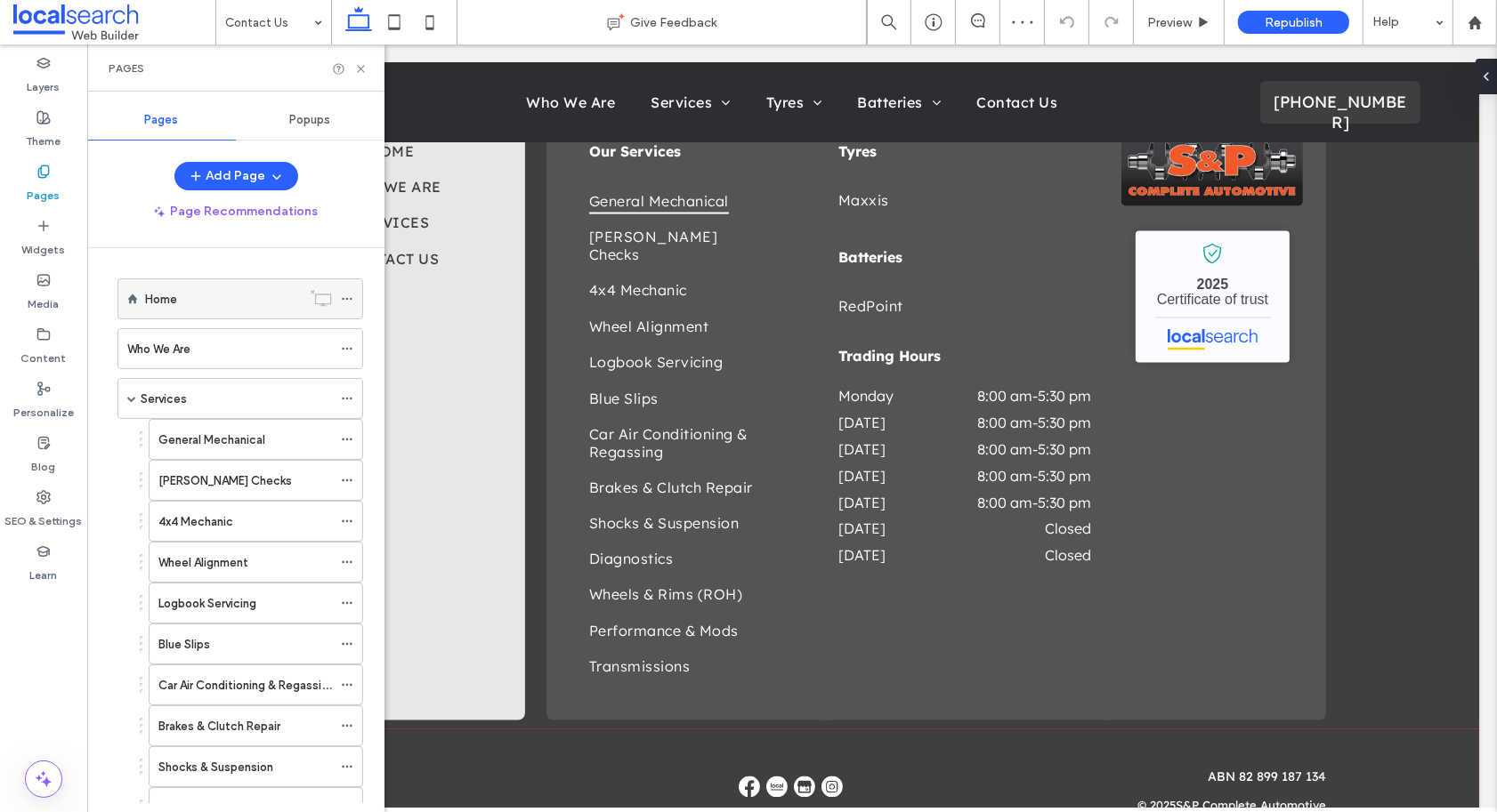
click at [211, 292] on div "Home" at bounding box center [223, 299] width 155 height 19
click at [351, 298] on icon at bounding box center [347, 299] width 13 height 13
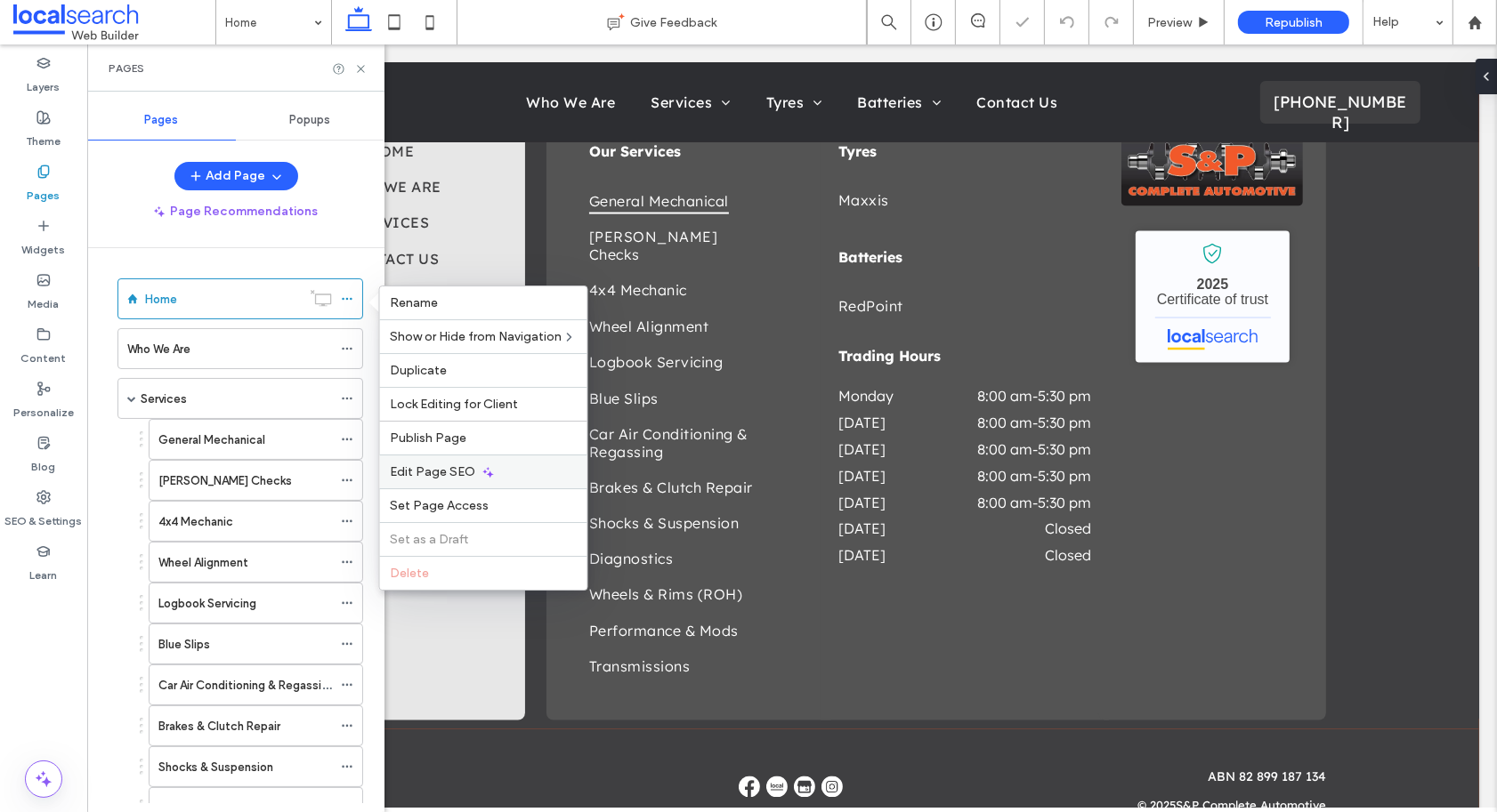
click at [434, 466] on span "Edit Page SEO" at bounding box center [433, 471] width 85 height 15
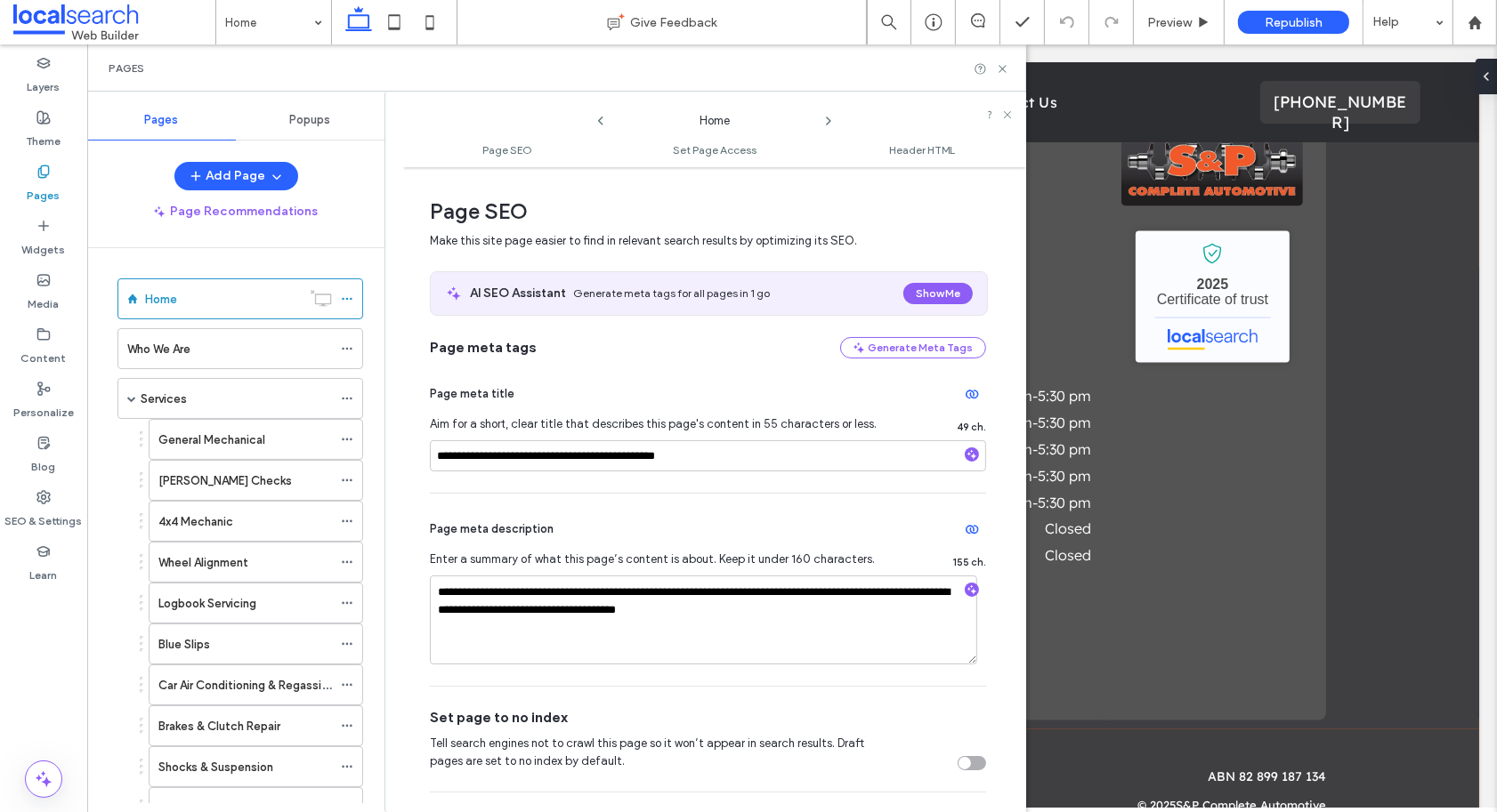
click at [829, 118] on icon at bounding box center [828, 121] width 15 height 15
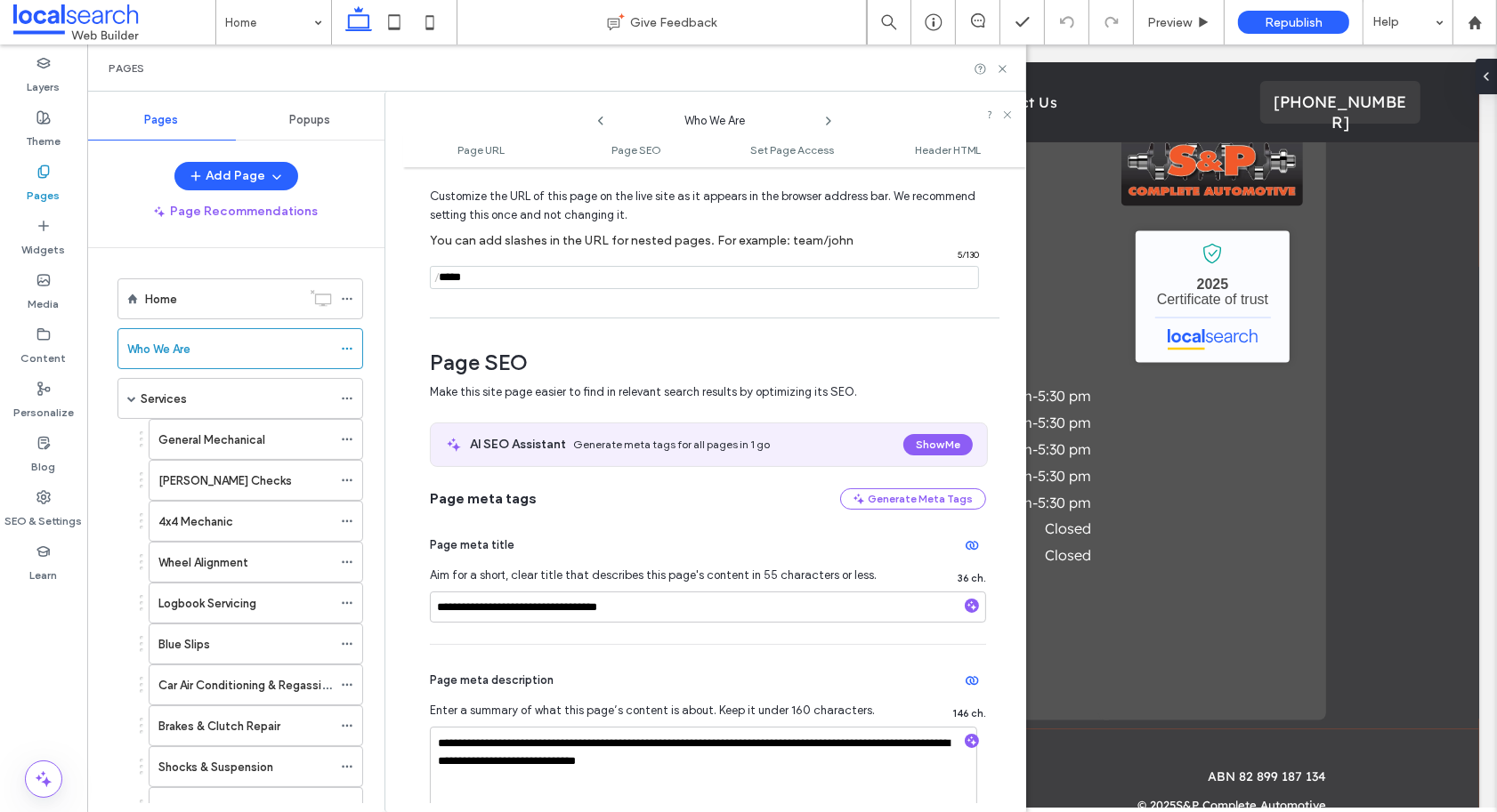
scroll to position [182, 0]
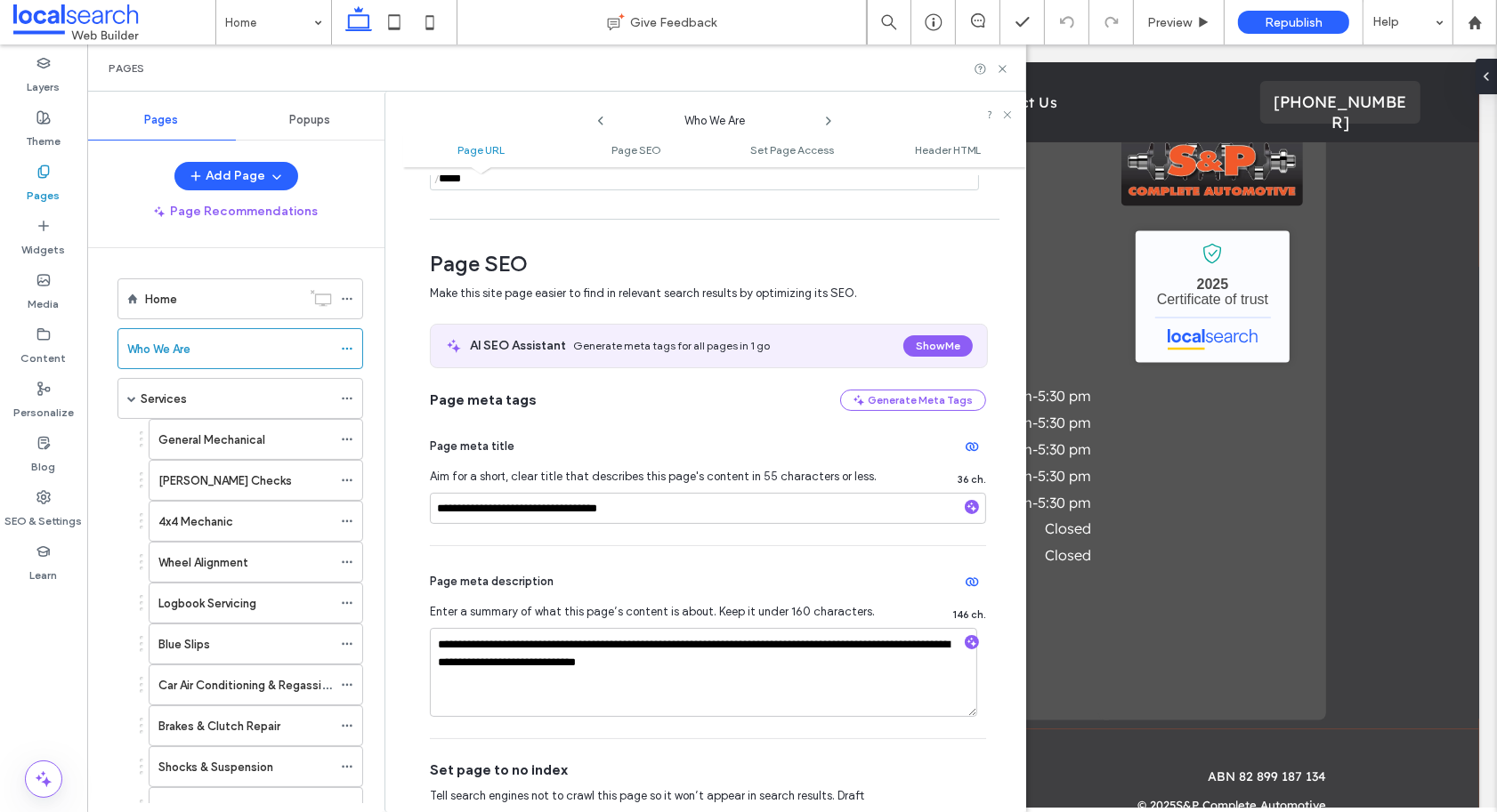
click at [826, 117] on use at bounding box center [828, 120] width 4 height 7
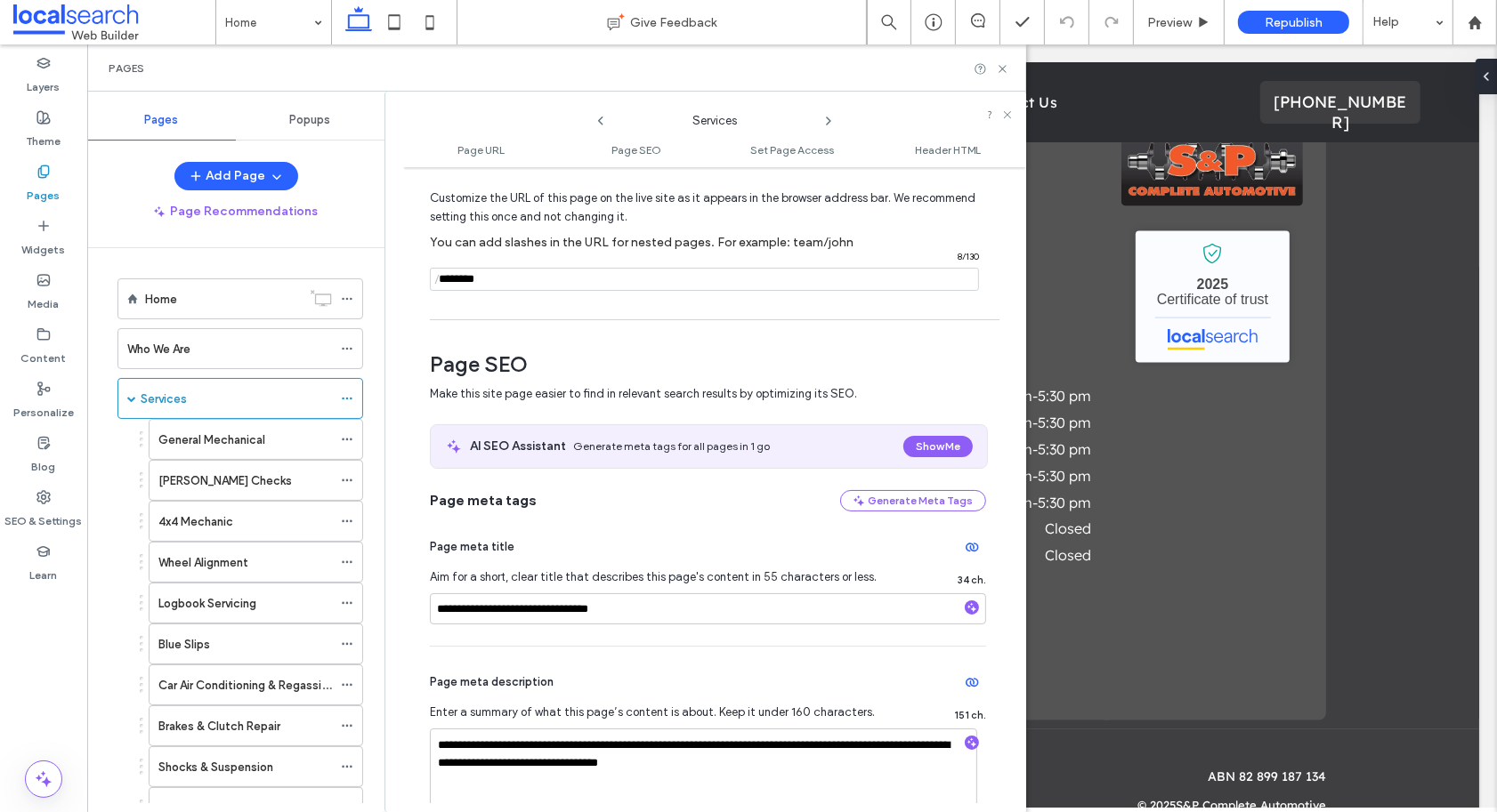
scroll to position [165, 0]
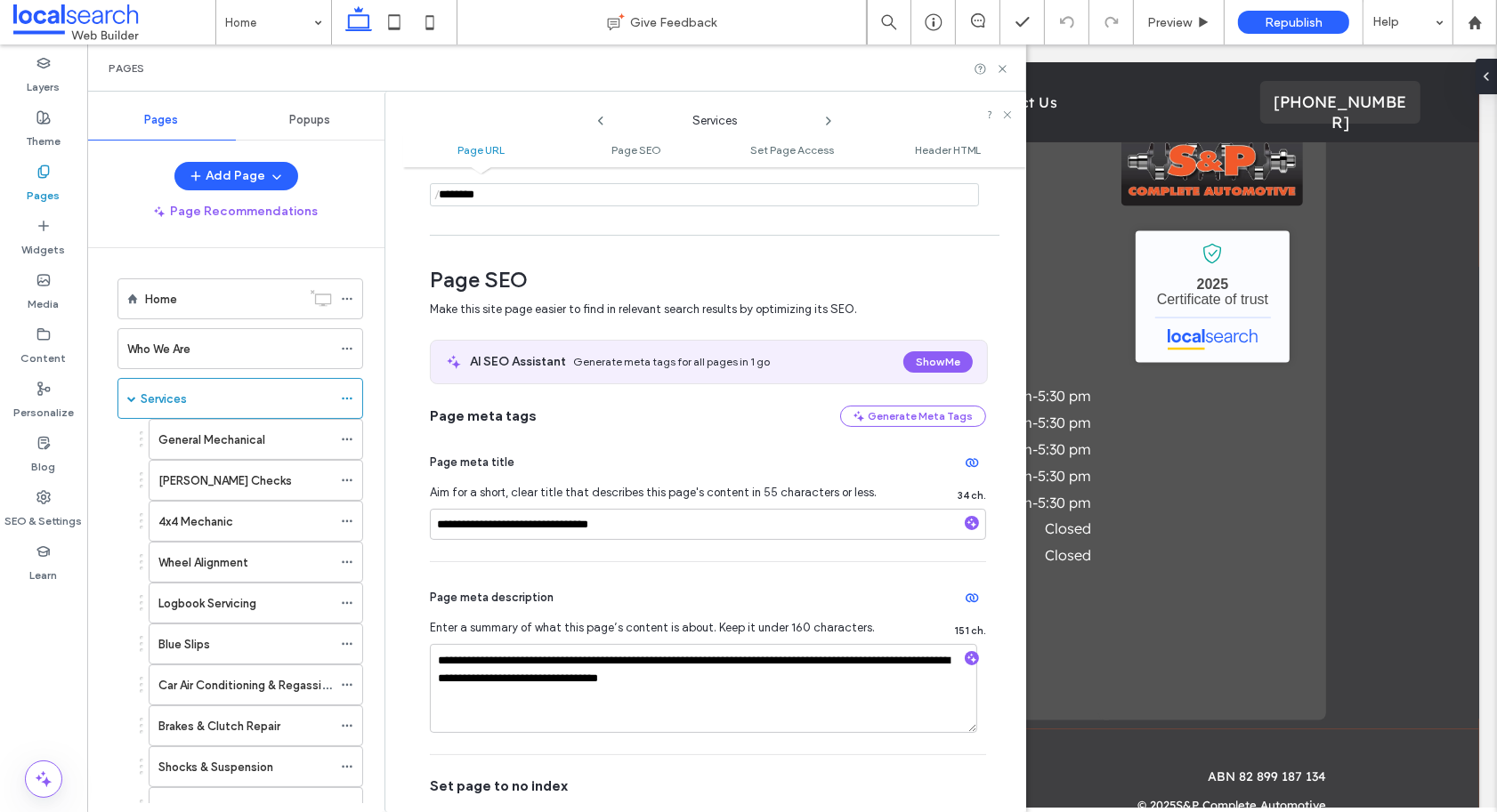
click at [826, 122] on icon at bounding box center [828, 121] width 15 height 15
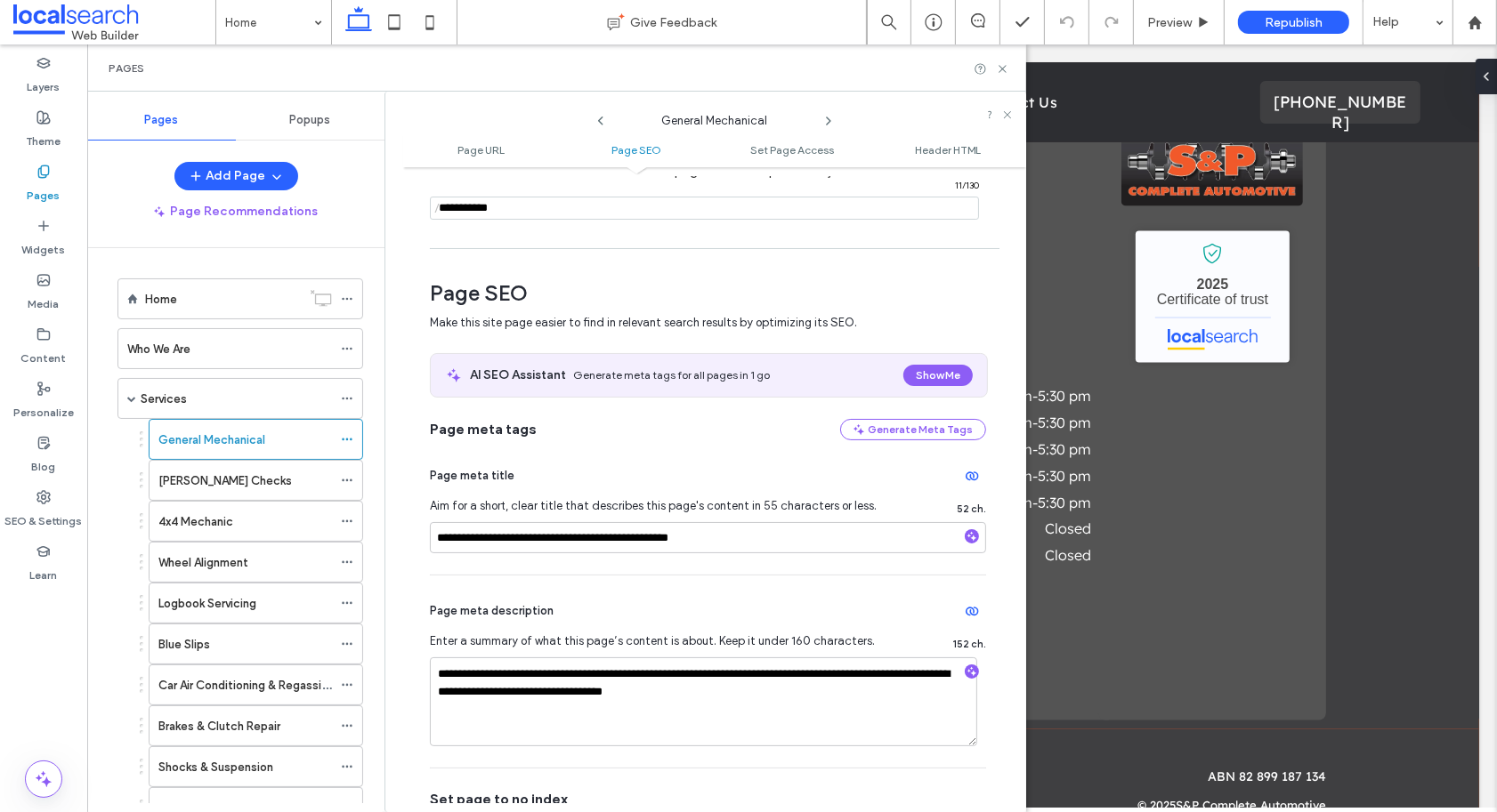
scroll to position [270, 0]
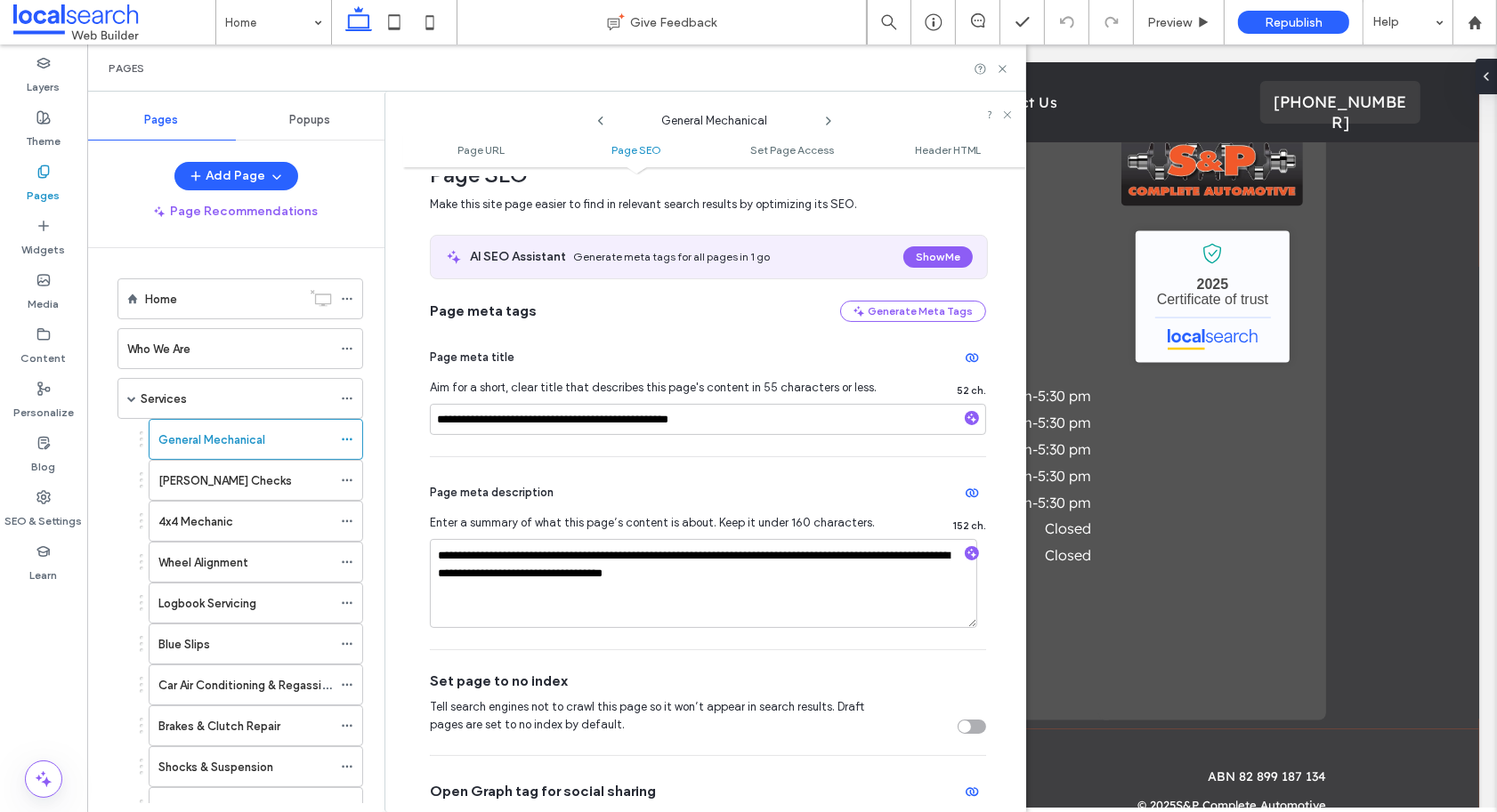
click at [829, 116] on icon at bounding box center [828, 121] width 15 height 15
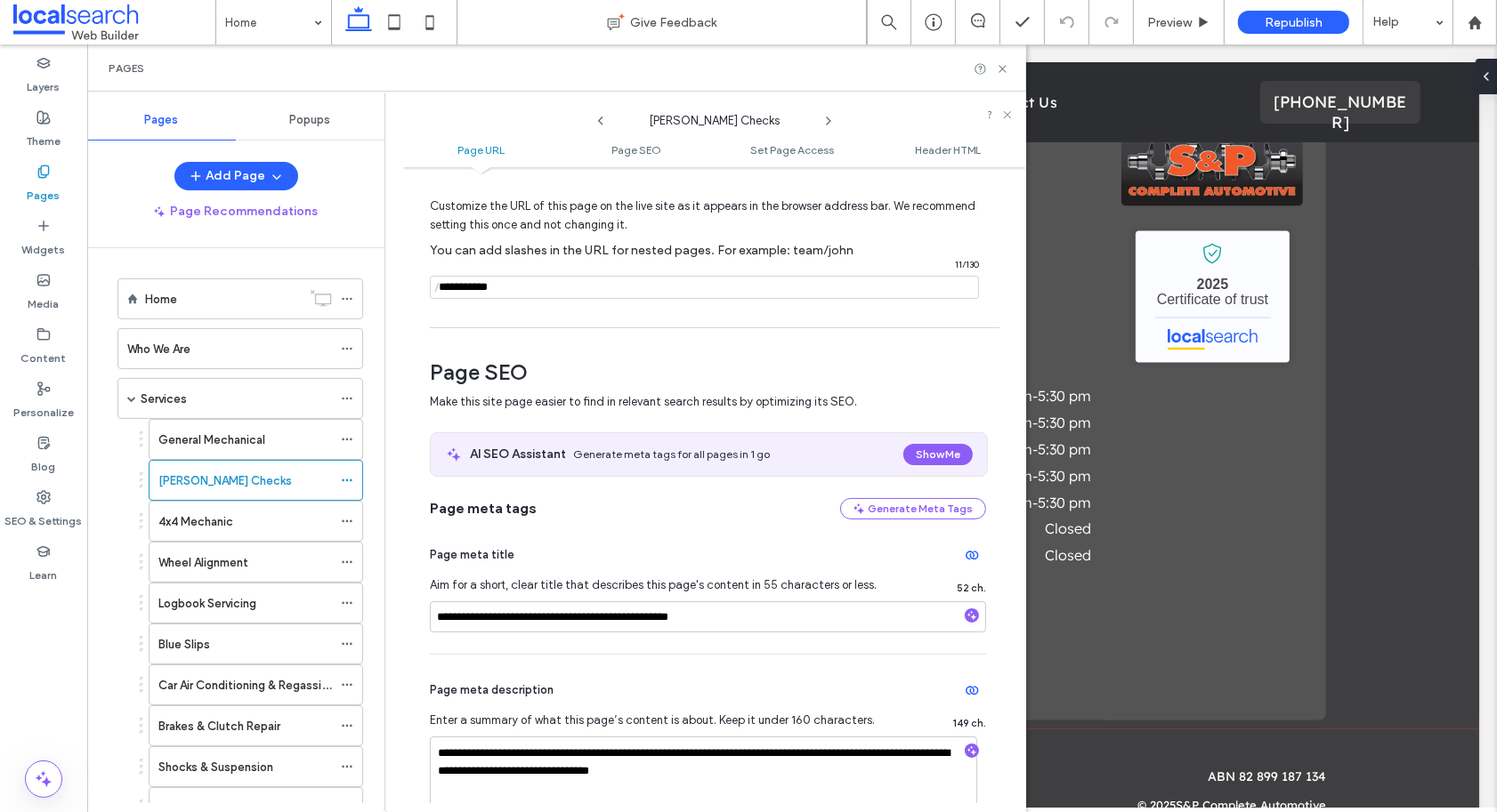
scroll to position [163, 0]
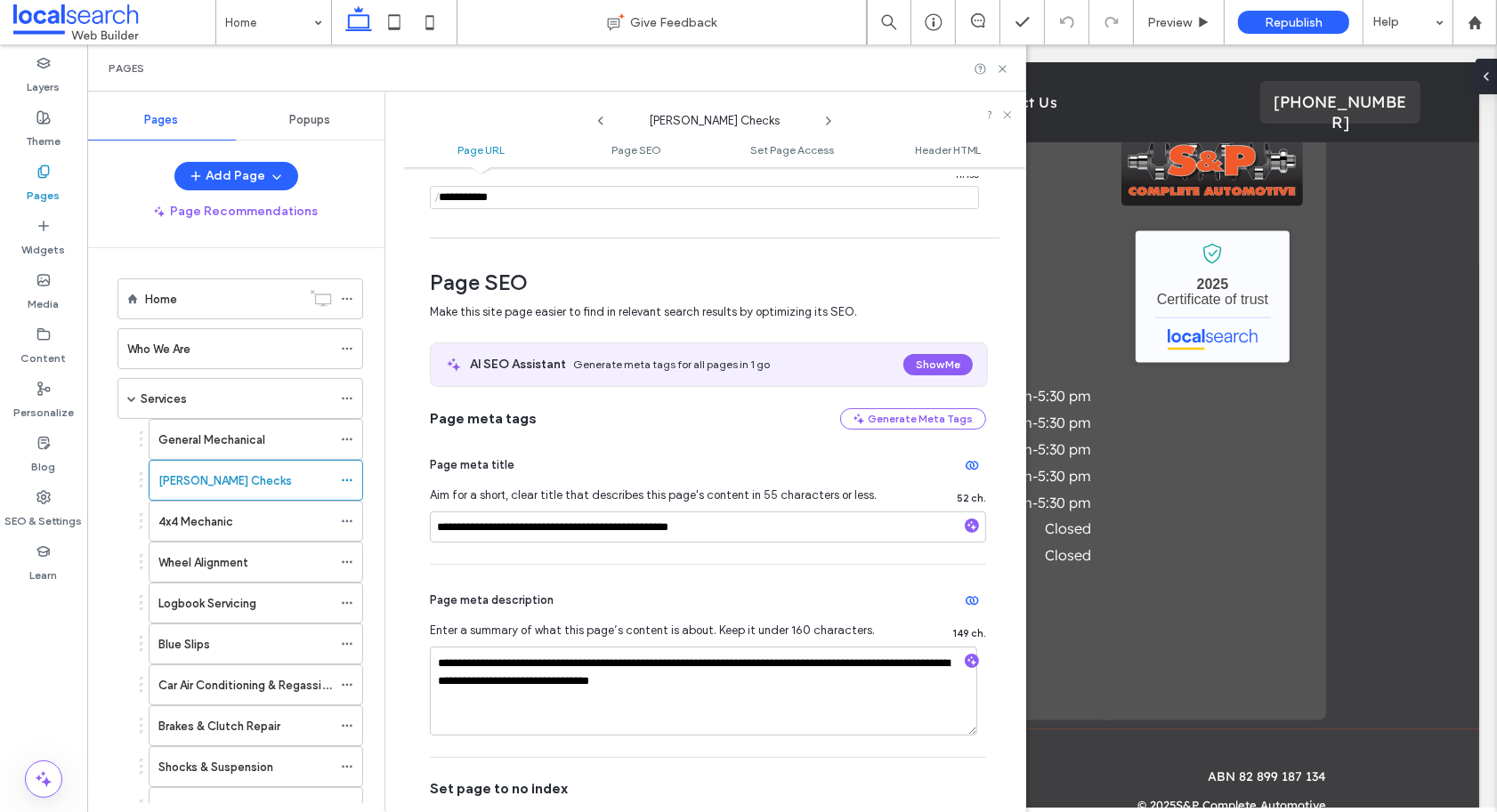
click at [828, 119] on use at bounding box center [828, 120] width 4 height 7
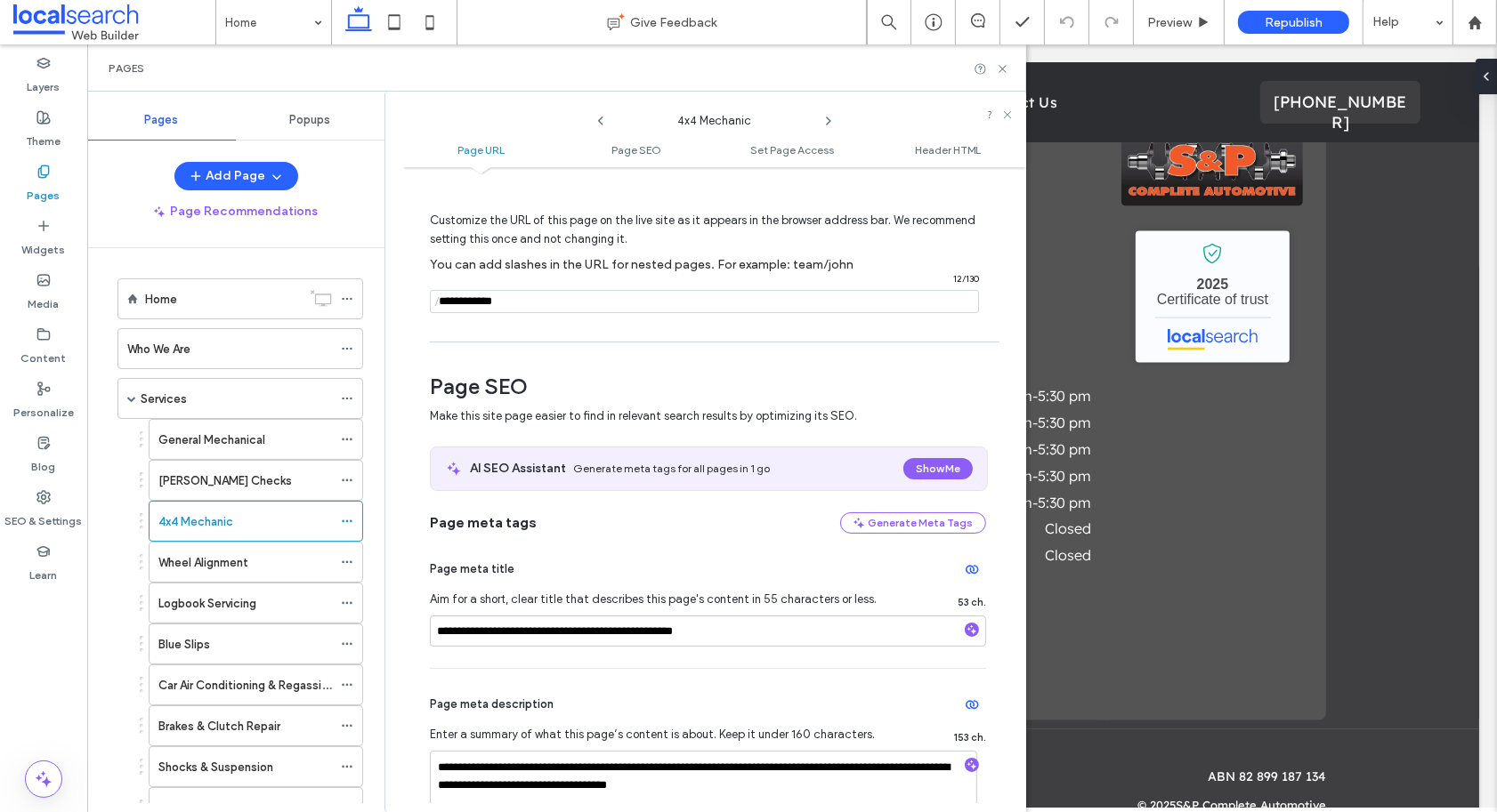
scroll to position [155, 0]
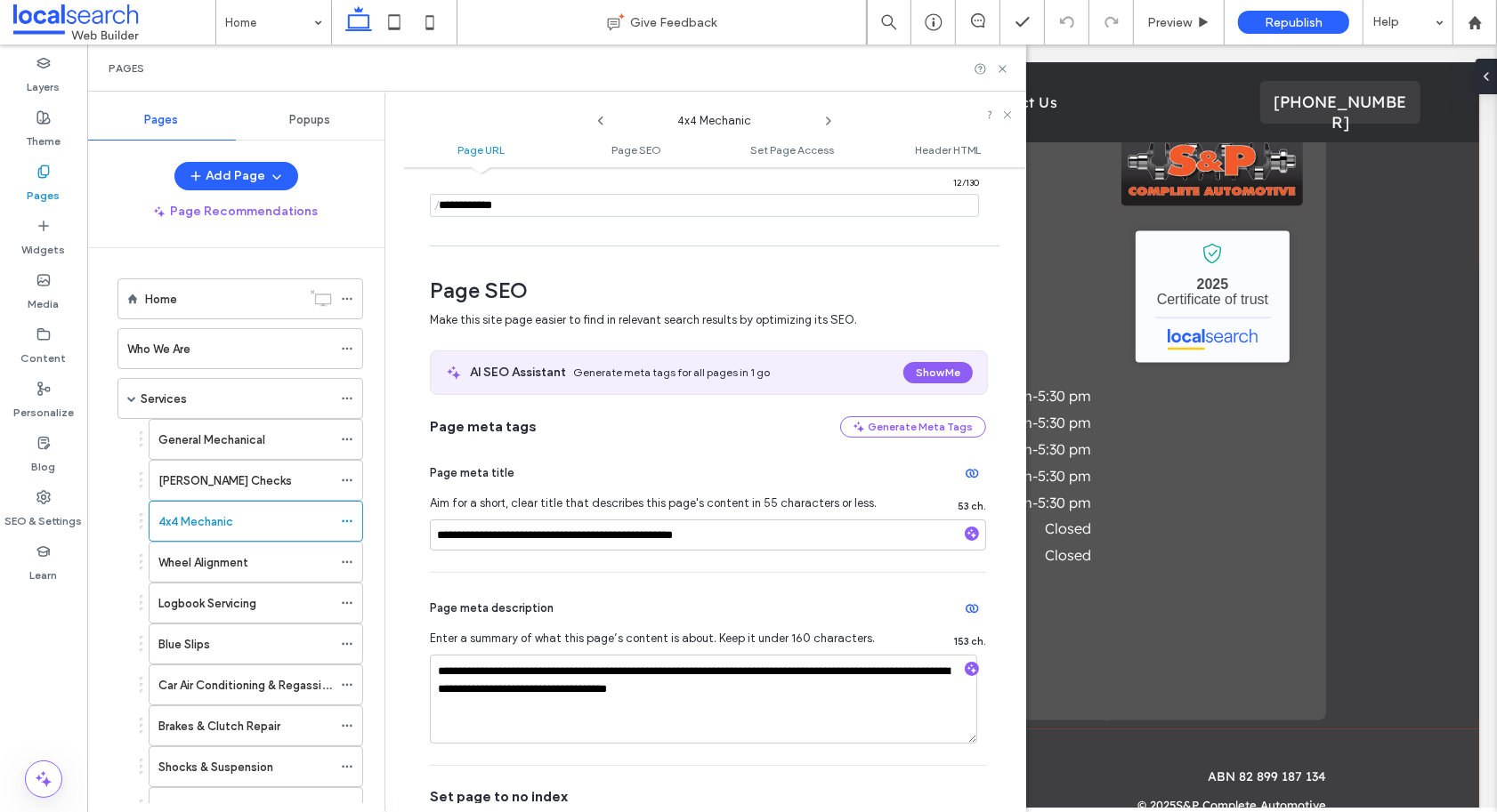
click at [826, 115] on icon at bounding box center [828, 121] width 15 height 15
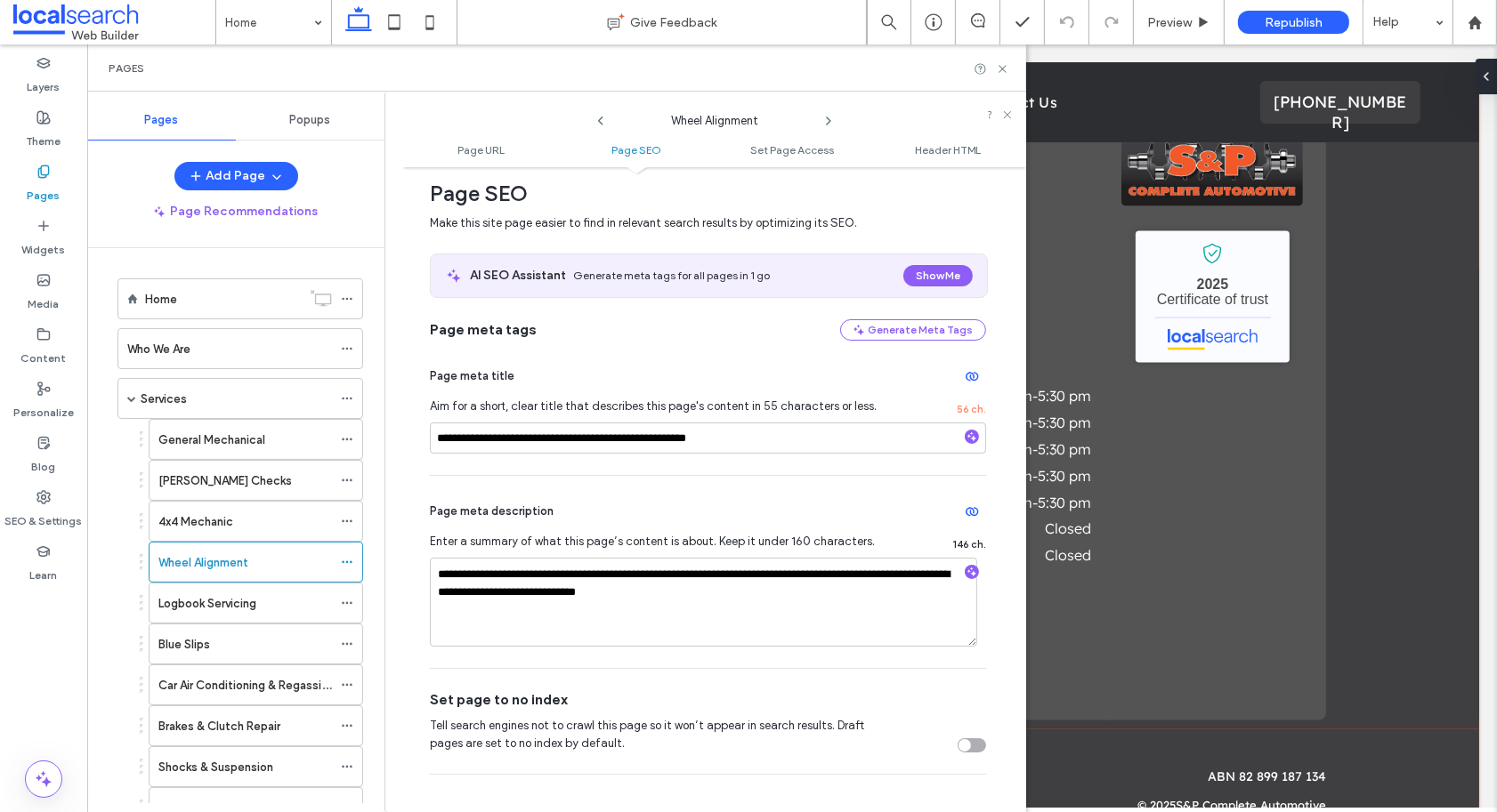
scroll to position [264, 0]
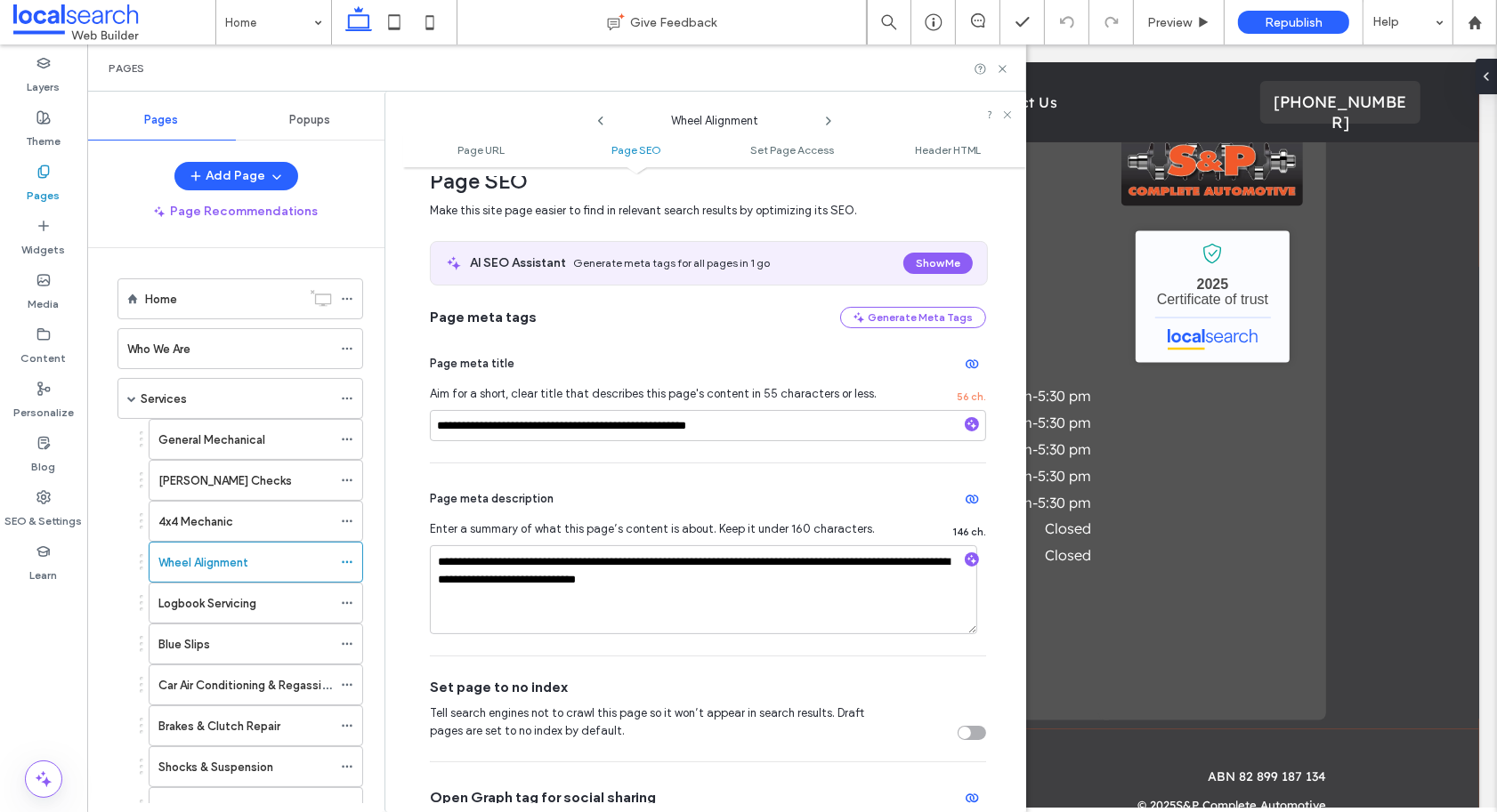
click at [827, 120] on icon at bounding box center [828, 121] width 15 height 15
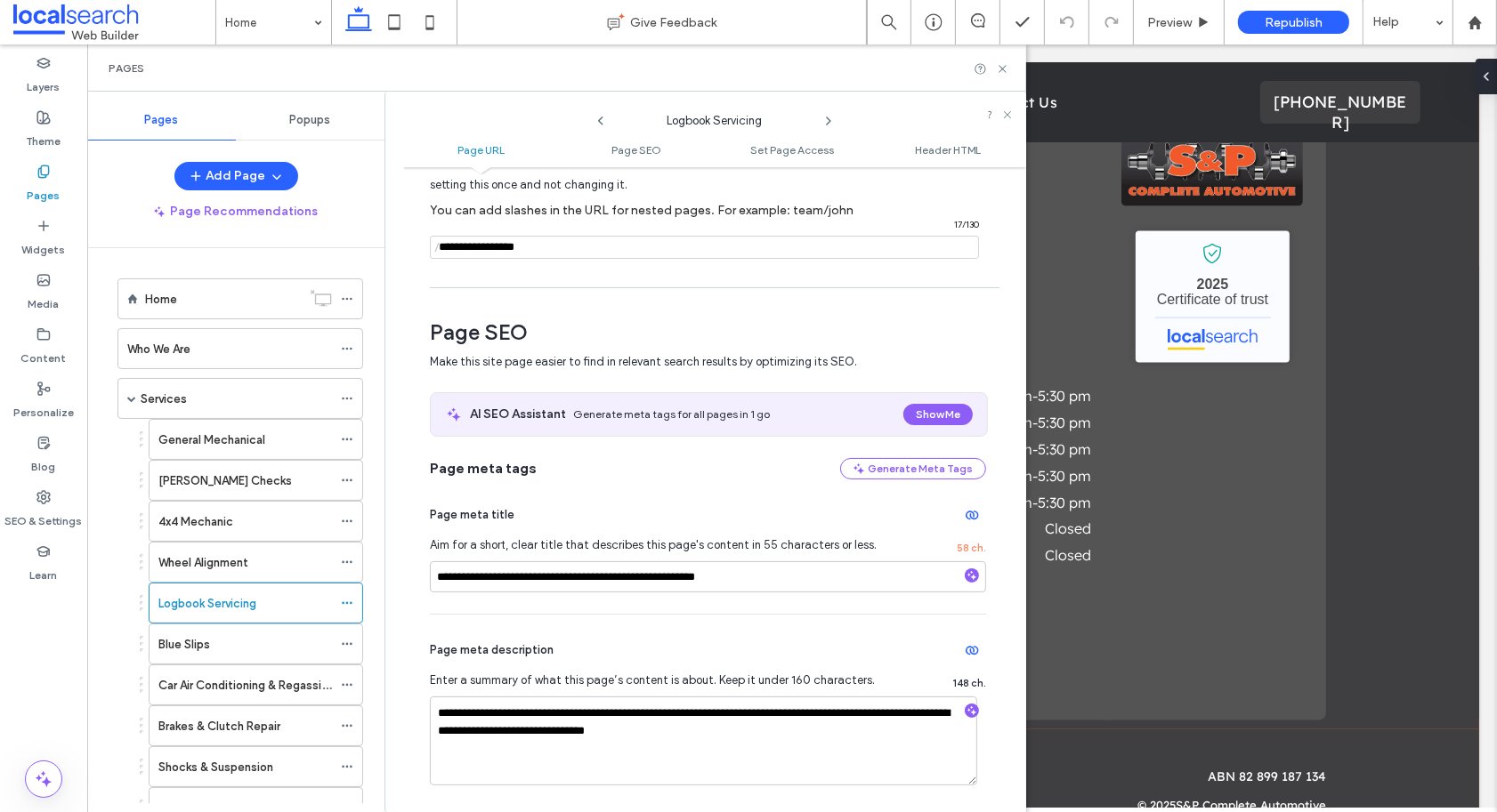
scroll to position [130, 0]
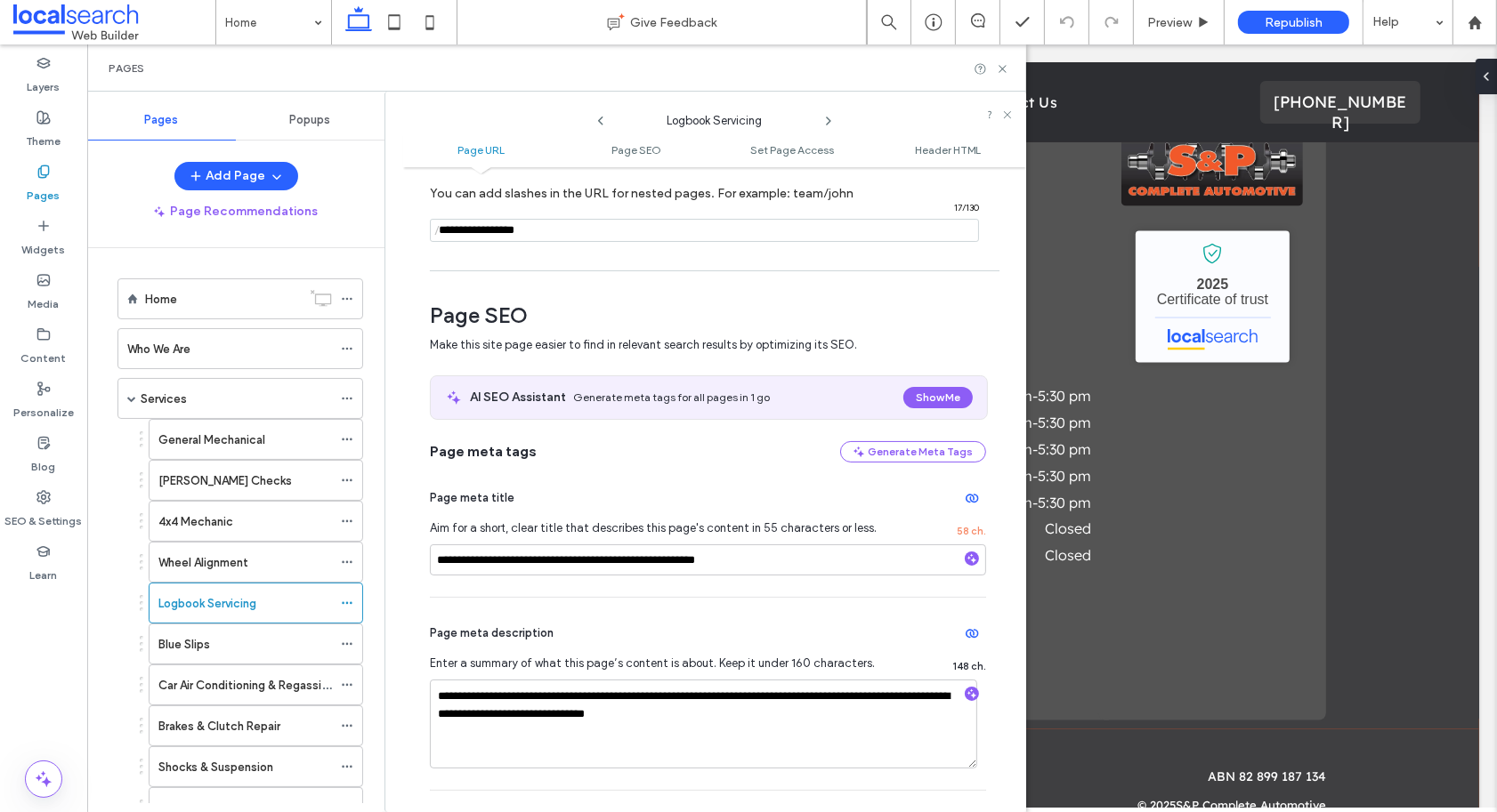
click at [826, 122] on icon at bounding box center [828, 121] width 15 height 15
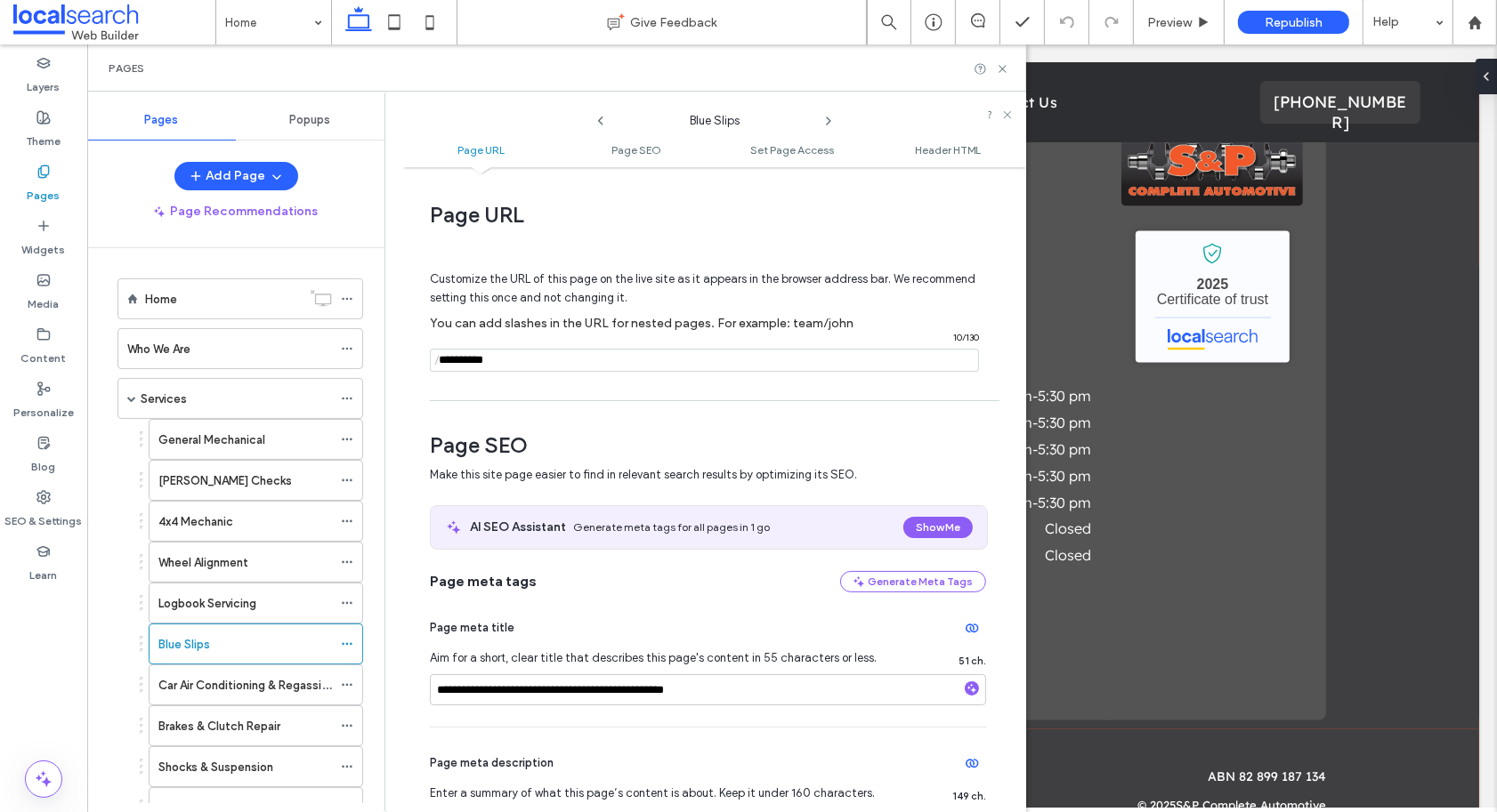
scroll to position [174, 0]
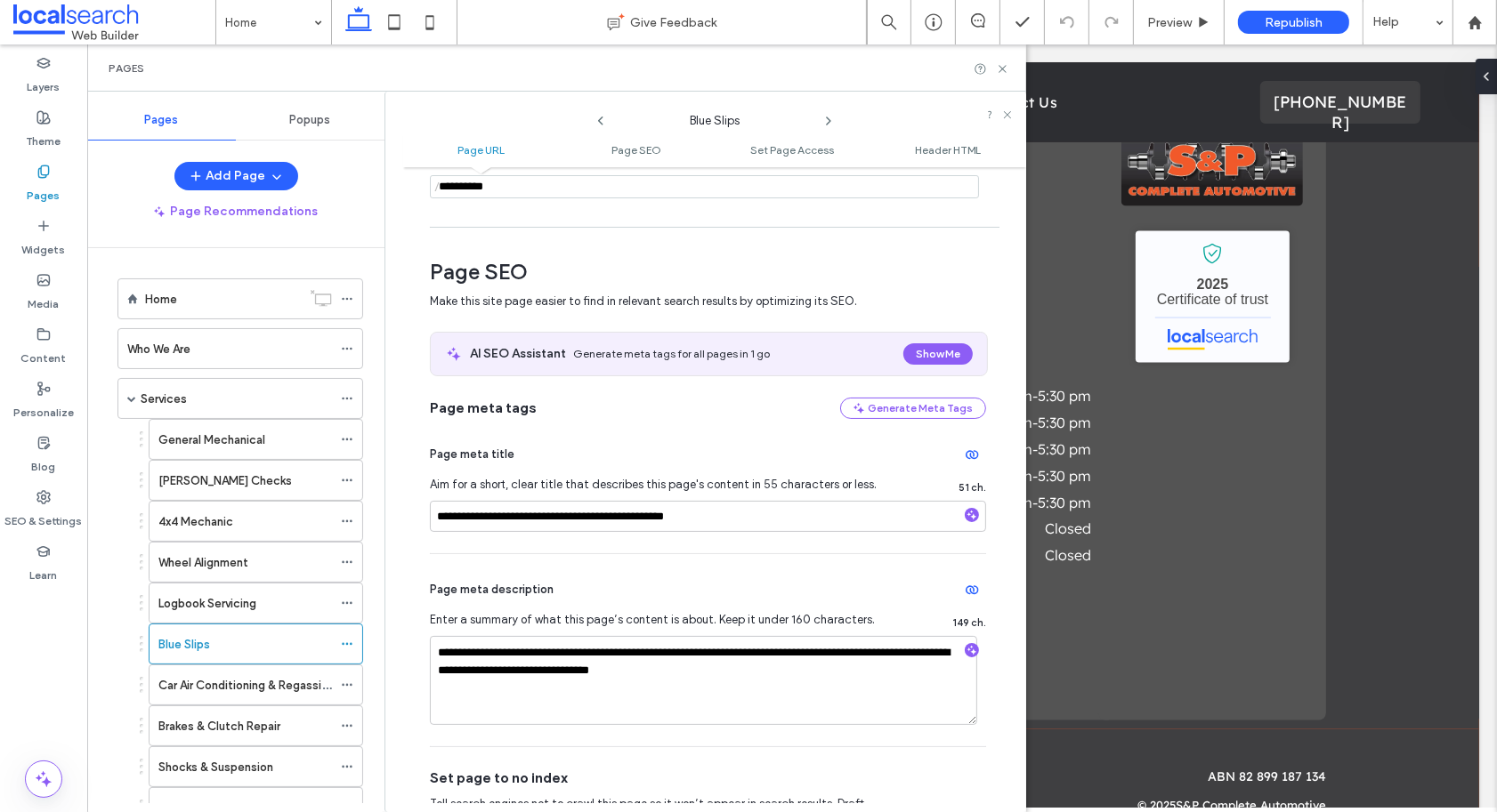
click at [826, 122] on icon at bounding box center [828, 121] width 15 height 15
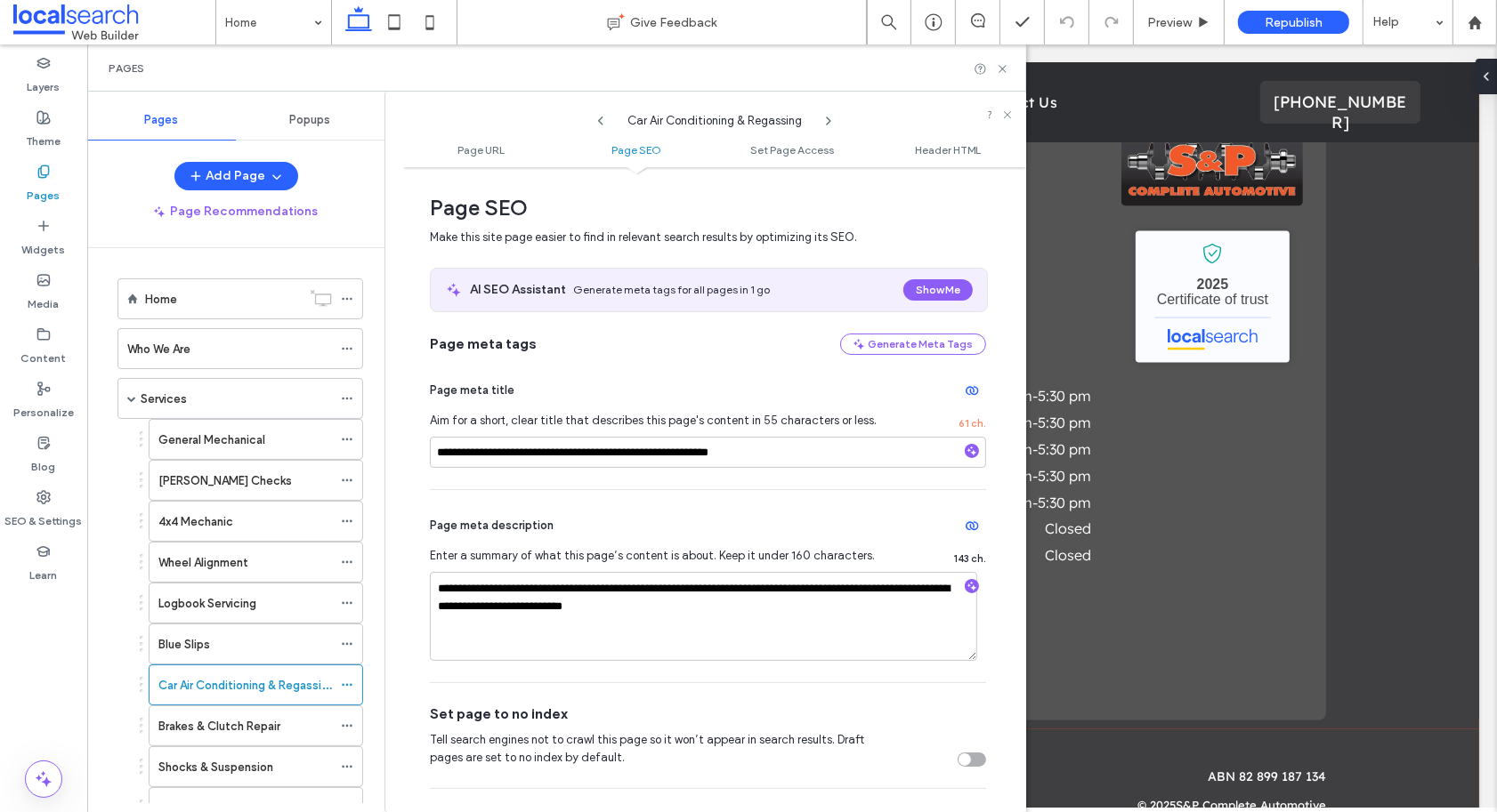
scroll to position [308, 0]
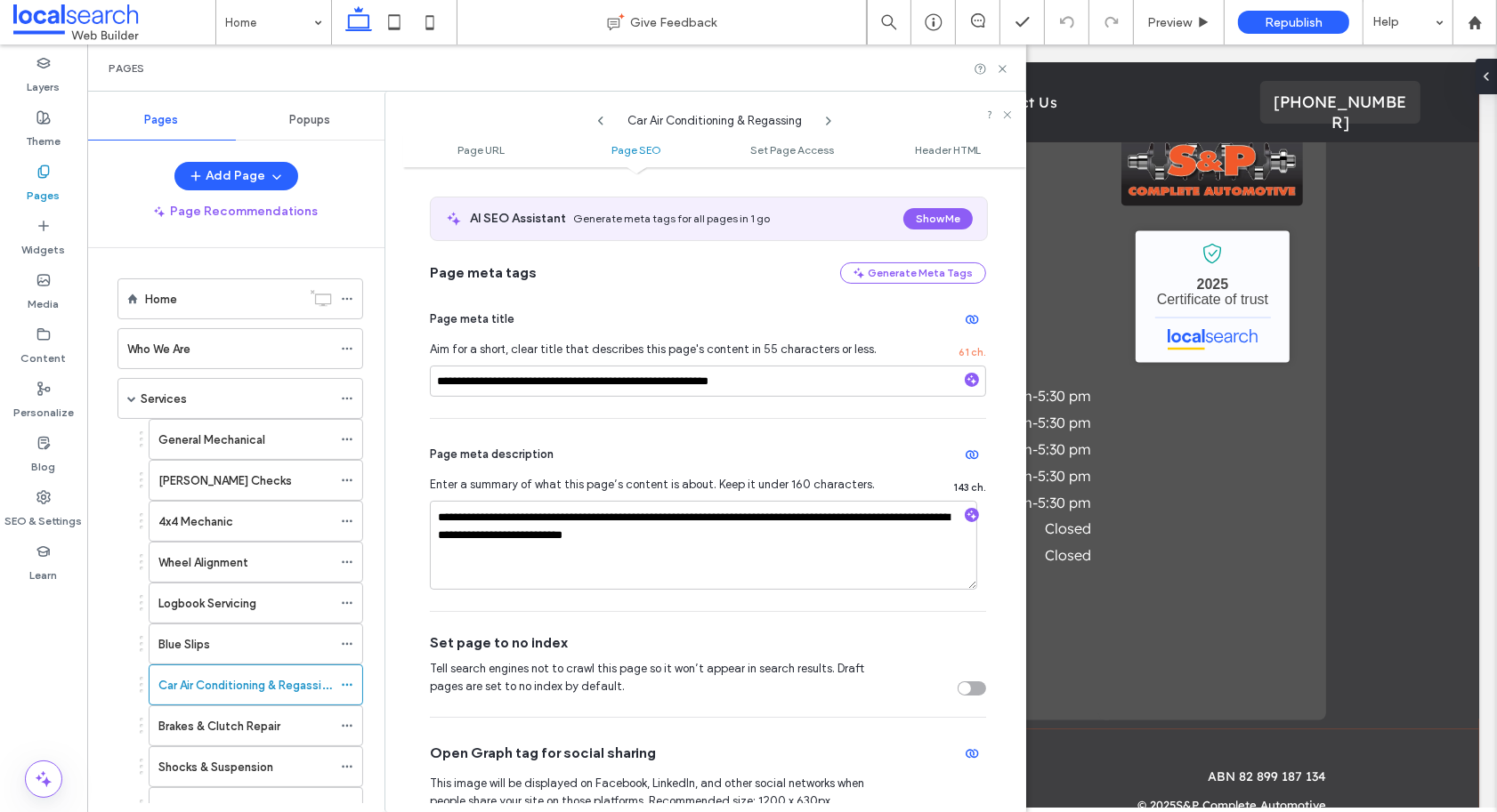
click at [825, 115] on icon at bounding box center [828, 121] width 15 height 15
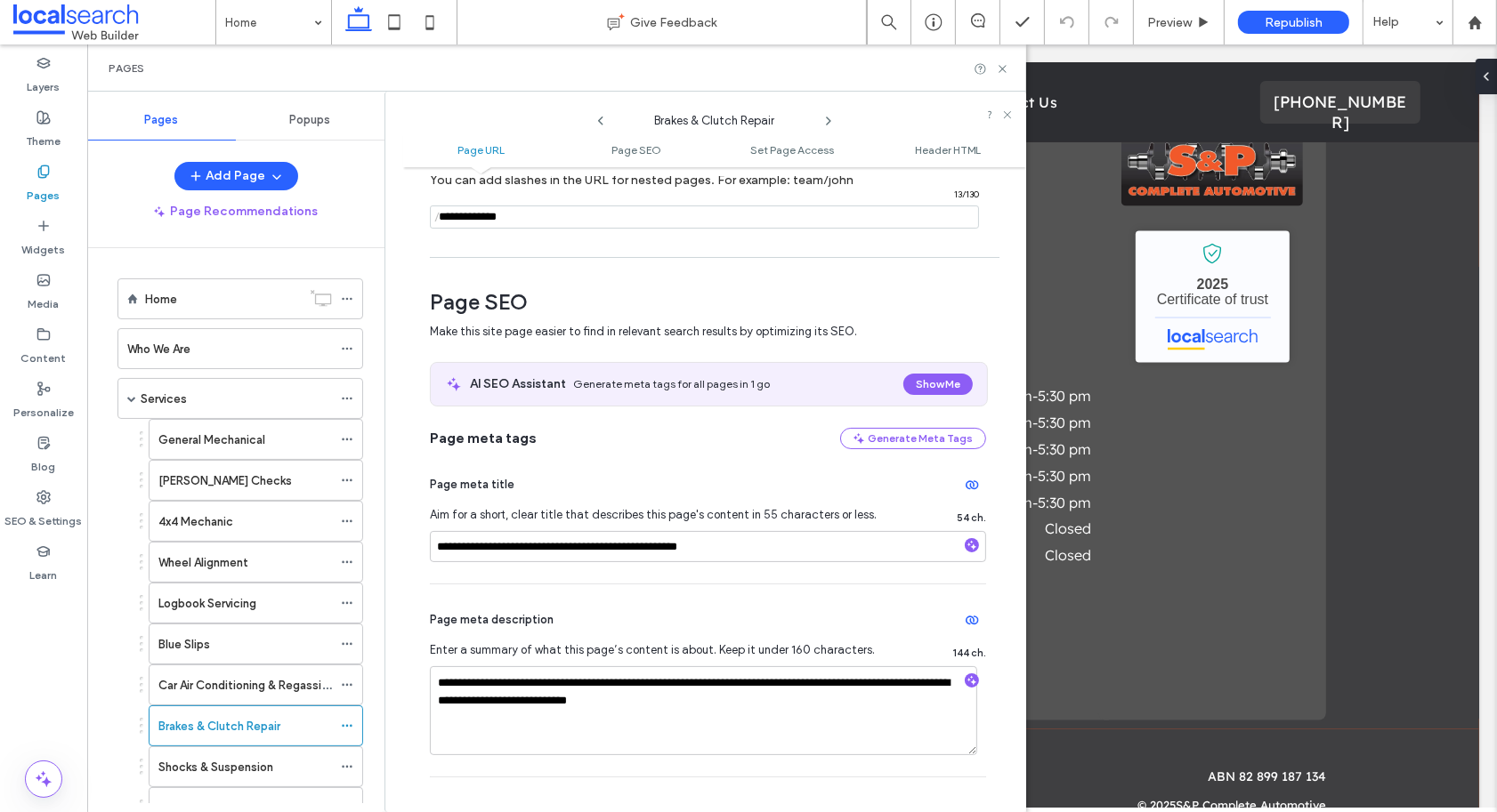
scroll to position [145, 0]
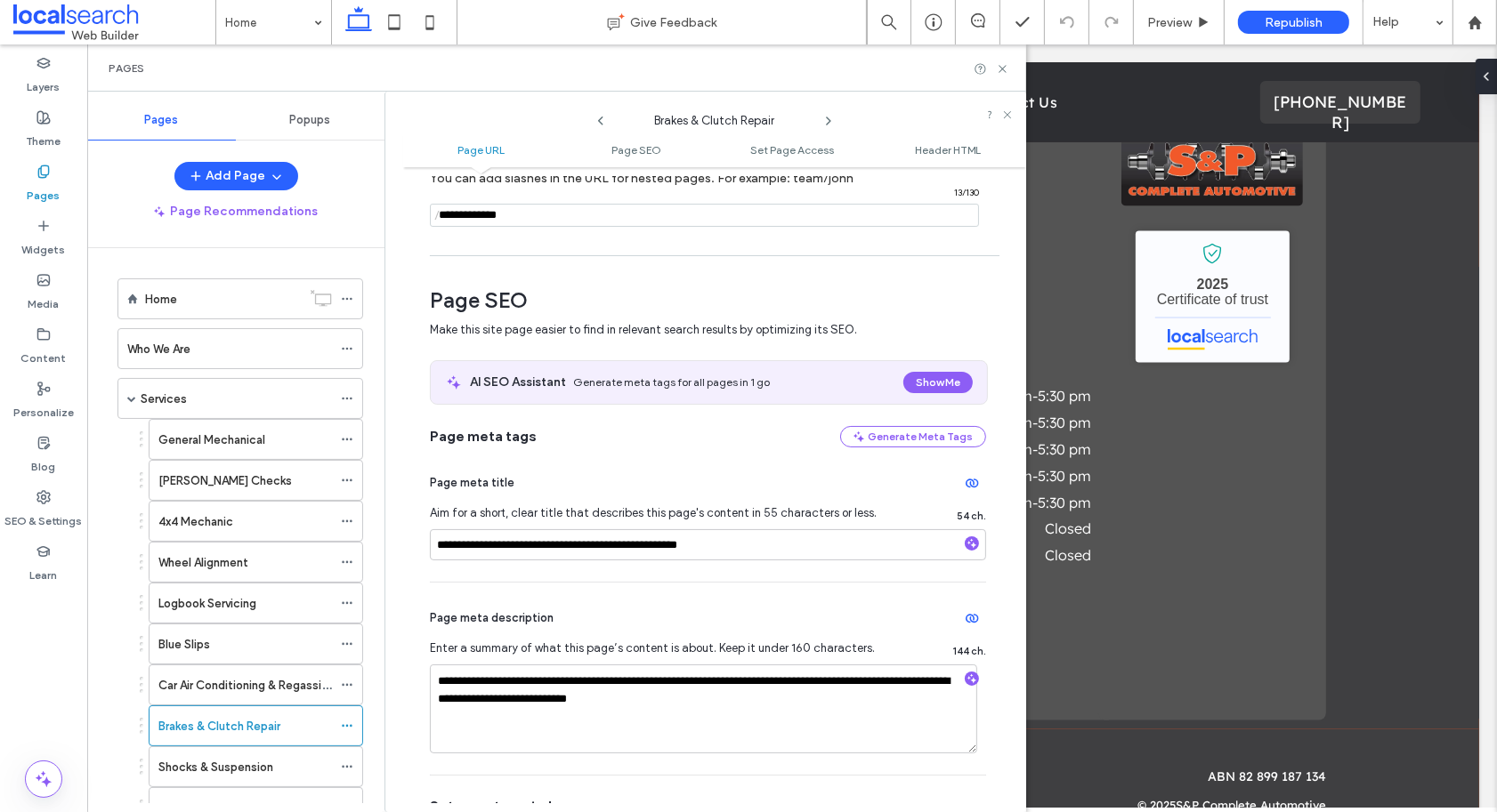
click at [828, 122] on use at bounding box center [828, 120] width 4 height 7
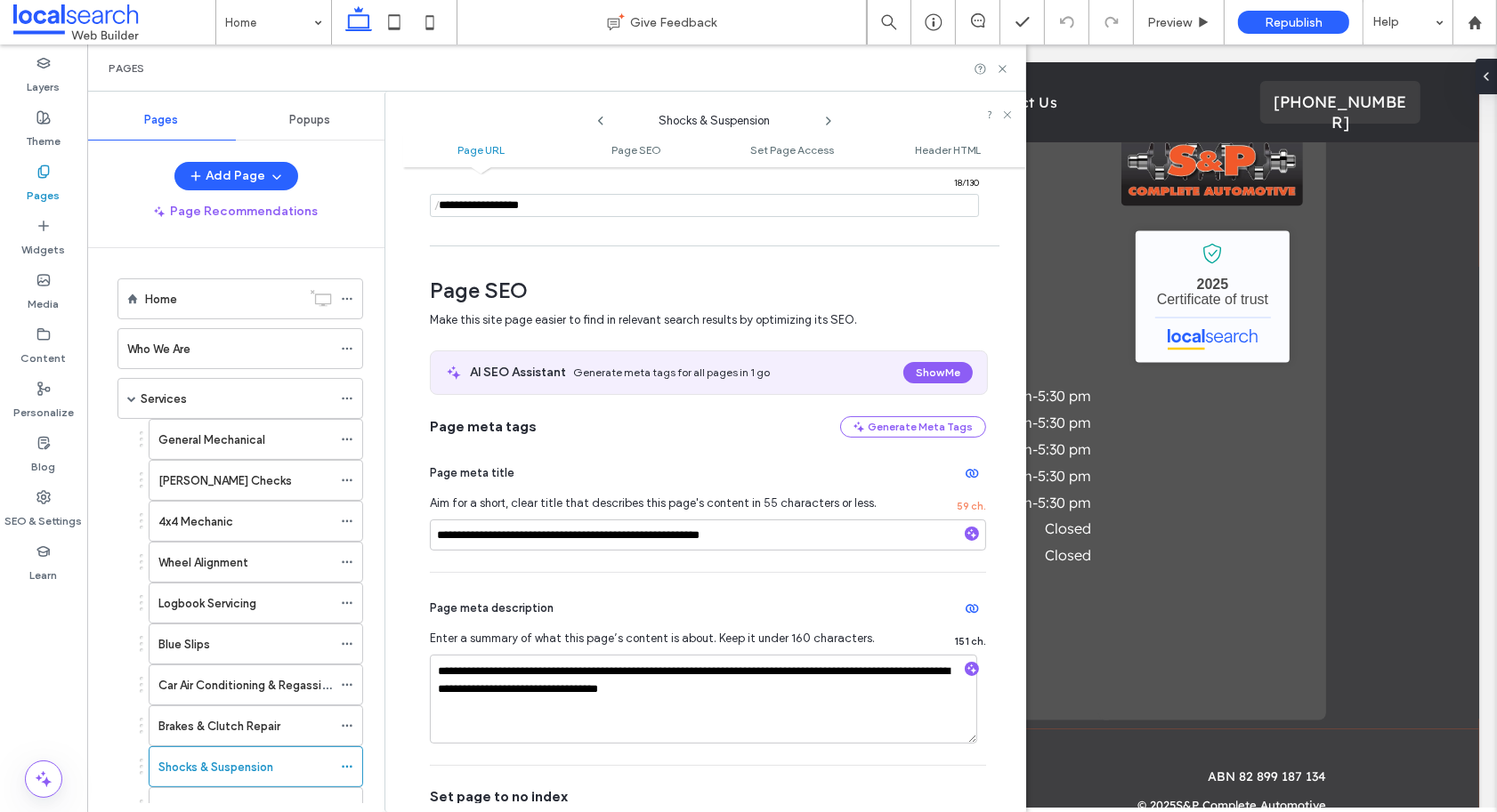
scroll to position [158, 0]
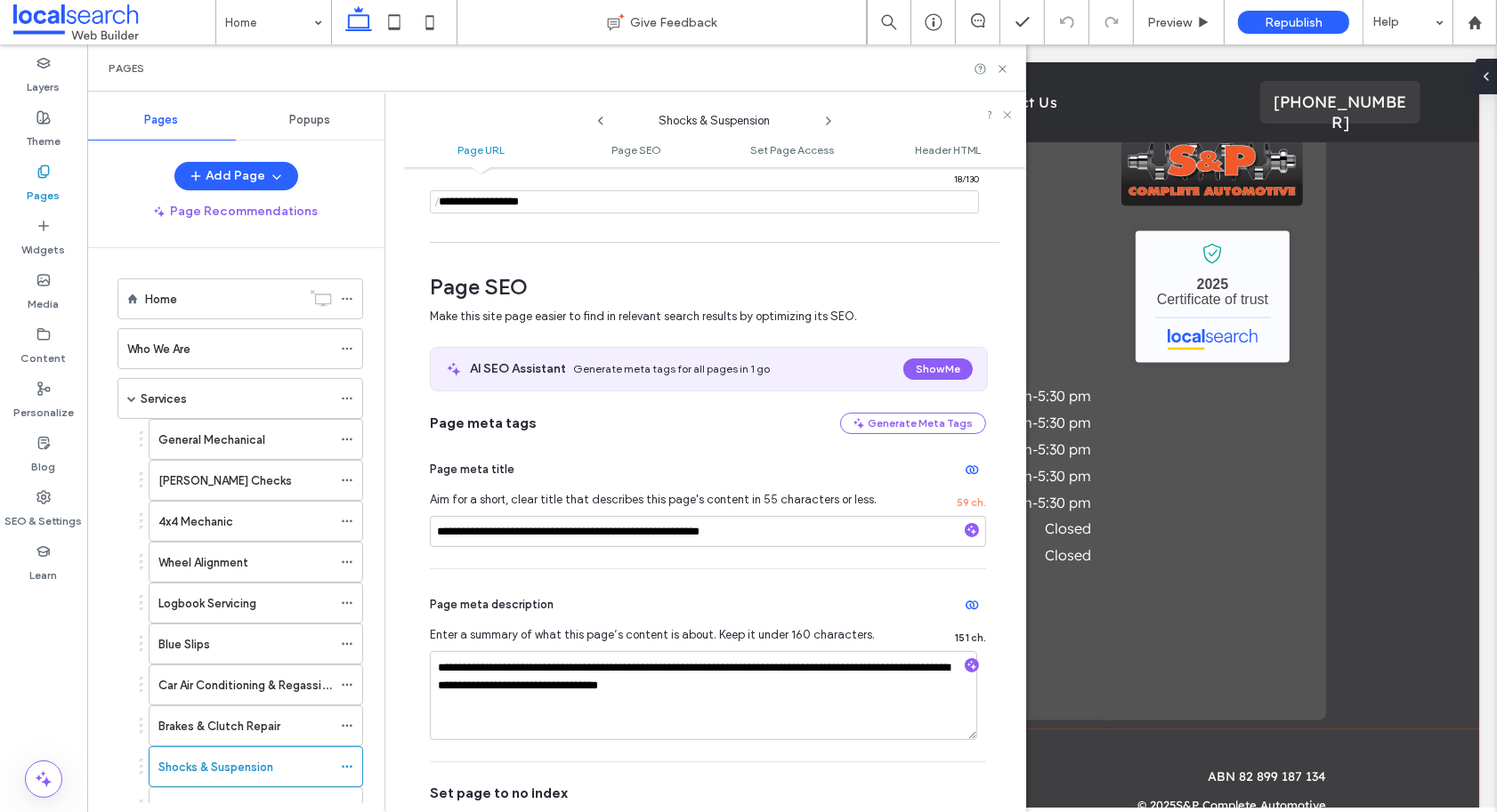
click at [830, 117] on icon at bounding box center [828, 121] width 15 height 15
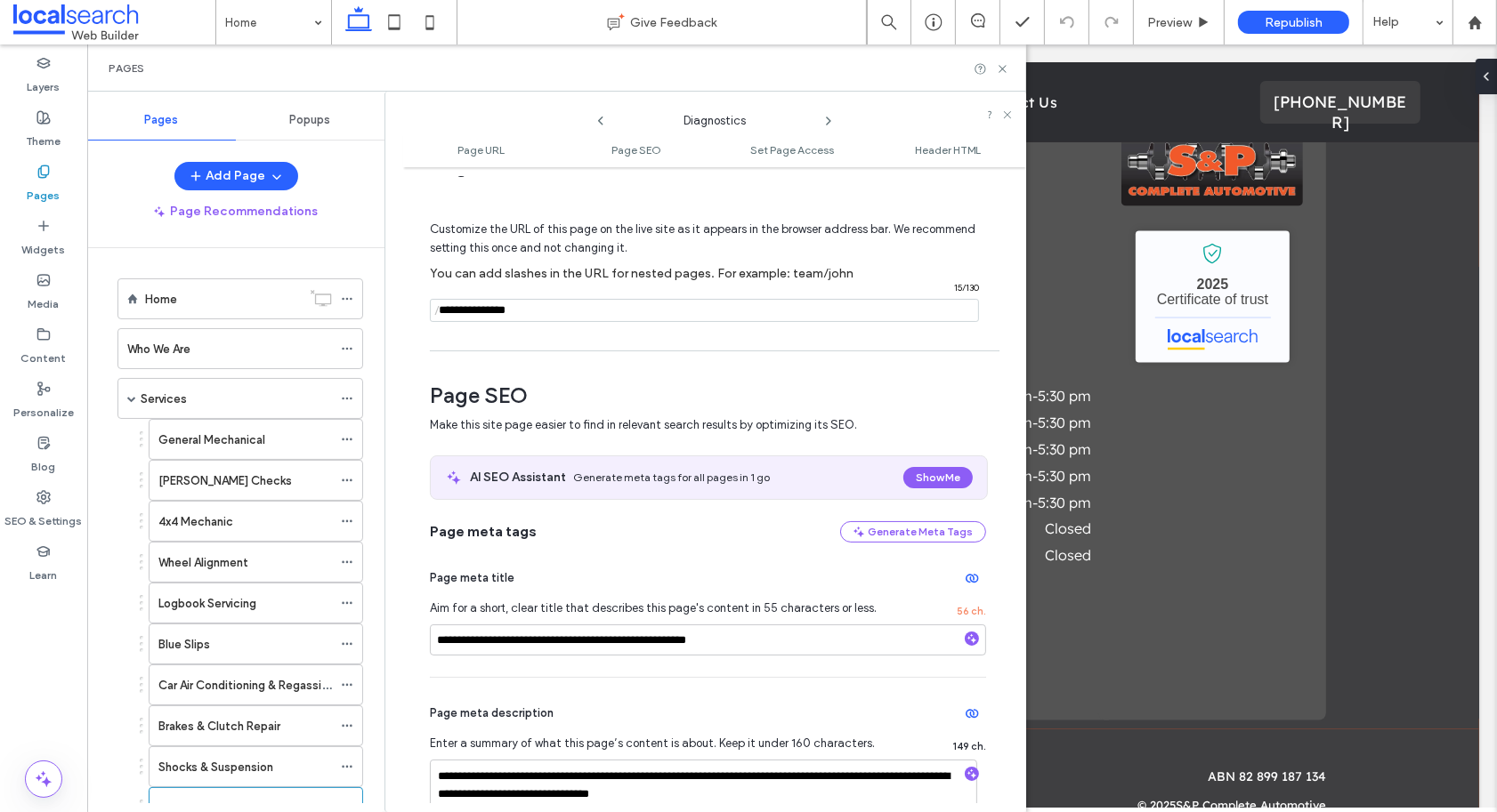
scroll to position [143, 0]
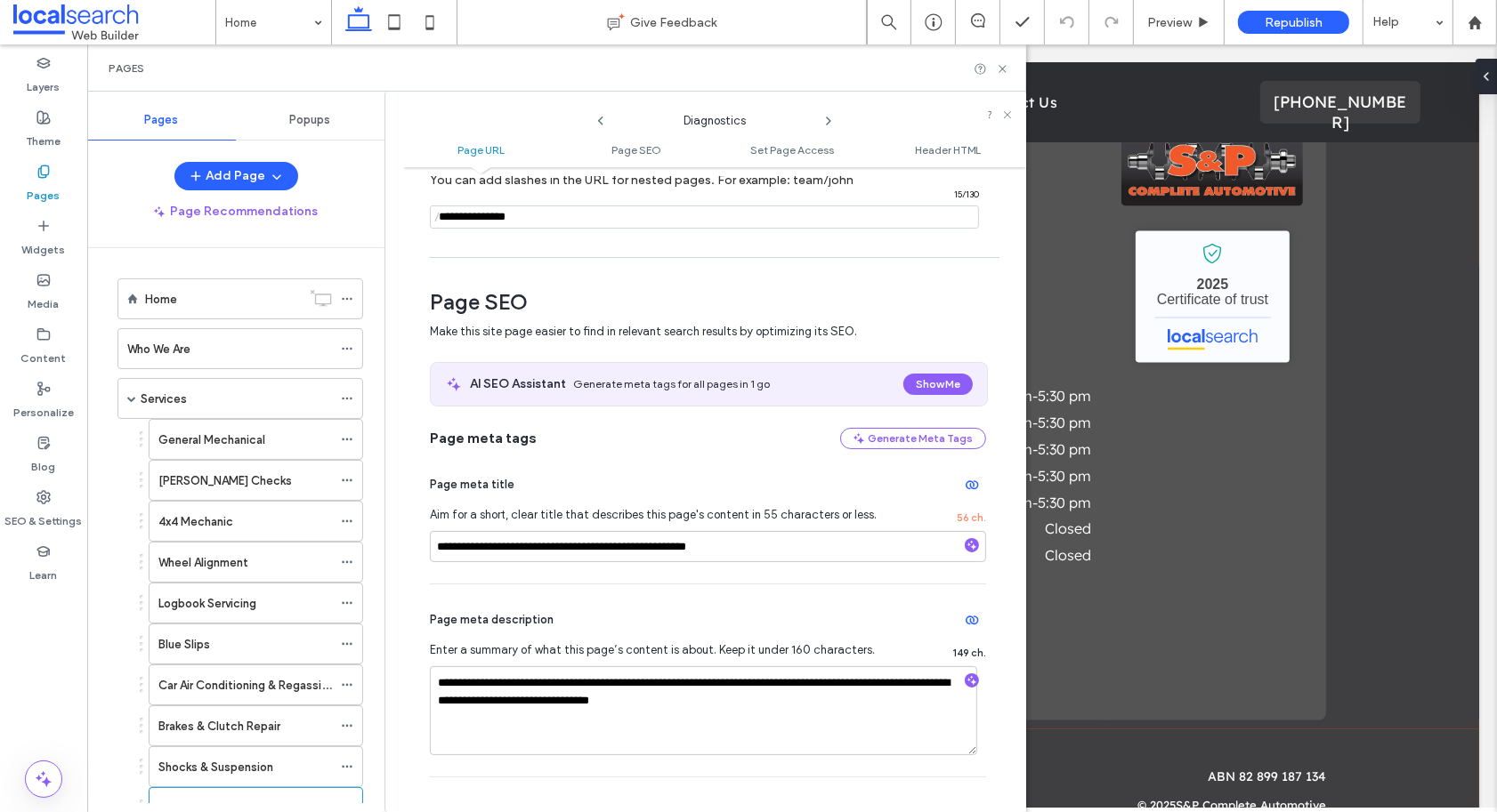
click at [832, 124] on icon at bounding box center [828, 121] width 15 height 15
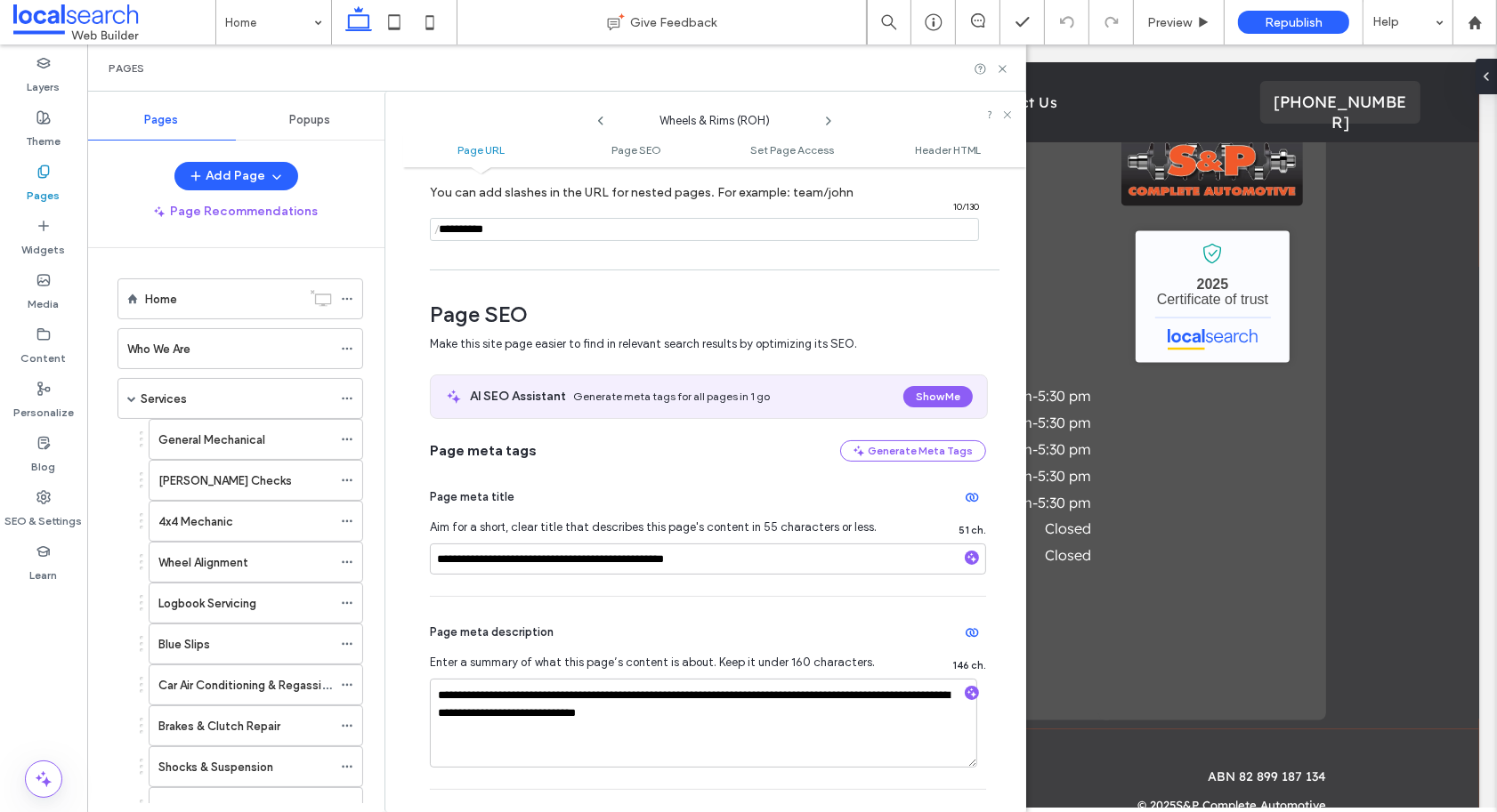
scroll to position [135, 0]
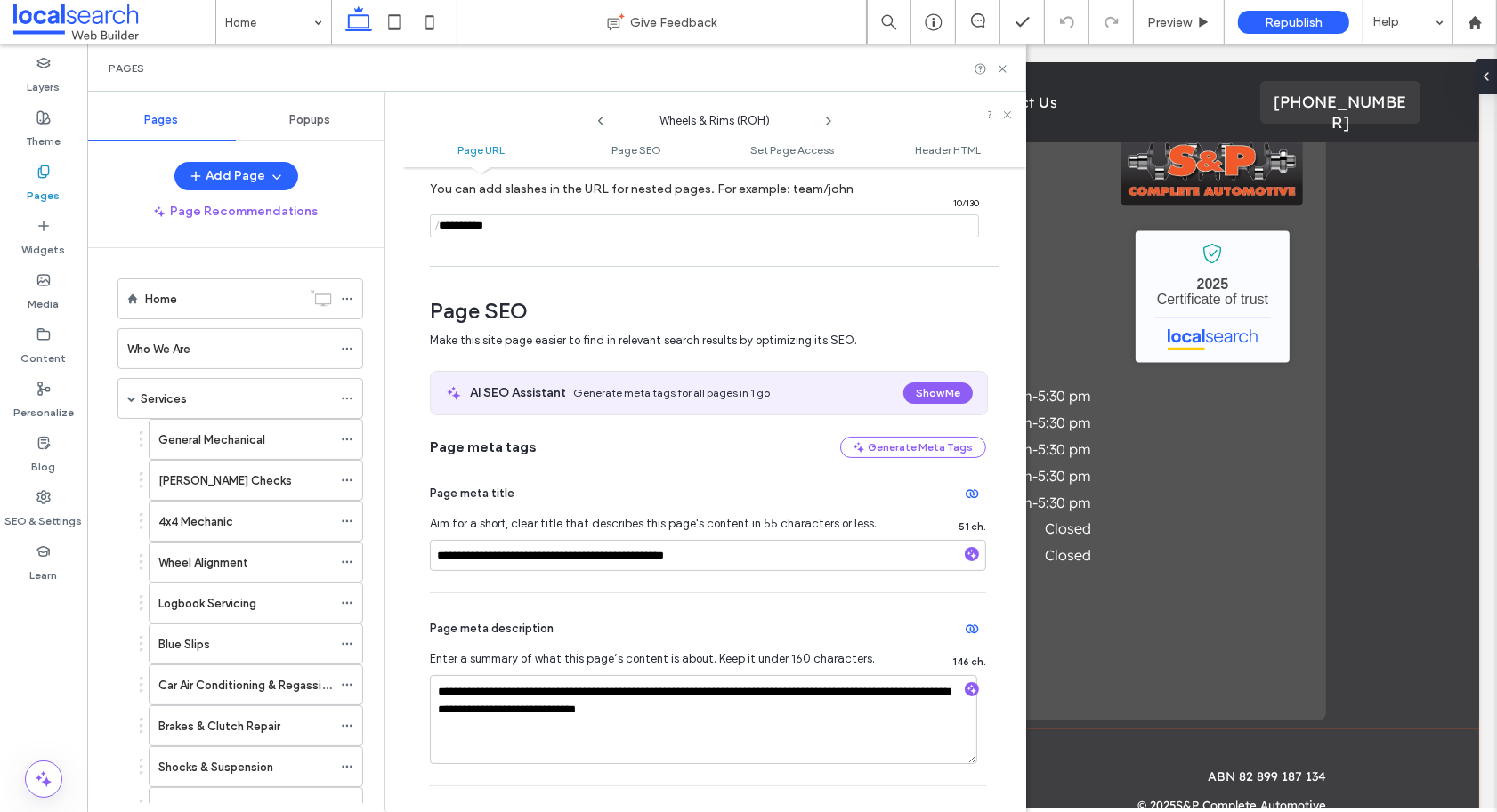
click at [827, 121] on icon at bounding box center [828, 121] width 15 height 15
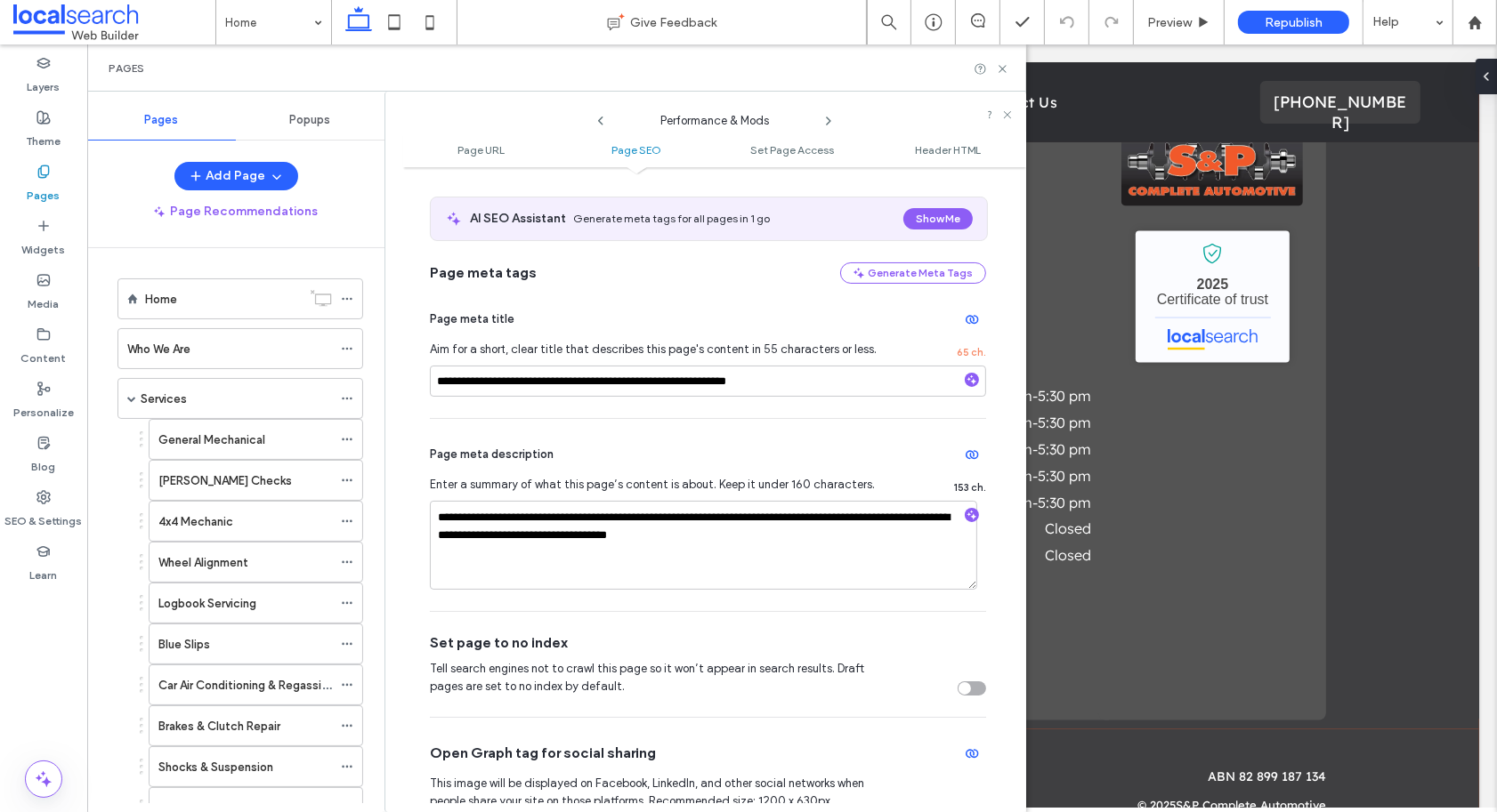
scroll to position [315, 0]
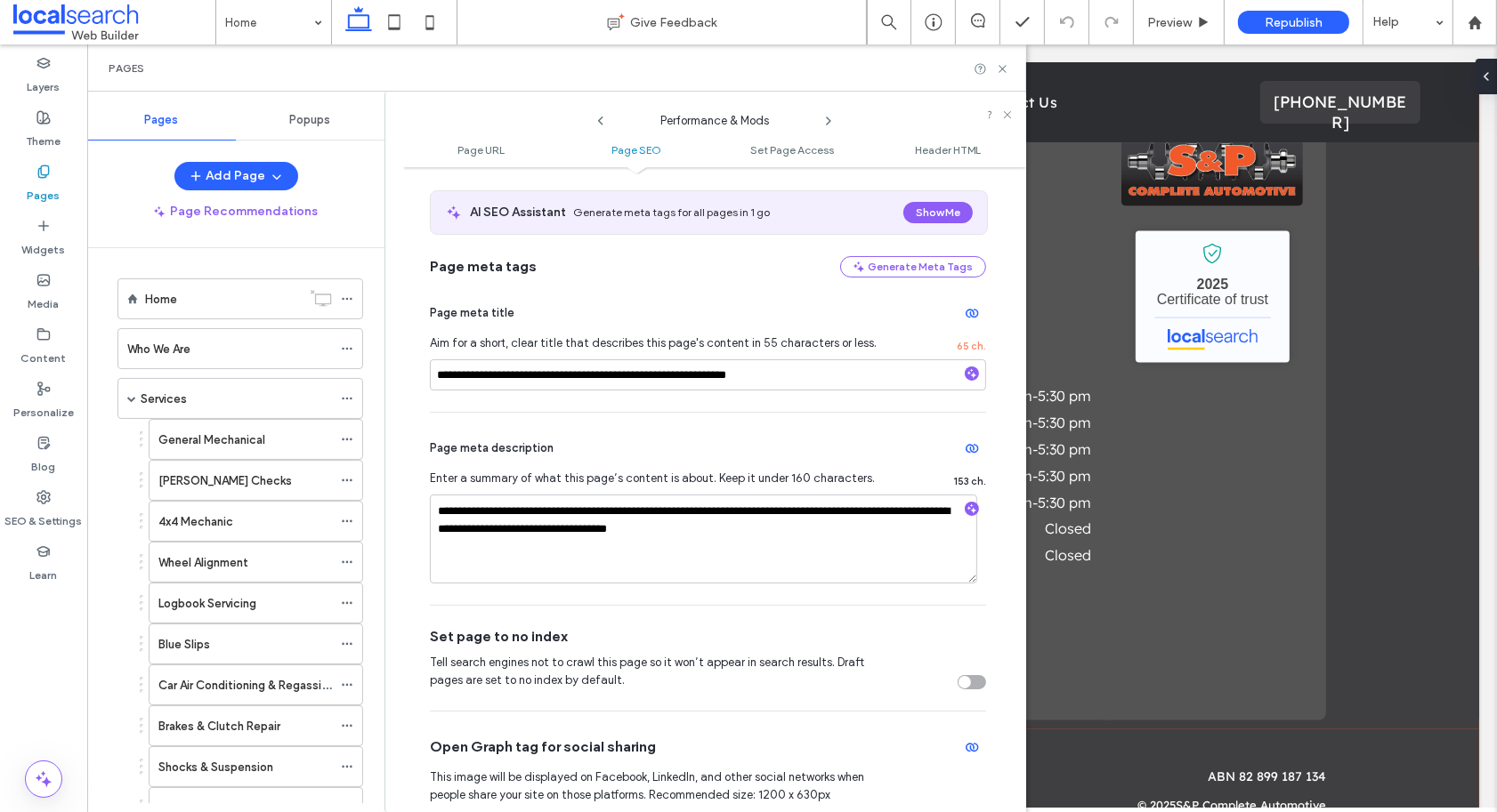
click at [829, 121] on use at bounding box center [828, 120] width 4 height 7
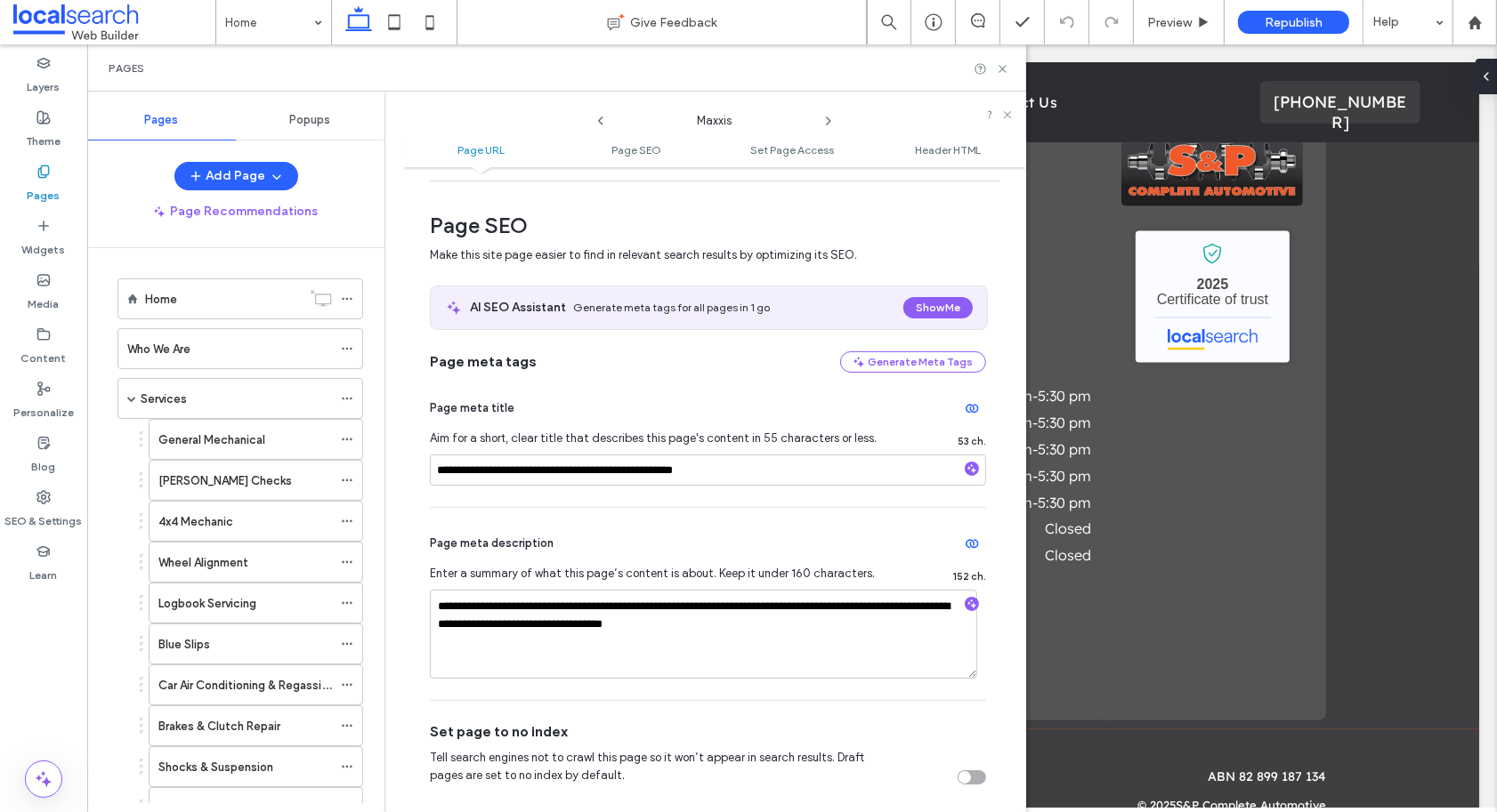
scroll to position [221, 0]
click at [827, 120] on icon at bounding box center [828, 121] width 15 height 15
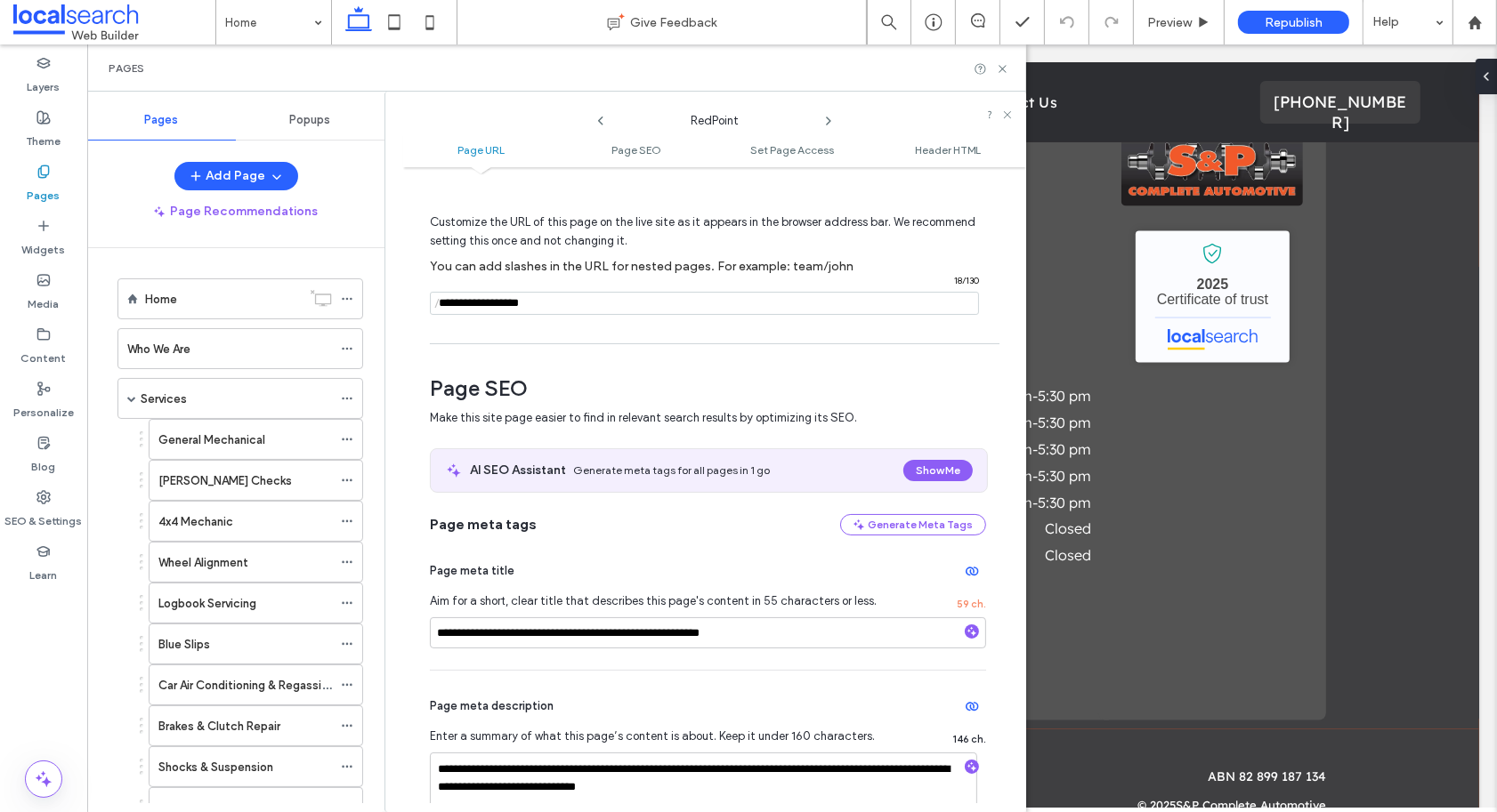
scroll to position [95, 0]
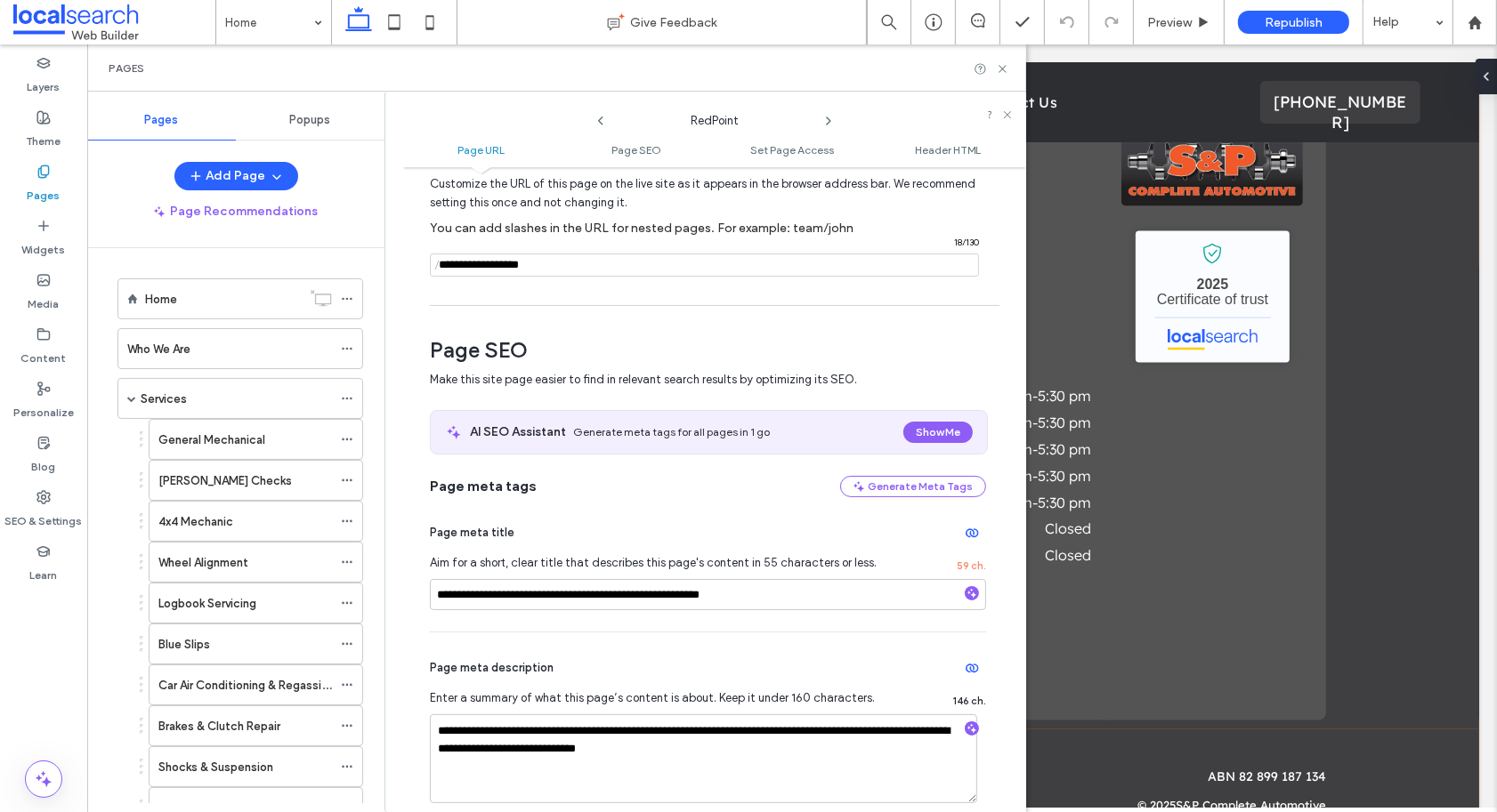
click at [826, 119] on icon at bounding box center [828, 121] width 15 height 15
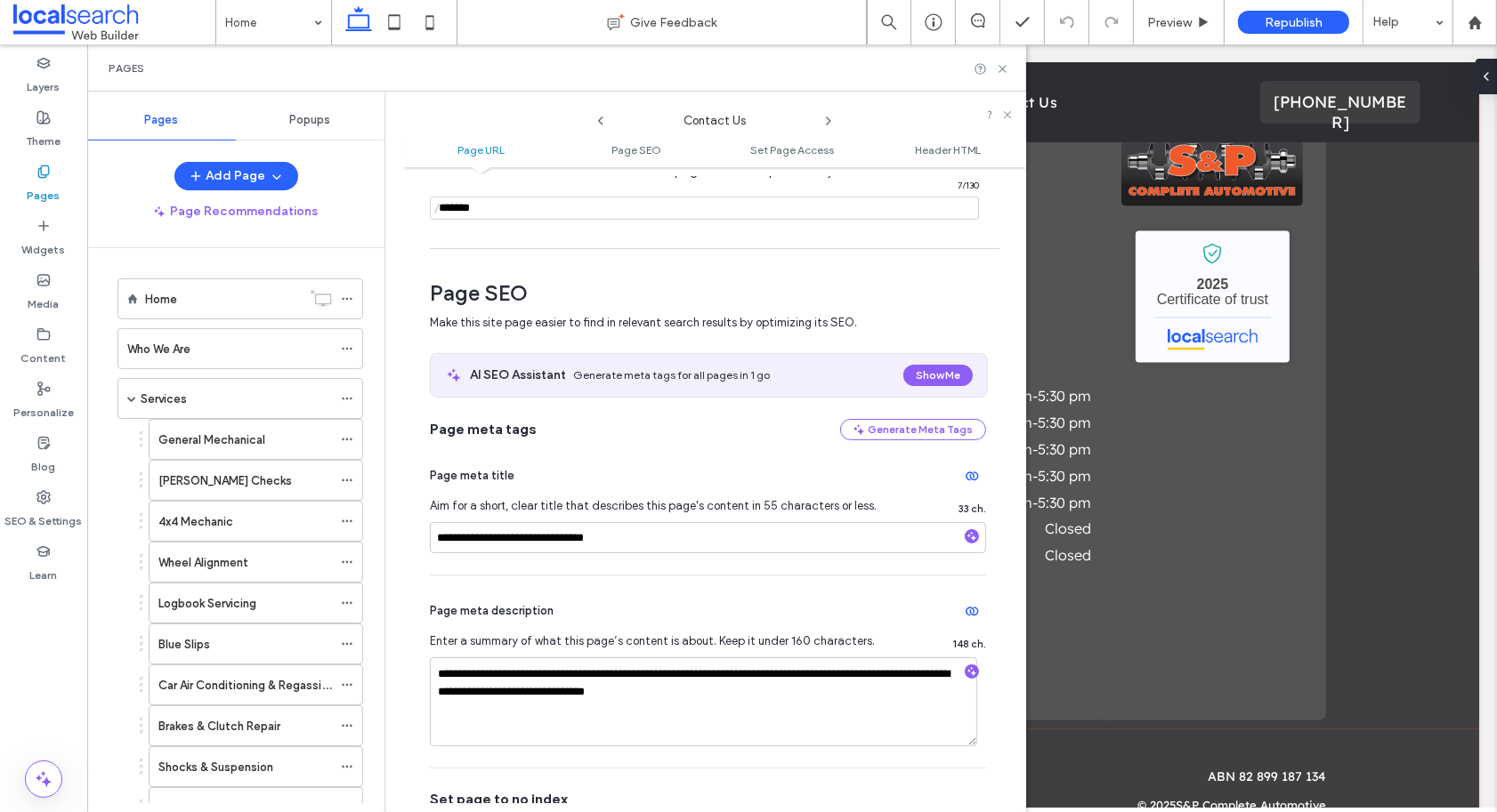
scroll to position [155, 0]
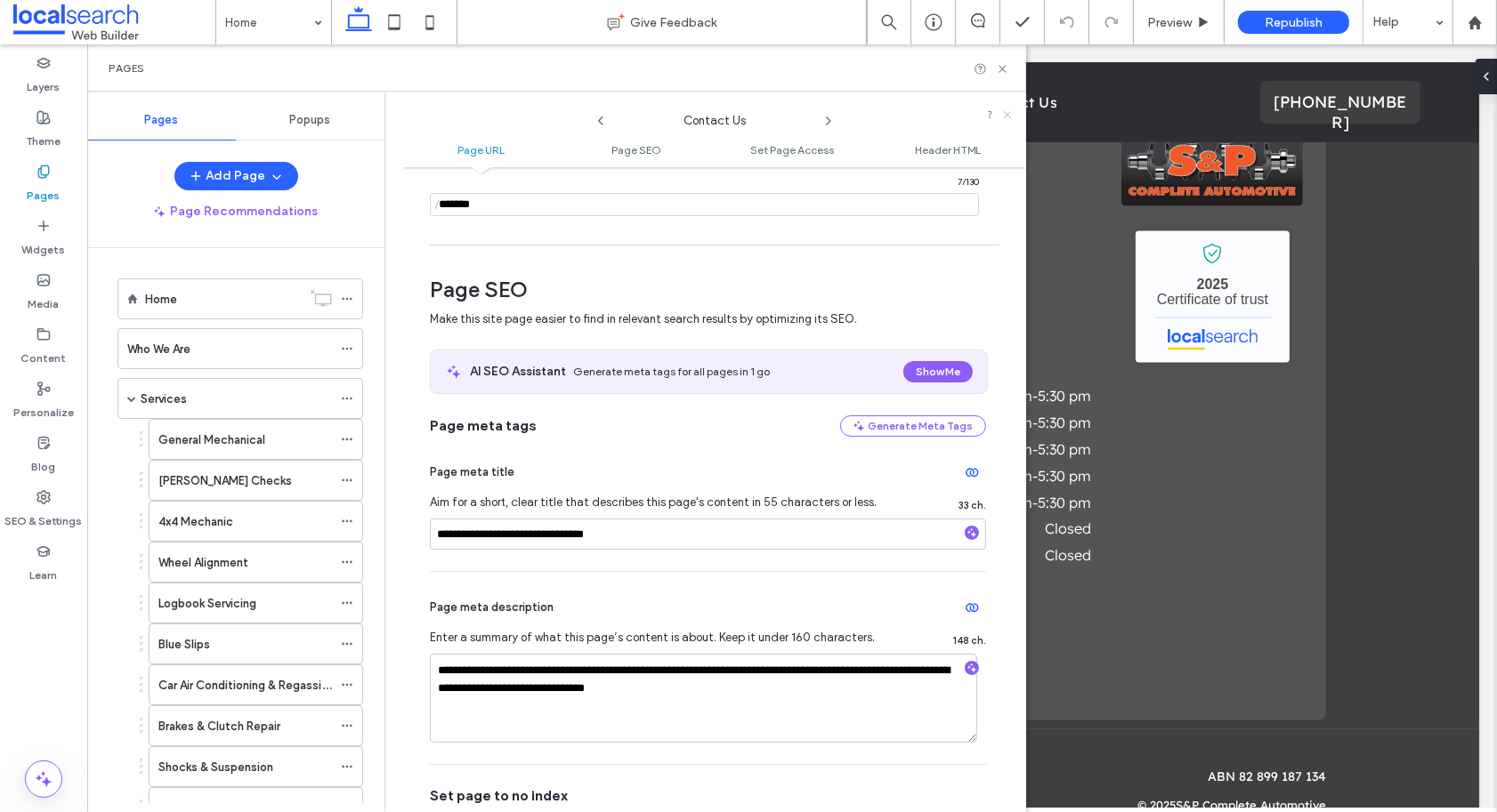
click at [1007, 115] on use at bounding box center [1007, 114] width 7 height 7
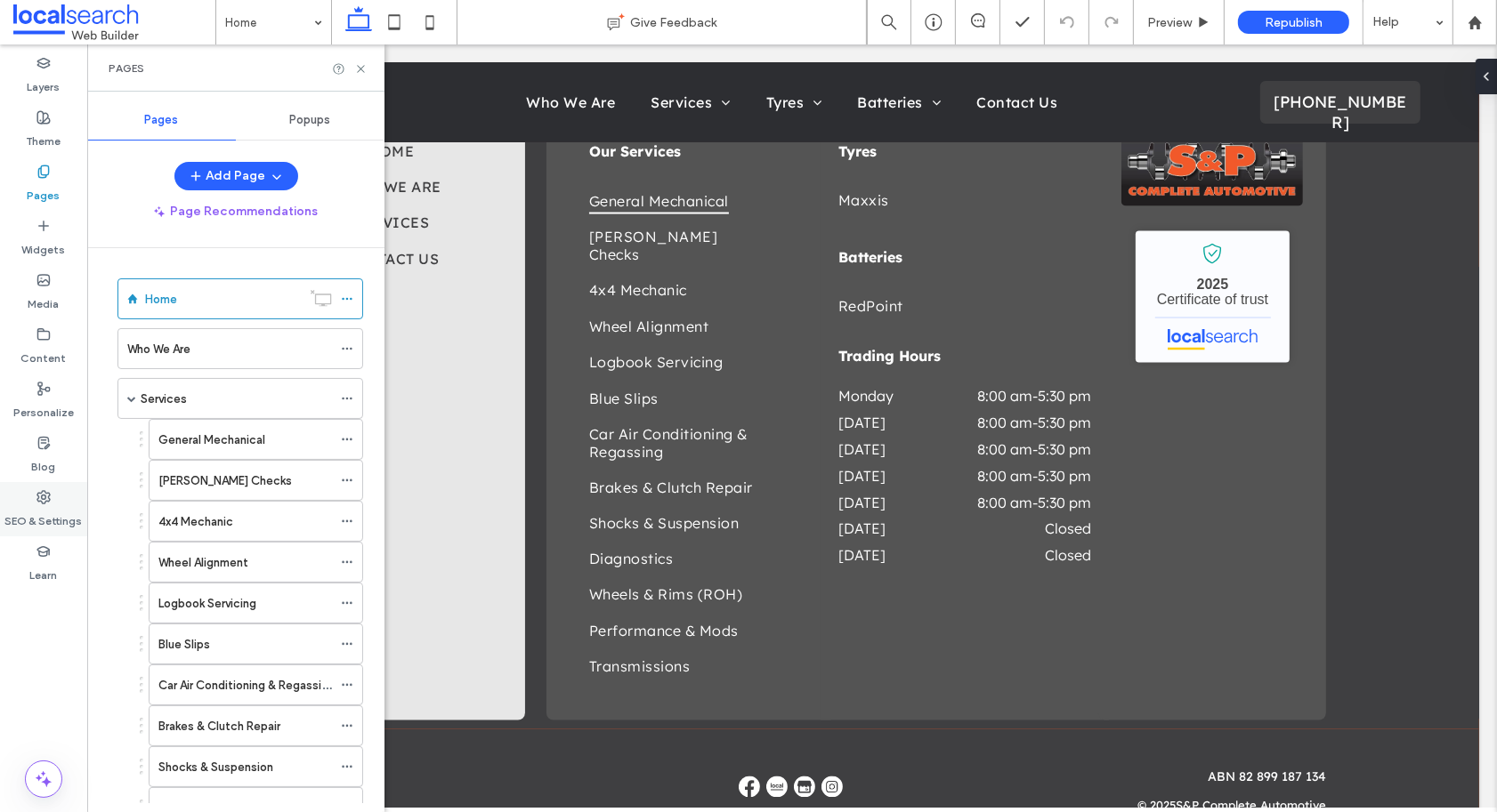
click at [57, 497] on div "SEO & Settings" at bounding box center [43, 509] width 87 height 55
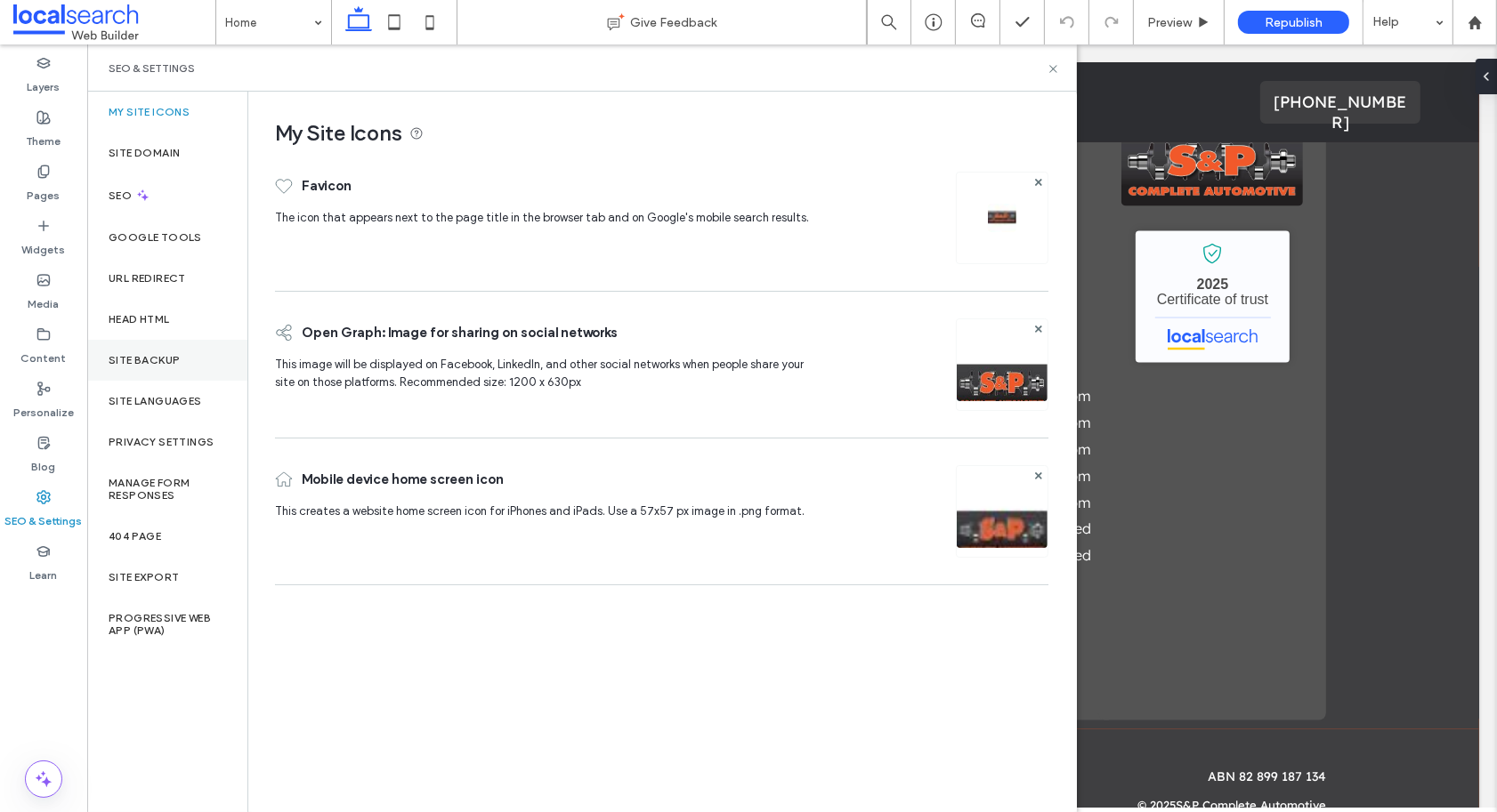
click at [145, 367] on div "Site Backup" at bounding box center [167, 360] width 160 height 41
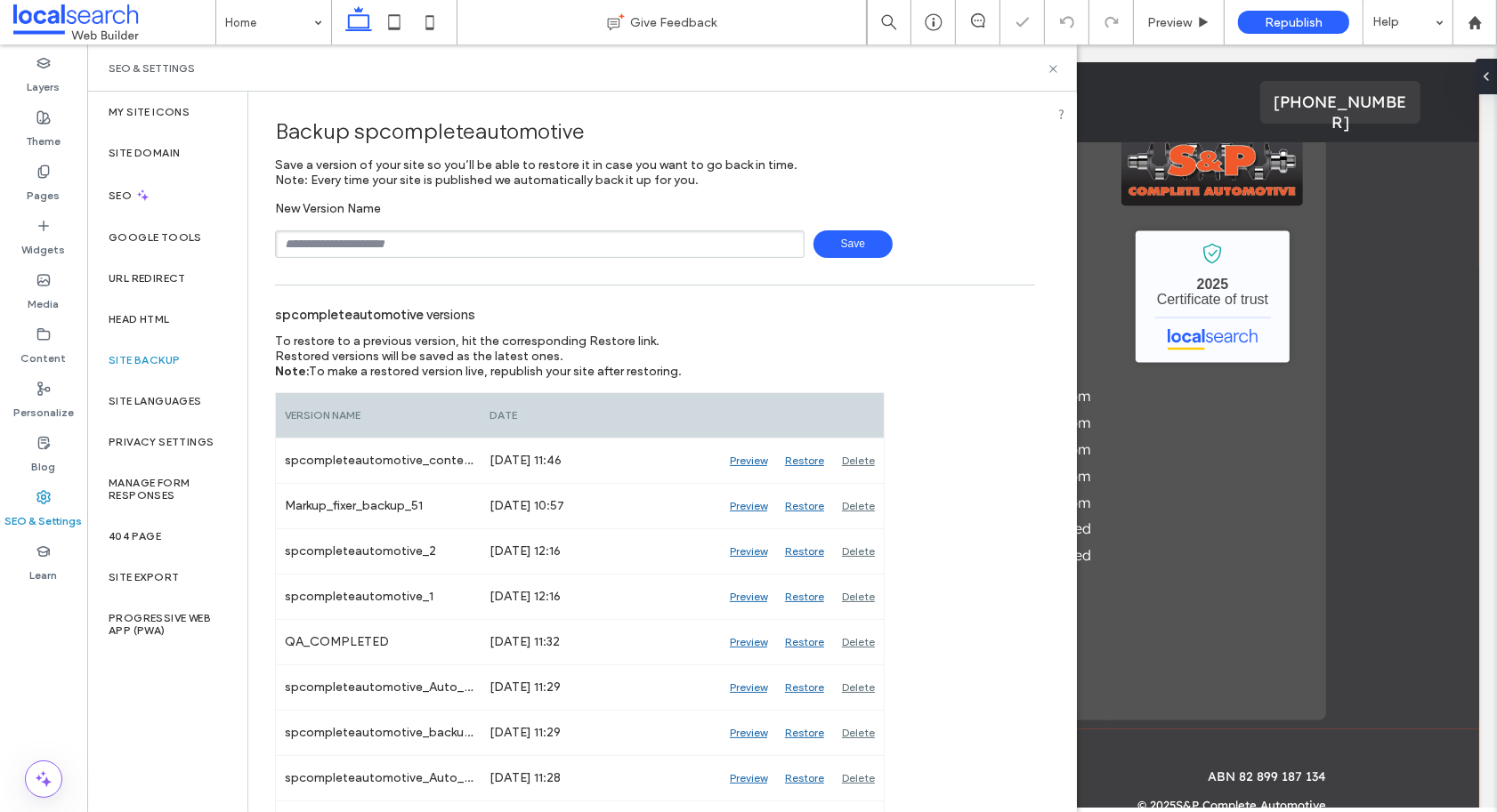
drag, startPoint x: 434, startPoint y: 236, endPoint x: 436, endPoint y: 253, distance: 17.1
click at [436, 248] on input "text" at bounding box center [540, 244] width 529 height 27
type input "**********"
click at [858, 244] on span "Save" at bounding box center [852, 244] width 79 height 27
click at [1056, 68] on icon at bounding box center [1054, 69] width 14 height 14
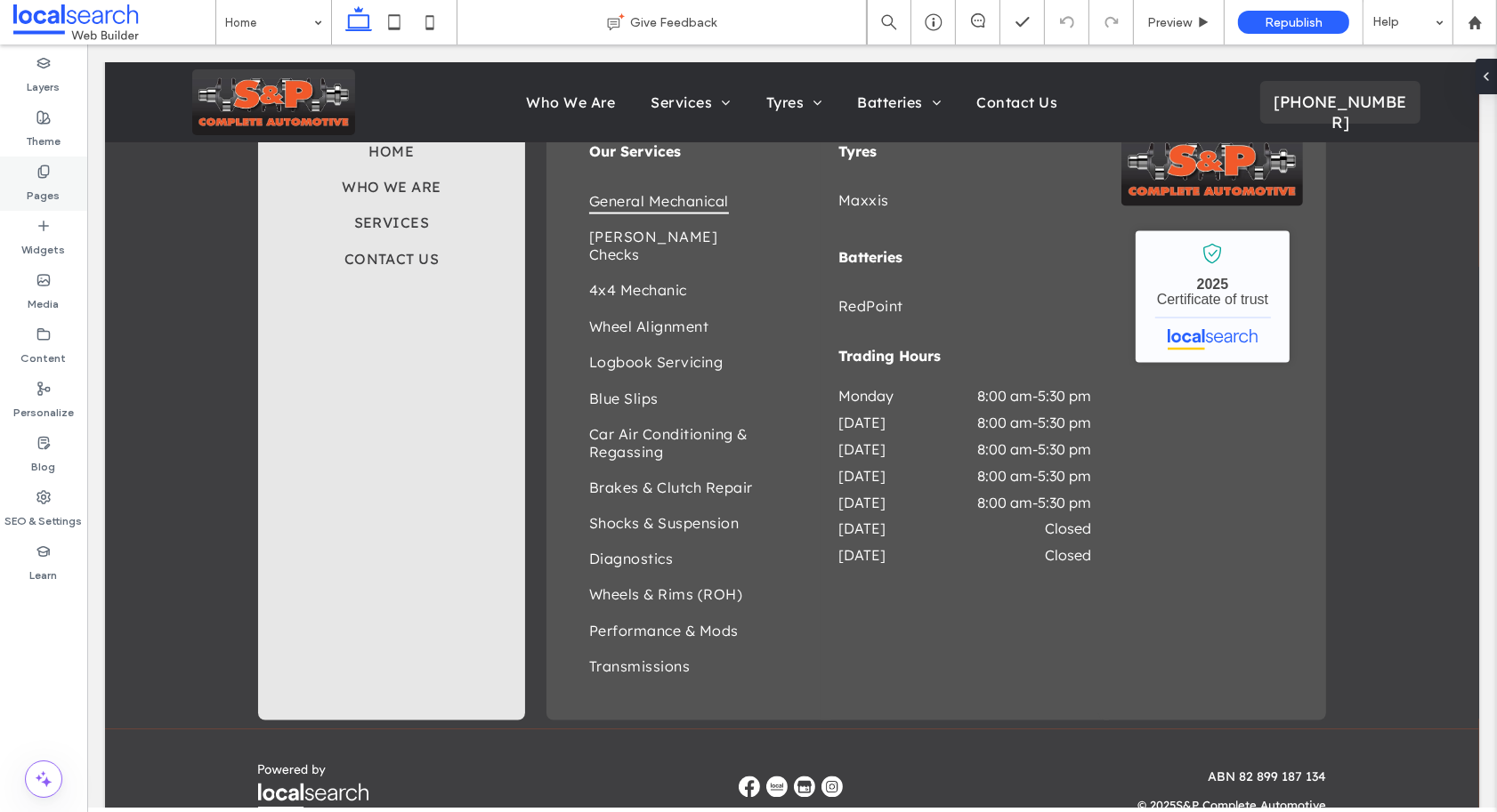
click at [39, 179] on label "Pages" at bounding box center [44, 191] width 33 height 25
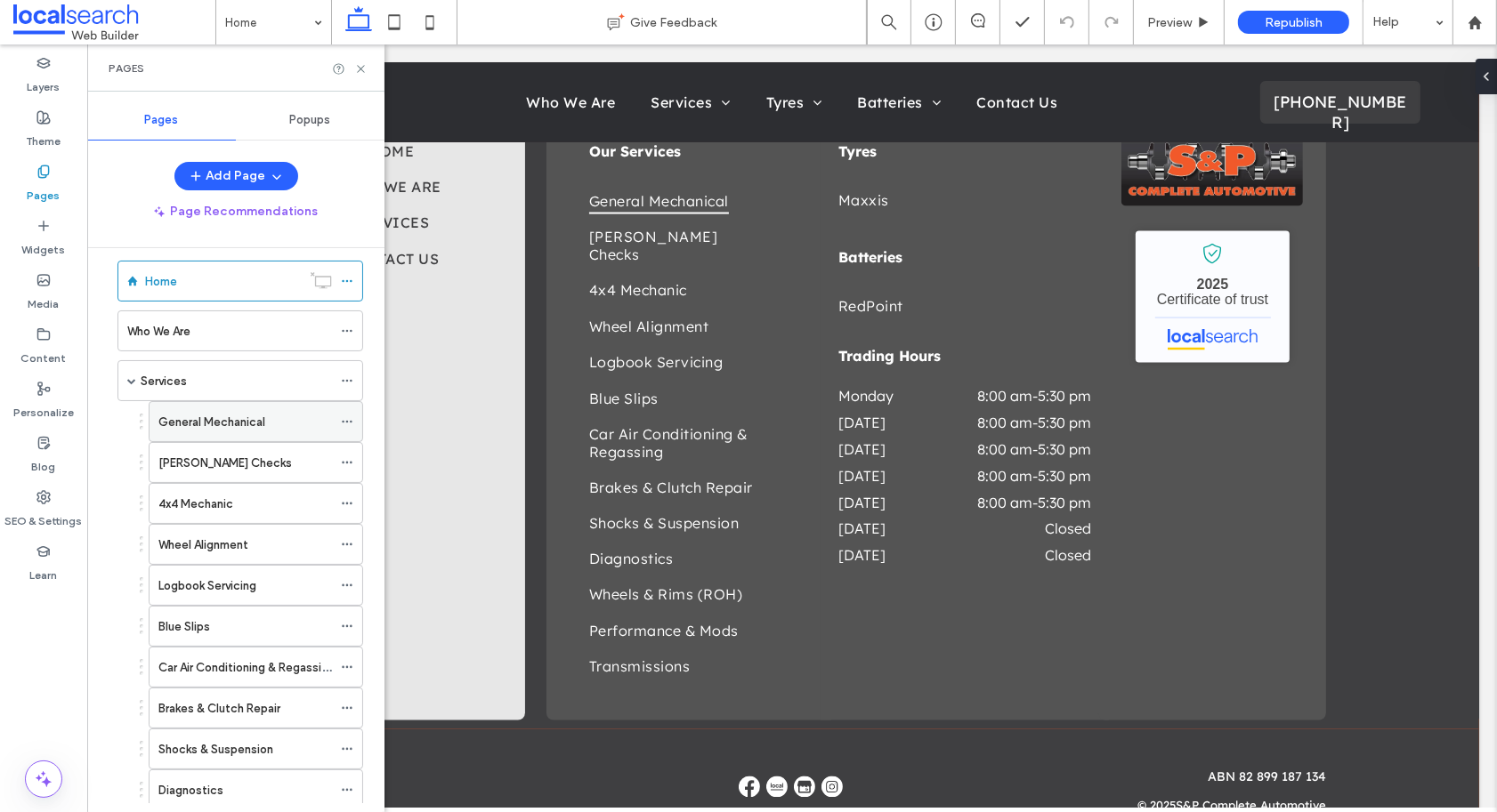
scroll to position [0, 0]
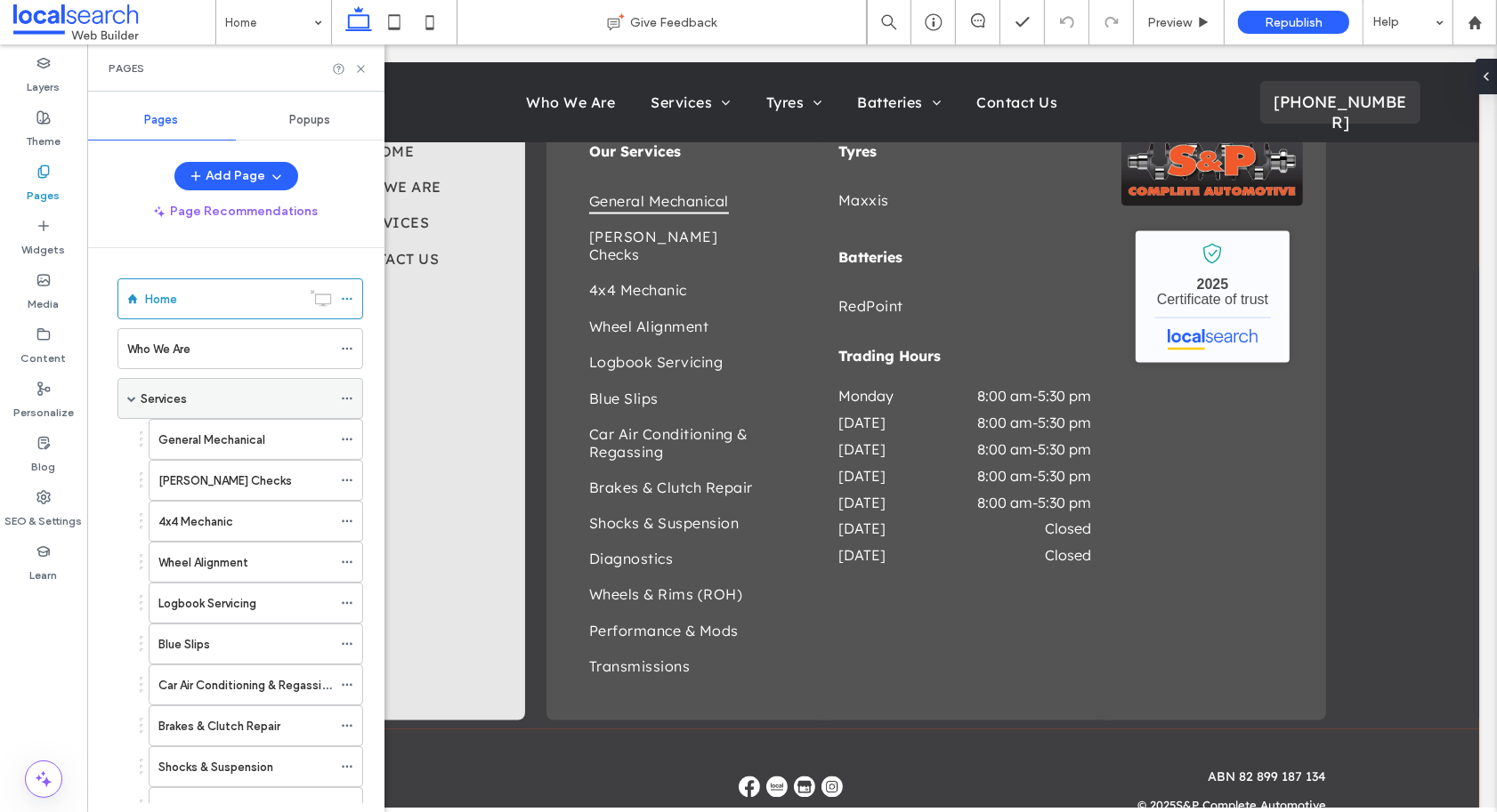
click at [188, 394] on div "Services" at bounding box center [236, 398] width 191 height 19
click at [178, 298] on div "Home" at bounding box center [223, 299] width 155 height 19
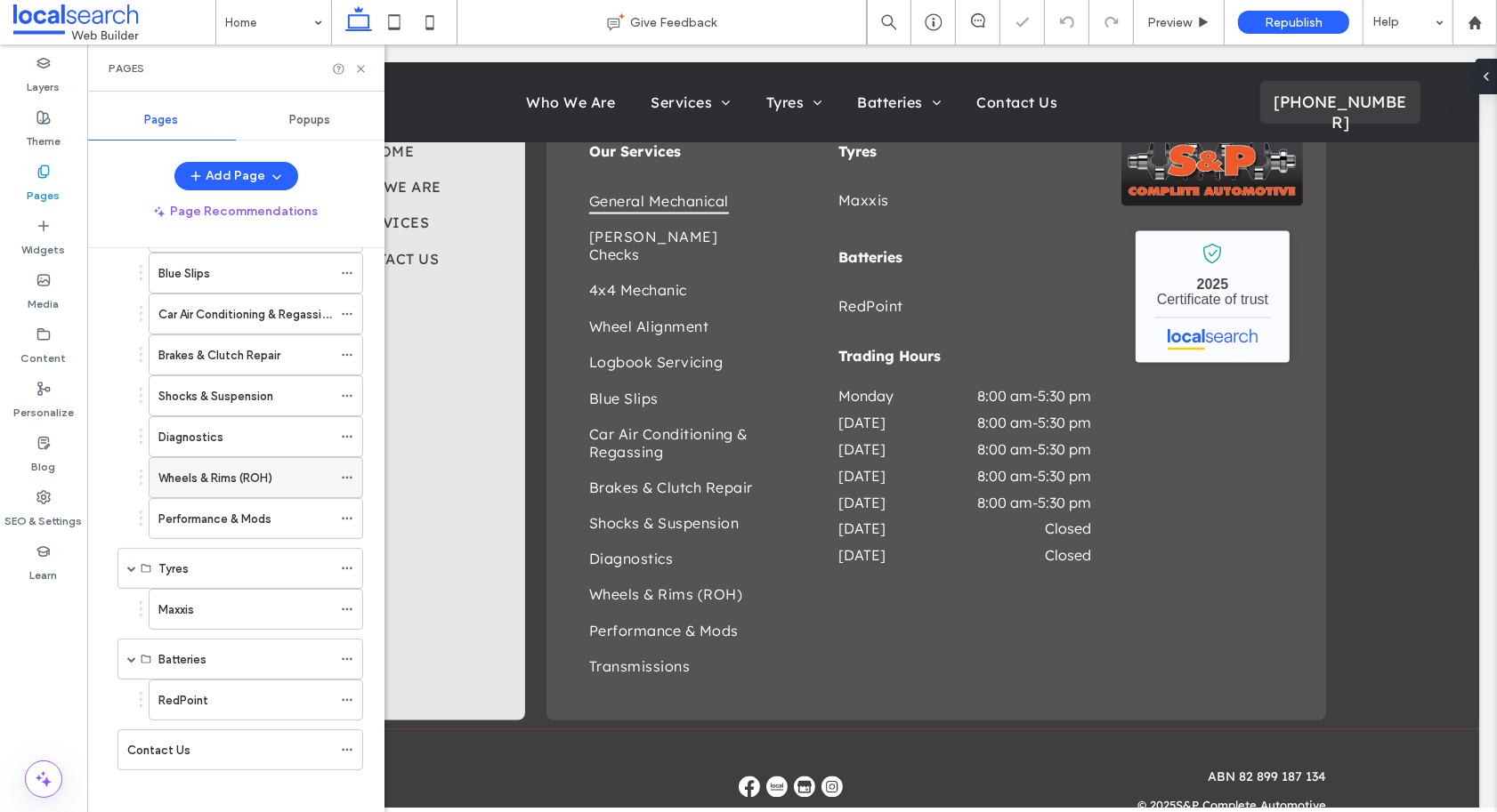
scroll to position [386, 0]
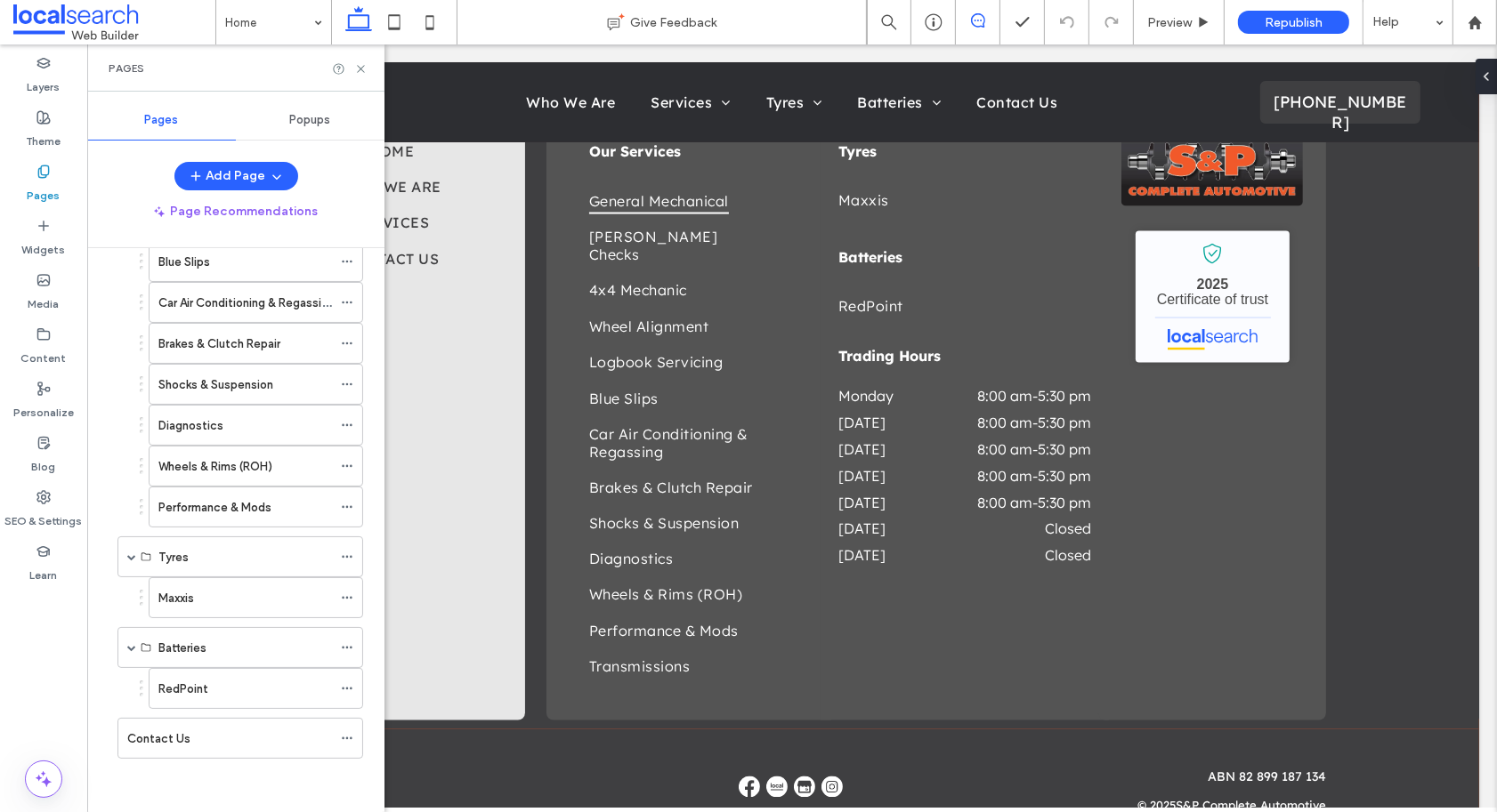
click at [974, 23] on icon at bounding box center [977, 20] width 15 height 15
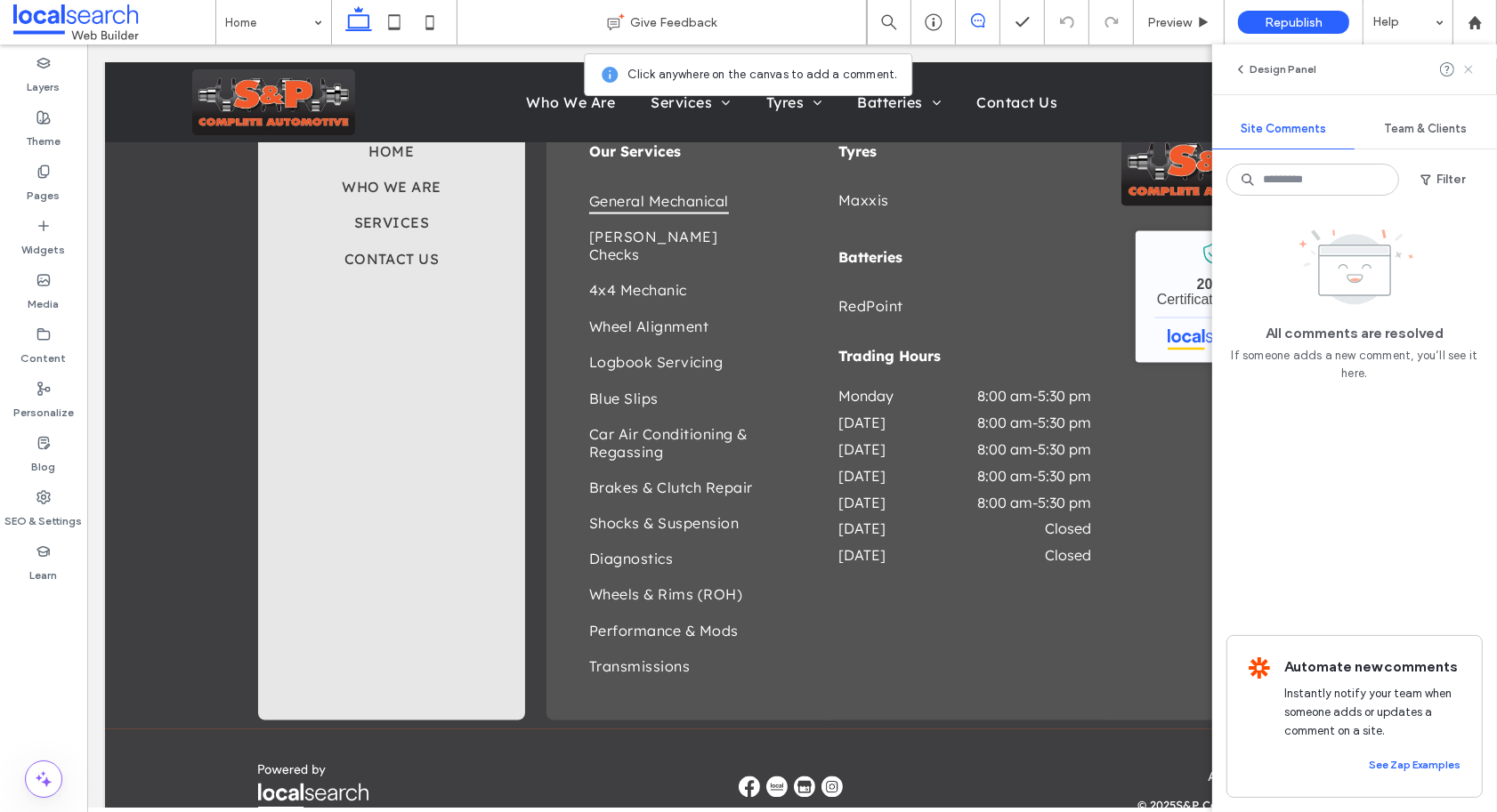
click at [1462, 76] on span at bounding box center [1468, 69] width 15 height 21
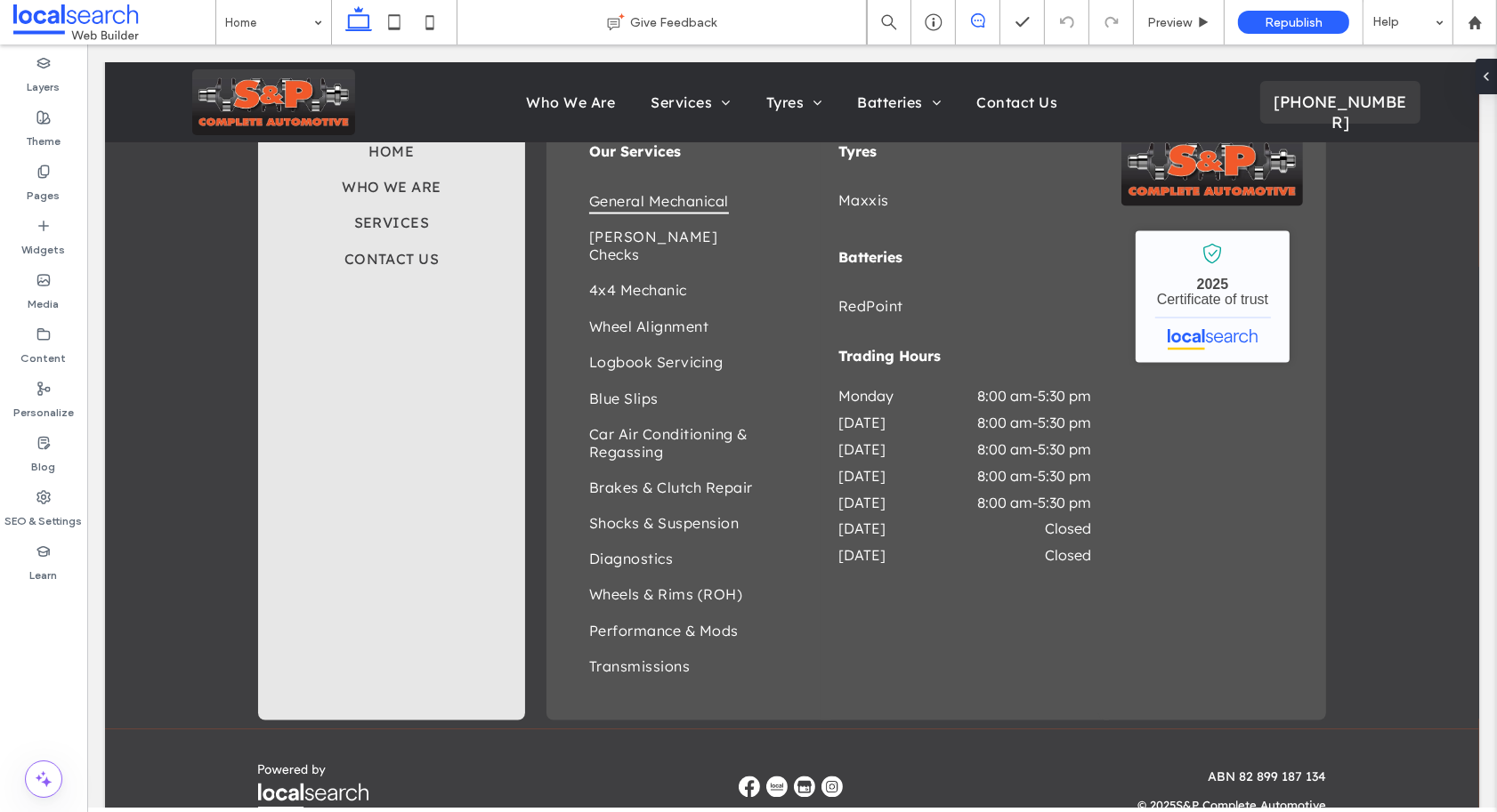
click at [967, 19] on span at bounding box center [977, 20] width 44 height 15
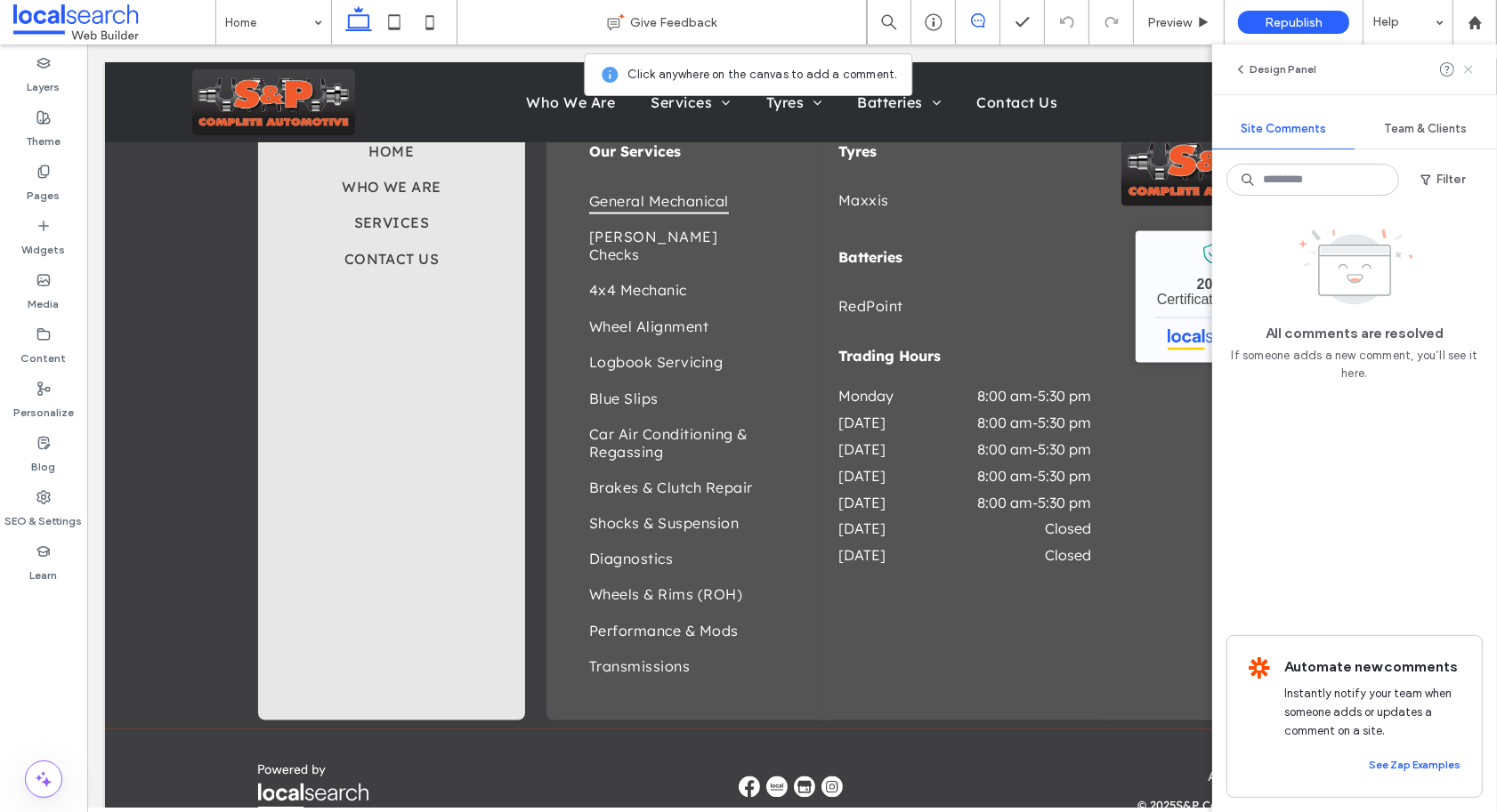
click at [1467, 67] on use at bounding box center [1468, 69] width 8 height 8
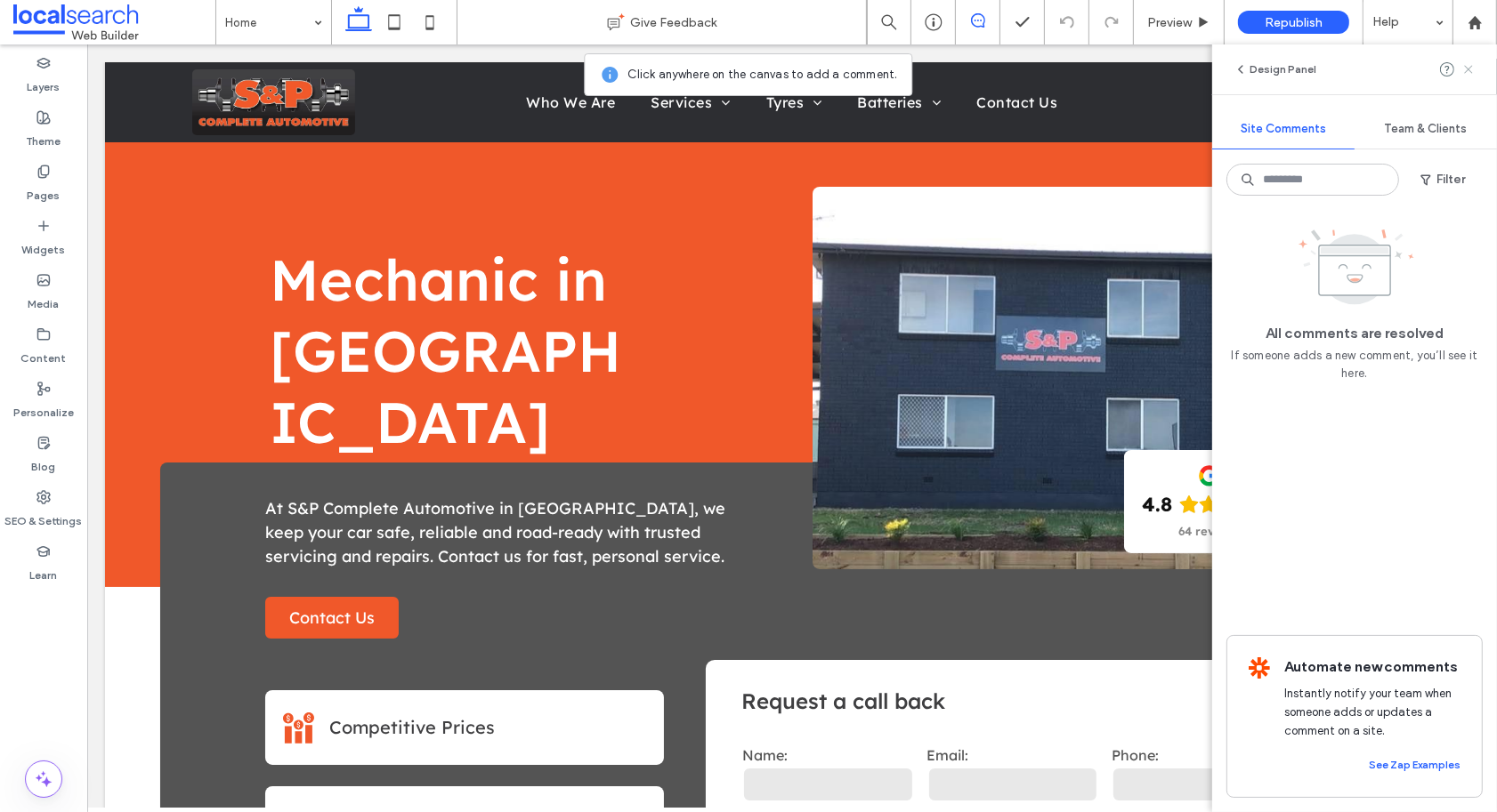
click at [1472, 60] on span at bounding box center [1468, 69] width 15 height 21
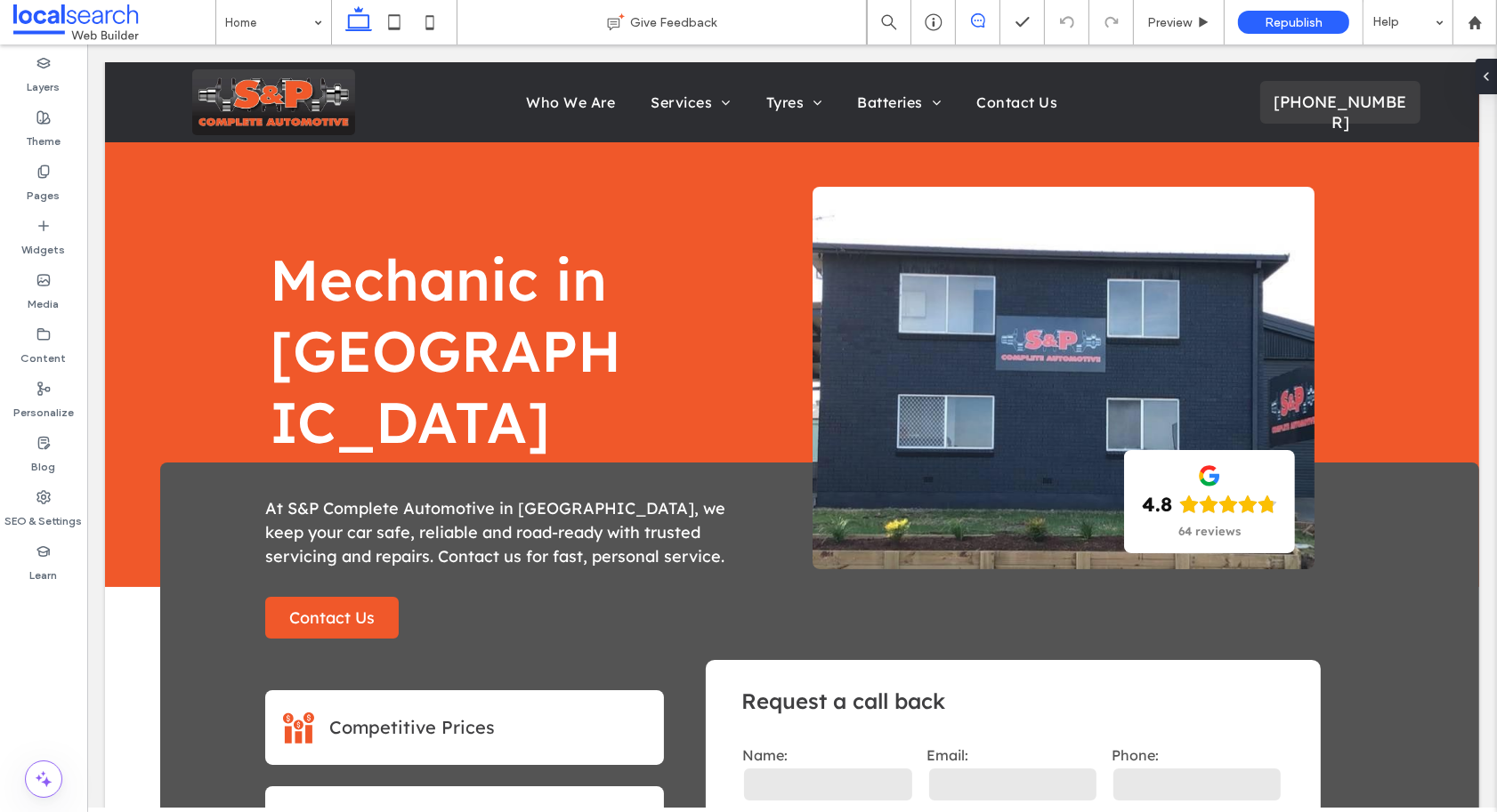
click at [969, 18] on span at bounding box center [977, 20] width 44 height 15
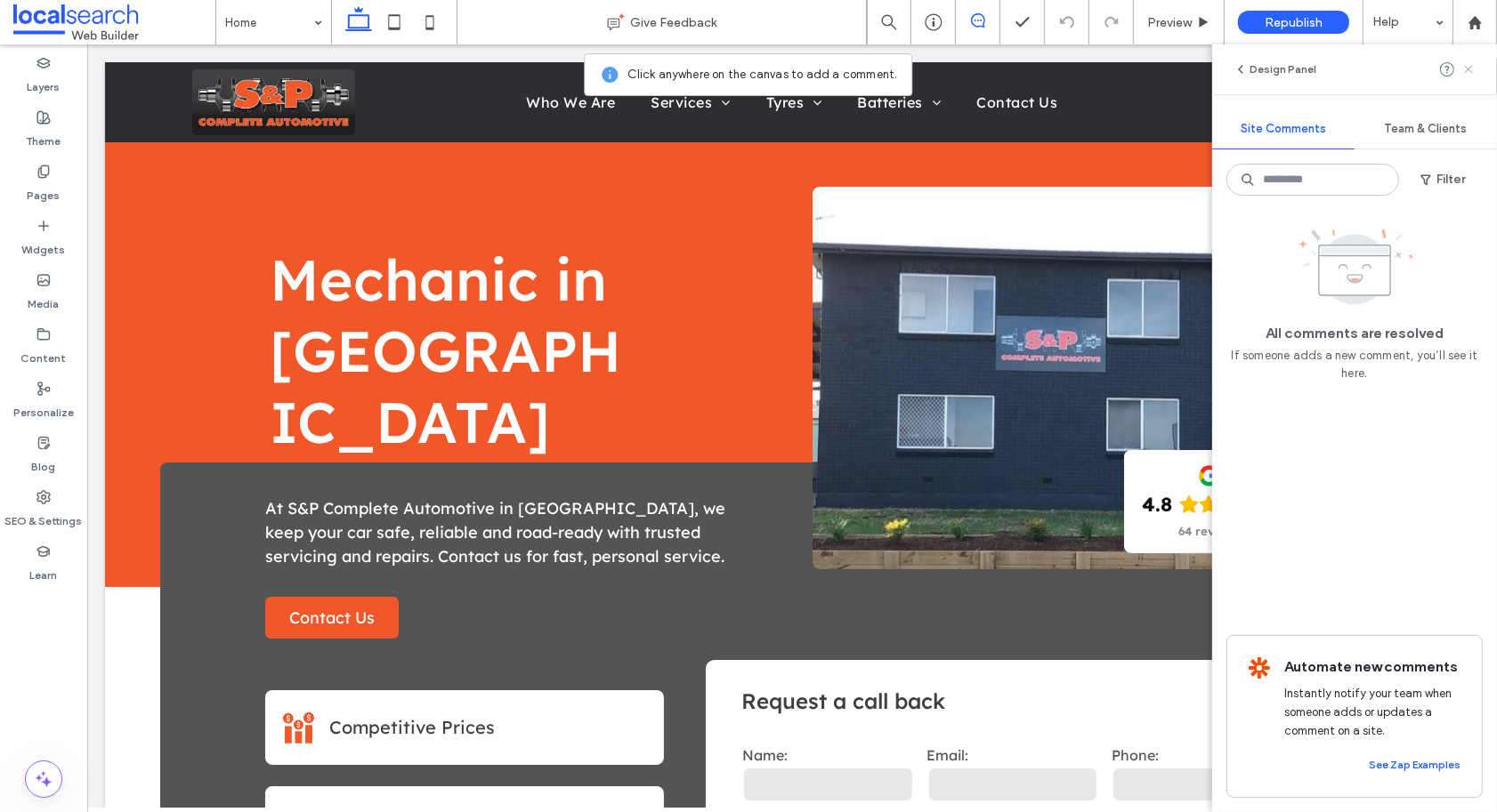
click at [1474, 73] on icon at bounding box center [1468, 69] width 15 height 15
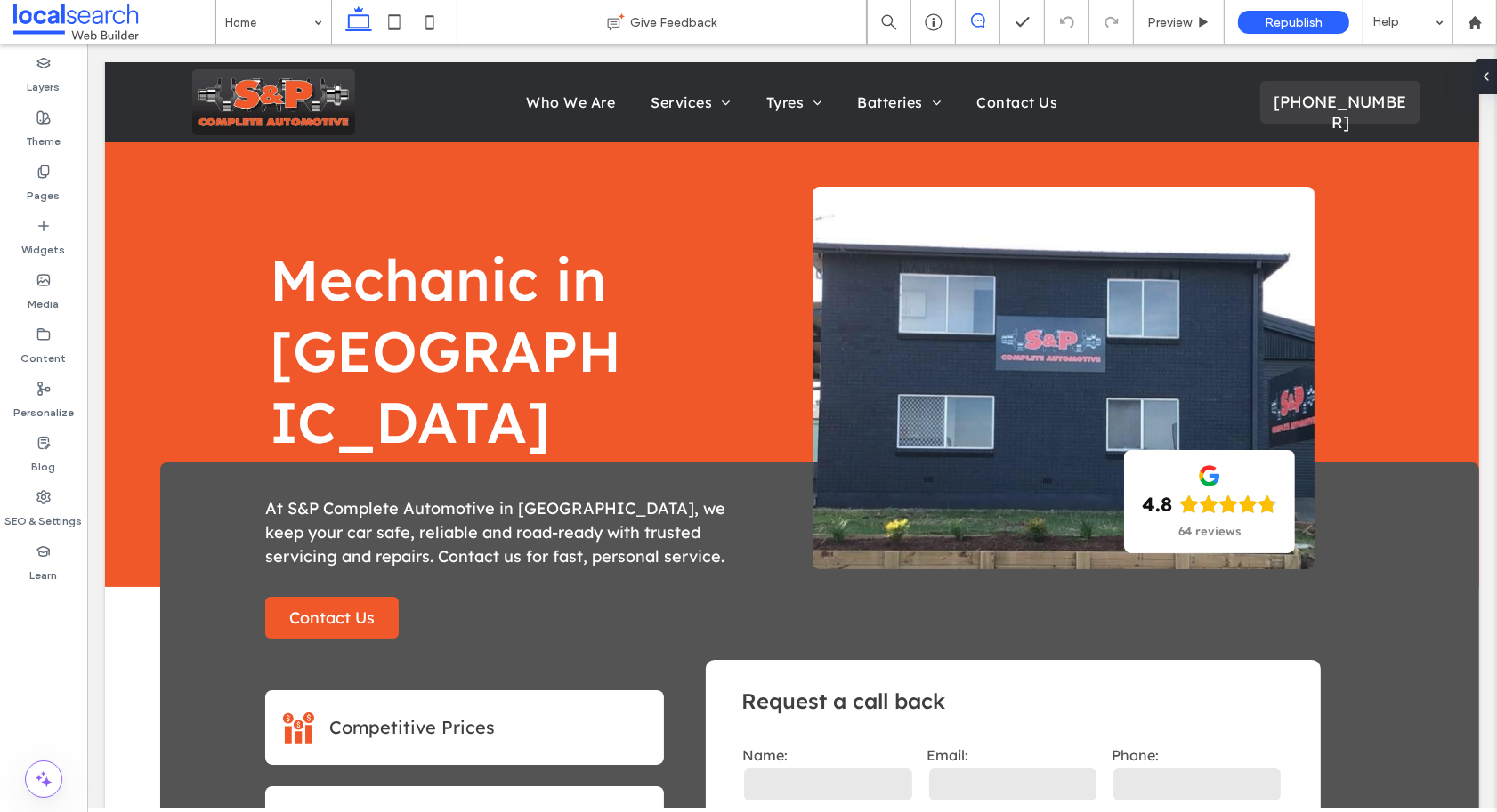
click at [974, 25] on use at bounding box center [977, 20] width 15 height 15
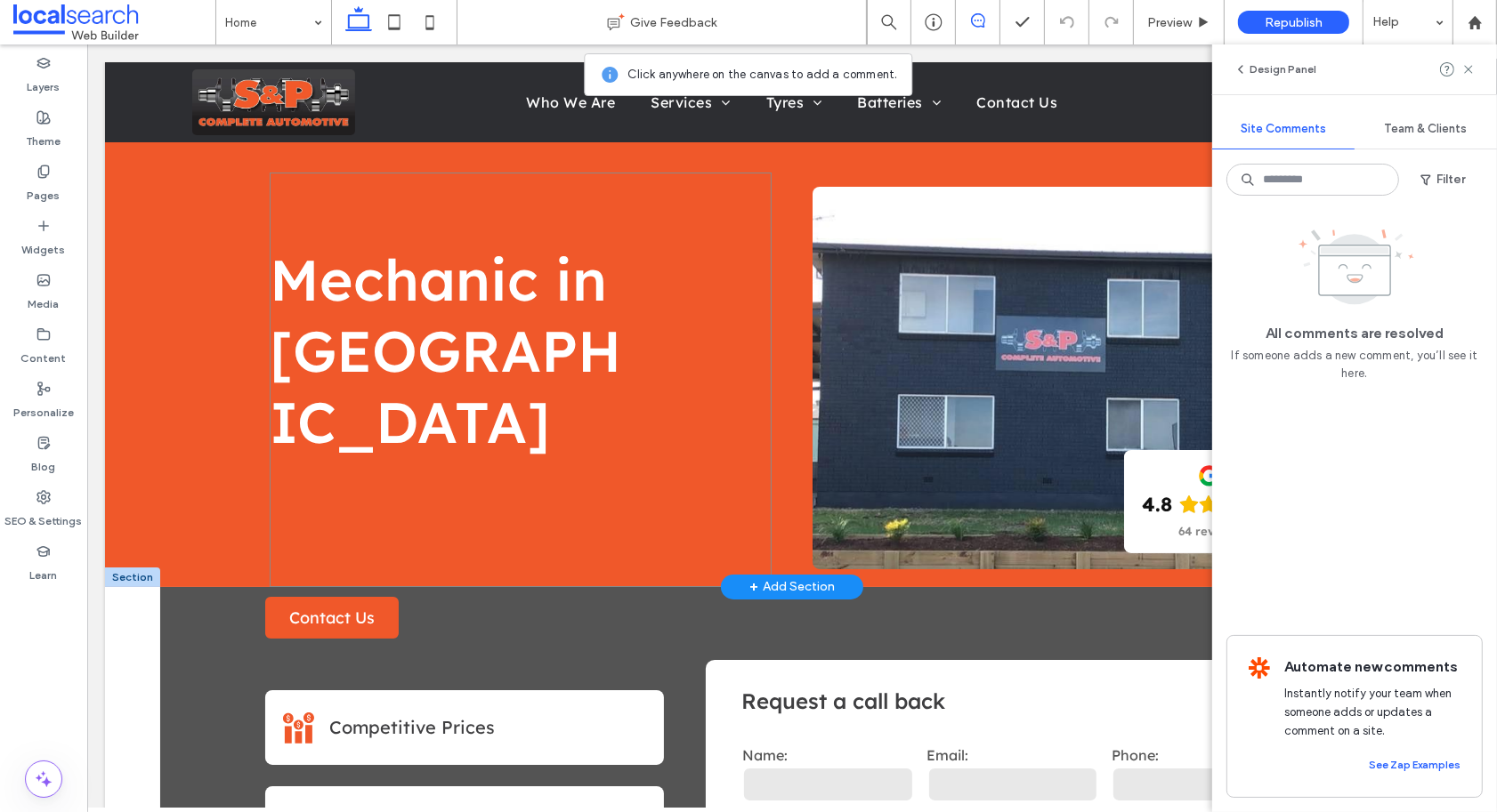
click at [736, 191] on div "Mechanic in [GEOGRAPHIC_DATA]" at bounding box center [519, 380] width 501 height 415
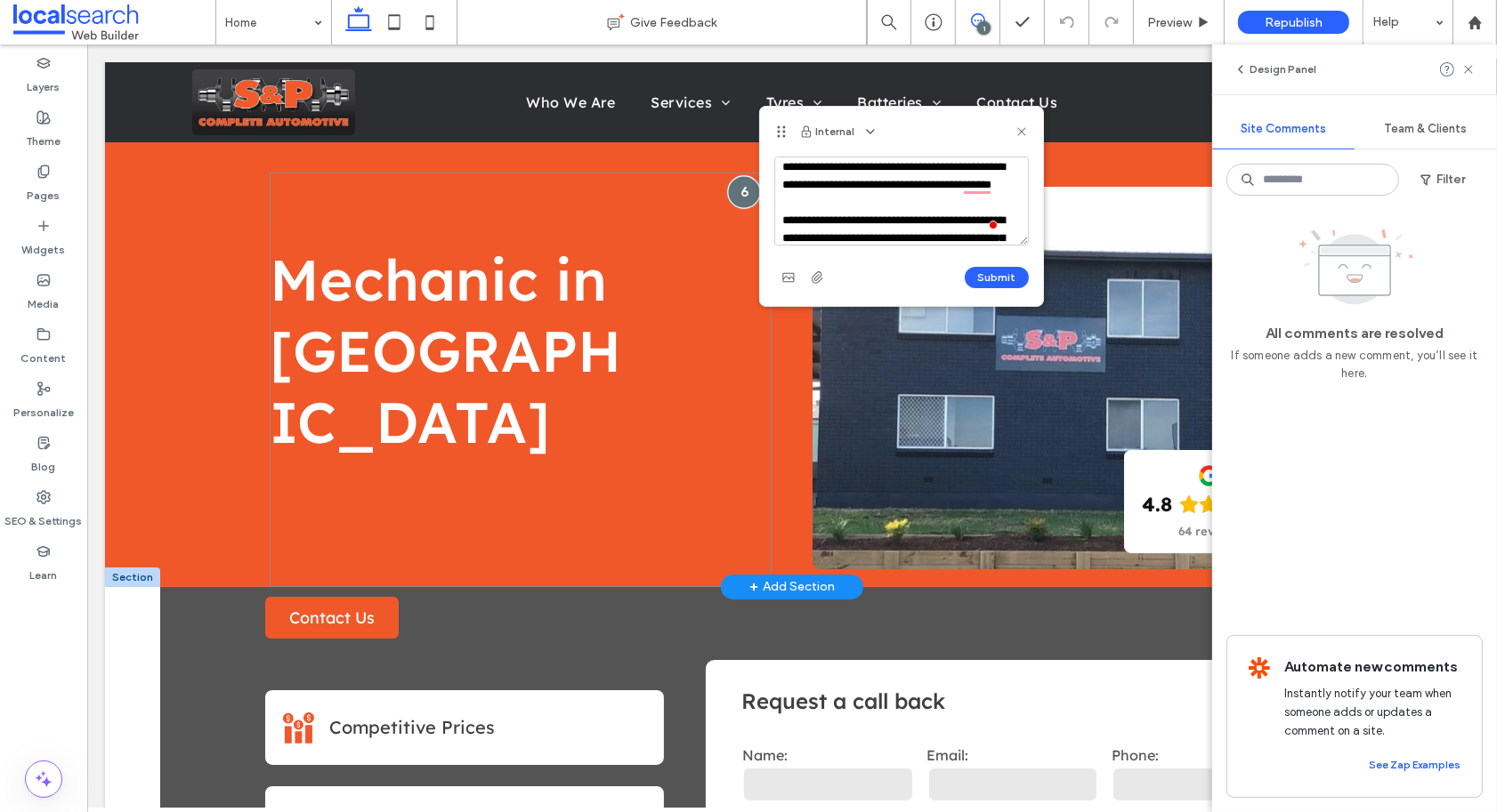
scroll to position [42, 0]
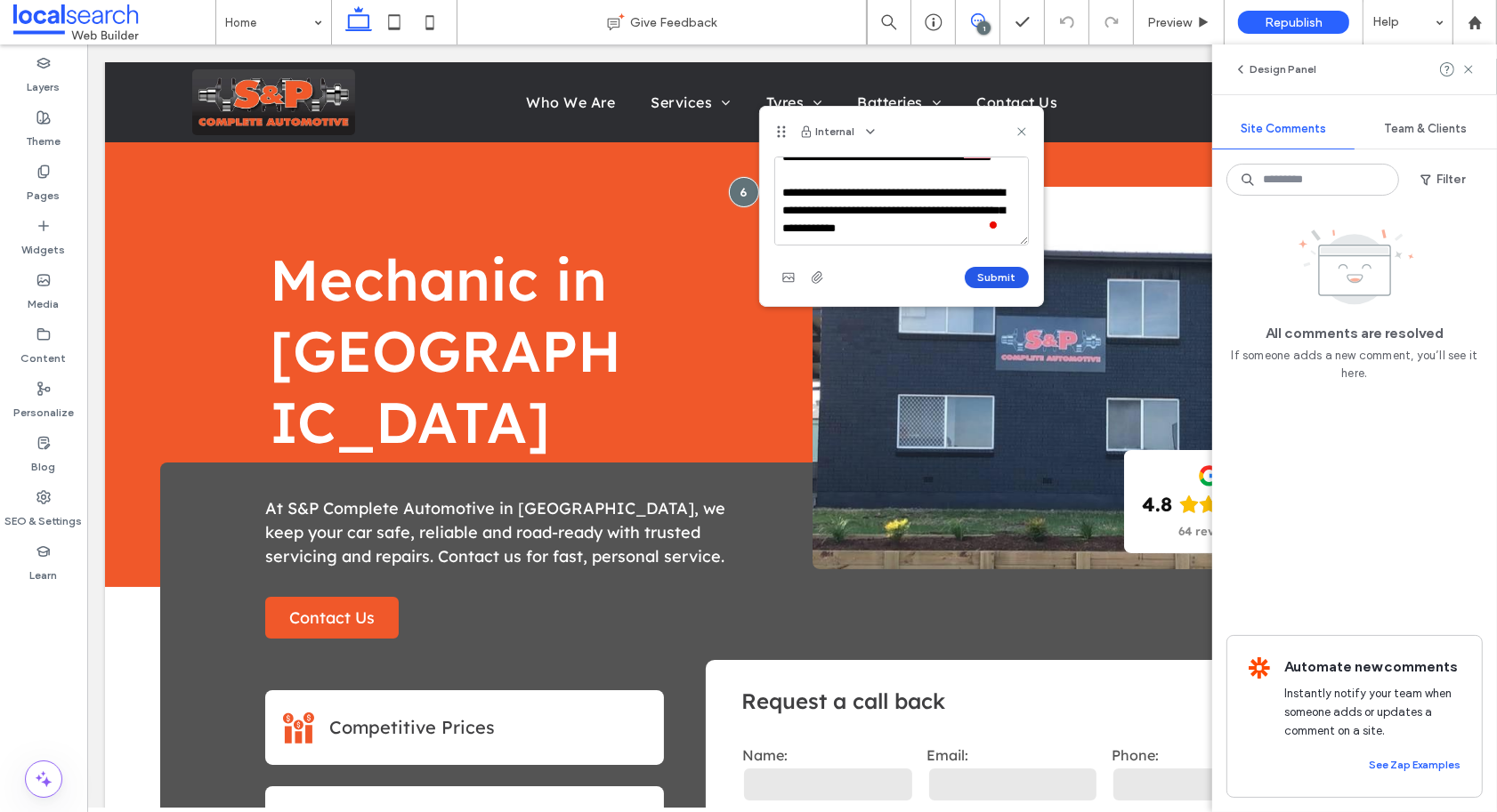
type textarea "**********"
click at [987, 275] on button "Submit" at bounding box center [997, 277] width 64 height 21
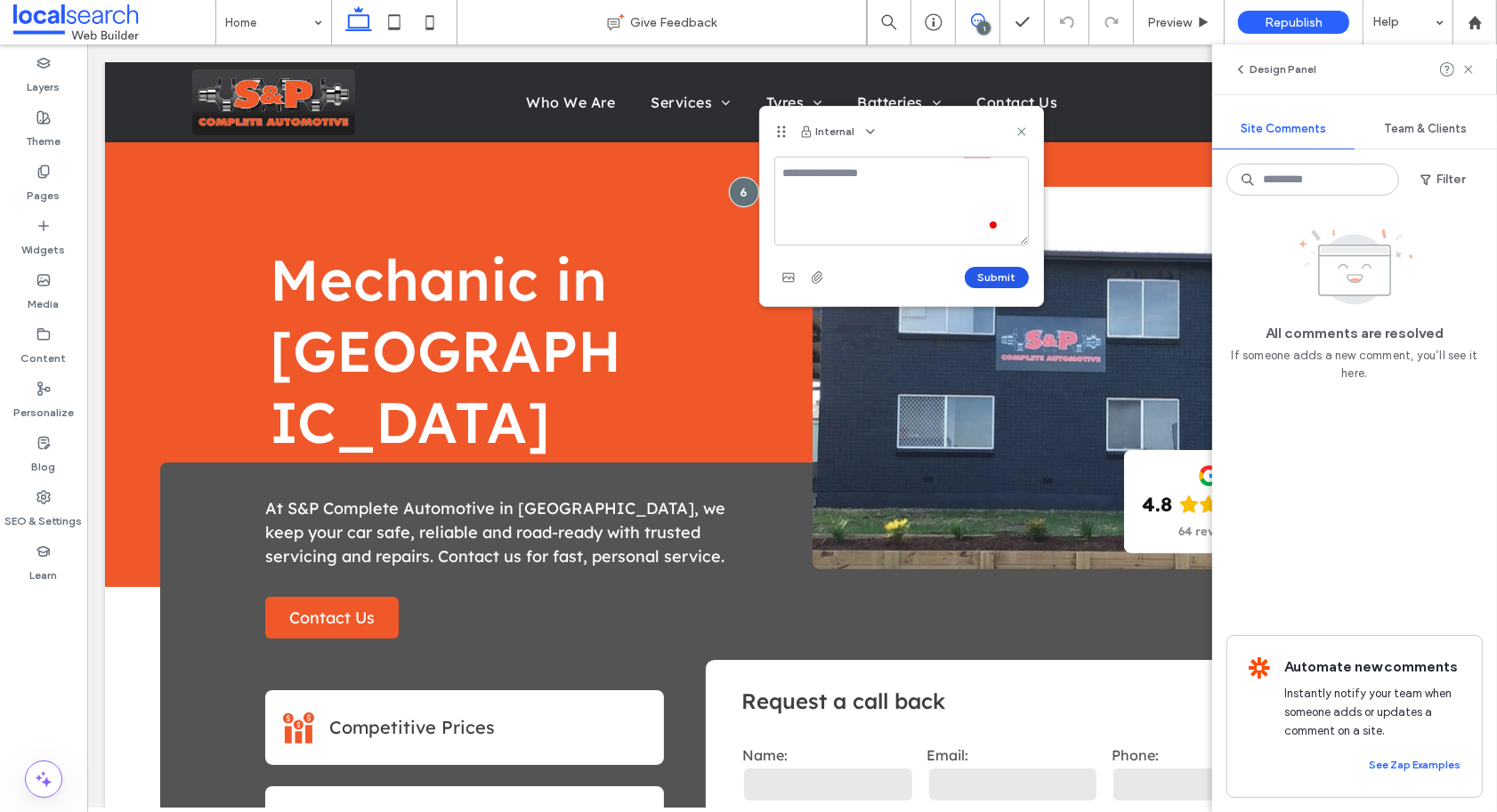
scroll to position [0, 0]
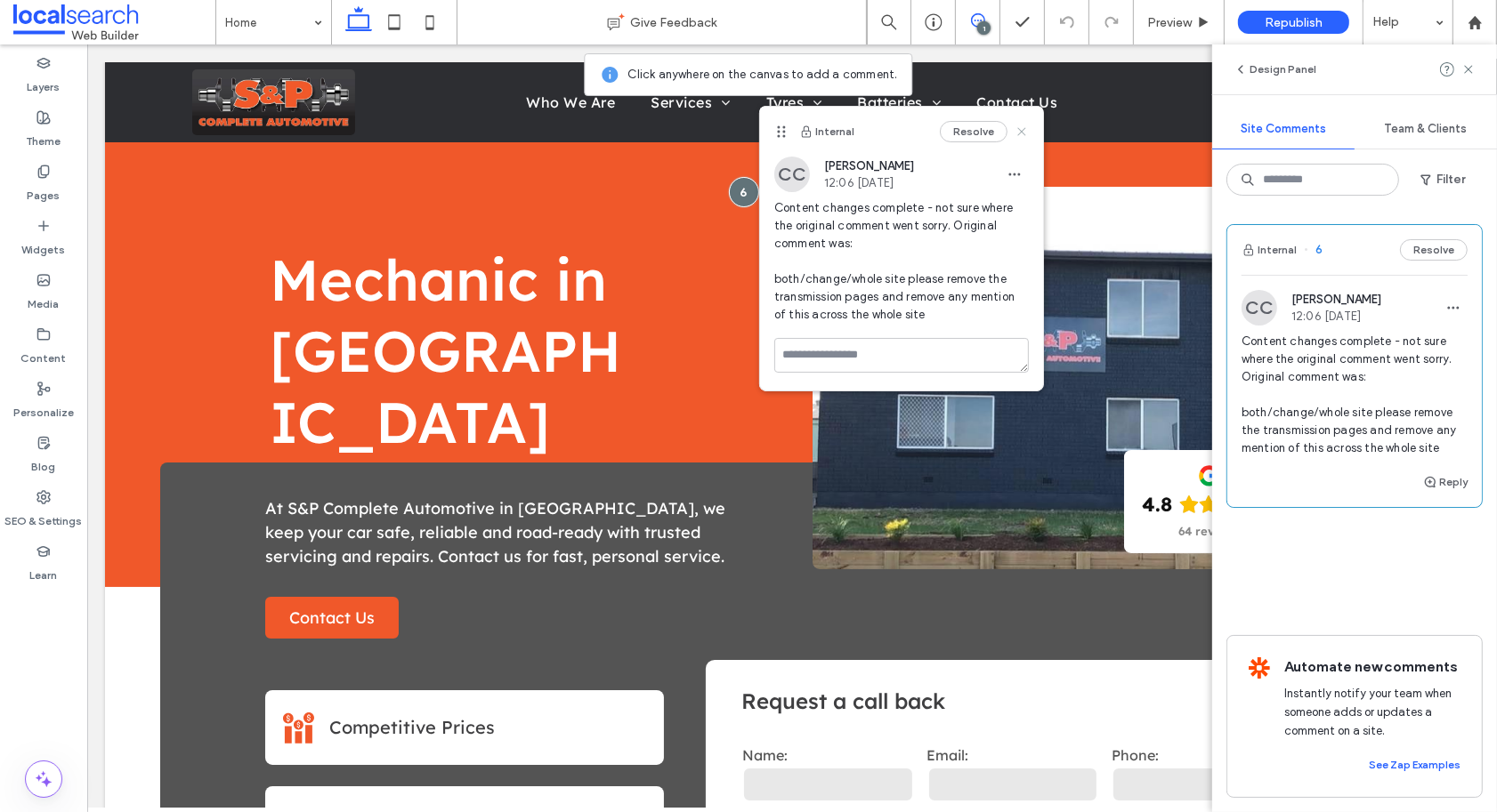
click at [1020, 127] on icon at bounding box center [1021, 132] width 15 height 15
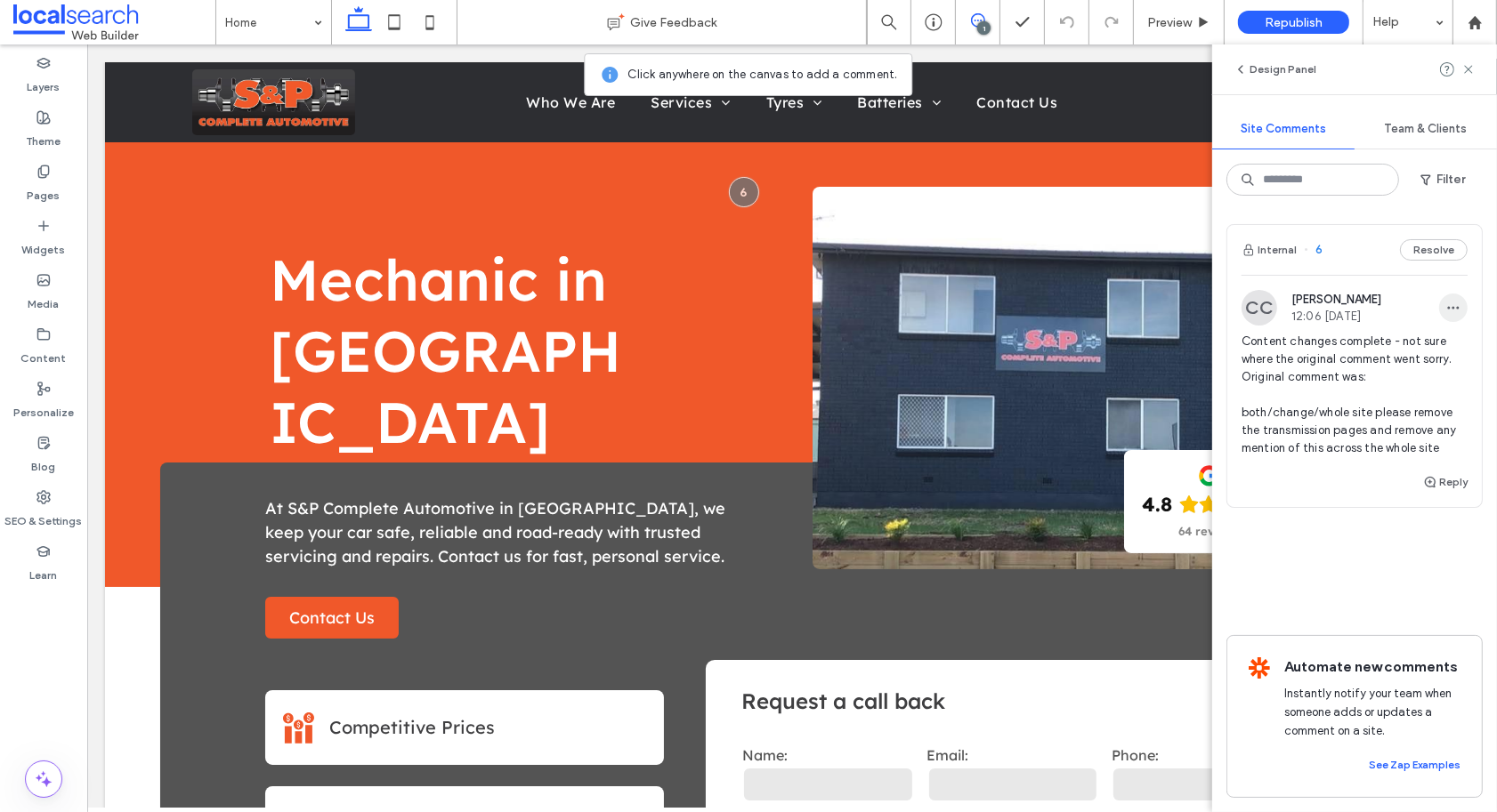
click at [1455, 307] on use "button" at bounding box center [1453, 307] width 12 height 3
click at [1437, 339] on div "Edit" at bounding box center [1387, 353] width 158 height 34
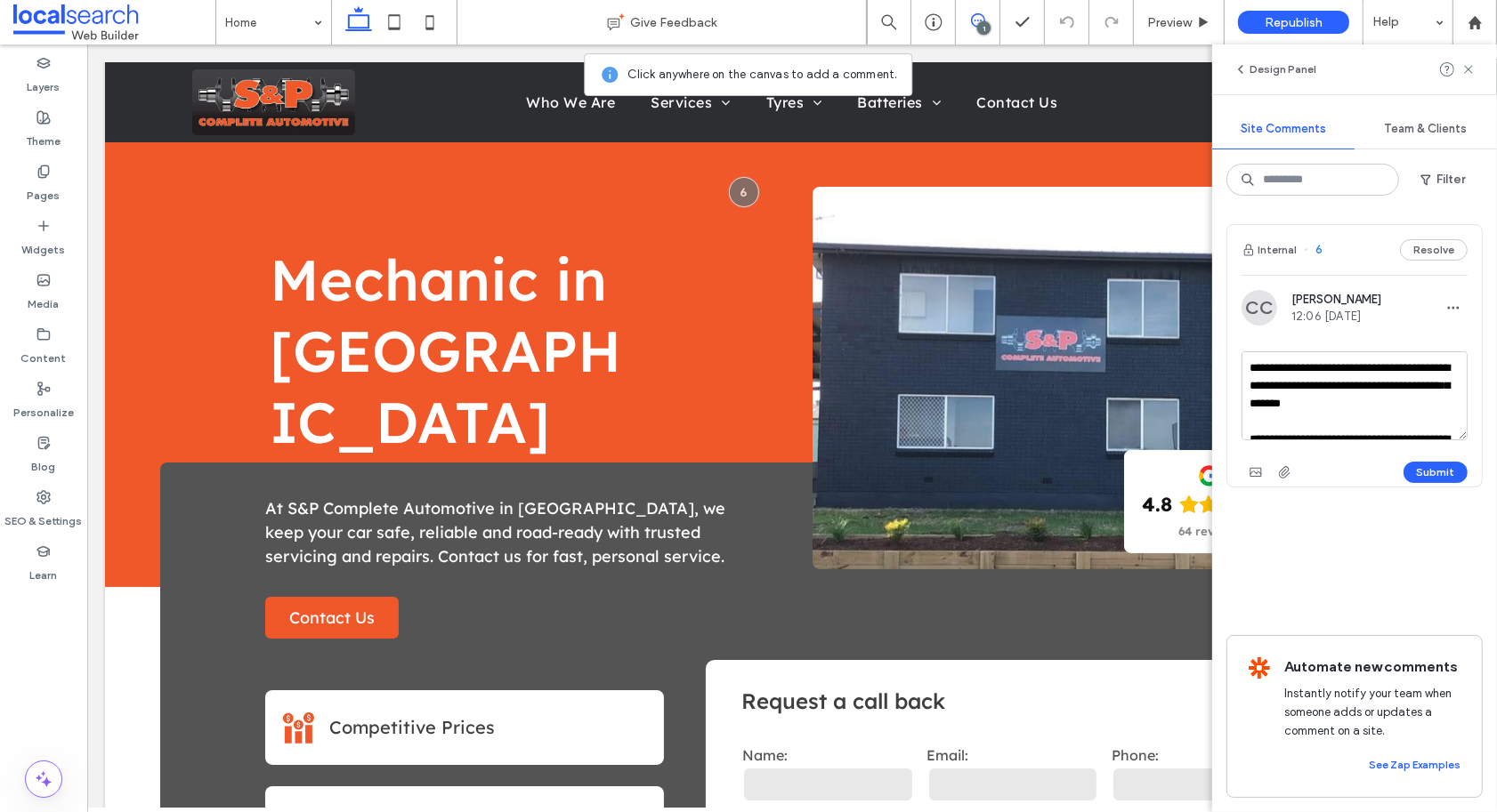
click at [1400, 386] on textarea "**********" at bounding box center [1353, 395] width 226 height 89
drag, startPoint x: 1406, startPoint y: 375, endPoint x: 1314, endPoint y: 402, distance: 95.9
click at [1314, 402] on textarea "**********" at bounding box center [1353, 395] width 226 height 89
drag, startPoint x: 1252, startPoint y: 389, endPoint x: 1264, endPoint y: 394, distance: 13.0
click at [1253, 390] on textarea "**********" at bounding box center [1353, 395] width 226 height 89
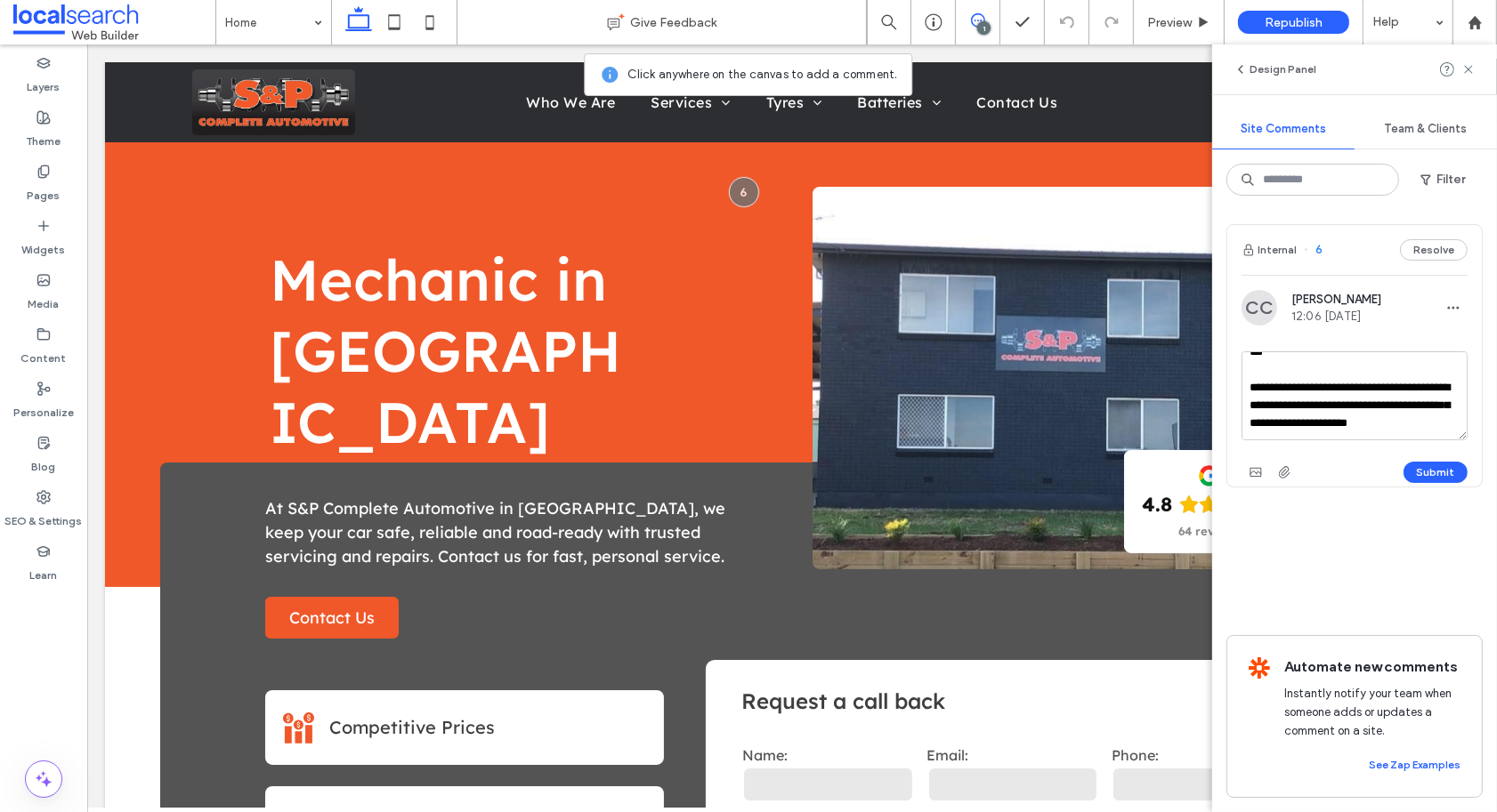
scroll to position [86, 0]
type textarea "**********"
click at [1423, 466] on button "Submit" at bounding box center [1435, 472] width 64 height 21
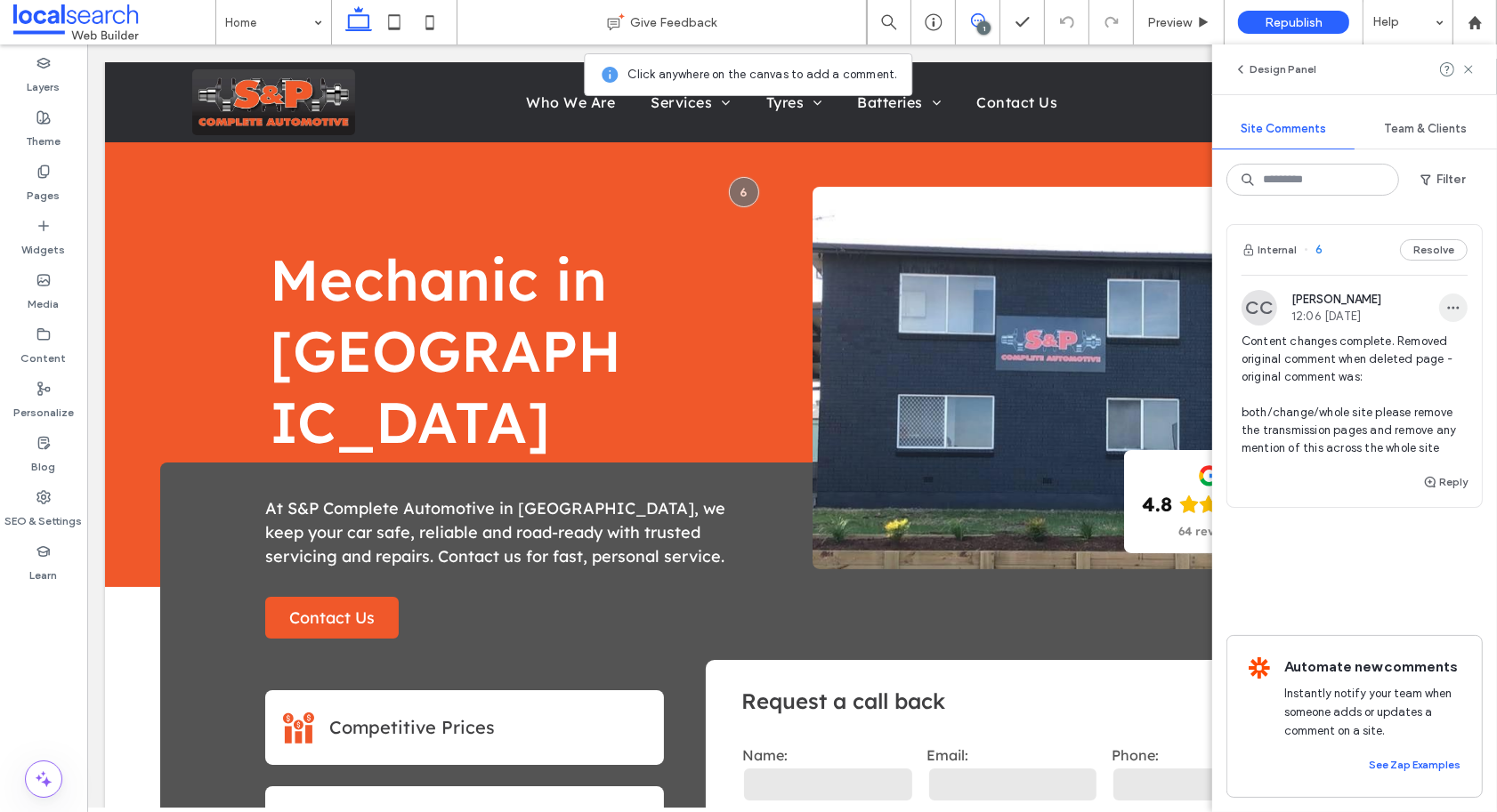
click at [1446, 305] on icon "button" at bounding box center [1453, 307] width 15 height 15
click at [1410, 345] on div "Edit" at bounding box center [1387, 353] width 158 height 34
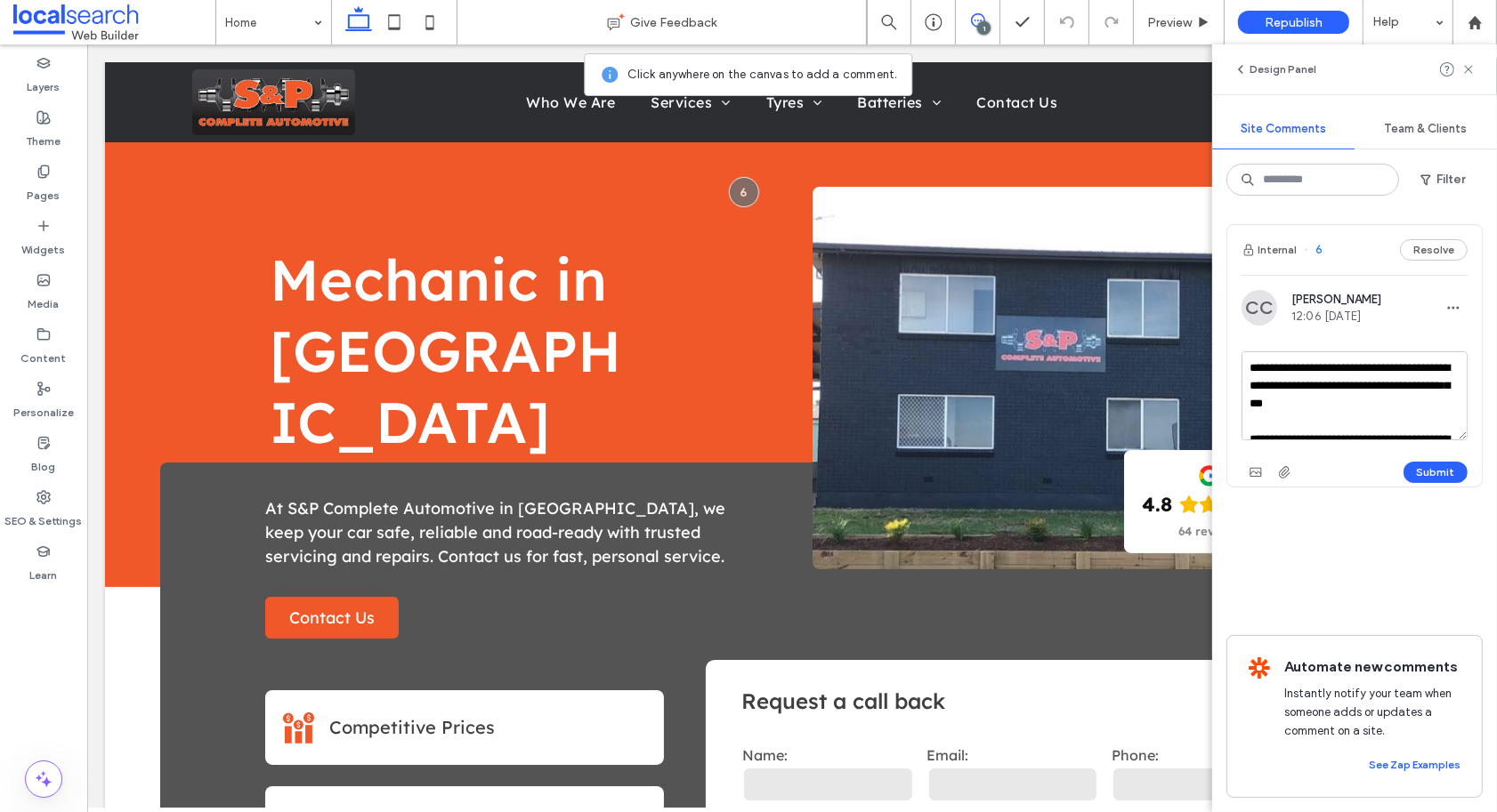
click at [1291, 405] on textarea "**********" at bounding box center [1353, 395] width 226 height 89
drag, startPoint x: 1371, startPoint y: 409, endPoint x: 1397, endPoint y: 407, distance: 26.1
click at [1397, 407] on textarea "**********" at bounding box center [1353, 395] width 226 height 89
click at [1319, 409] on textarea "**********" at bounding box center [1353, 395] width 226 height 89
click at [1381, 421] on textarea "**********" at bounding box center [1353, 395] width 226 height 89
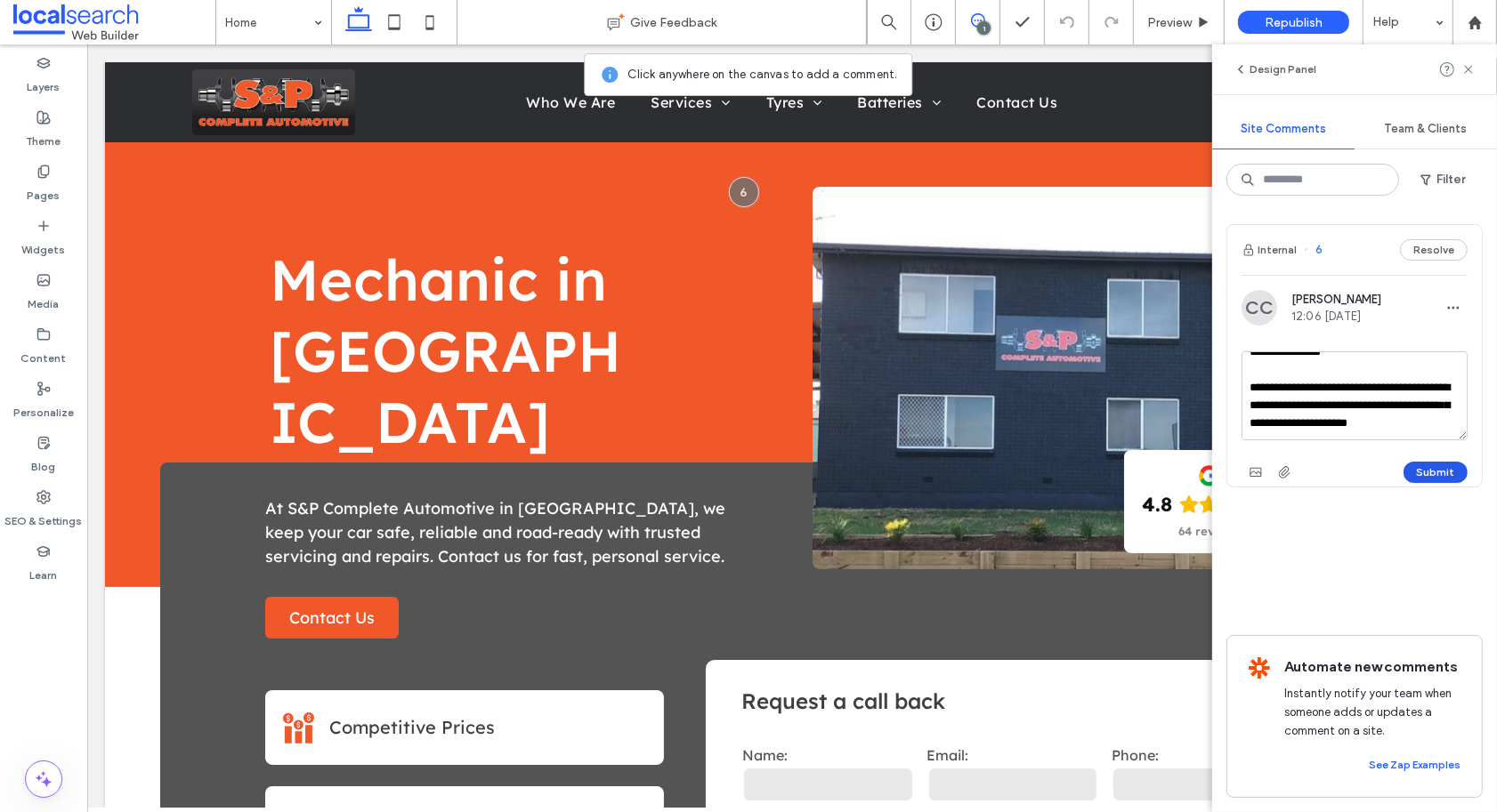
type textarea "**********"
click at [1427, 474] on button "Submit" at bounding box center [1435, 472] width 64 height 21
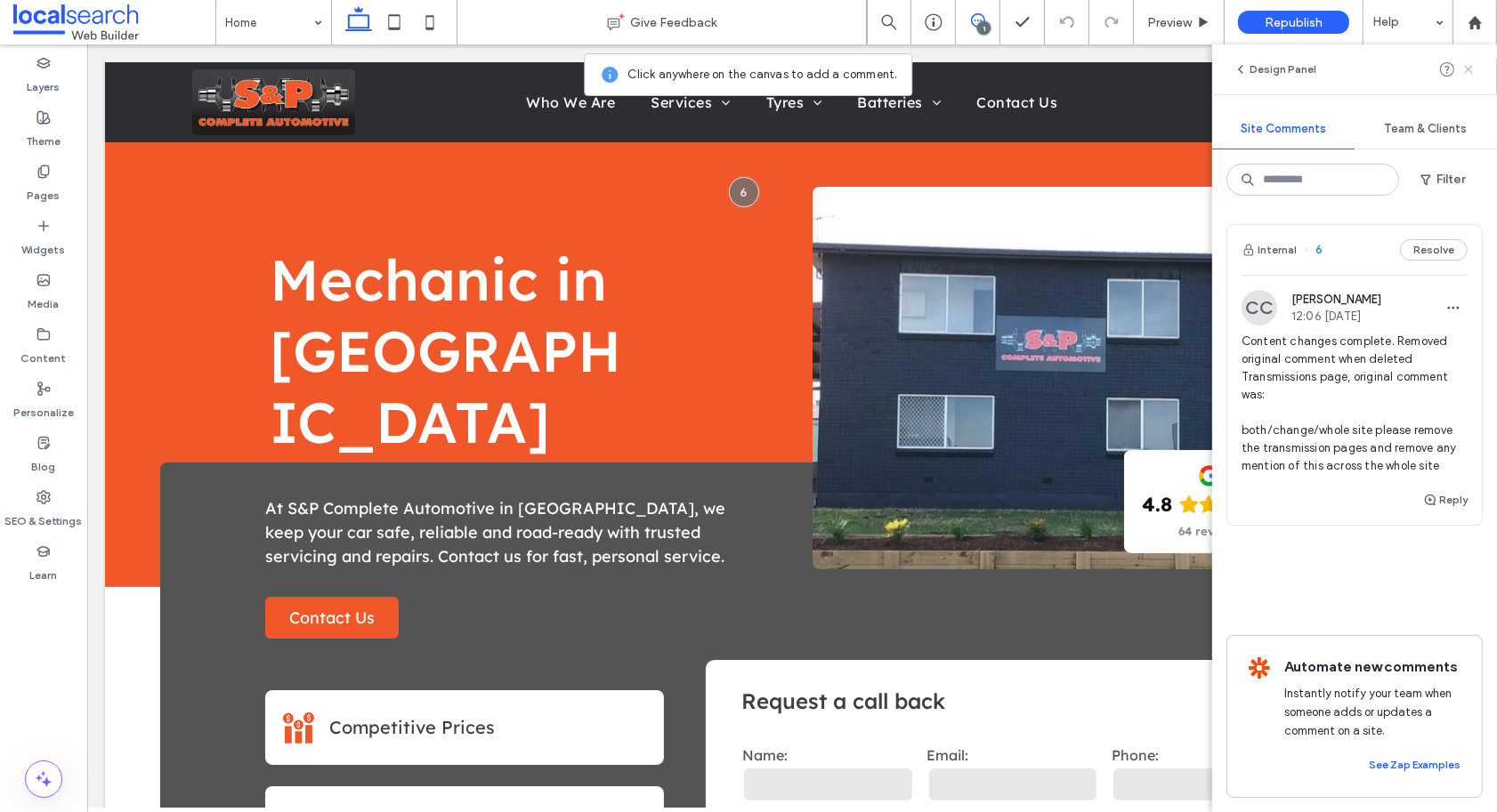
click at [1470, 65] on icon at bounding box center [1468, 69] width 15 height 15
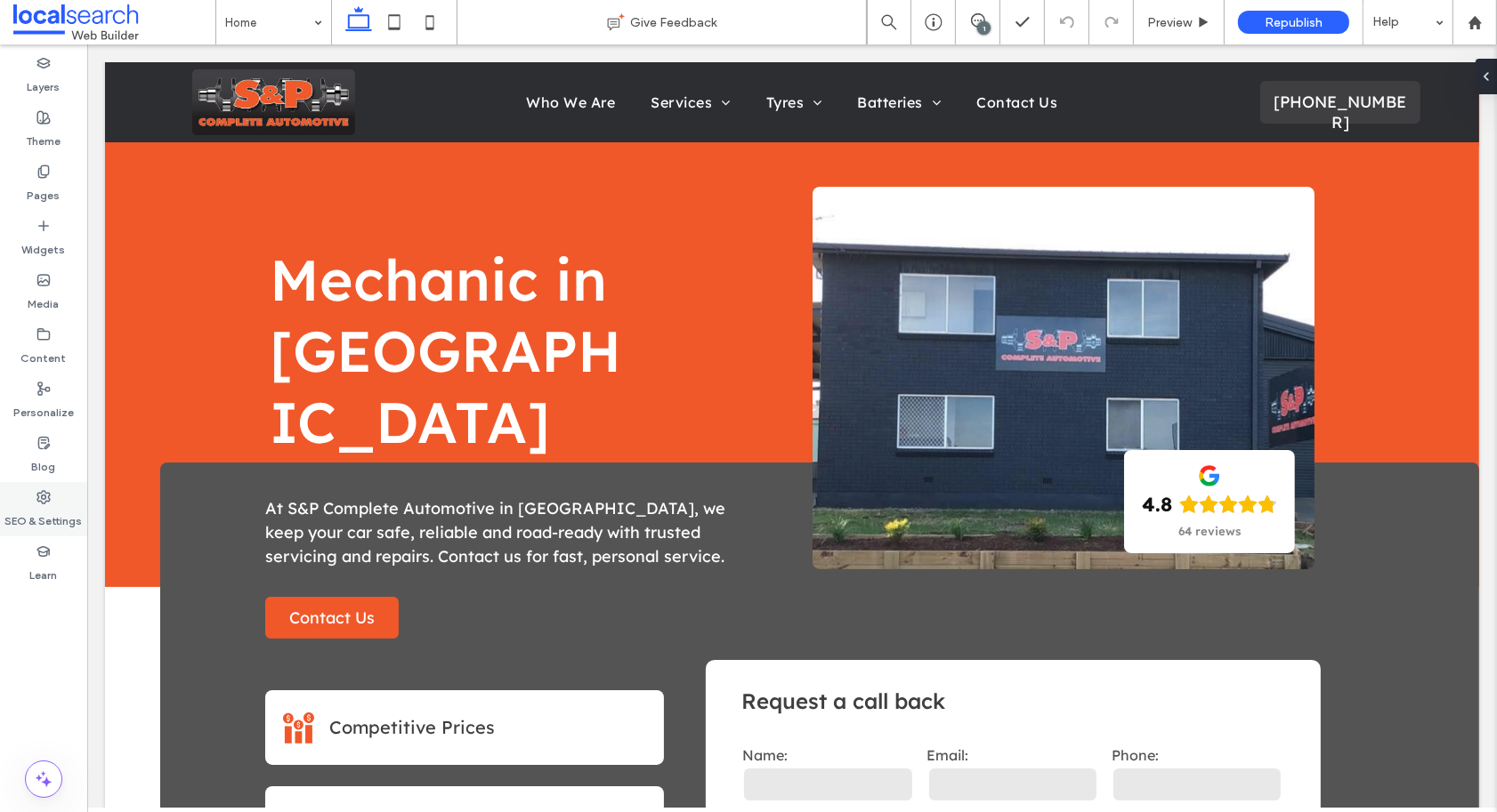
click at [34, 507] on label "SEO & Settings" at bounding box center [43, 517] width 77 height 25
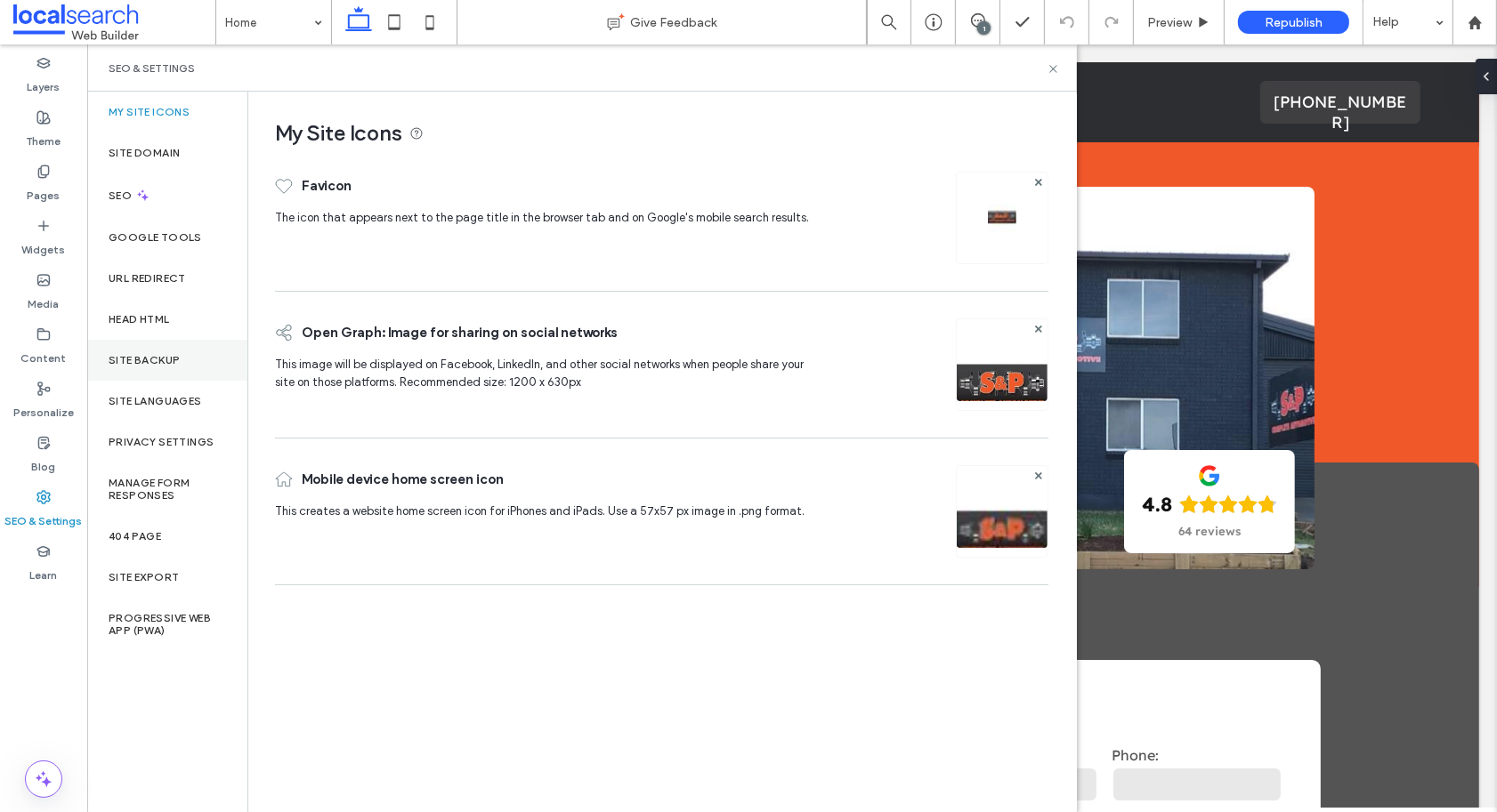
click at [167, 367] on div "Site Backup" at bounding box center [167, 360] width 160 height 41
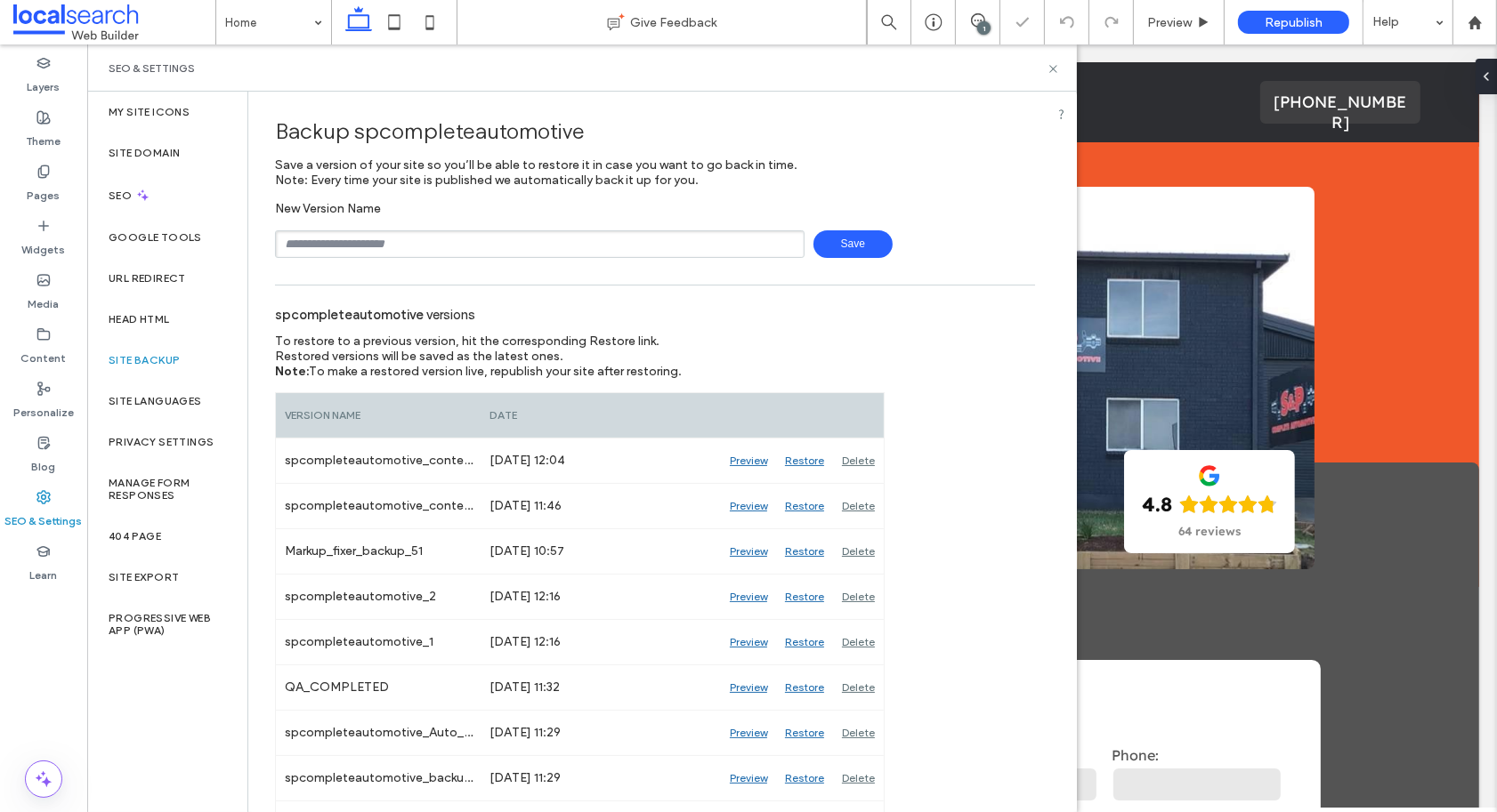
click at [416, 245] on input "text" at bounding box center [540, 244] width 529 height 27
